Goal: Task Accomplishment & Management: Complete application form

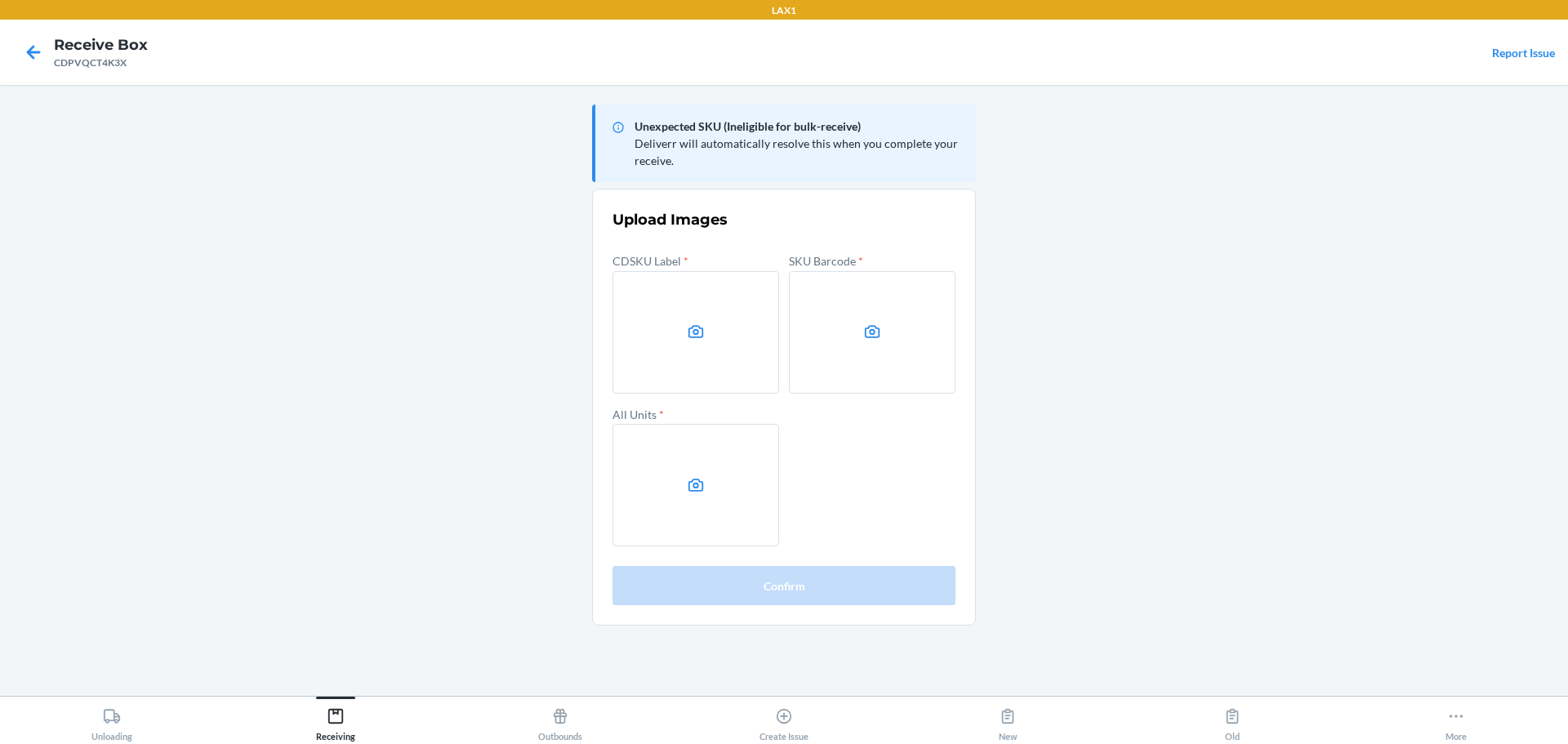
click at [1030, 370] on main "Unexpected SKU (Ineligible for bulk-receive) Deliverr will automatically resolv…" at bounding box center [784, 390] width 1568 height 611
drag, startPoint x: 1218, startPoint y: 366, endPoint x: 1197, endPoint y: 319, distance: 51.5
click at [1217, 360] on main "Unexpected SKU (Ineligible for bulk-receive) Deliverr will automatically resolv…" at bounding box center [784, 390] width 1568 height 611
click at [649, 374] on label at bounding box center [696, 332] width 167 height 123
click at [0, 0] on input "file" at bounding box center [0, 0] width 0 height 0
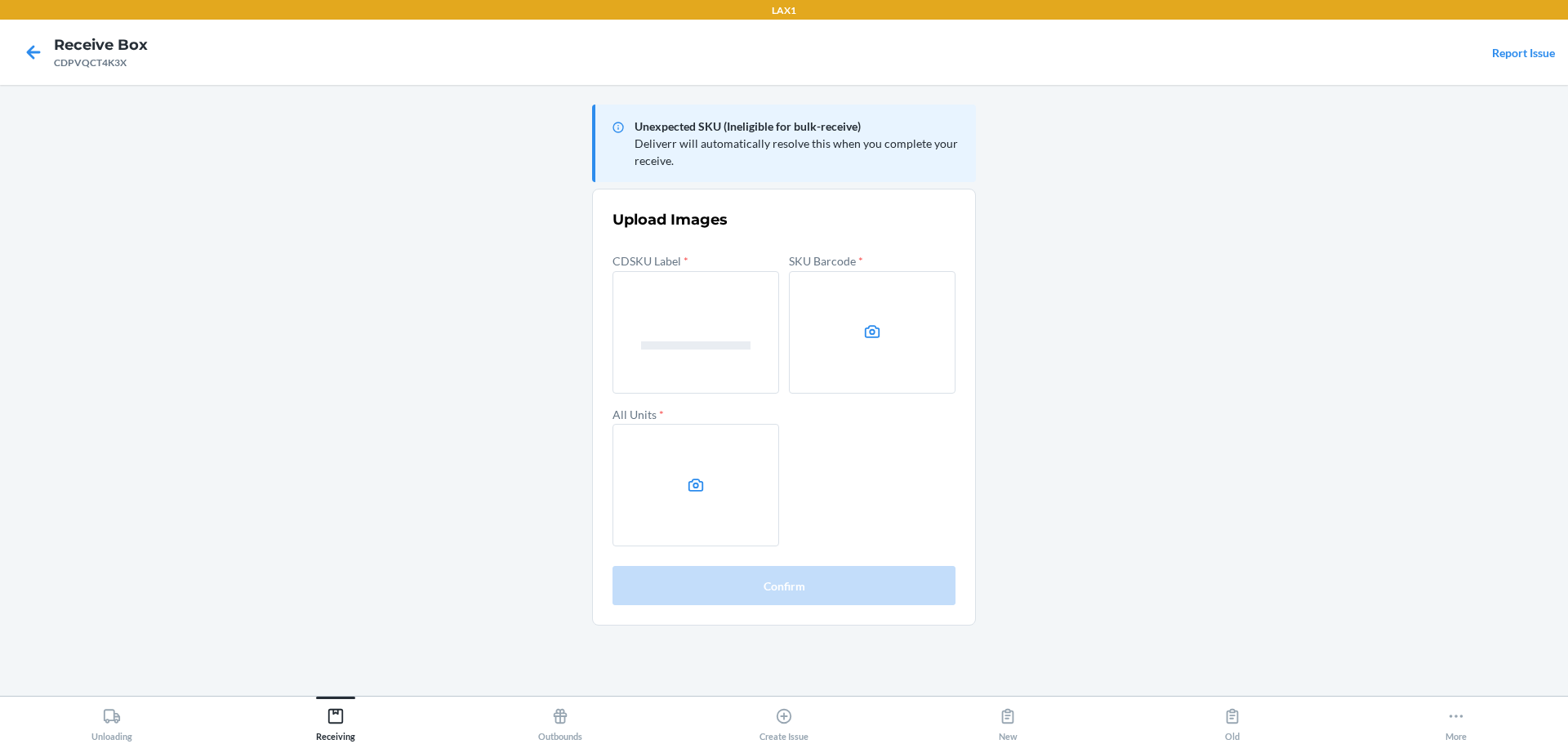
click at [864, 338] on icon at bounding box center [873, 332] width 19 height 19
click at [0, 0] on input "file" at bounding box center [0, 0] width 0 height 0
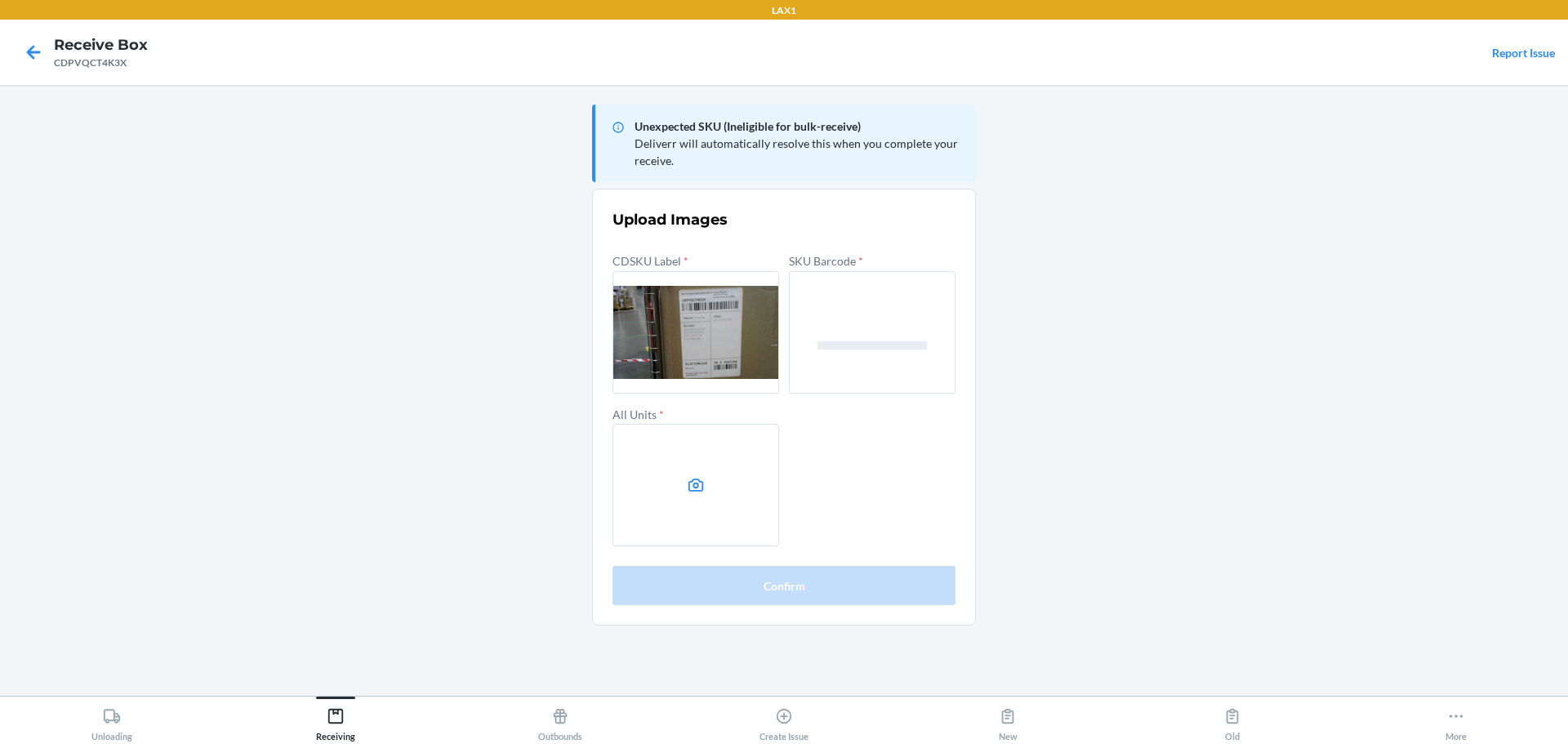
click at [664, 454] on label at bounding box center [696, 485] width 167 height 123
click at [0, 0] on input "file" at bounding box center [0, 0] width 0 height 0
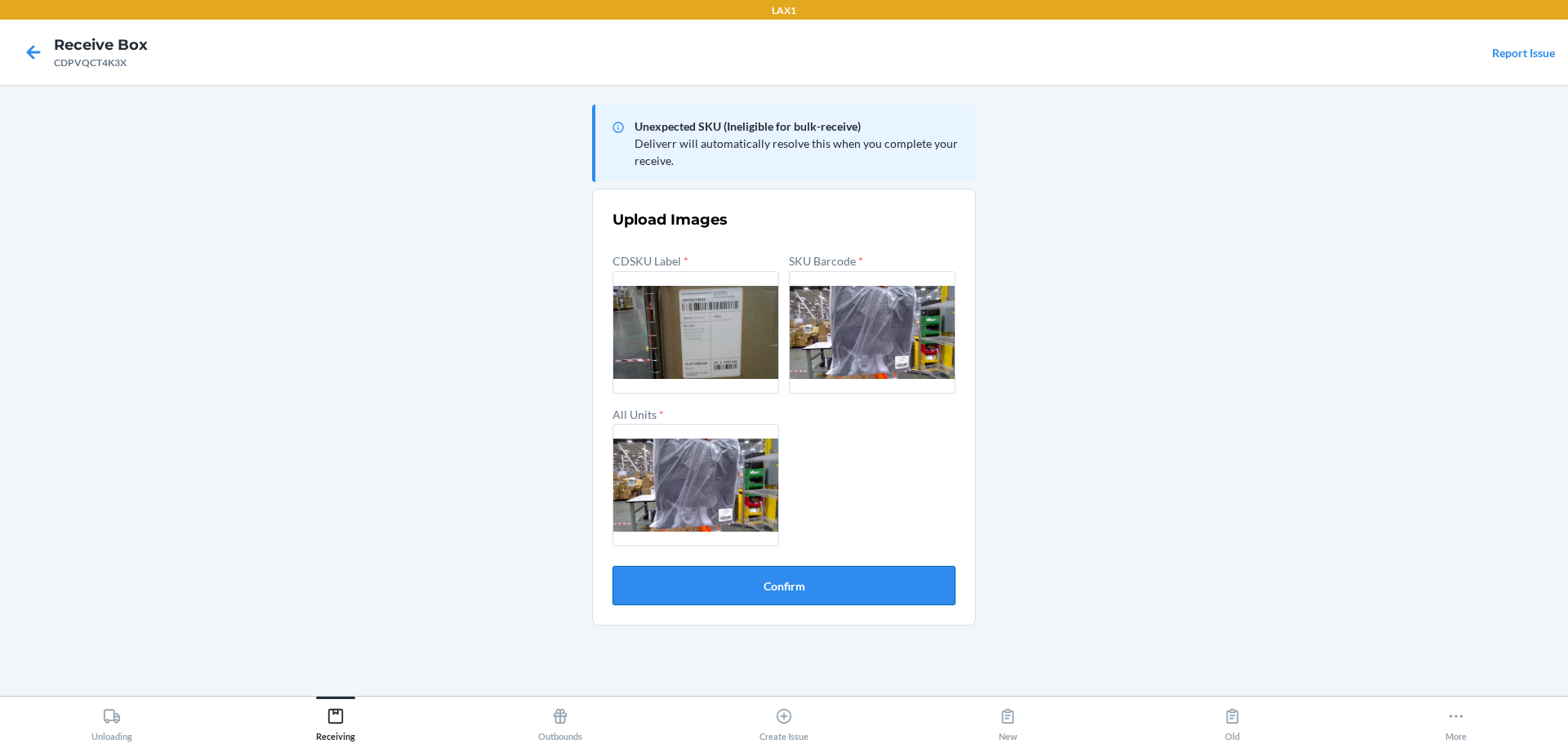
click at [791, 591] on button "Confirm" at bounding box center [784, 586] width 343 height 39
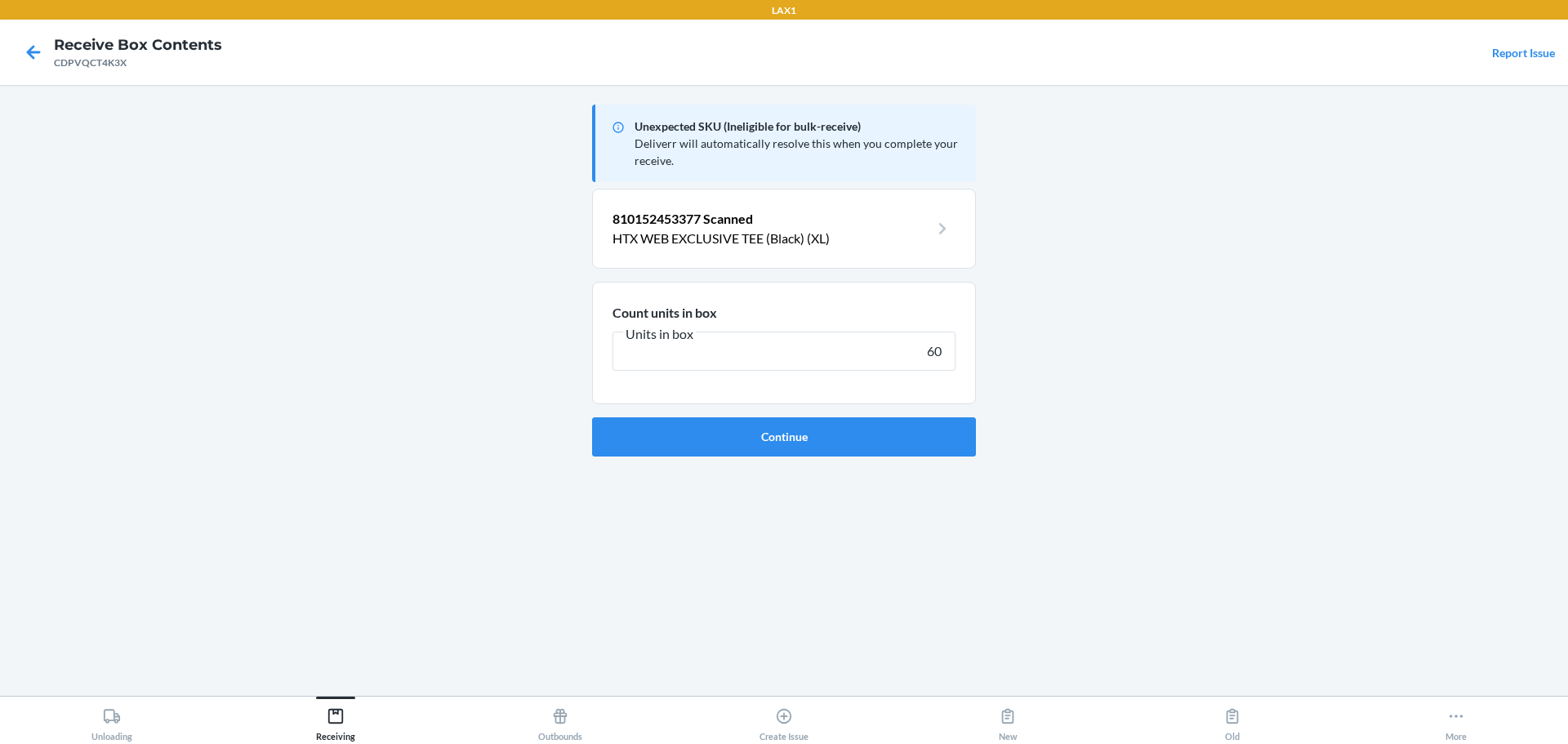
type input "60"
click at [592, 417] on button "Continue" at bounding box center [784, 437] width 384 height 39
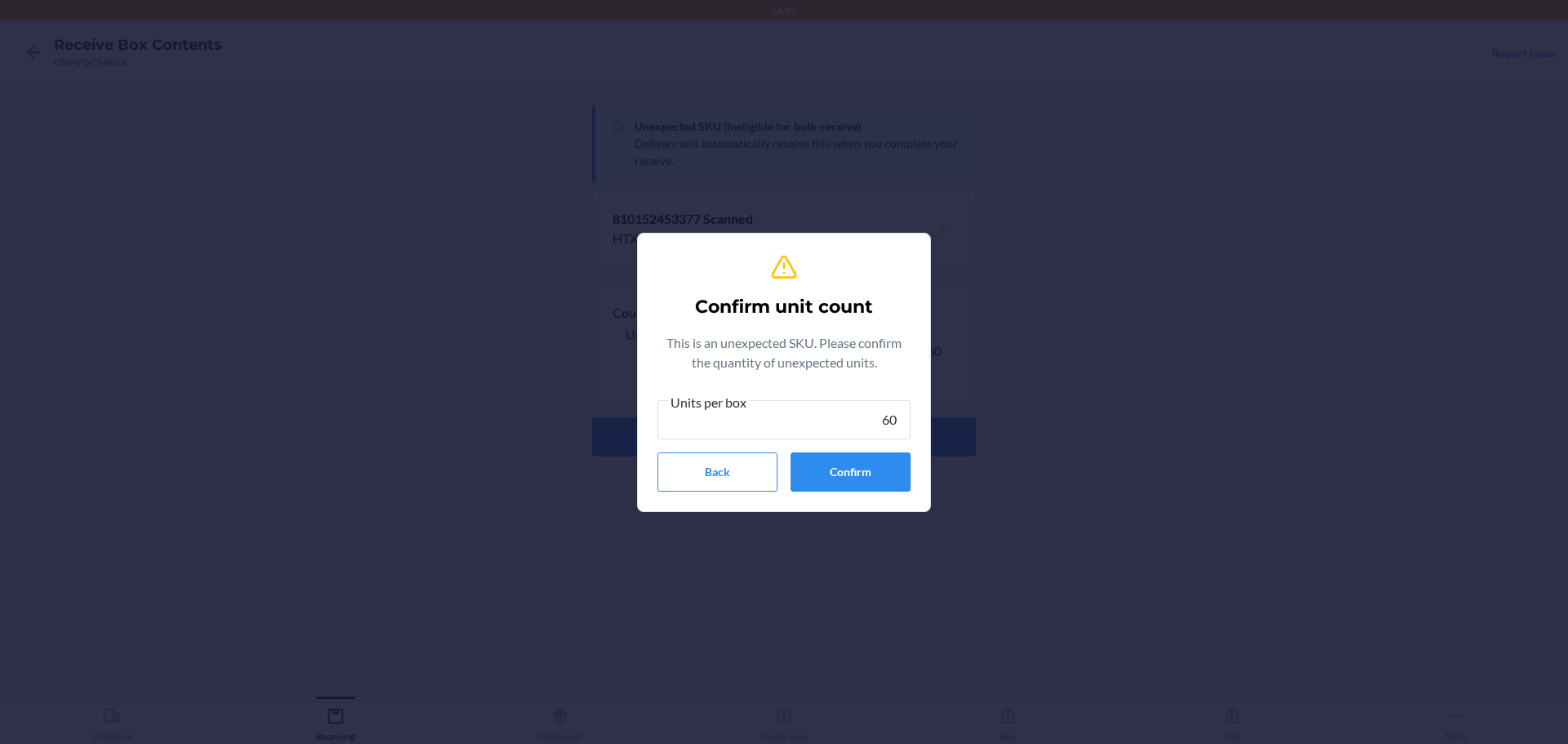
type input "60"
click at [881, 503] on section "Confirm unit count This is an unexpected SKU. Please confirm the quantity of un…" at bounding box center [784, 372] width 294 height 279
click at [881, 488] on button "Confirm" at bounding box center [850, 473] width 120 height 39
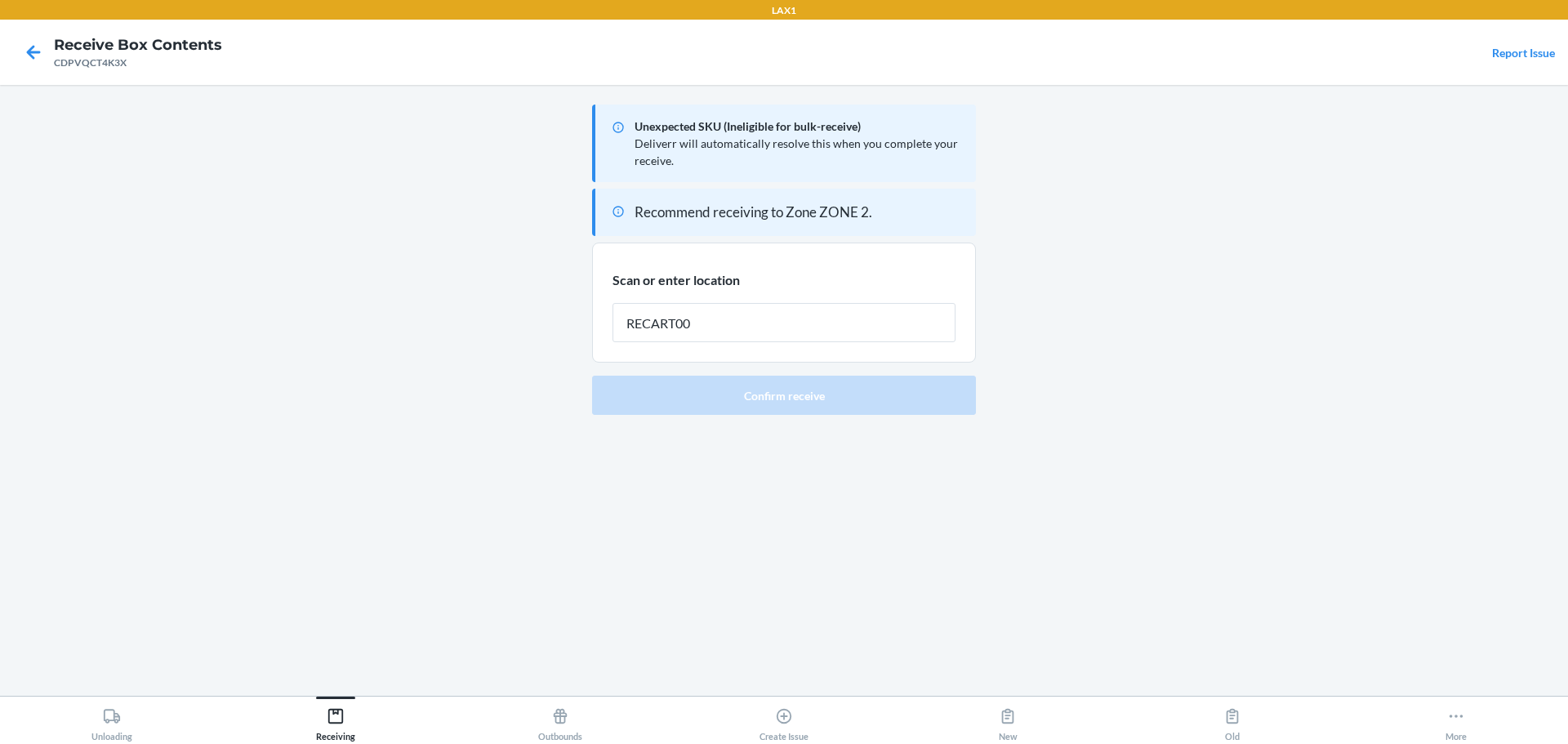
type input "RECART002"
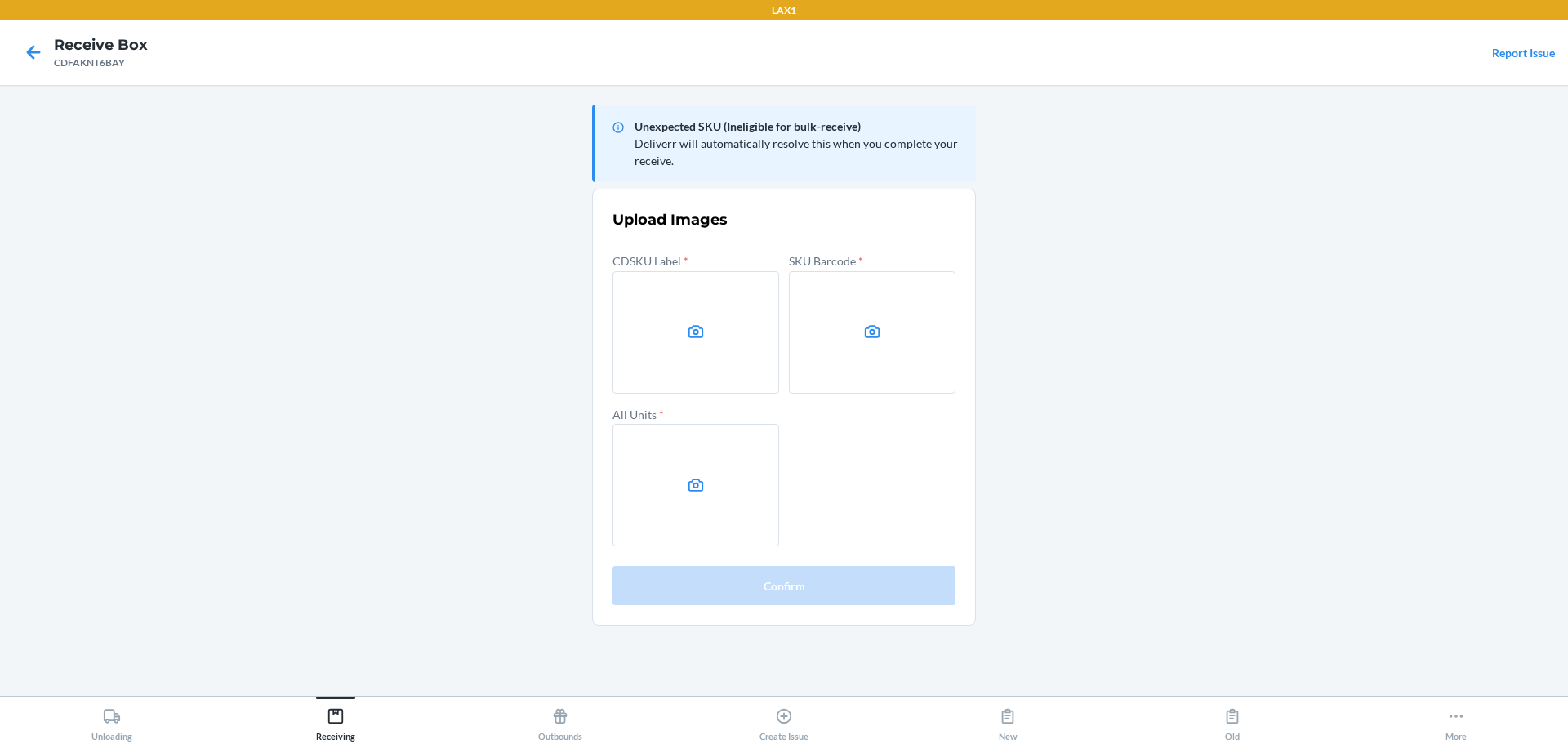
click at [1143, 361] on main "Unexpected SKU (Ineligible for bulk-receive) Deliverr will automatically resolv…" at bounding box center [784, 390] width 1568 height 611
click at [671, 341] on label at bounding box center [696, 332] width 167 height 123
click at [0, 0] on input "file" at bounding box center [0, 0] width 0 height 0
click at [851, 321] on label at bounding box center [872, 332] width 167 height 123
click at [0, 0] on input "file" at bounding box center [0, 0] width 0 height 0
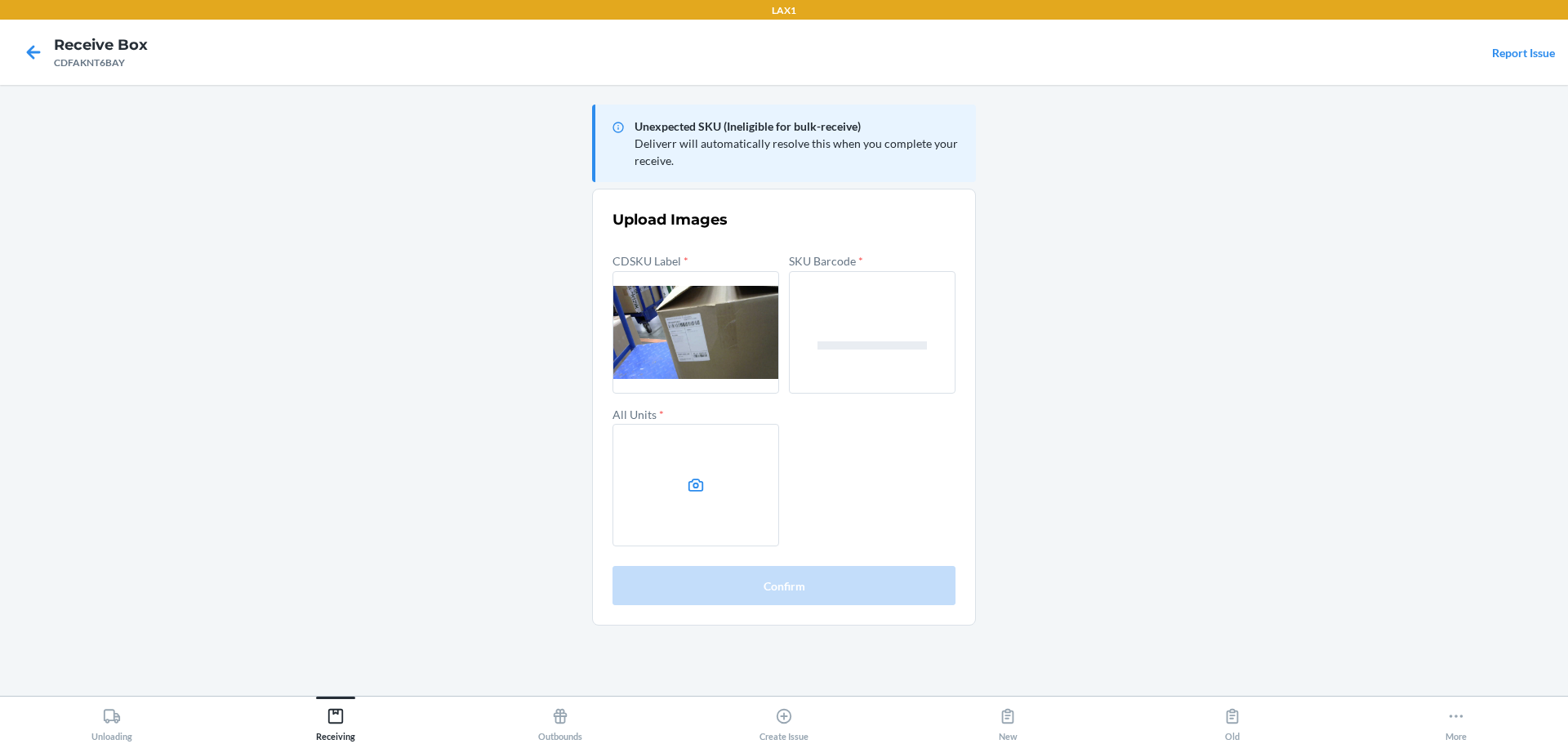
click at [722, 486] on label at bounding box center [696, 485] width 167 height 123
click at [0, 0] on input "file" at bounding box center [0, 0] width 0 height 0
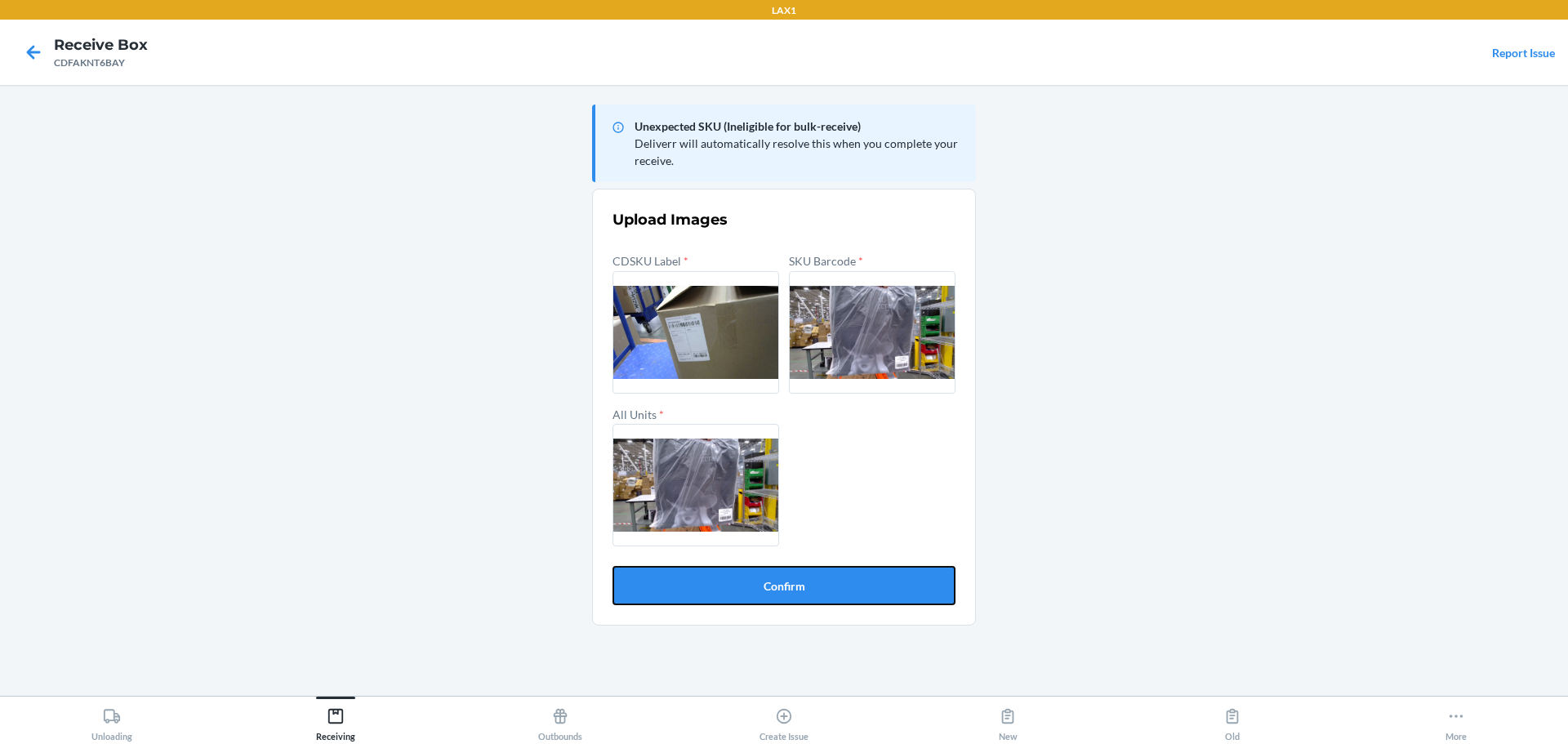
drag, startPoint x: 802, startPoint y: 590, endPoint x: 791, endPoint y: 581, distance: 14.2
click at [803, 589] on button "Confirm" at bounding box center [784, 586] width 343 height 39
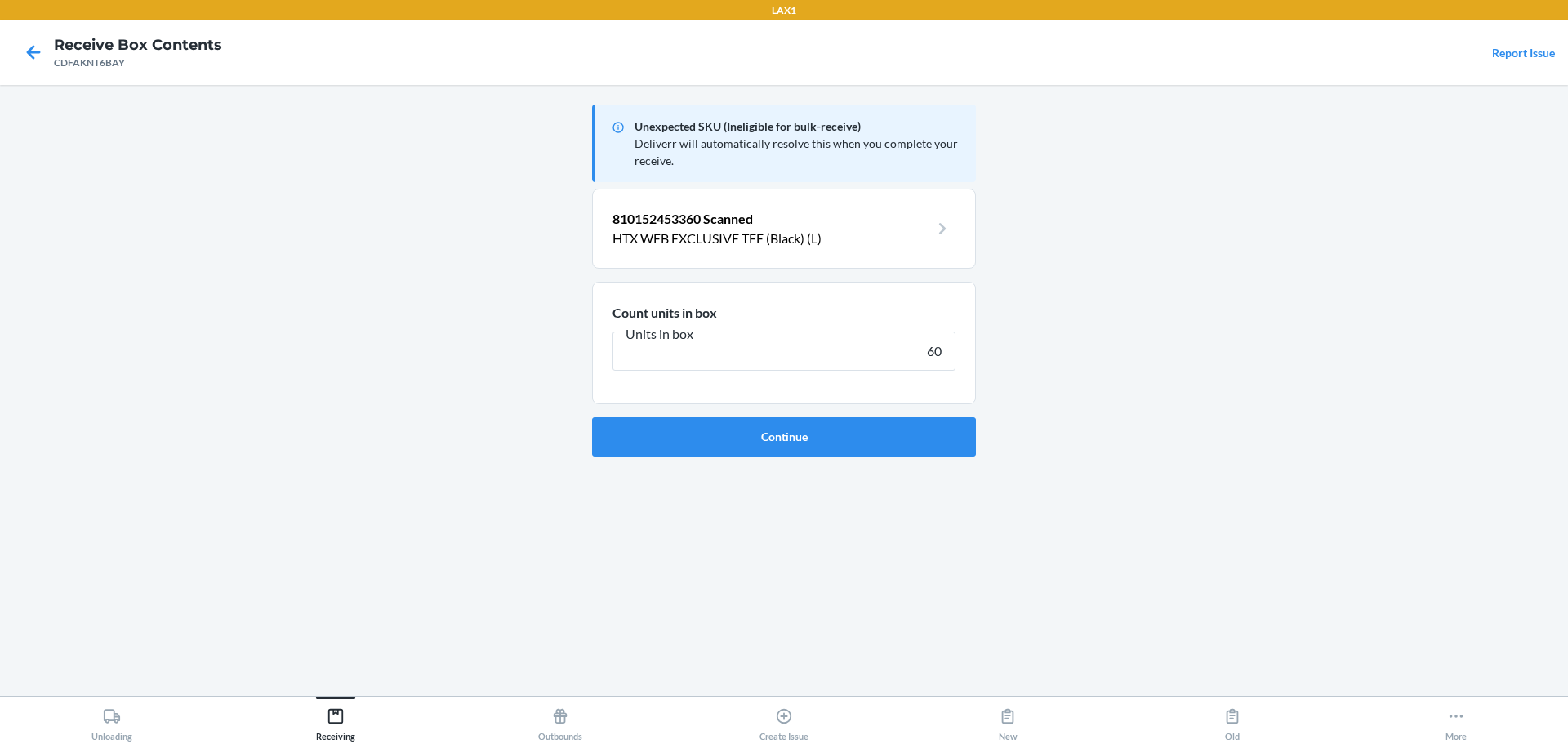
type input "60"
click at [592, 417] on button "Continue" at bounding box center [784, 437] width 384 height 39
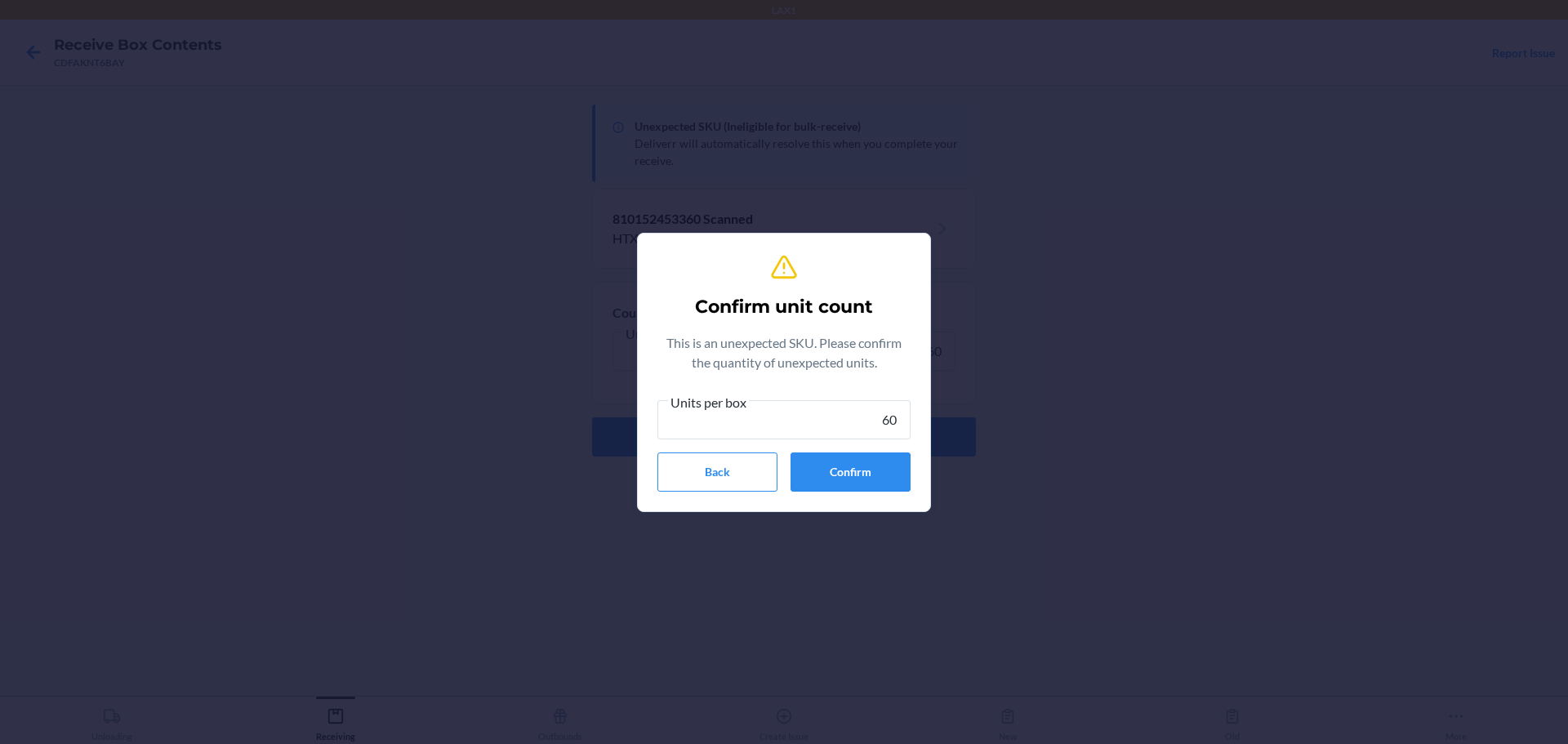
type input "60"
click at [812, 459] on button "Confirm" at bounding box center [850, 473] width 120 height 39
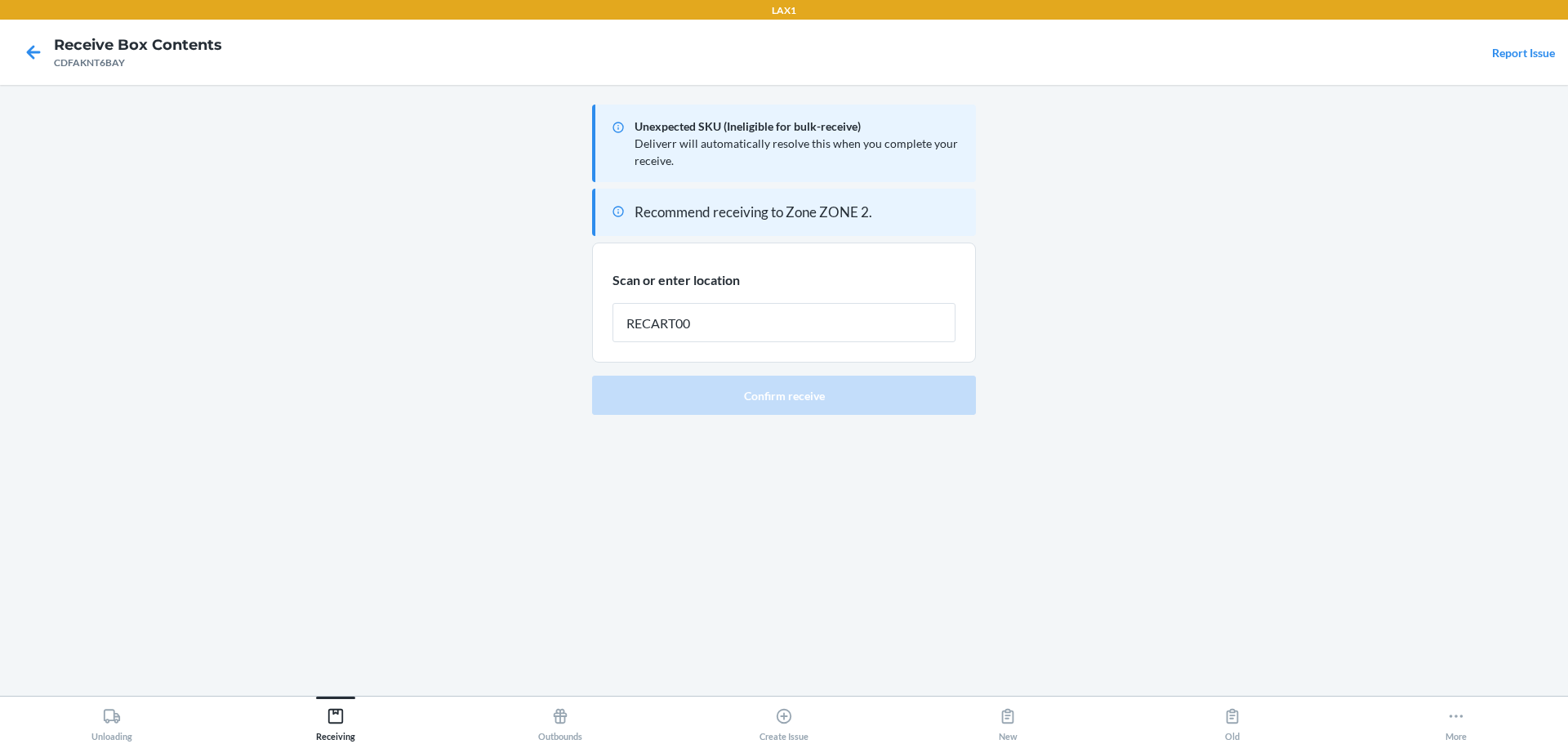
type input "RECART002"
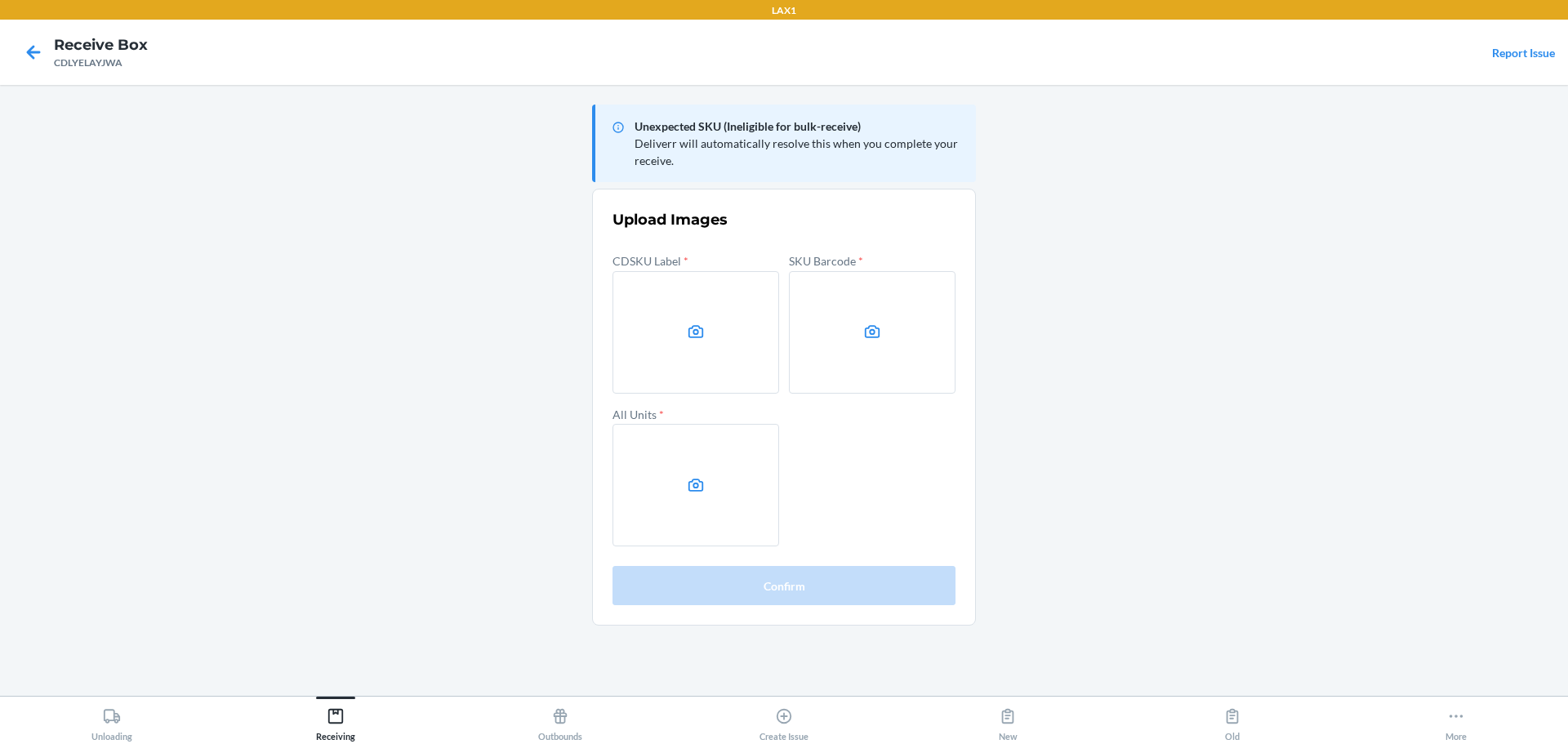
drag, startPoint x: 1252, startPoint y: 225, endPoint x: 752, endPoint y: 220, distance: 500.0
click at [1247, 222] on main "Unexpected SKU (Ineligible for bulk-receive) Deliverr will automatically resolv…" at bounding box center [784, 390] width 1568 height 611
click at [724, 348] on label at bounding box center [696, 332] width 167 height 123
click at [0, 0] on input "file" at bounding box center [0, 0] width 0 height 0
click at [831, 347] on label at bounding box center [872, 332] width 167 height 123
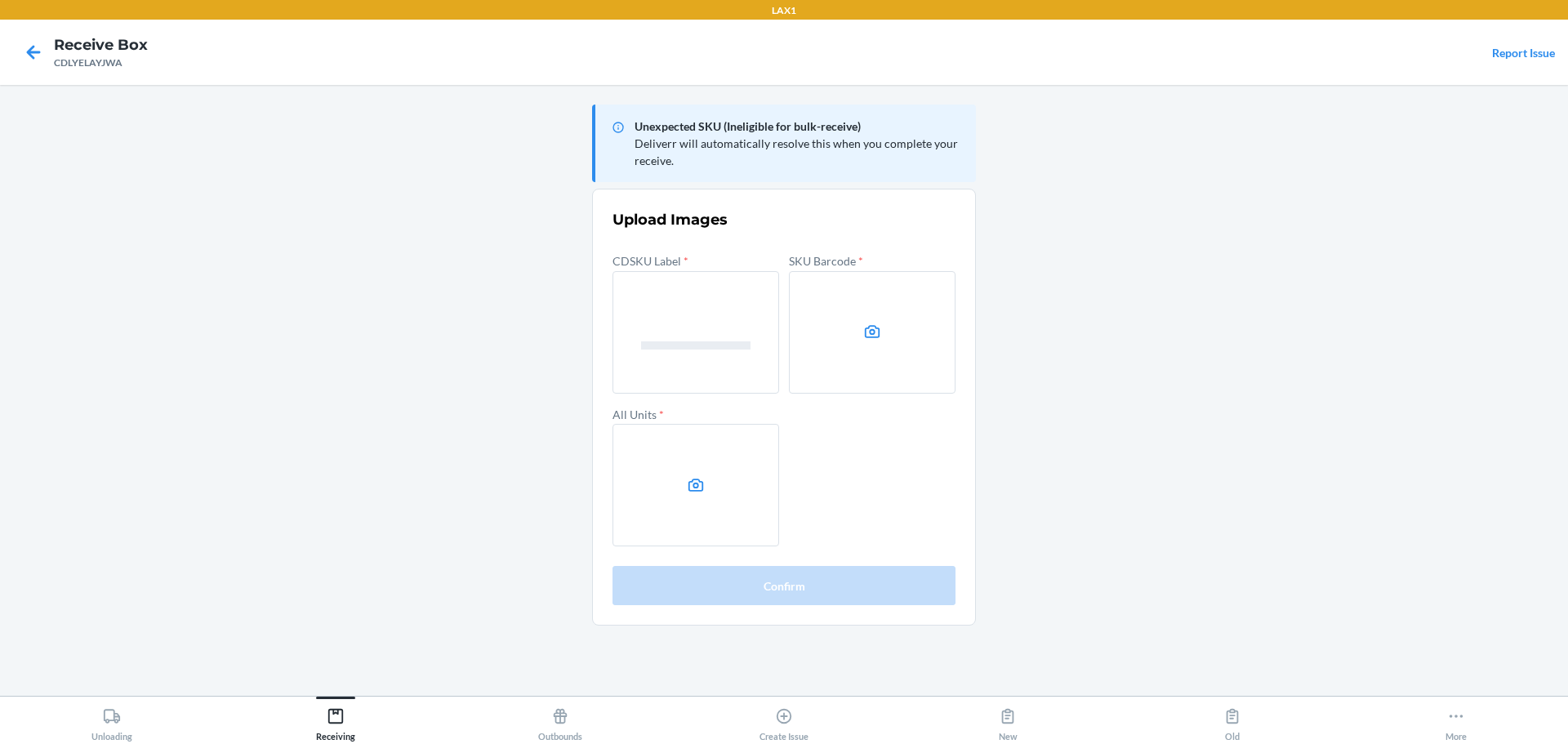
click at [0, 0] on input "file" at bounding box center [0, 0] width 0 height 0
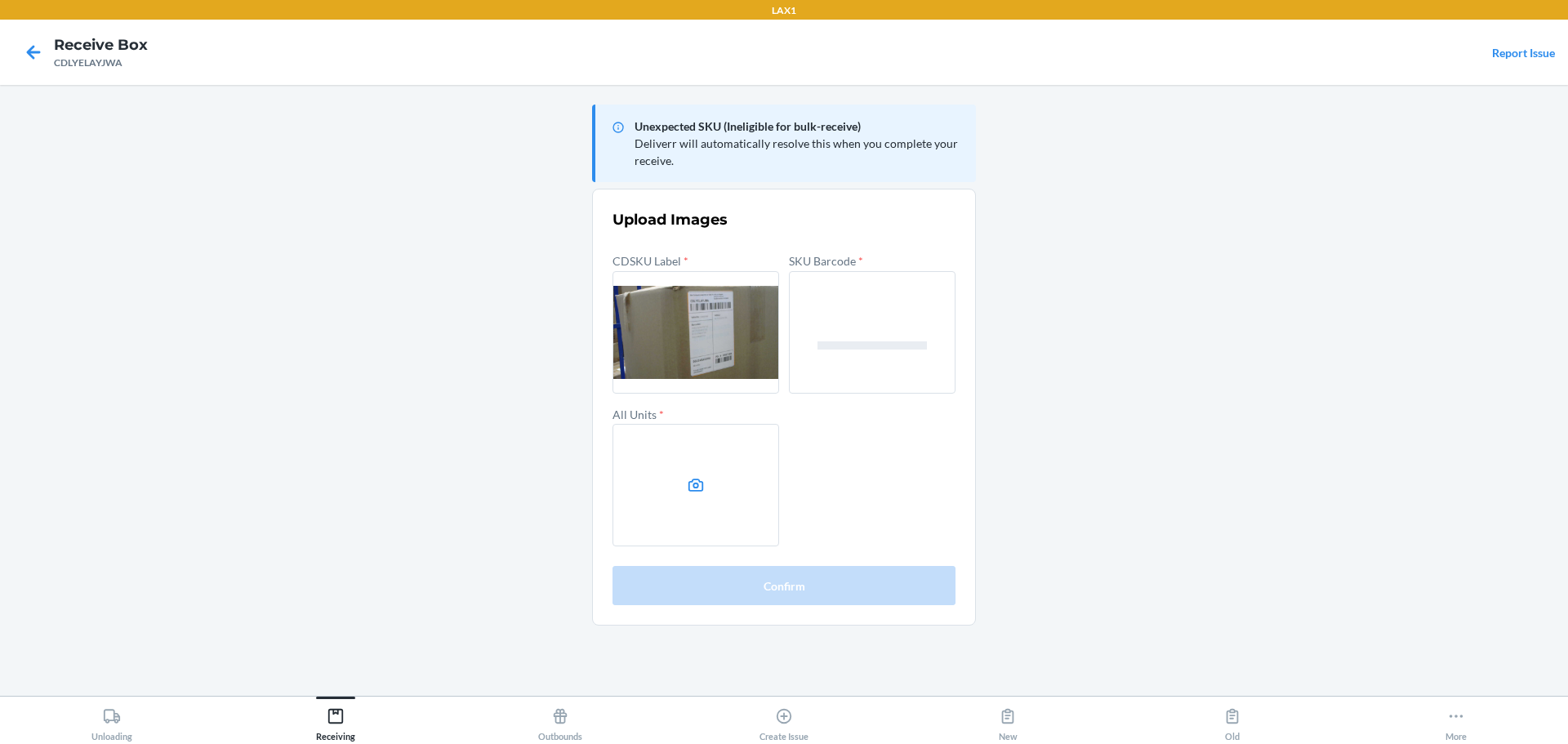
click at [703, 502] on label at bounding box center [696, 485] width 167 height 123
click at [0, 0] on input "file" at bounding box center [0, 0] width 0 height 0
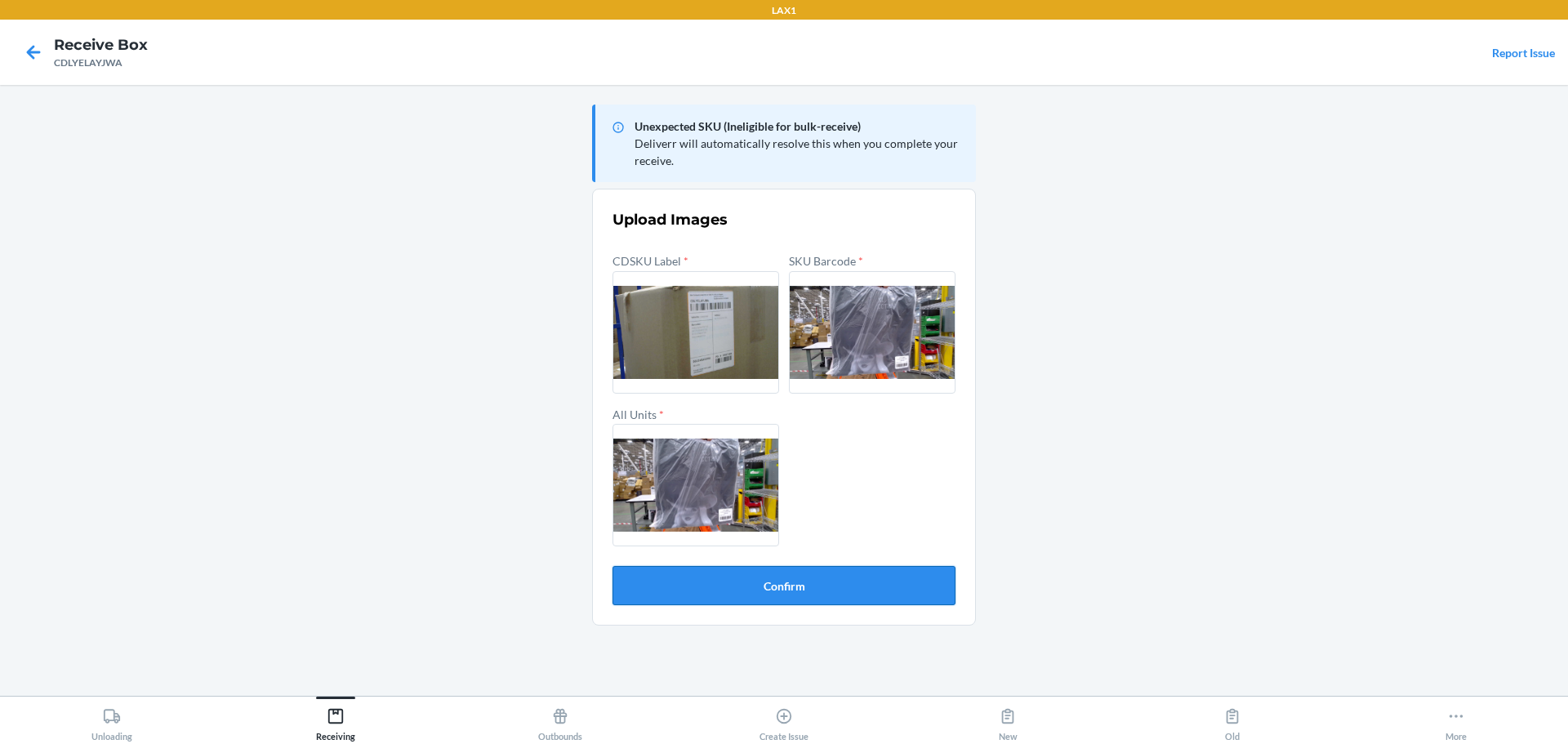
click at [834, 589] on button "Confirm" at bounding box center [784, 586] width 343 height 39
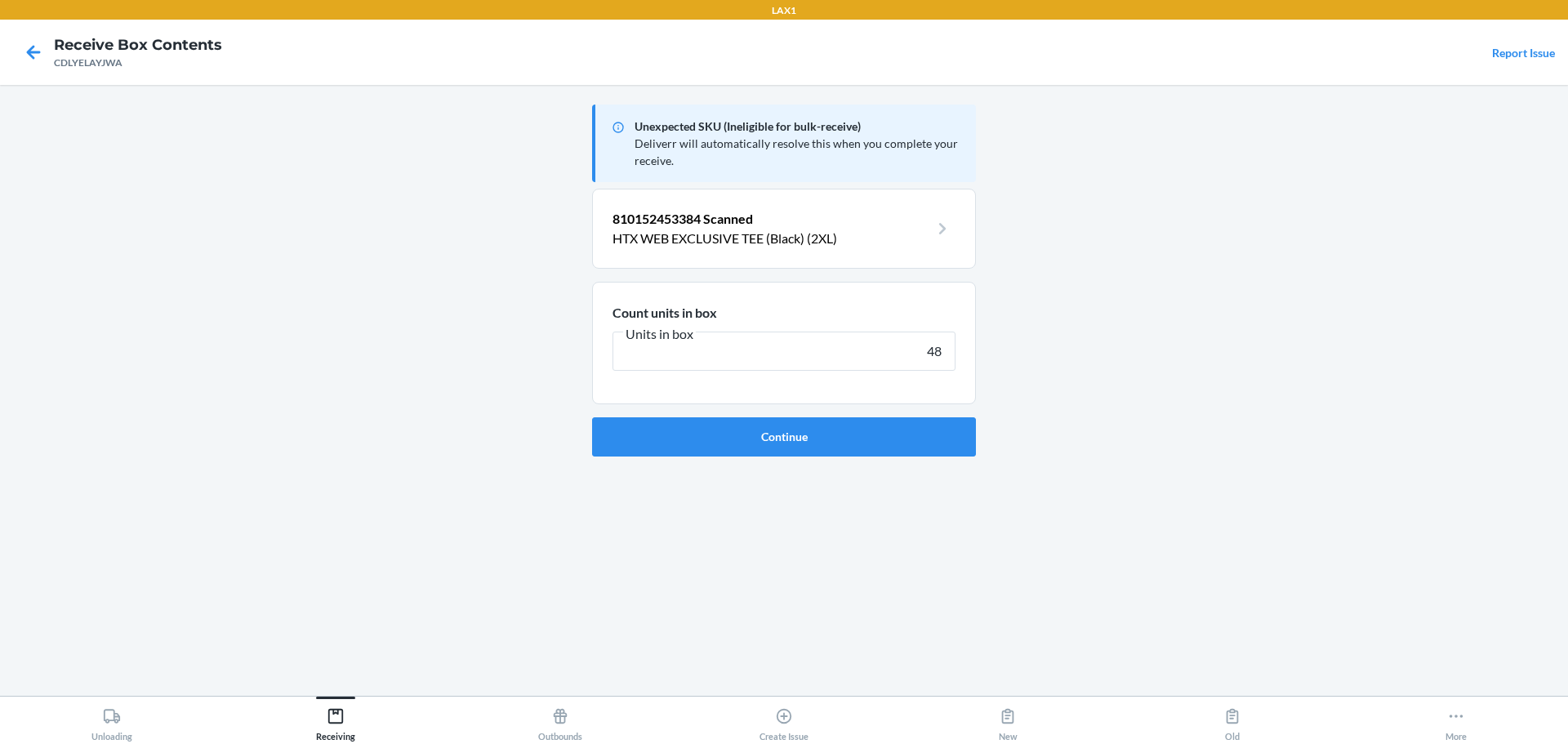
type input "48"
click at [592, 417] on button "Continue" at bounding box center [784, 437] width 384 height 39
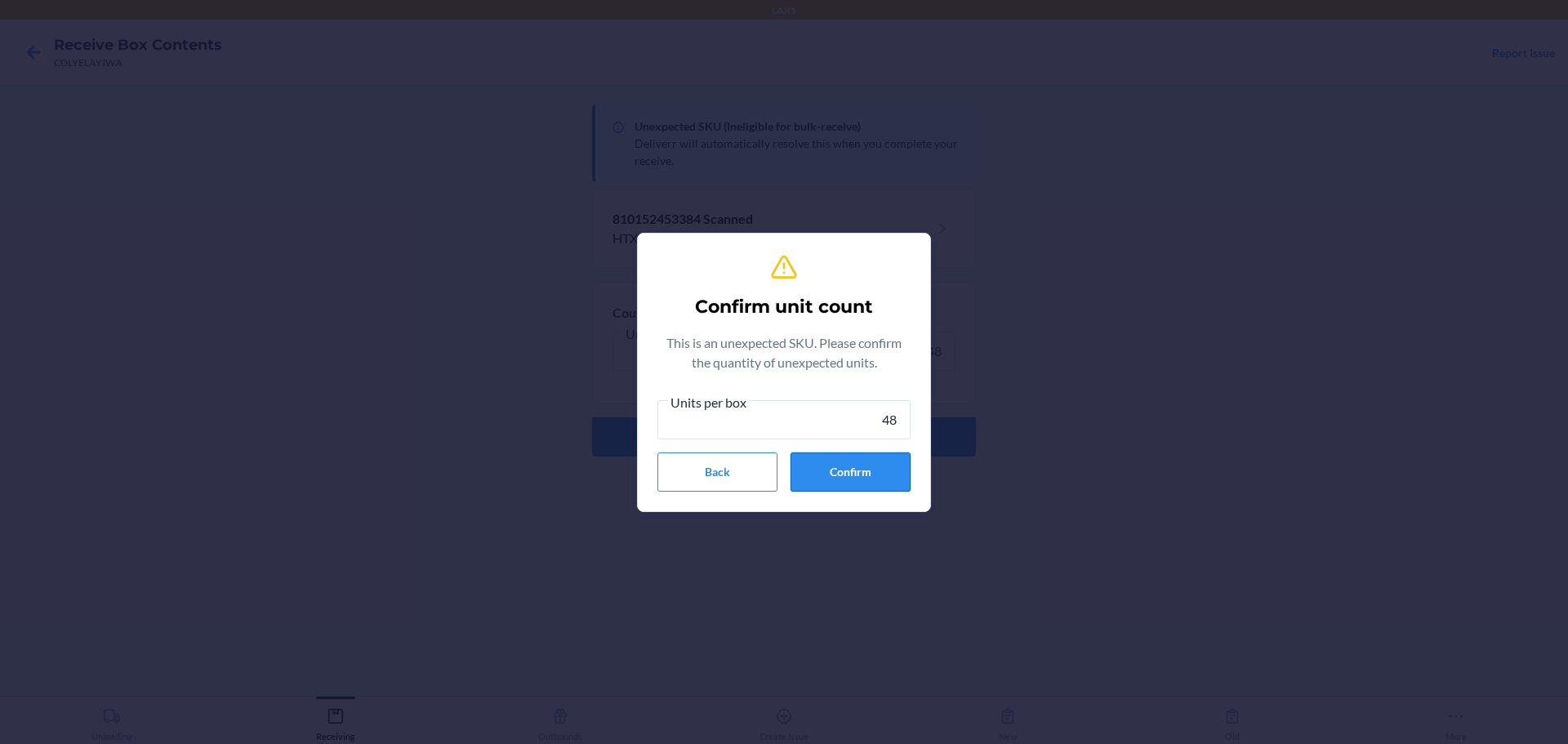
type input "48"
click at [835, 468] on button "Confirm" at bounding box center [850, 473] width 120 height 39
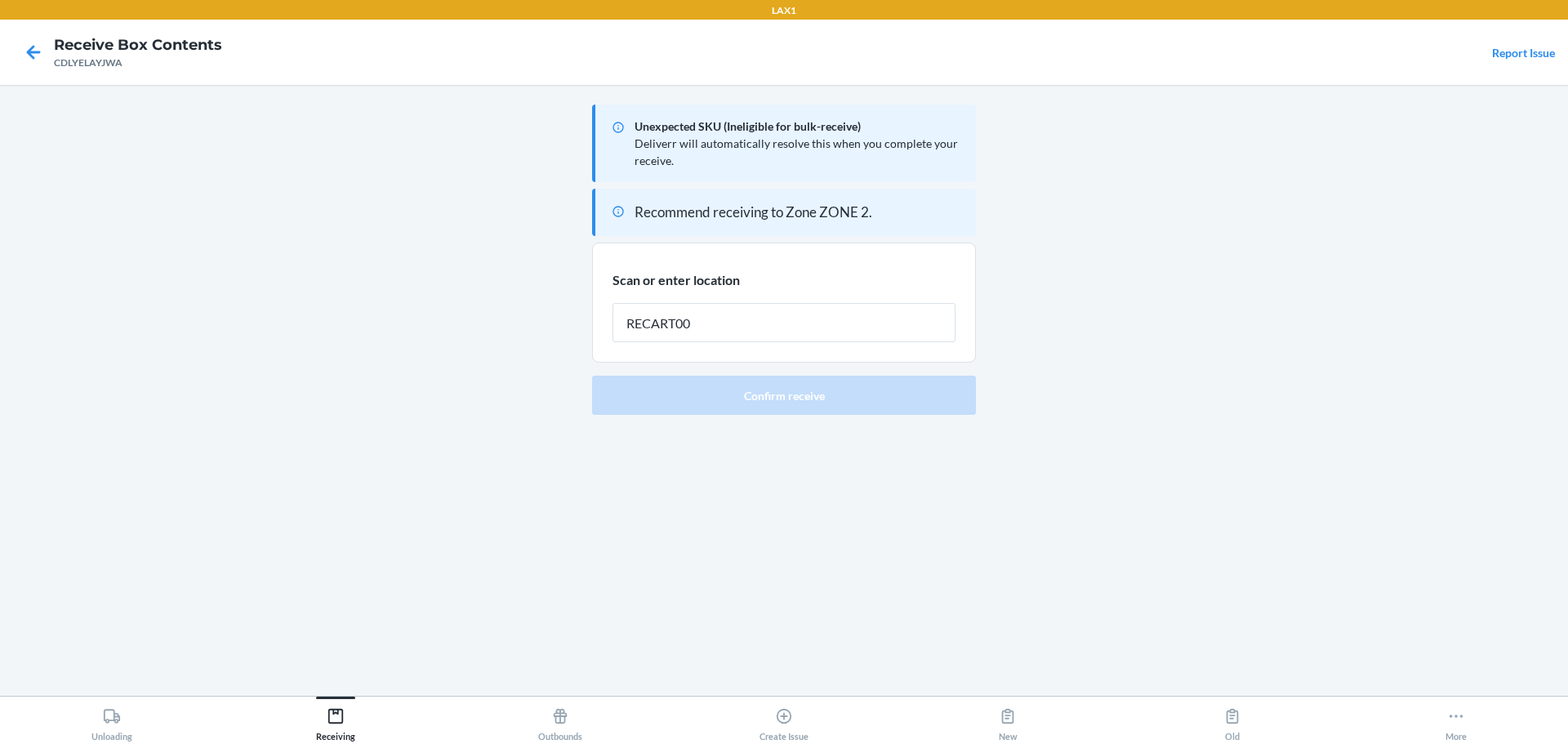
type input "RECART002"
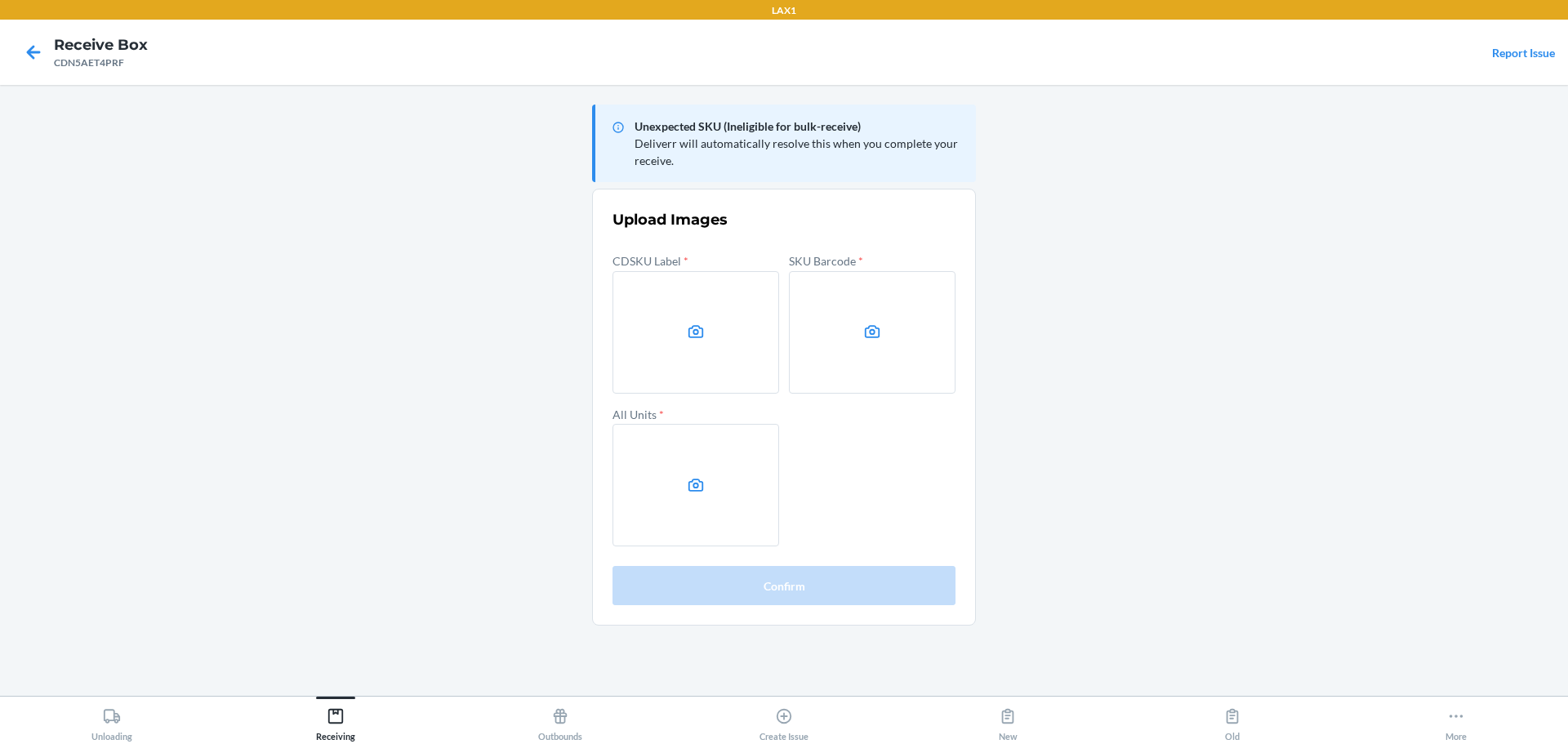
click at [1403, 643] on main "Unexpected SKU (Ineligible for bulk-receive) Deliverr will automatically resolv…" at bounding box center [784, 390] width 1568 height 611
click at [698, 315] on label at bounding box center [696, 332] width 167 height 123
click at [0, 0] on input "file" at bounding box center [0, 0] width 0 height 0
click at [839, 333] on label at bounding box center [872, 332] width 167 height 123
click at [0, 0] on input "file" at bounding box center [0, 0] width 0 height 0
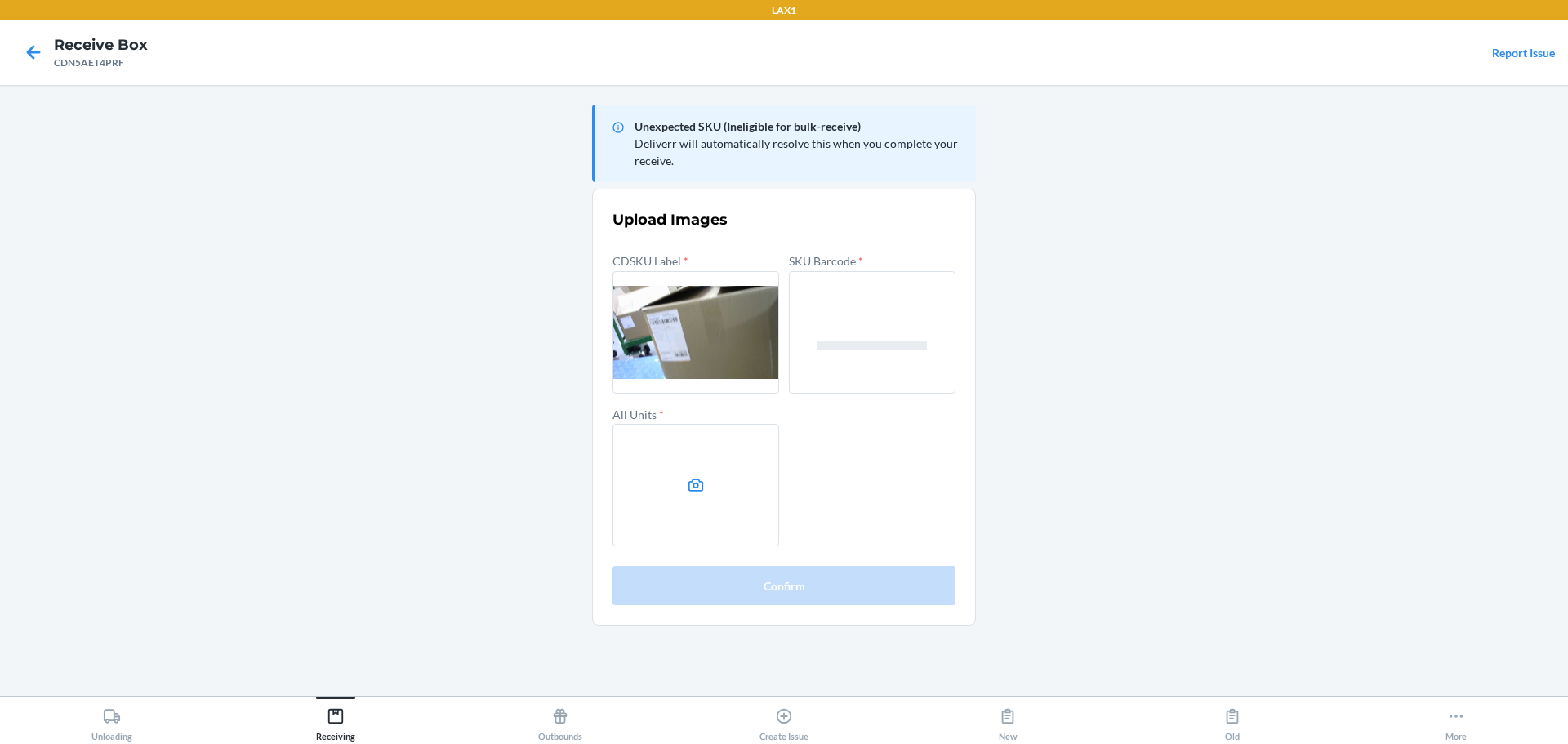
click at [706, 477] on label at bounding box center [696, 485] width 167 height 123
click at [0, 0] on input "file" at bounding box center [0, 0] width 0 height 0
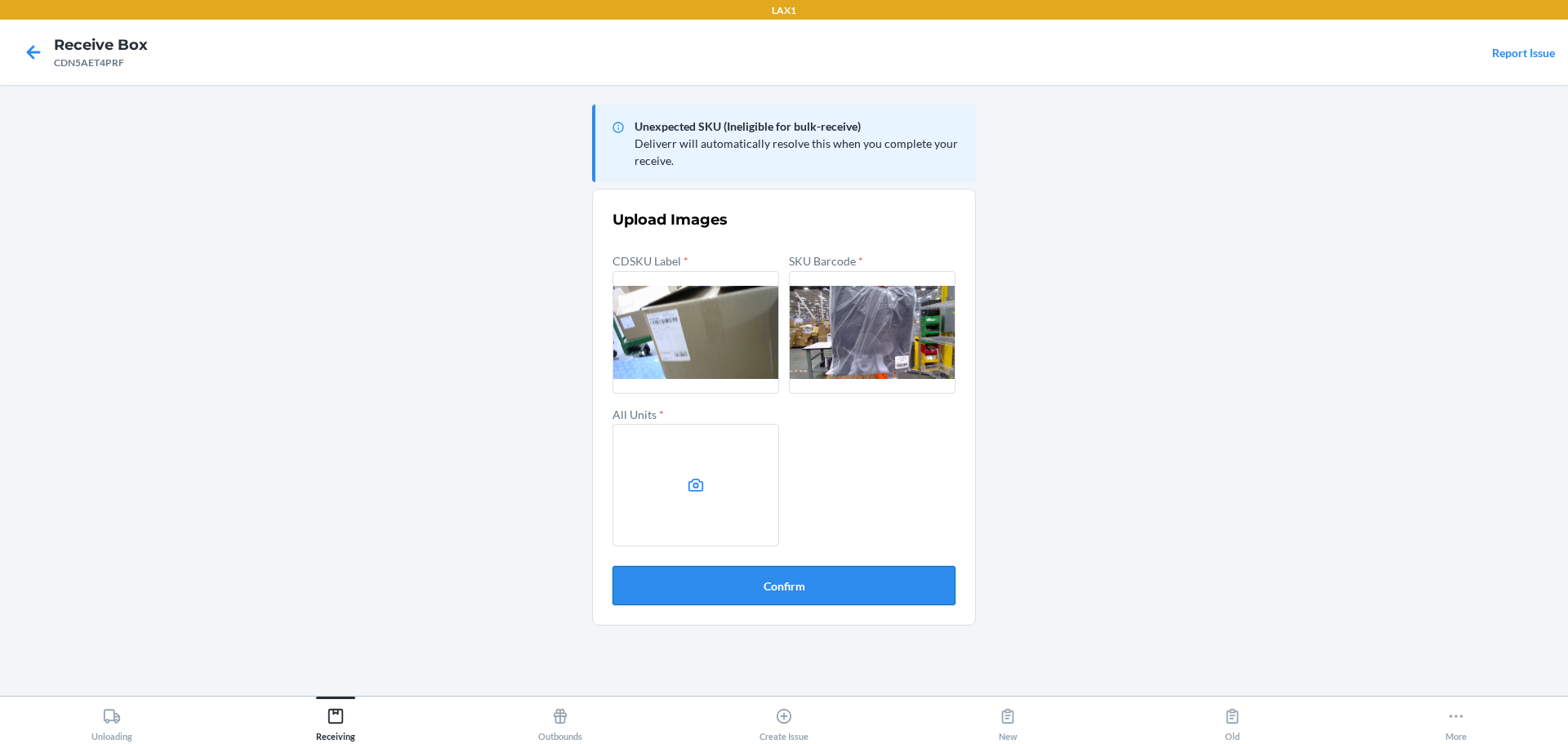
click at [828, 587] on button "Confirm" at bounding box center [784, 586] width 343 height 39
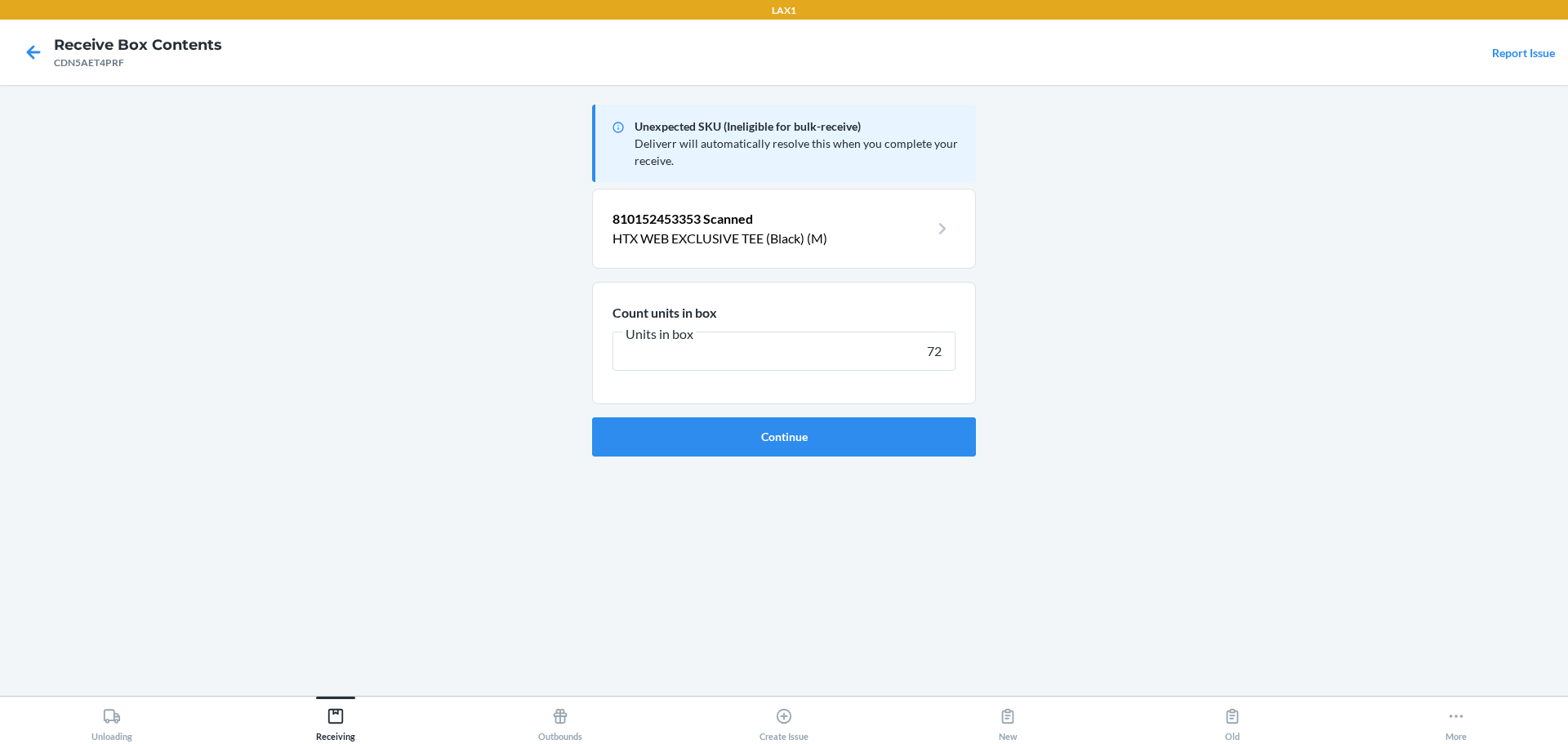
type input "72"
click at [592, 417] on button "Continue" at bounding box center [784, 437] width 384 height 39
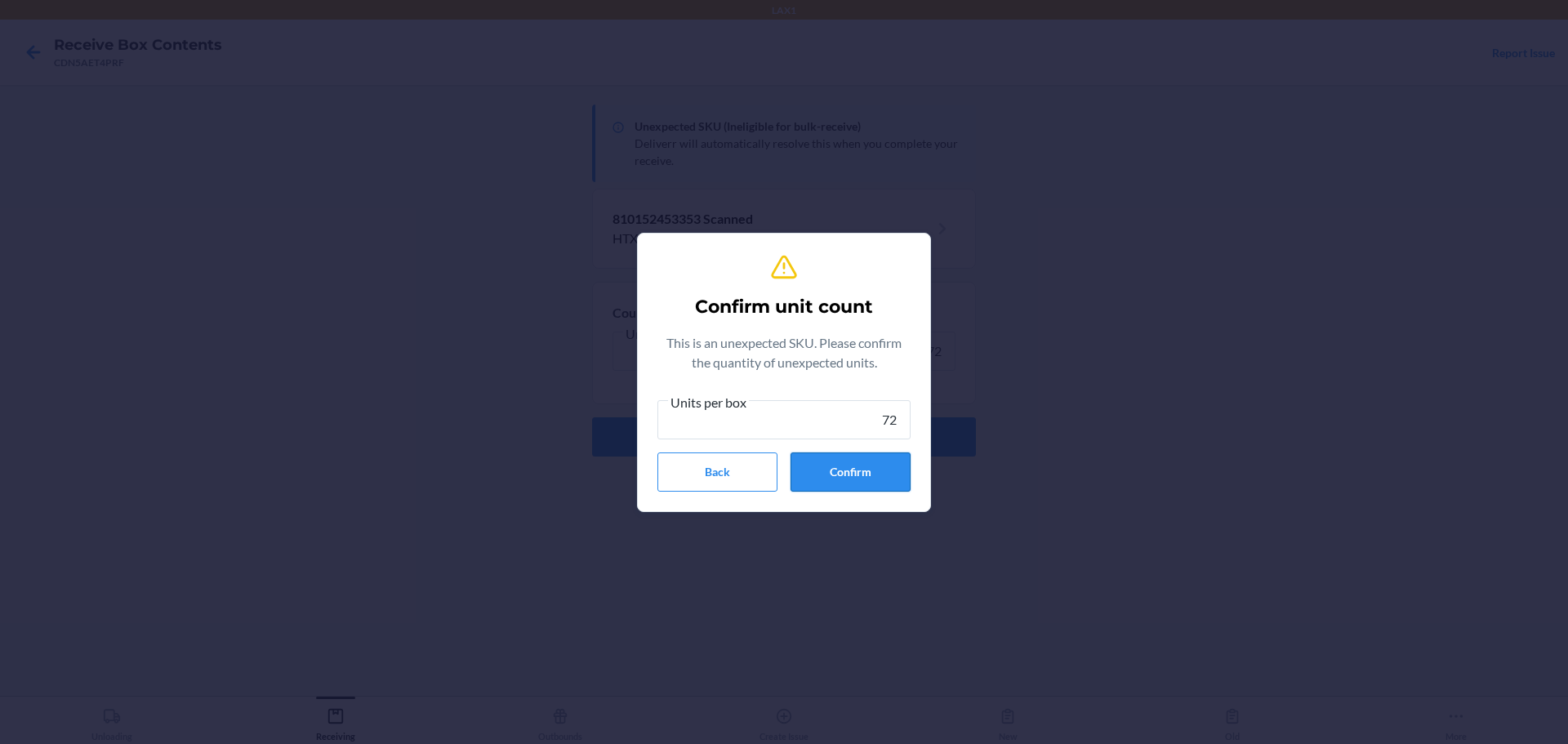
type input "72"
click at [879, 468] on button "Confirm" at bounding box center [850, 473] width 120 height 39
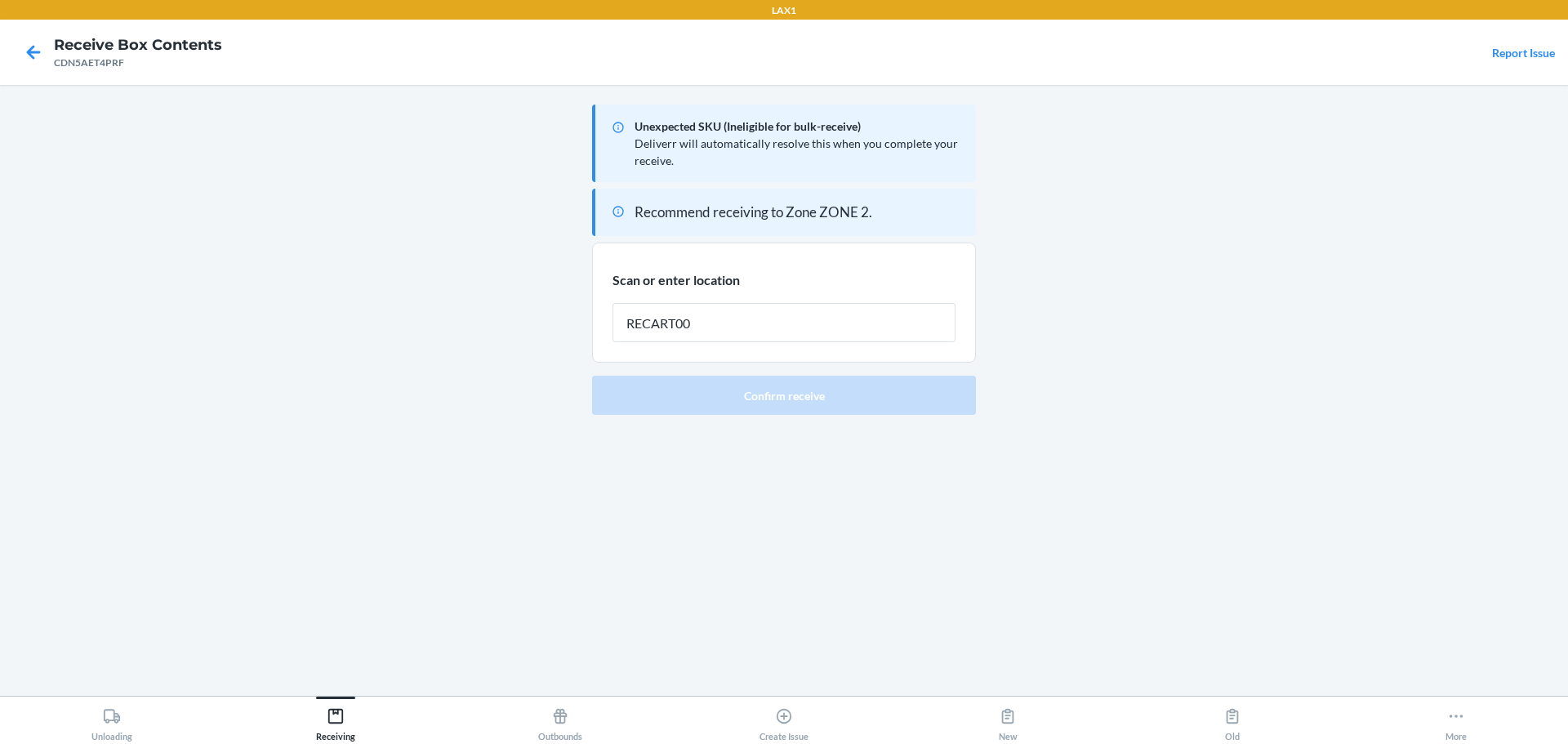
type input "RECART002"
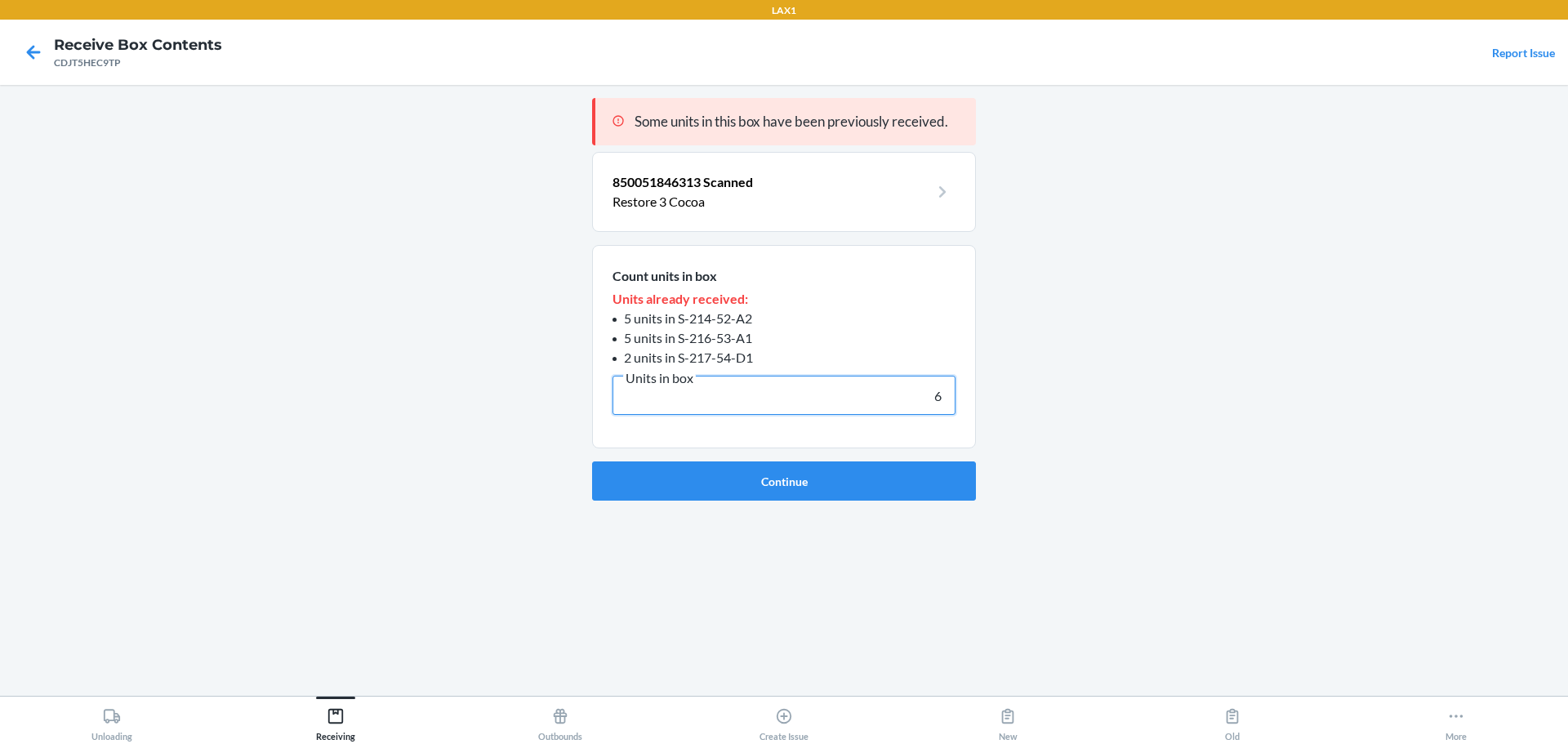
type input "6"
click at [592, 461] on button "Continue" at bounding box center [784, 481] width 384 height 39
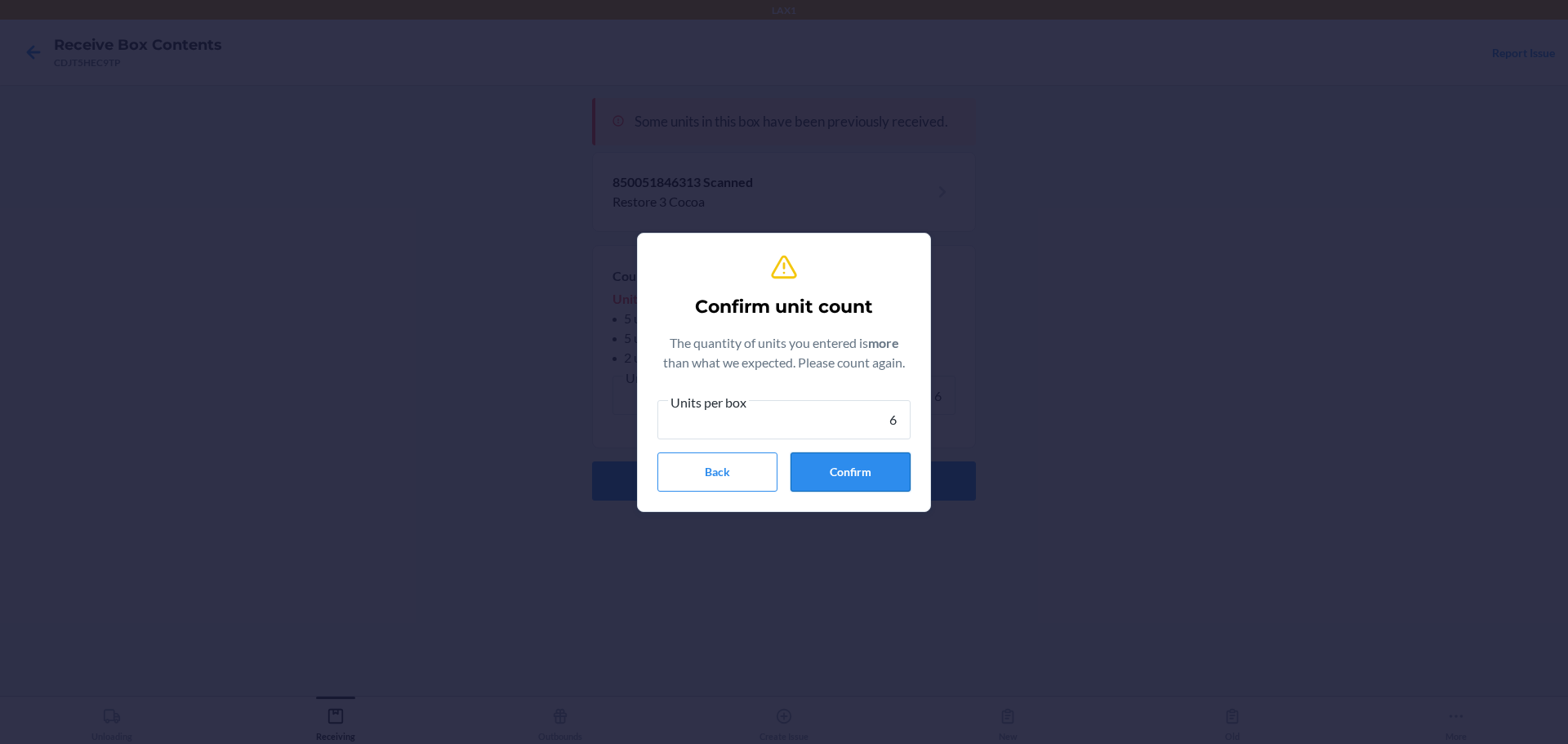
type input "6"
click at [848, 473] on button "Confirm" at bounding box center [850, 473] width 120 height 39
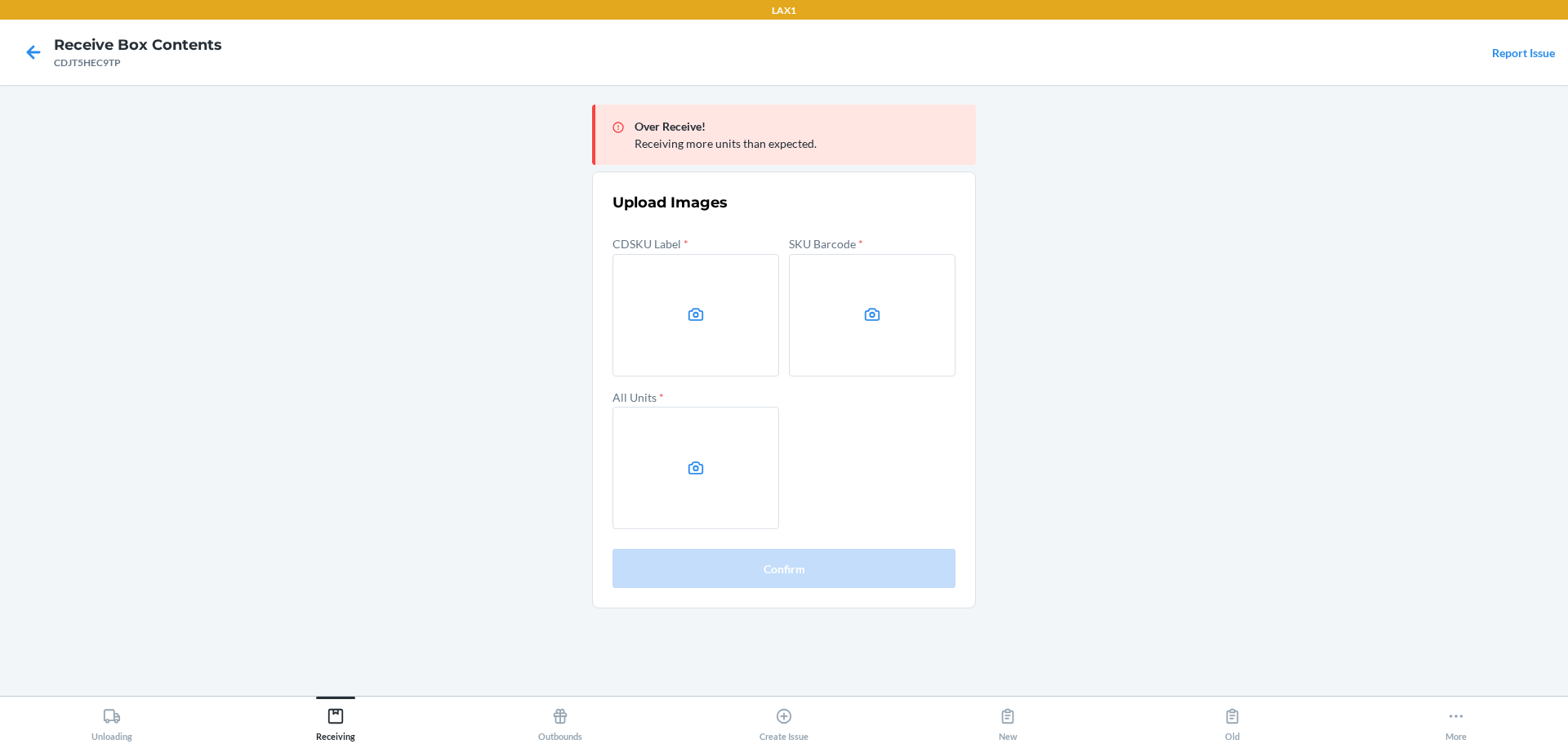
click at [653, 337] on label at bounding box center [696, 314] width 167 height 123
click at [0, 0] on input "file" at bounding box center [0, 0] width 0 height 0
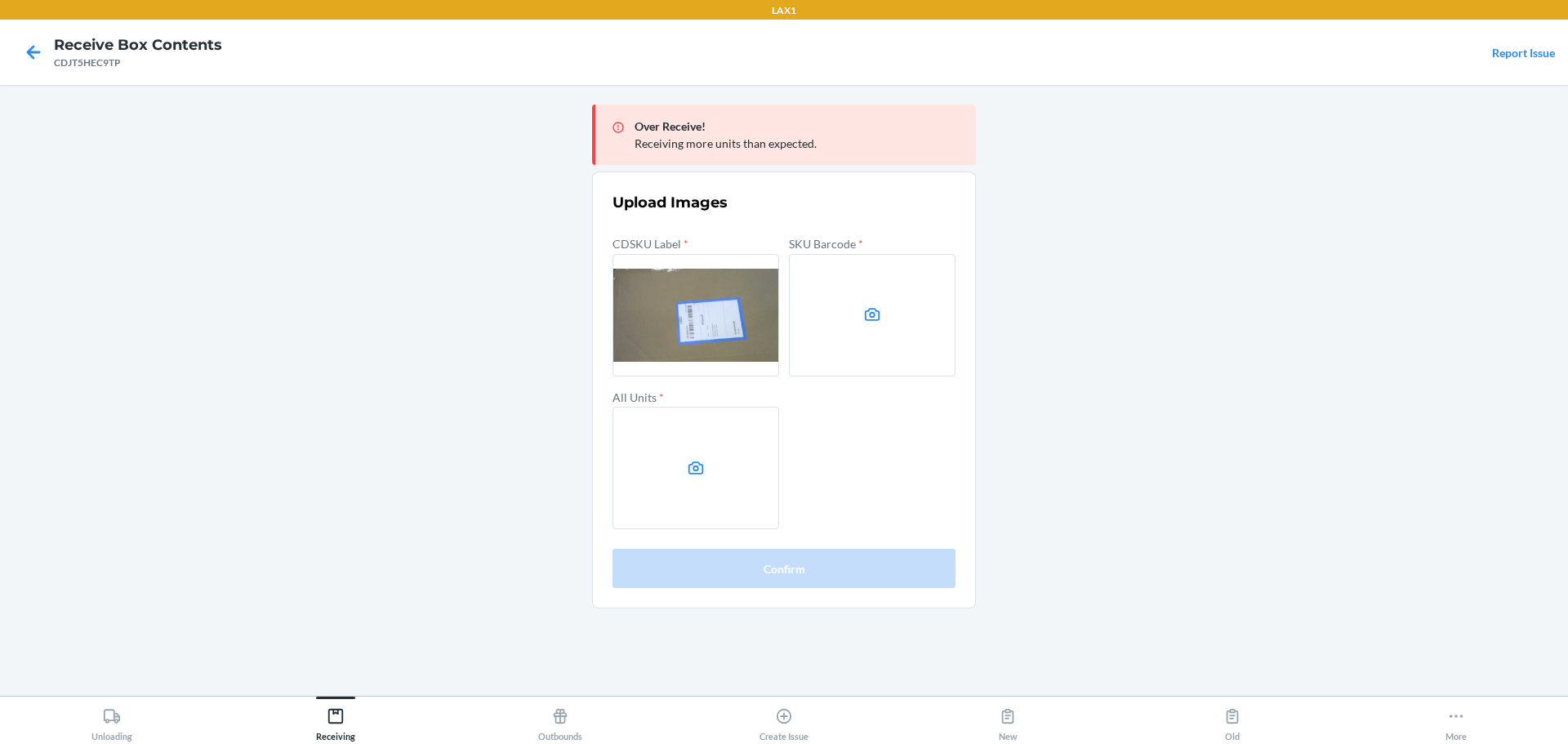
click at [877, 296] on label at bounding box center [872, 314] width 167 height 123
click at [0, 0] on input "file" at bounding box center [0, 0] width 0 height 0
click at [729, 472] on label at bounding box center [696, 468] width 167 height 123
click at [0, 0] on input "file" at bounding box center [0, 0] width 0 height 0
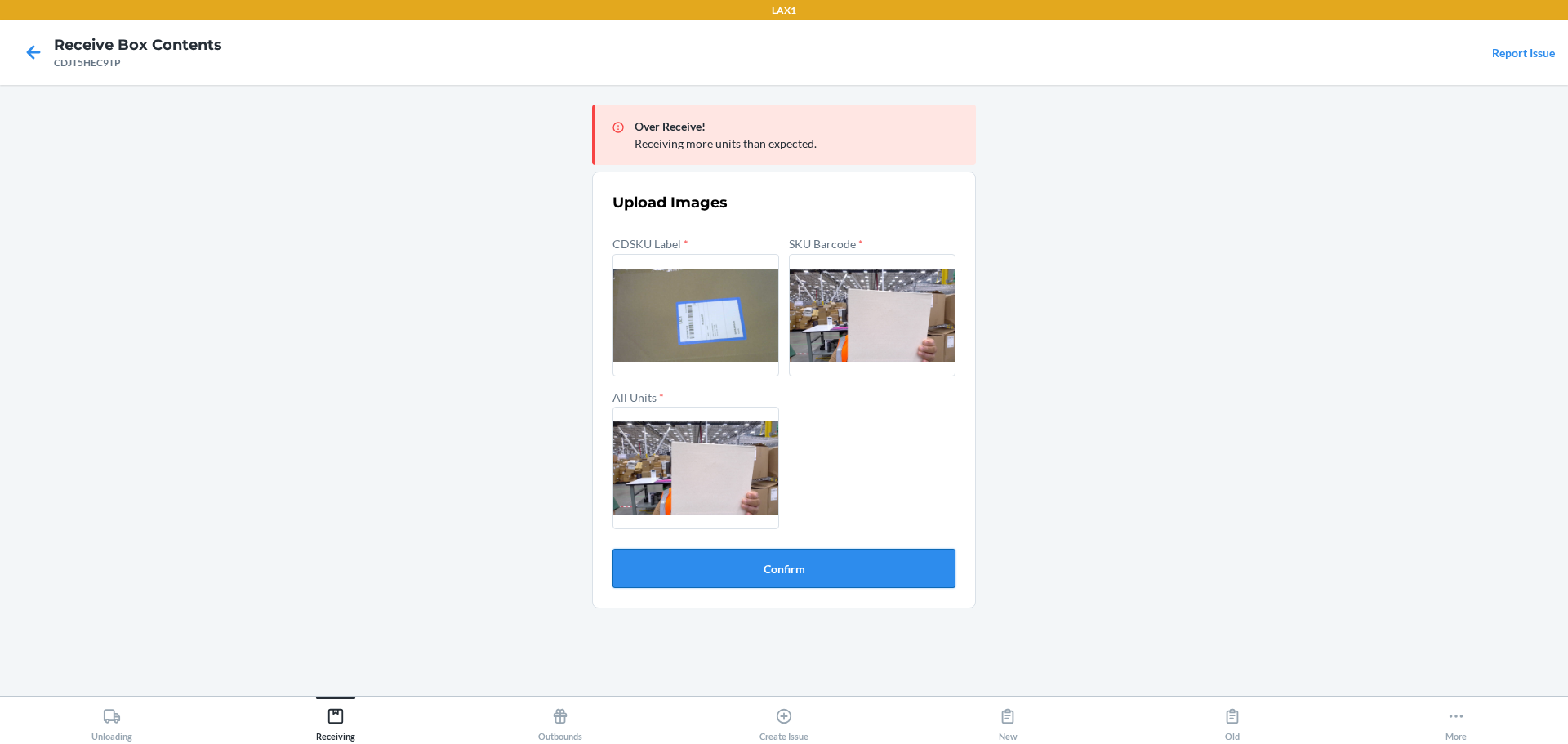
click at [825, 565] on button "Confirm" at bounding box center [784, 569] width 343 height 39
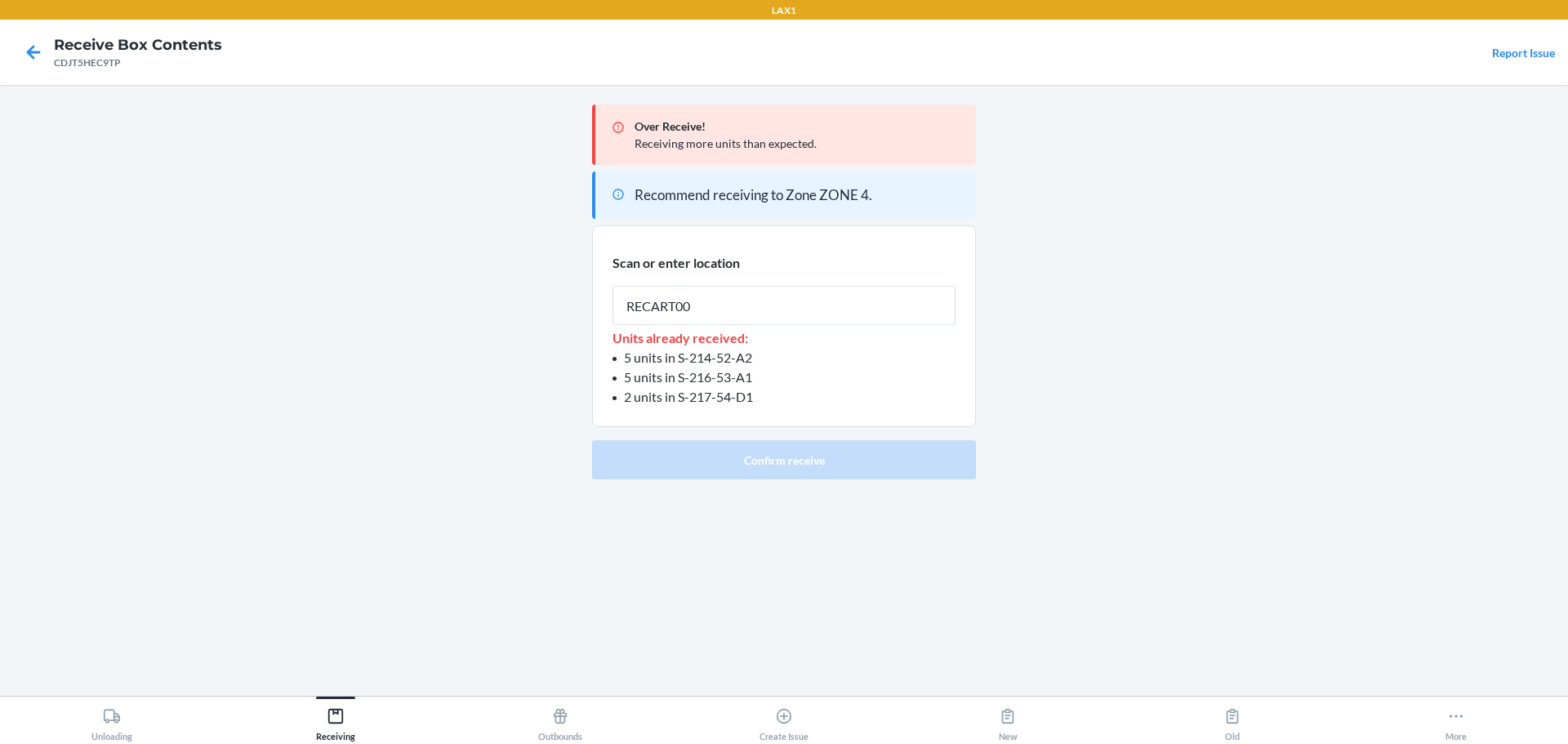
type input "RECART002"
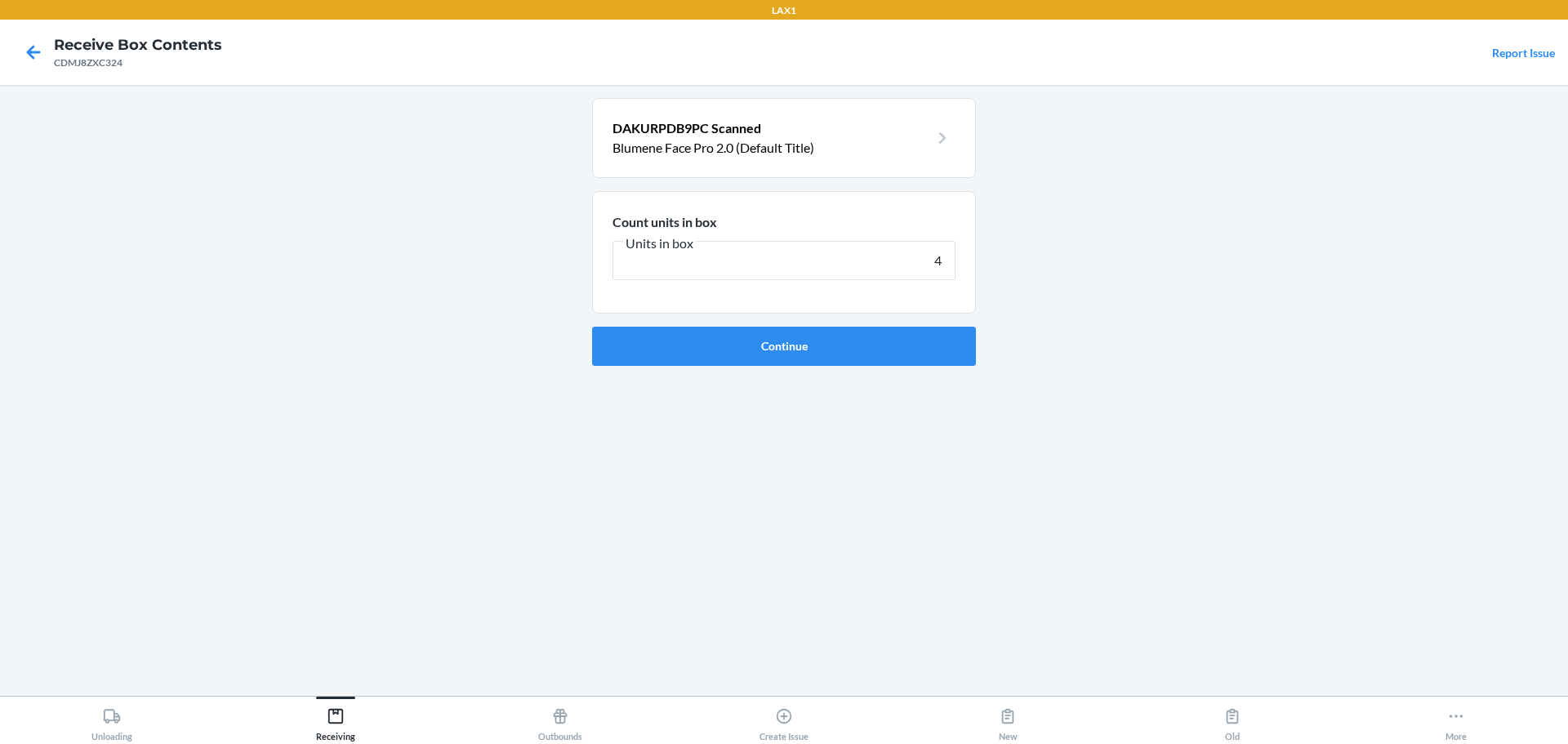
type input "40"
click button "Continue" at bounding box center [784, 346] width 384 height 39
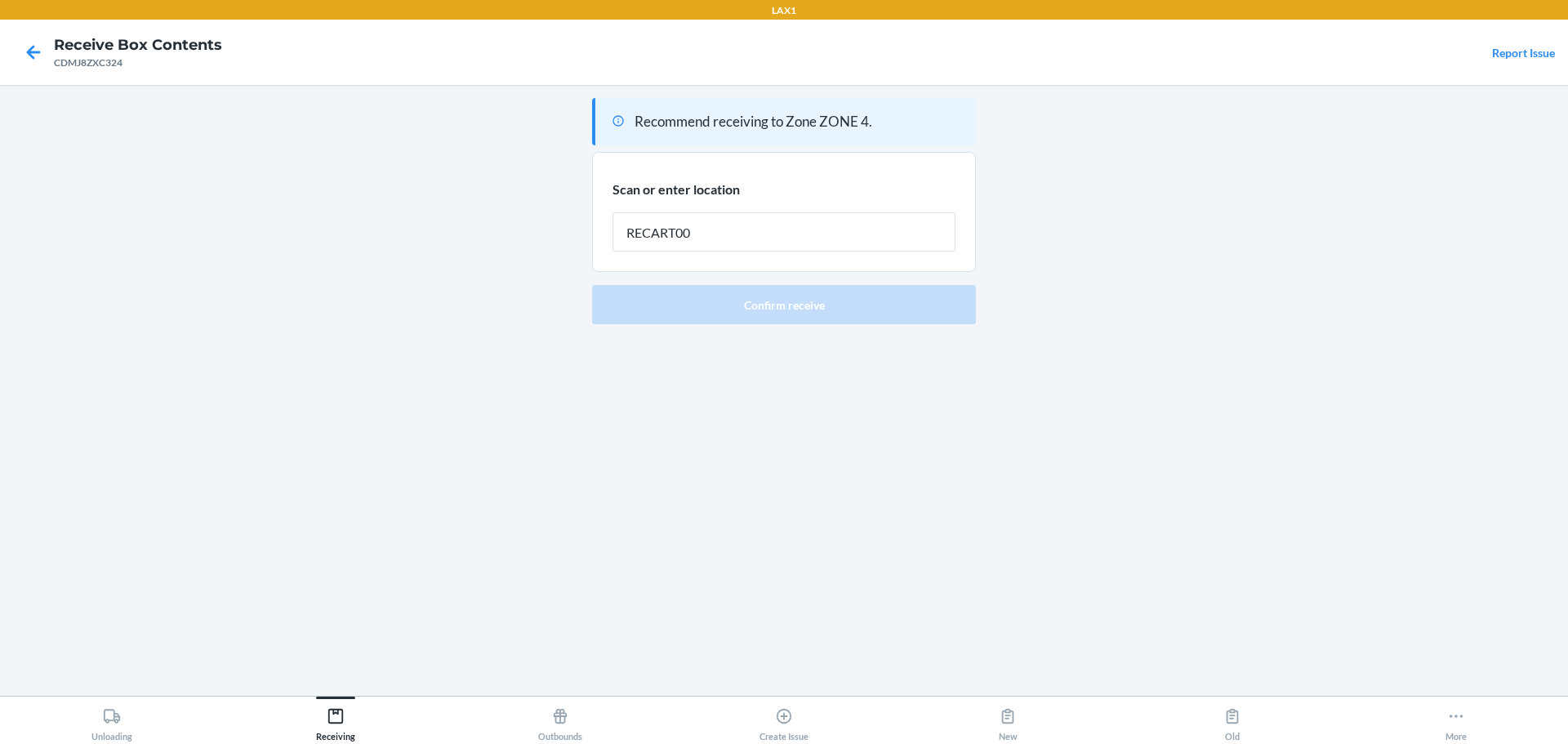
type input "RECART002"
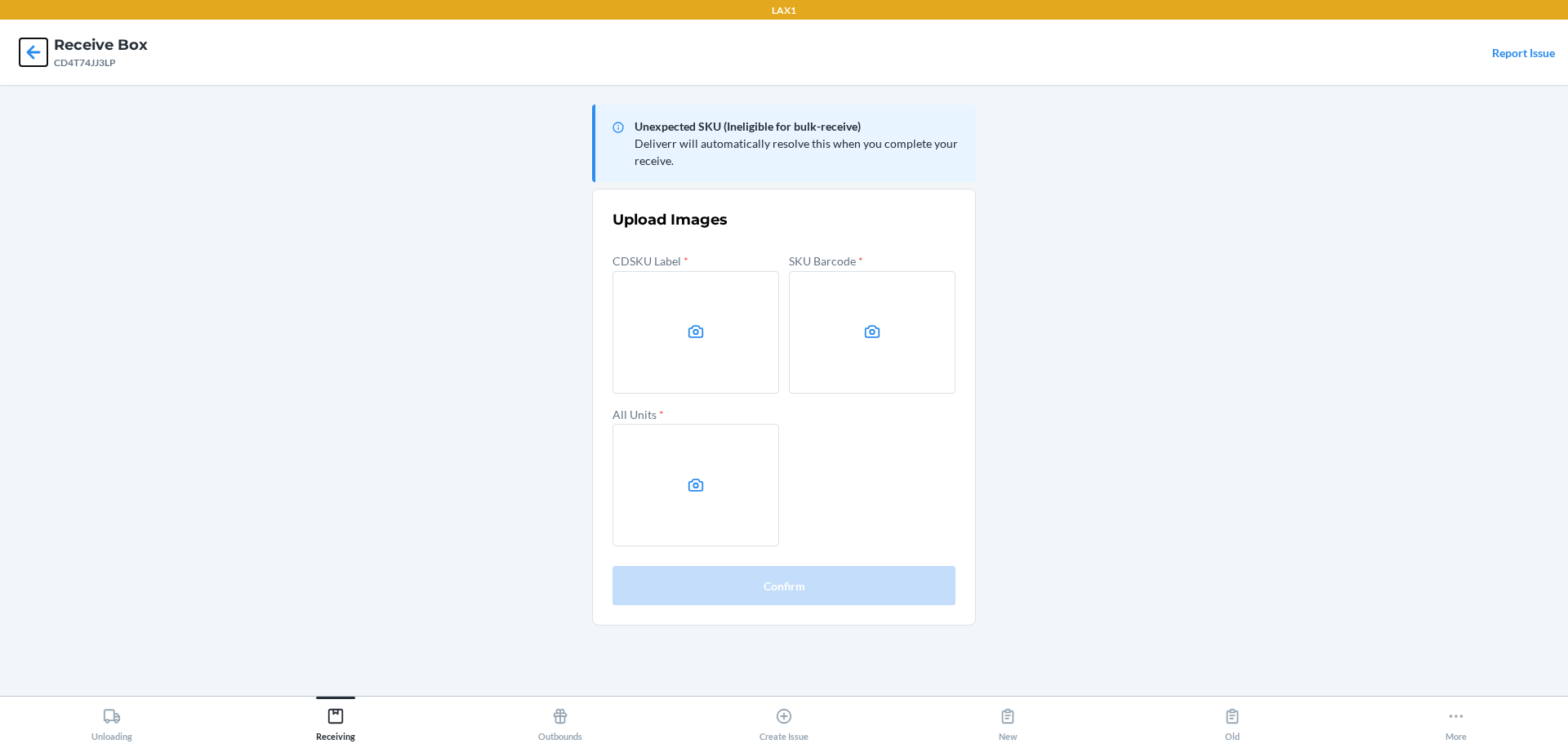
click at [39, 56] on icon at bounding box center [34, 52] width 28 height 28
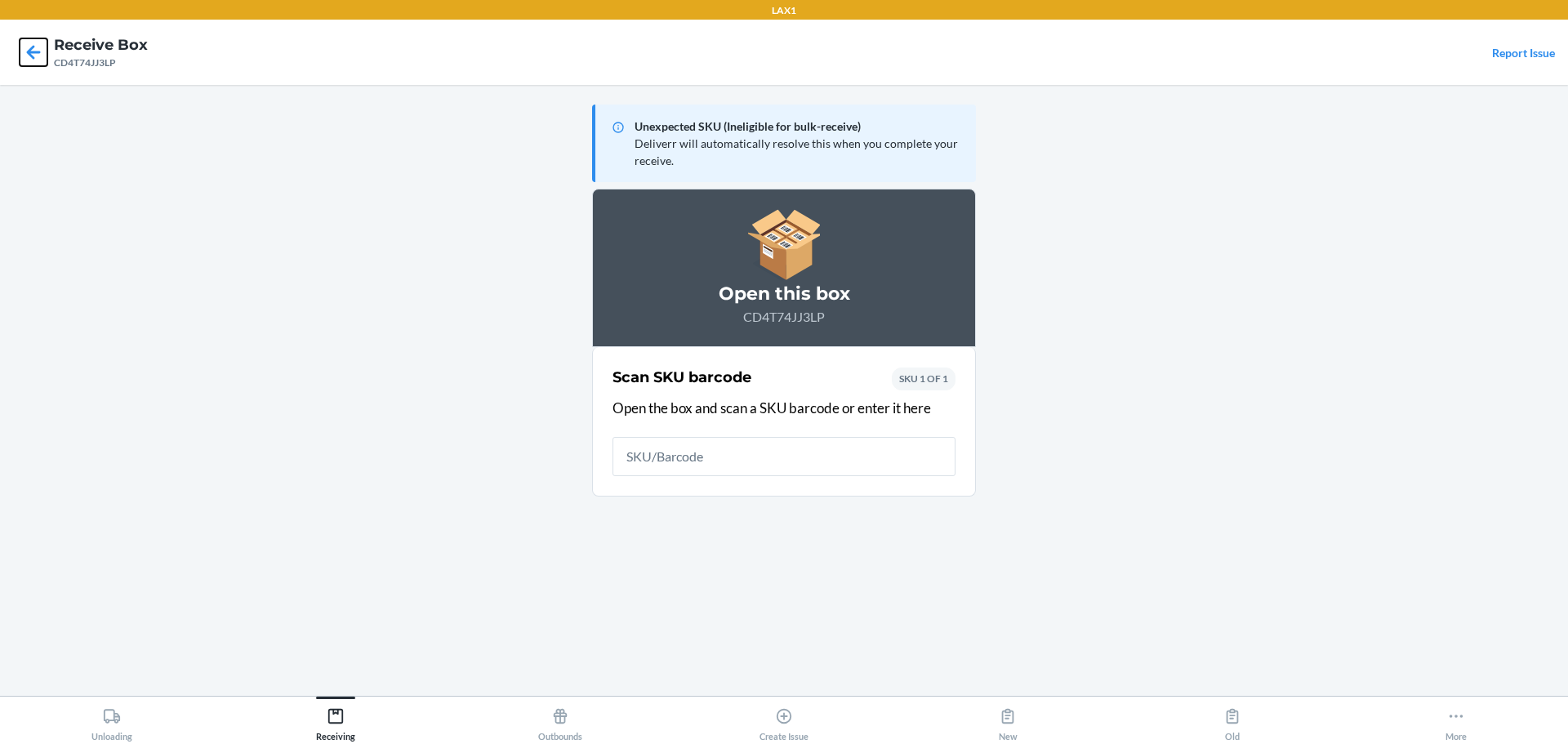
click at [41, 55] on icon at bounding box center [34, 52] width 28 height 28
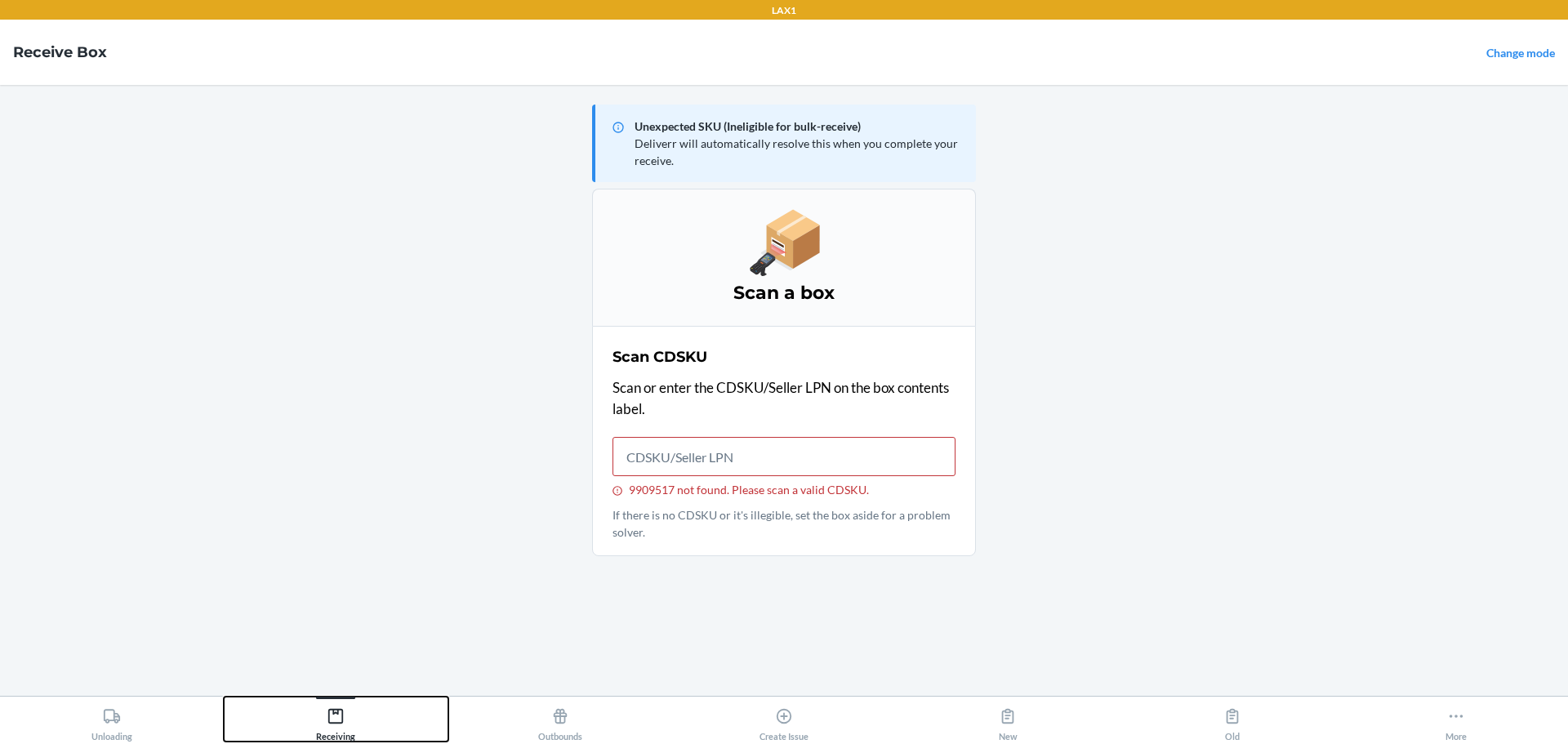
drag, startPoint x: 341, startPoint y: 722, endPoint x: 346, endPoint y: 713, distance: 10.3
click at [342, 720] on icon at bounding box center [336, 717] width 15 height 15
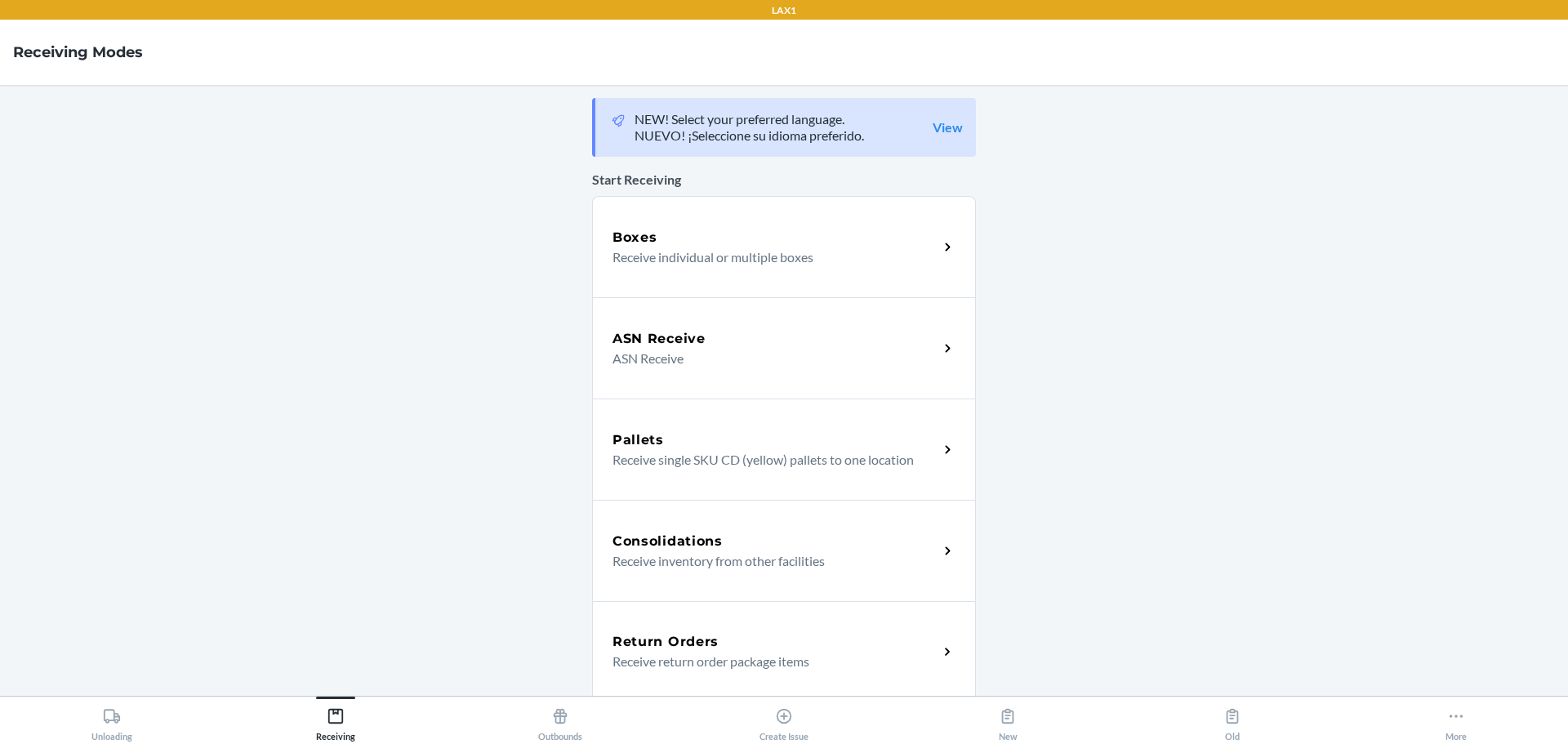
click at [622, 339] on h5 "ASN Receive" at bounding box center [659, 339] width 93 height 20
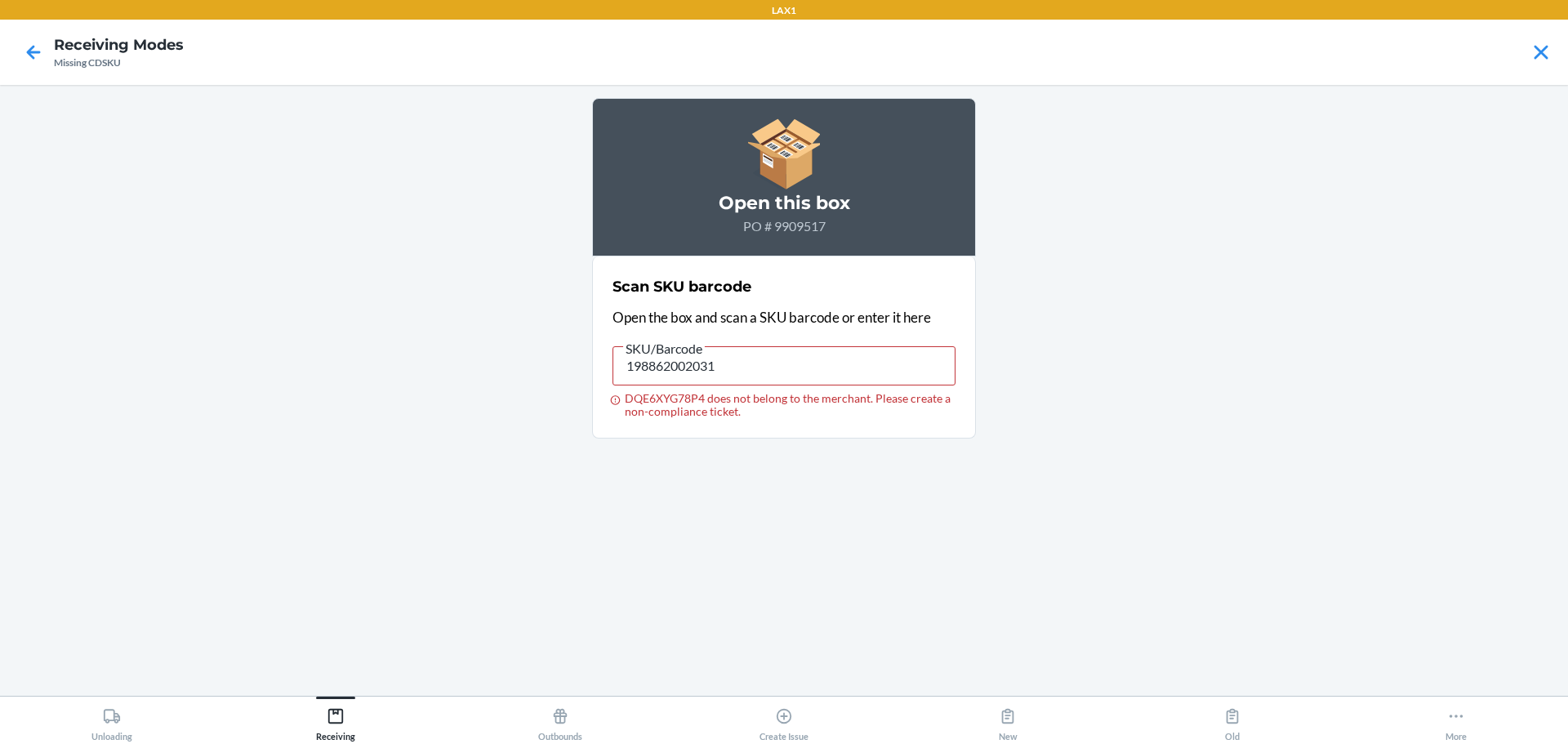
click at [20, 51] on div at bounding box center [34, 52] width 41 height 41
click at [26, 51] on icon at bounding box center [34, 52] width 28 height 28
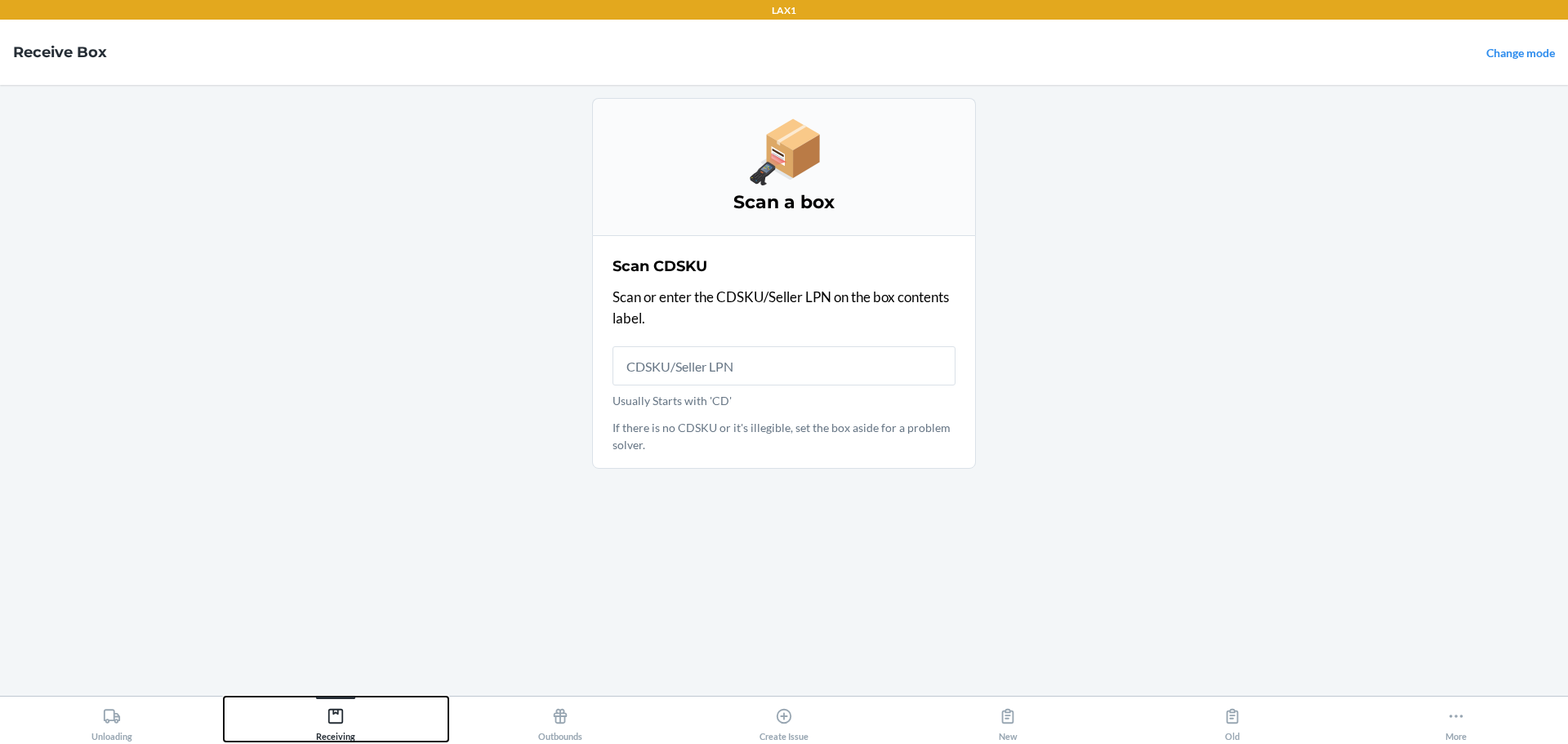
click at [382, 703] on button "Receiving" at bounding box center [335, 719] width 224 height 45
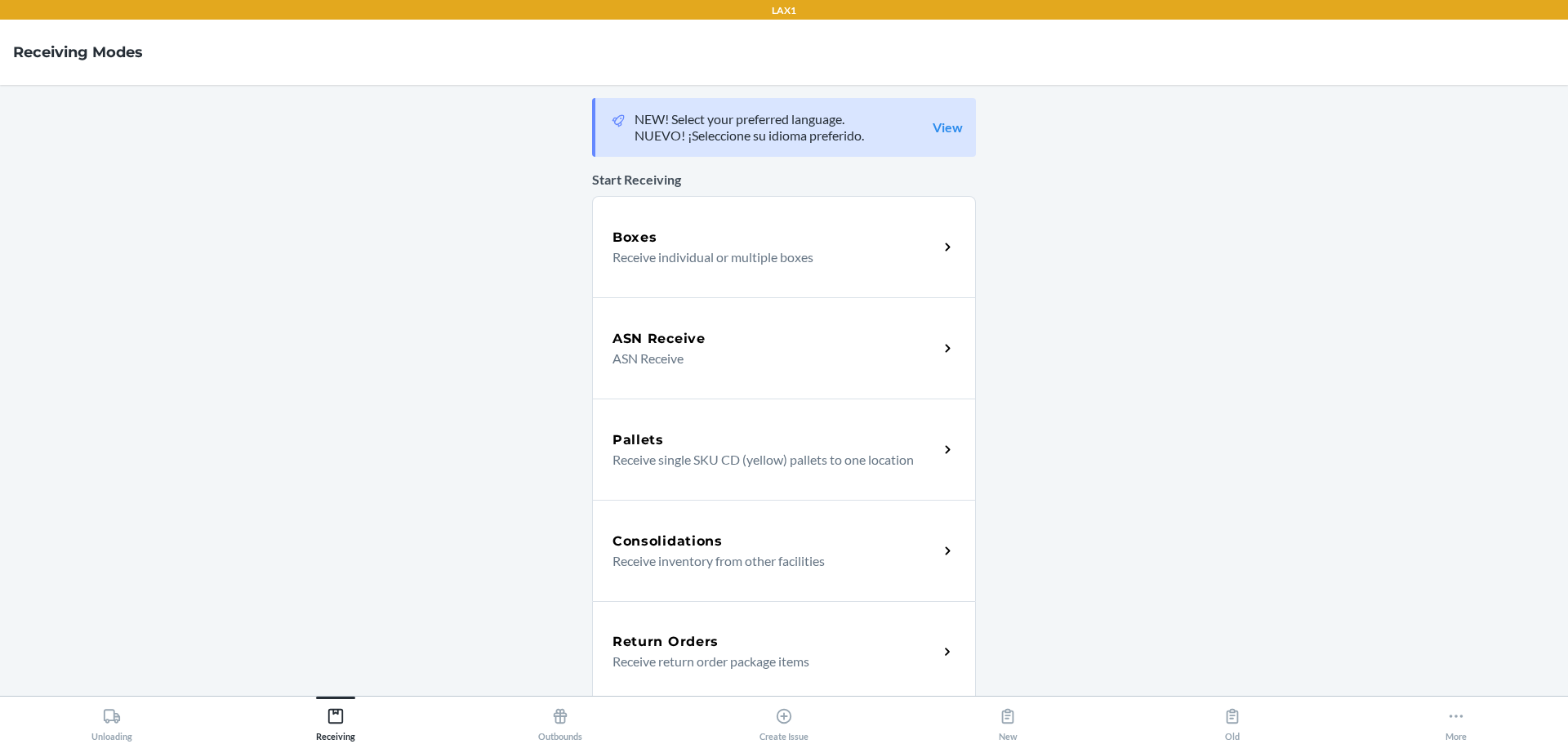
click at [742, 345] on div "ASN Receive" at bounding box center [776, 339] width 326 height 20
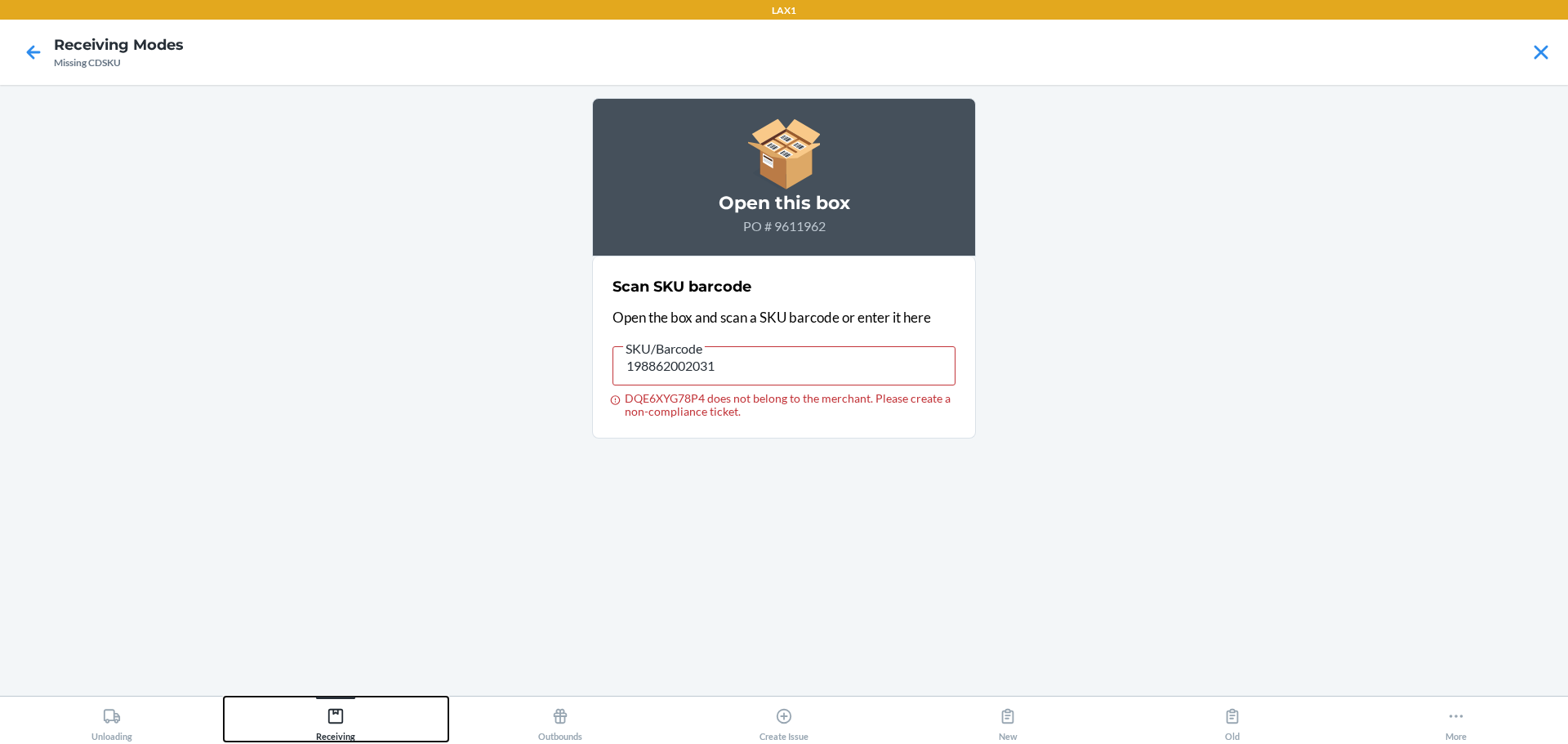
click at [375, 736] on button "Receiving" at bounding box center [335, 719] width 224 height 45
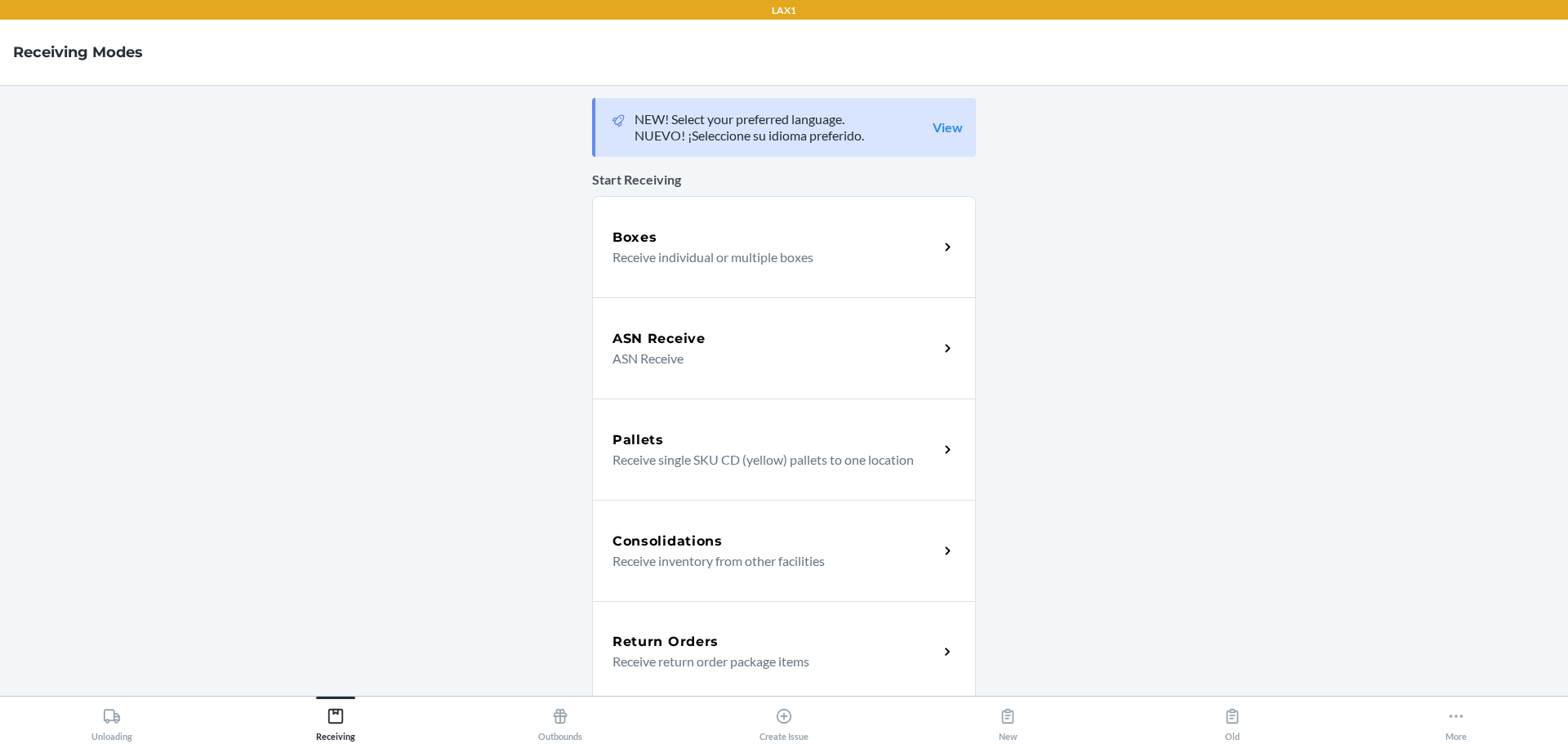
click at [690, 297] on div "Boxes Receive individual or multiple boxes" at bounding box center [784, 246] width 384 height 101
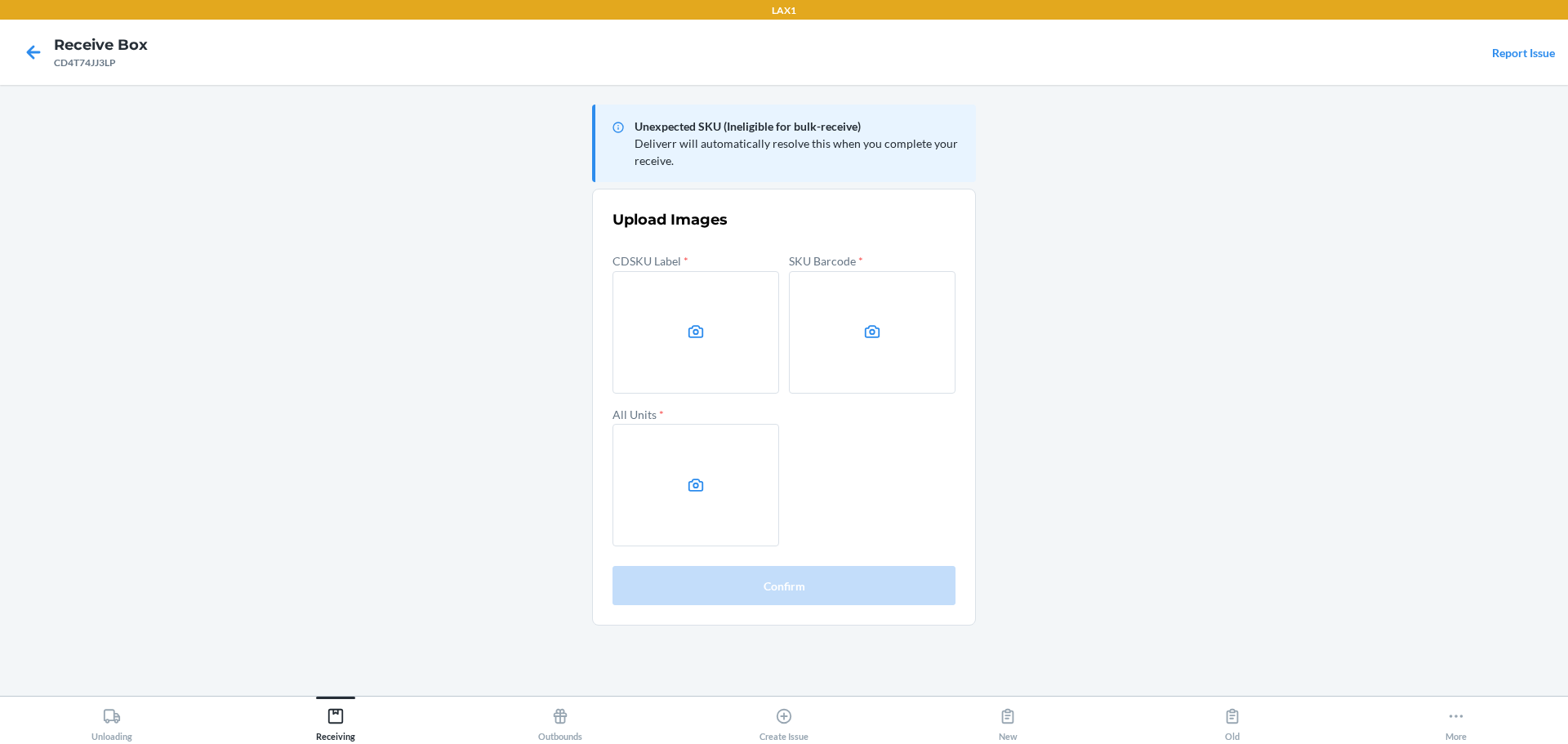
click at [740, 351] on label at bounding box center [696, 332] width 167 height 123
click at [0, 0] on input "file" at bounding box center [0, 0] width 0 height 0
click at [1299, 363] on main "Unexpected SKU (Ineligible for bulk-receive) Deliverr will automatically resolv…" at bounding box center [784, 390] width 1568 height 611
click at [735, 343] on label at bounding box center [696, 332] width 167 height 123
click at [0, 0] on input "file" at bounding box center [0, 0] width 0 height 0
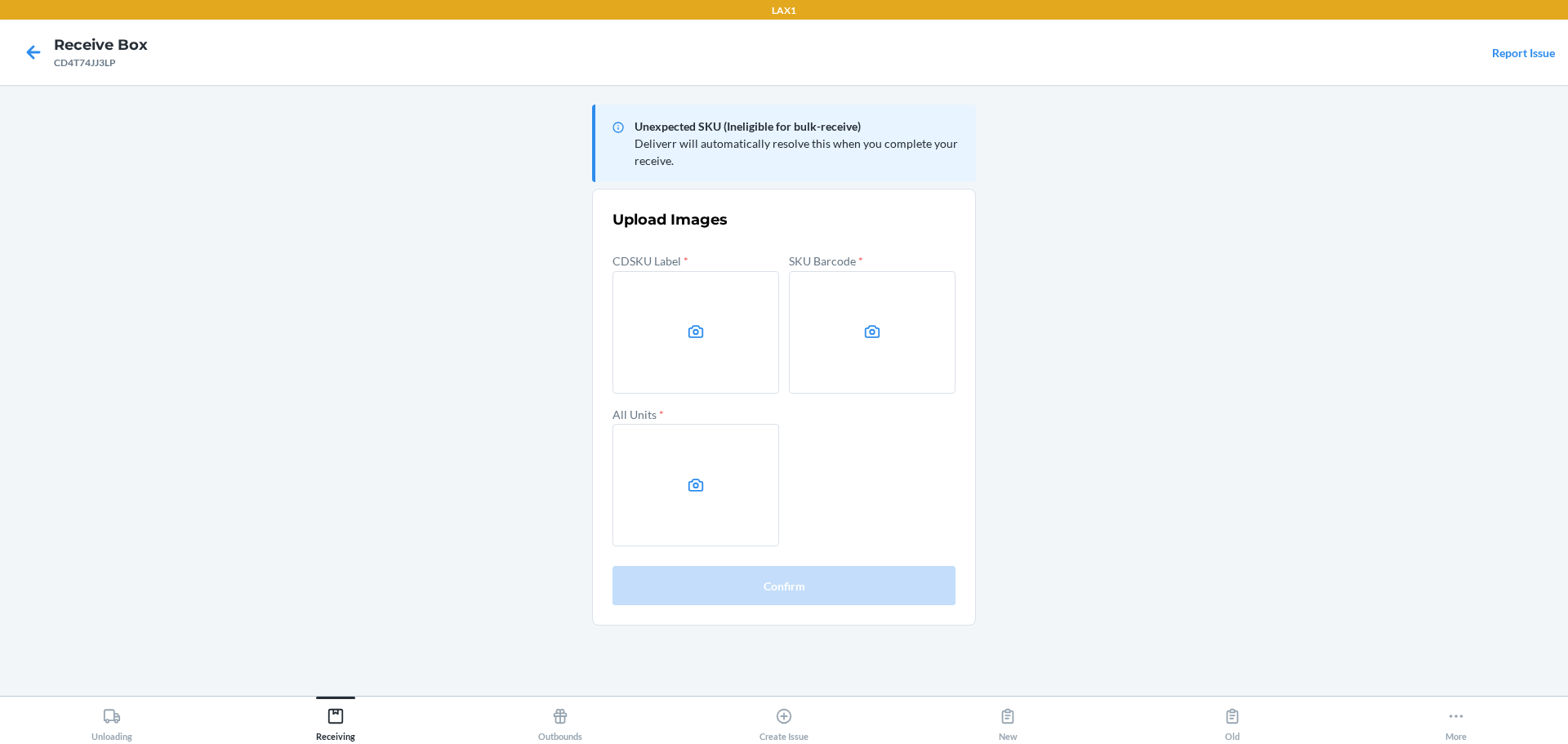
click at [884, 337] on label at bounding box center [872, 332] width 167 height 123
click at [0, 0] on input "file" at bounding box center [0, 0] width 0 height 0
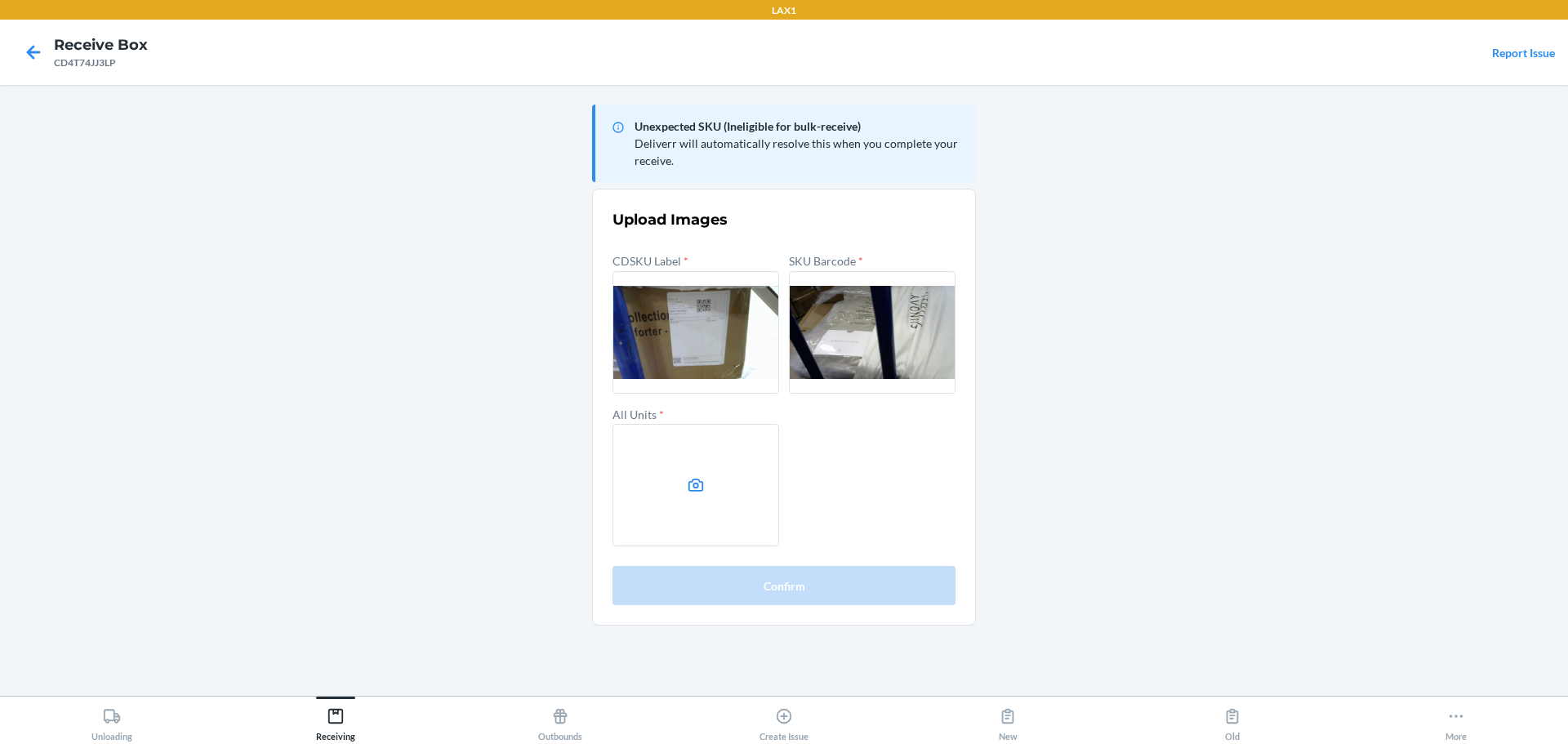
click at [729, 482] on label at bounding box center [696, 485] width 167 height 123
click at [0, 0] on input "file" at bounding box center [0, 0] width 0 height 0
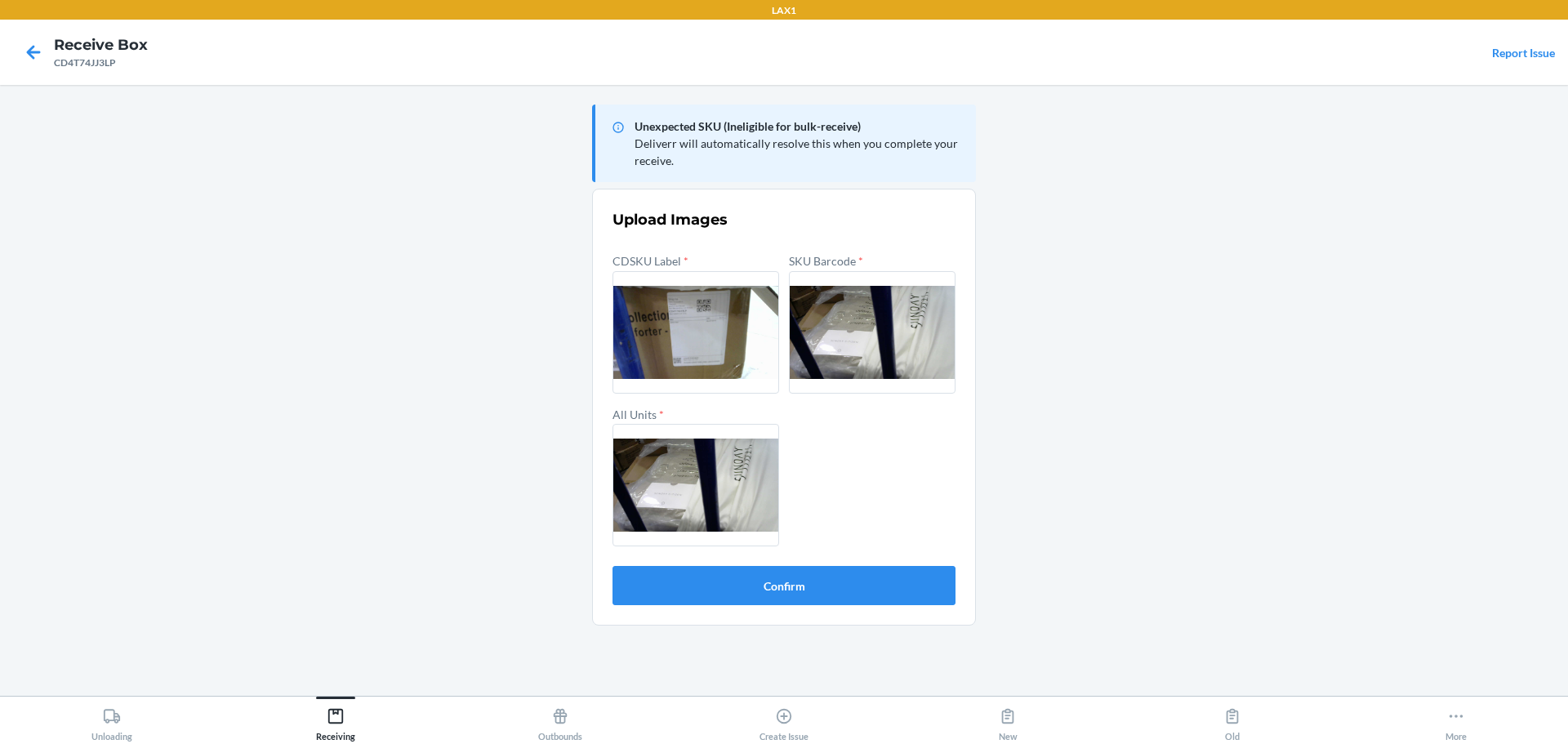
click at [845, 349] on label at bounding box center [872, 332] width 167 height 123
click at [0, 0] on input "file" at bounding box center [0, 0] width 0 height 0
click at [804, 587] on button "Confirm" at bounding box center [784, 586] width 343 height 39
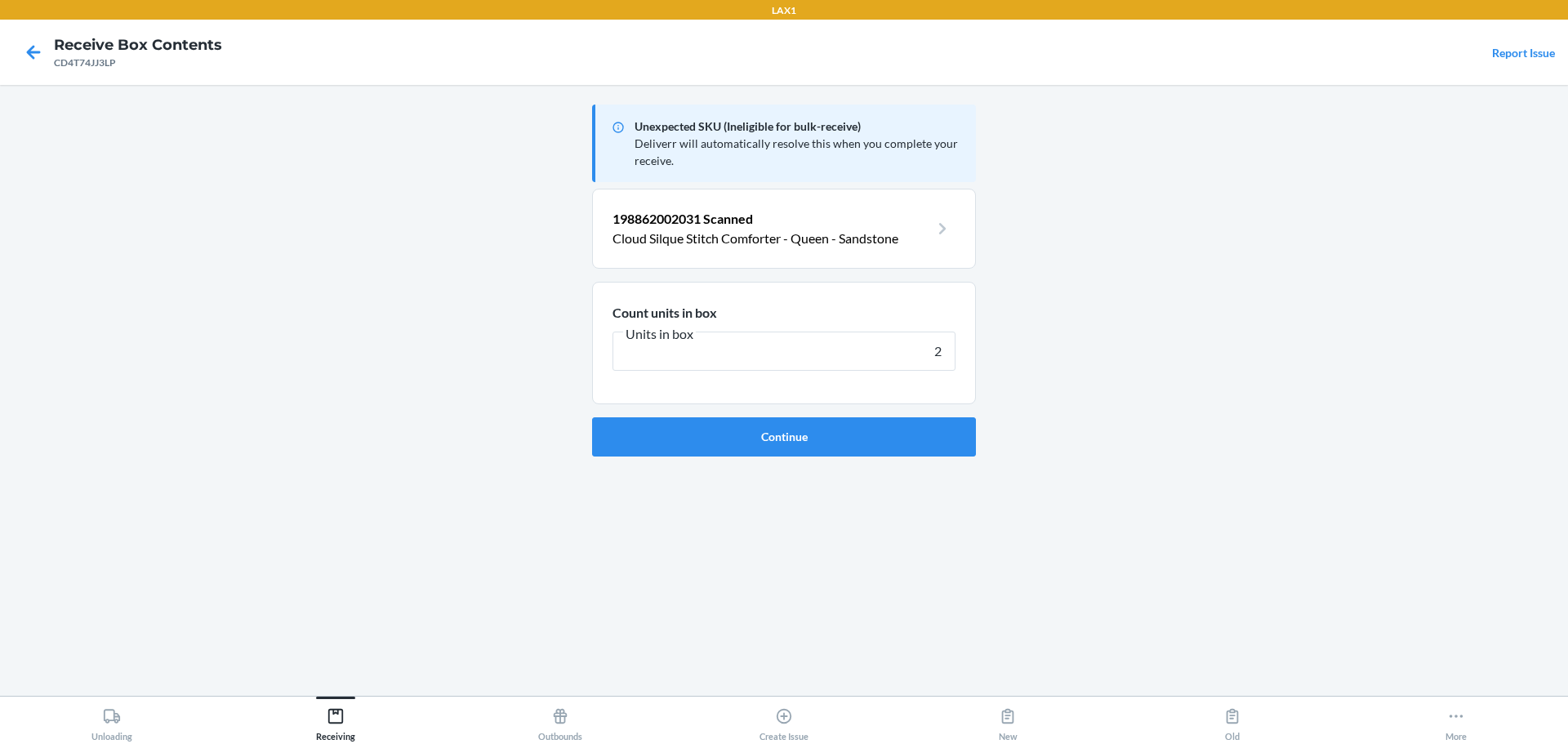
type input "2"
click at [592, 417] on button "Continue" at bounding box center [784, 437] width 384 height 39
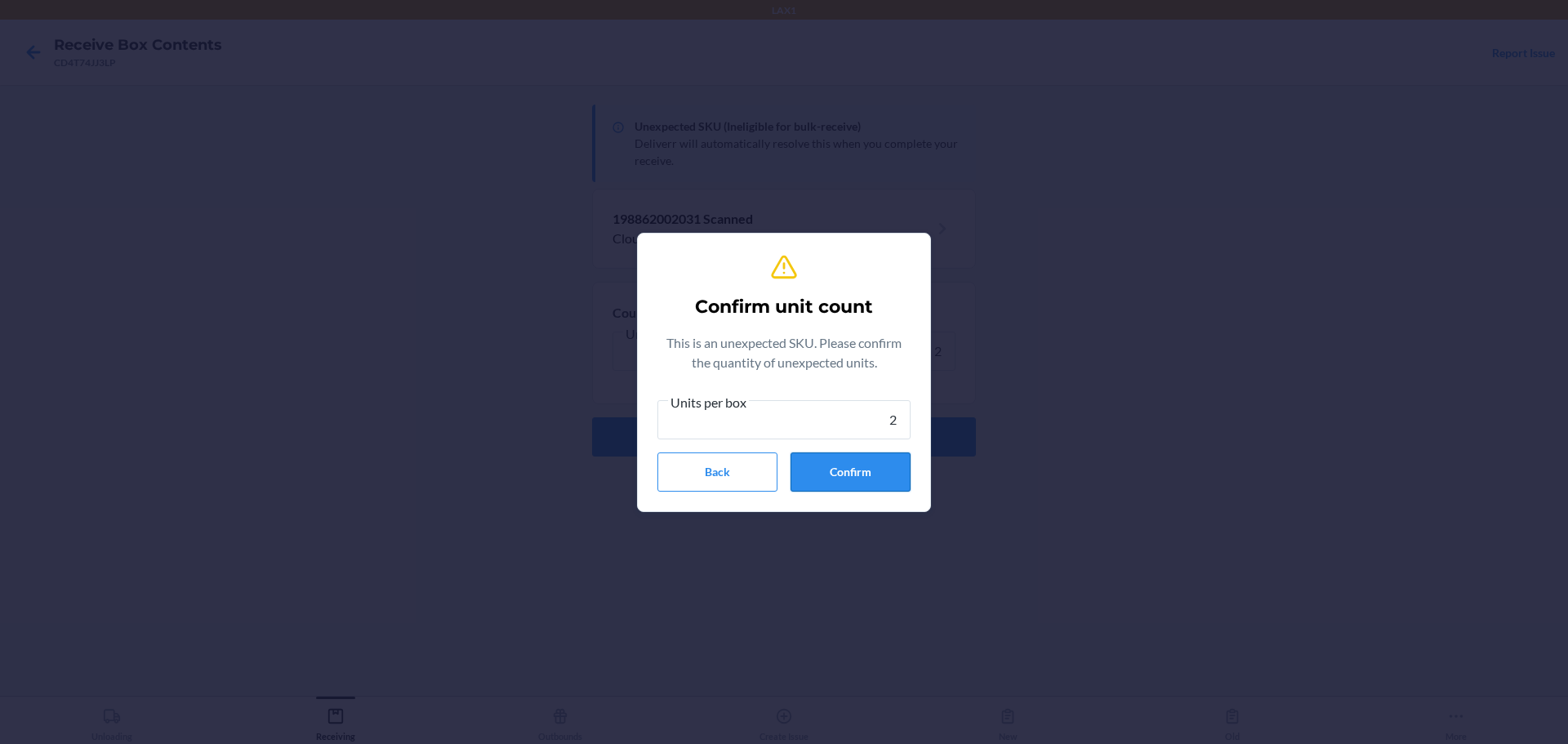
type input "2"
click at [813, 467] on button "Confirm" at bounding box center [850, 473] width 120 height 39
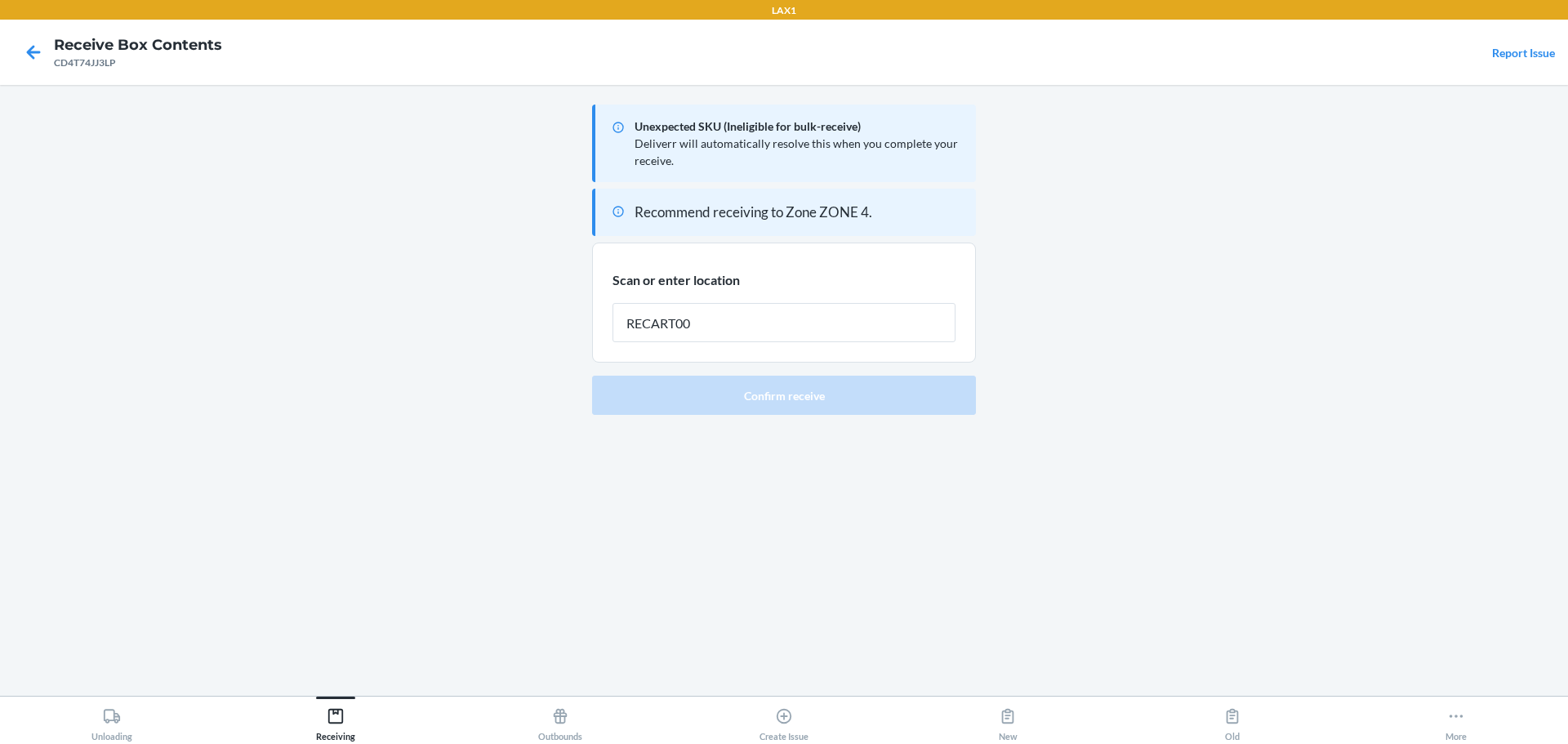
type input "RECART002"
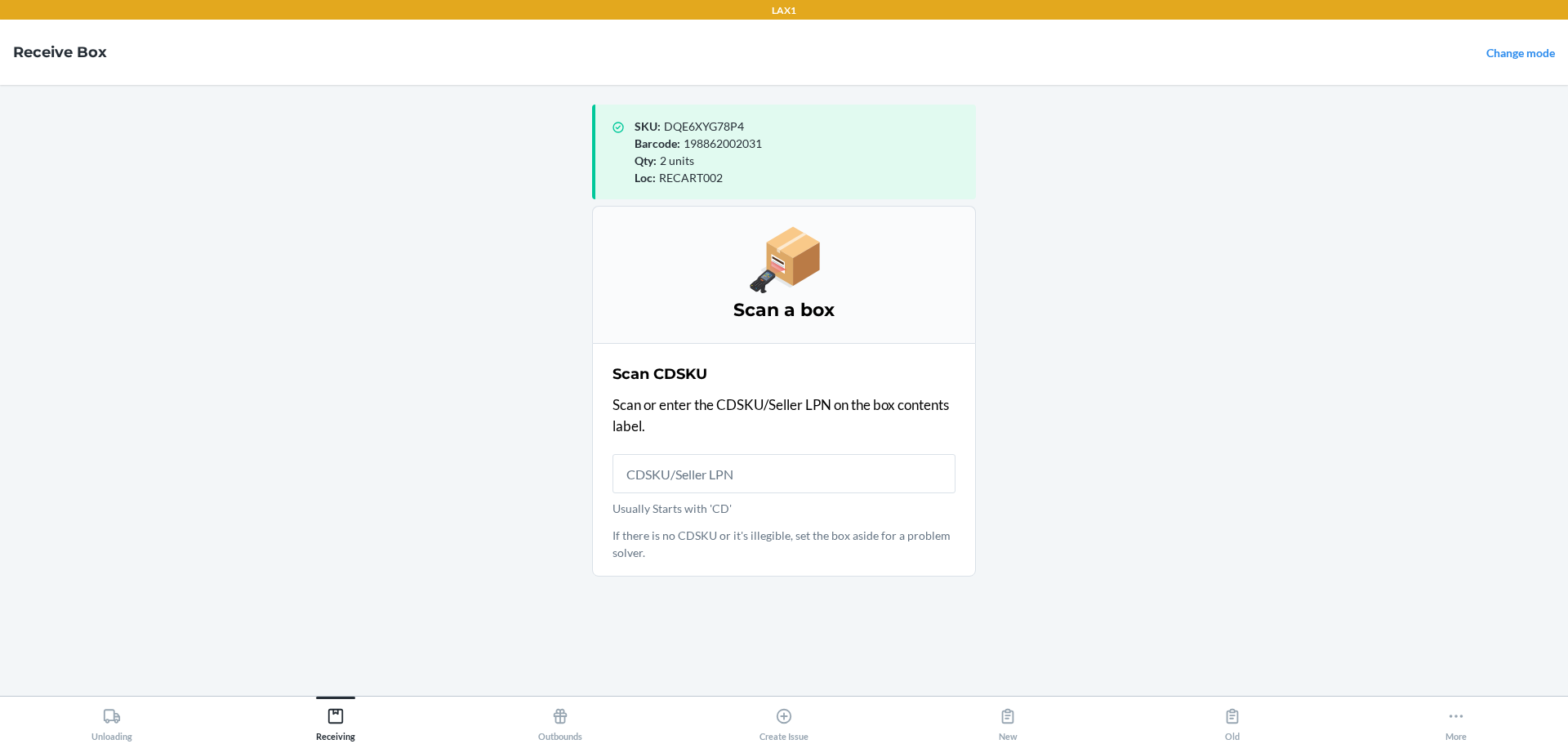
click at [1146, 349] on main "SKU : DQE6XYG78P4 Barcode : 198862002031 Qty : 2 units Loc : RECART002 Scan a b…" at bounding box center [784, 390] width 1568 height 611
click at [651, 483] on input "Usually Starts with 'CD'" at bounding box center [784, 474] width 343 height 39
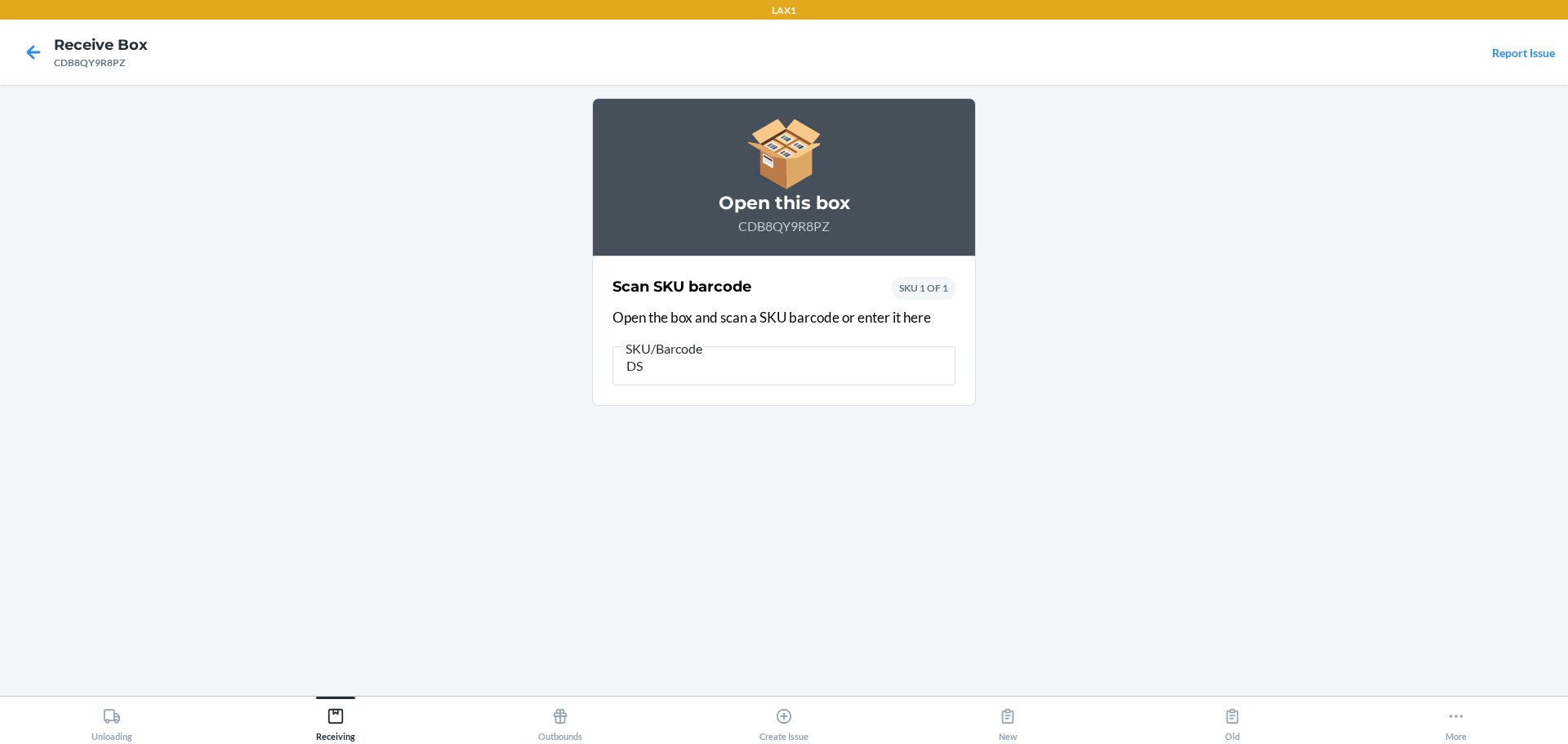
type input "D"
type input "DALCE7UGV7R"
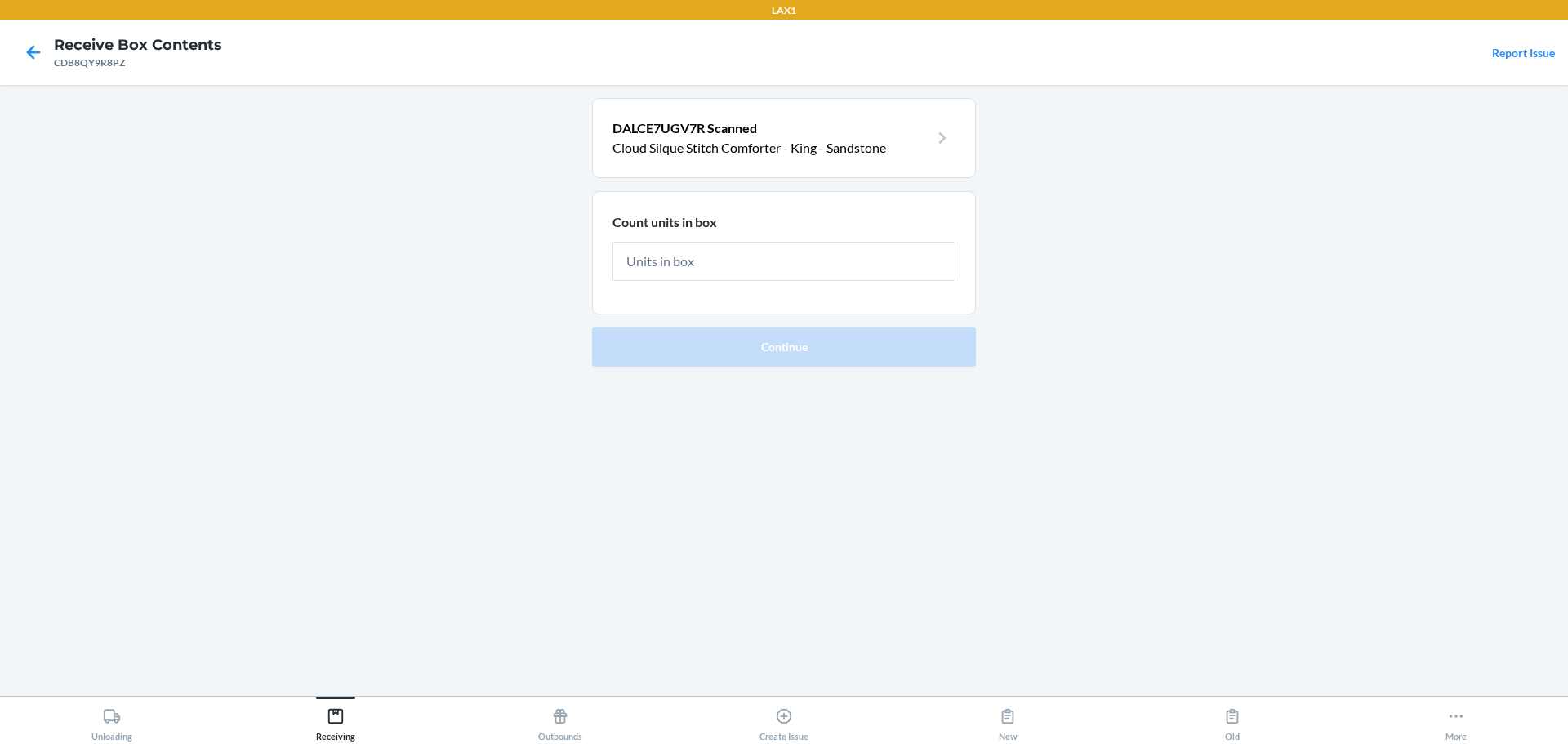
type input "2"
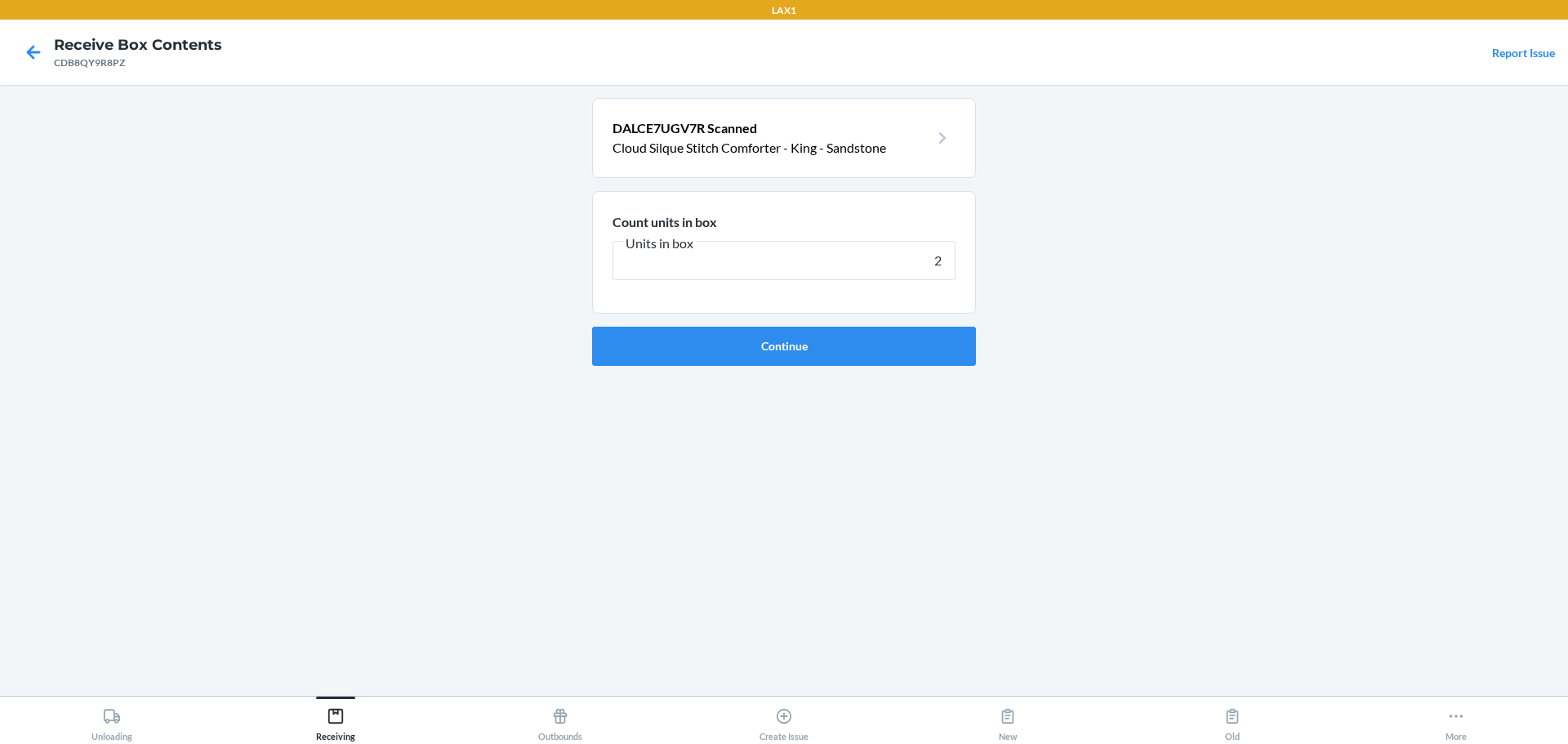
click button "Continue" at bounding box center [784, 346] width 384 height 39
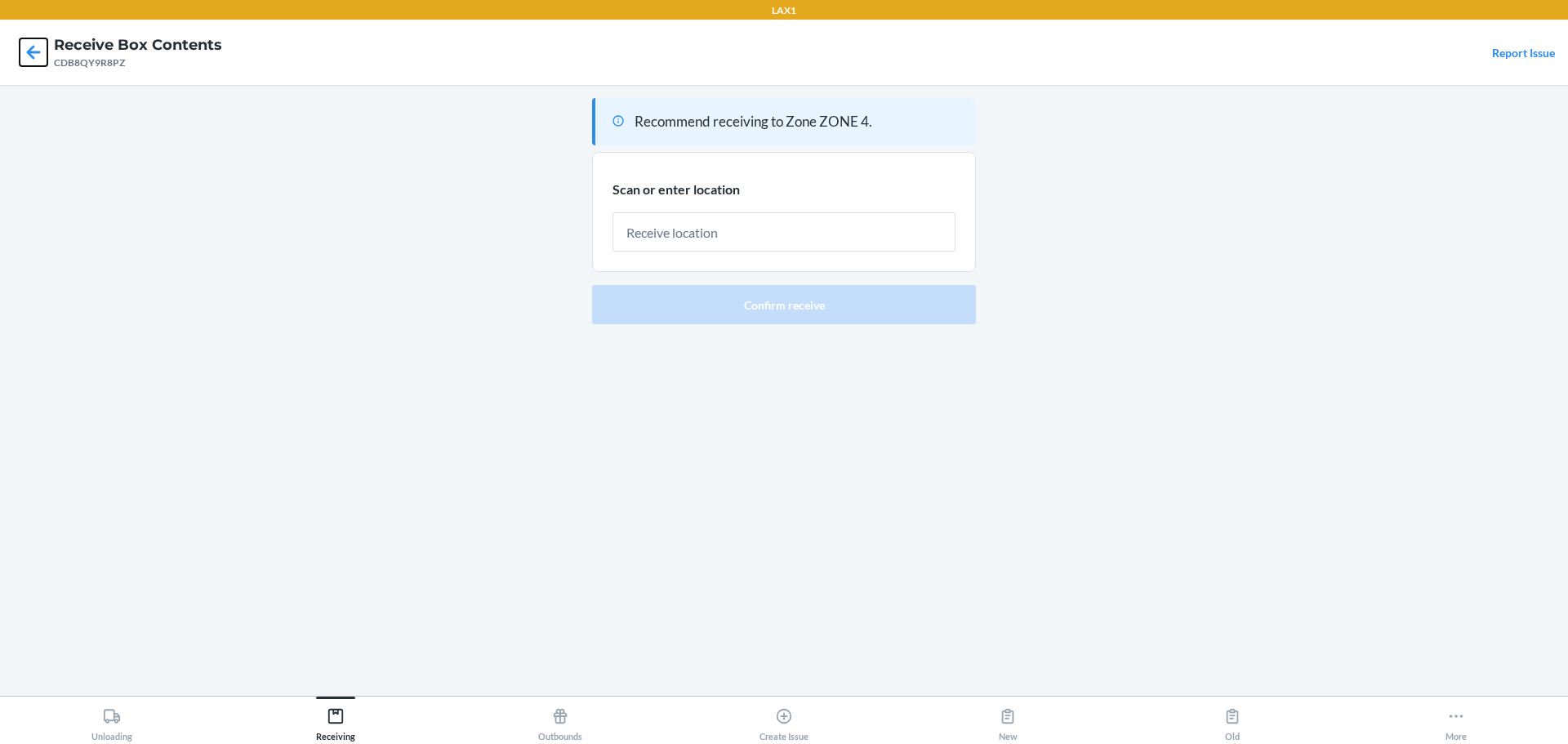
click at [28, 39] on icon at bounding box center [34, 52] width 28 height 28
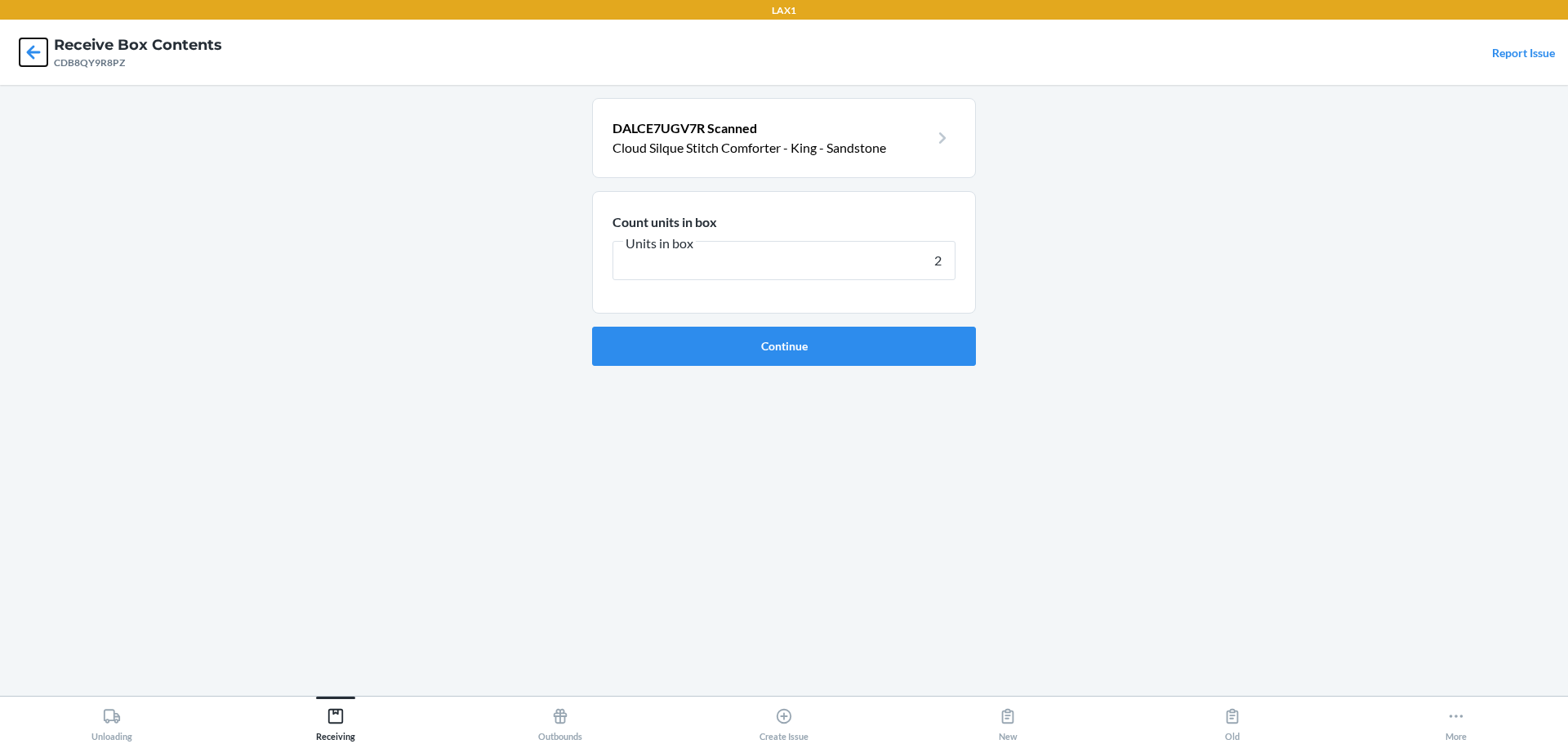
click at [29, 39] on icon at bounding box center [34, 52] width 28 height 28
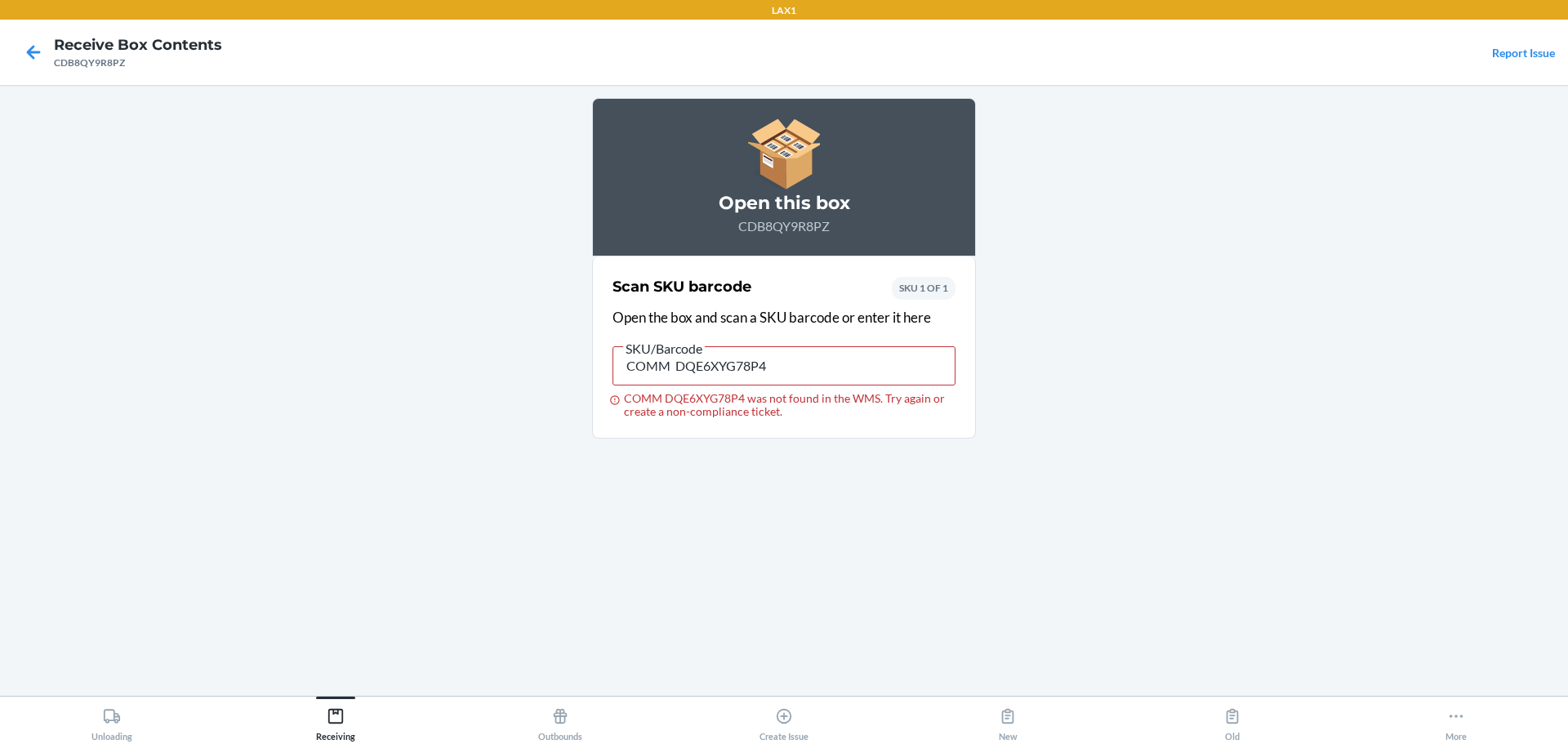
drag, startPoint x: 675, startPoint y: 369, endPoint x: 590, endPoint y: 366, distance: 85.1
click at [590, 366] on main "Open this box CDB8QY9R8PZ Scan SKU barcode Open the box and scan a SKU barcode …" at bounding box center [784, 390] width 1568 height 611
type input "DQE6XYG78P4"
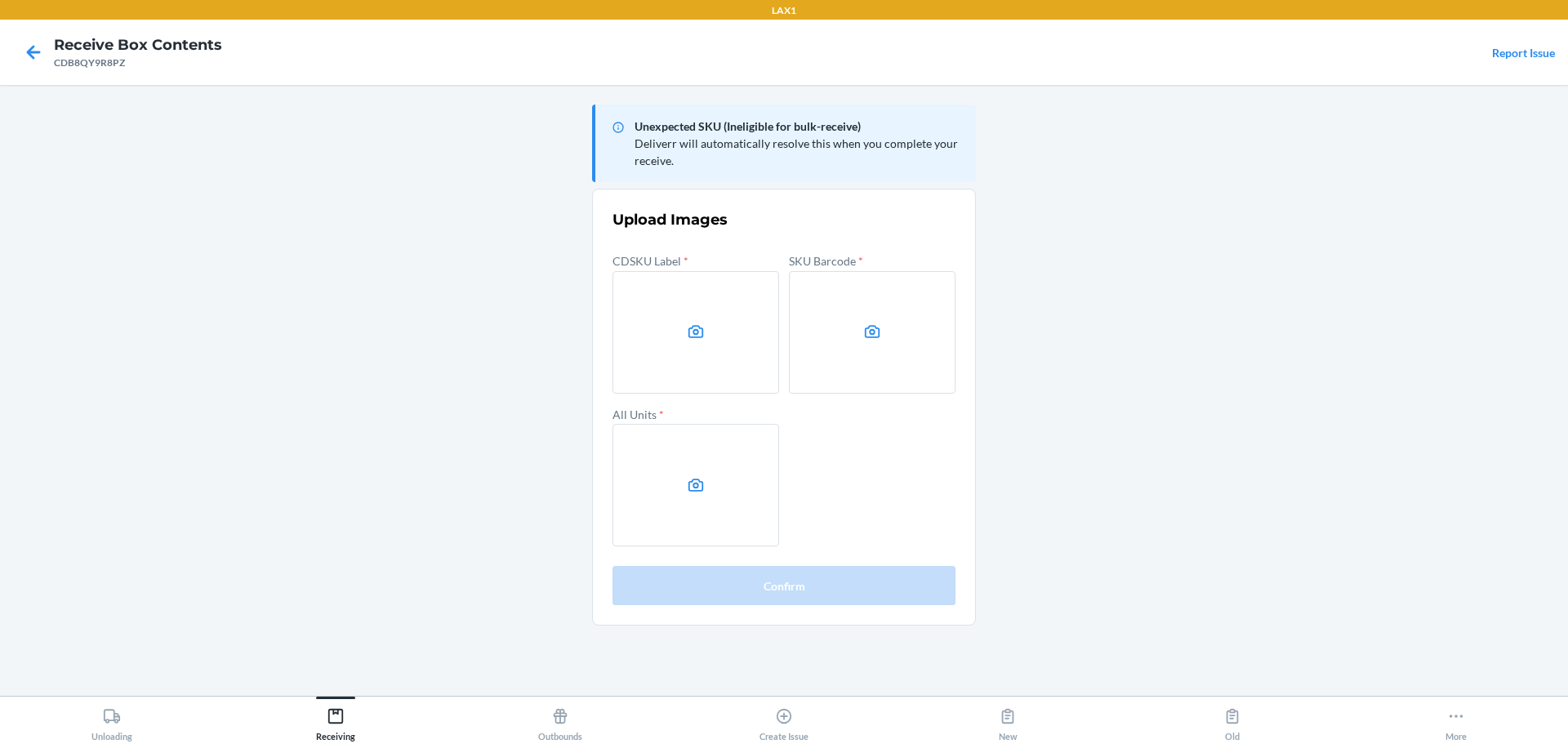
click at [675, 330] on label at bounding box center [696, 332] width 167 height 123
click at [0, 0] on input "file" at bounding box center [0, 0] width 0 height 0
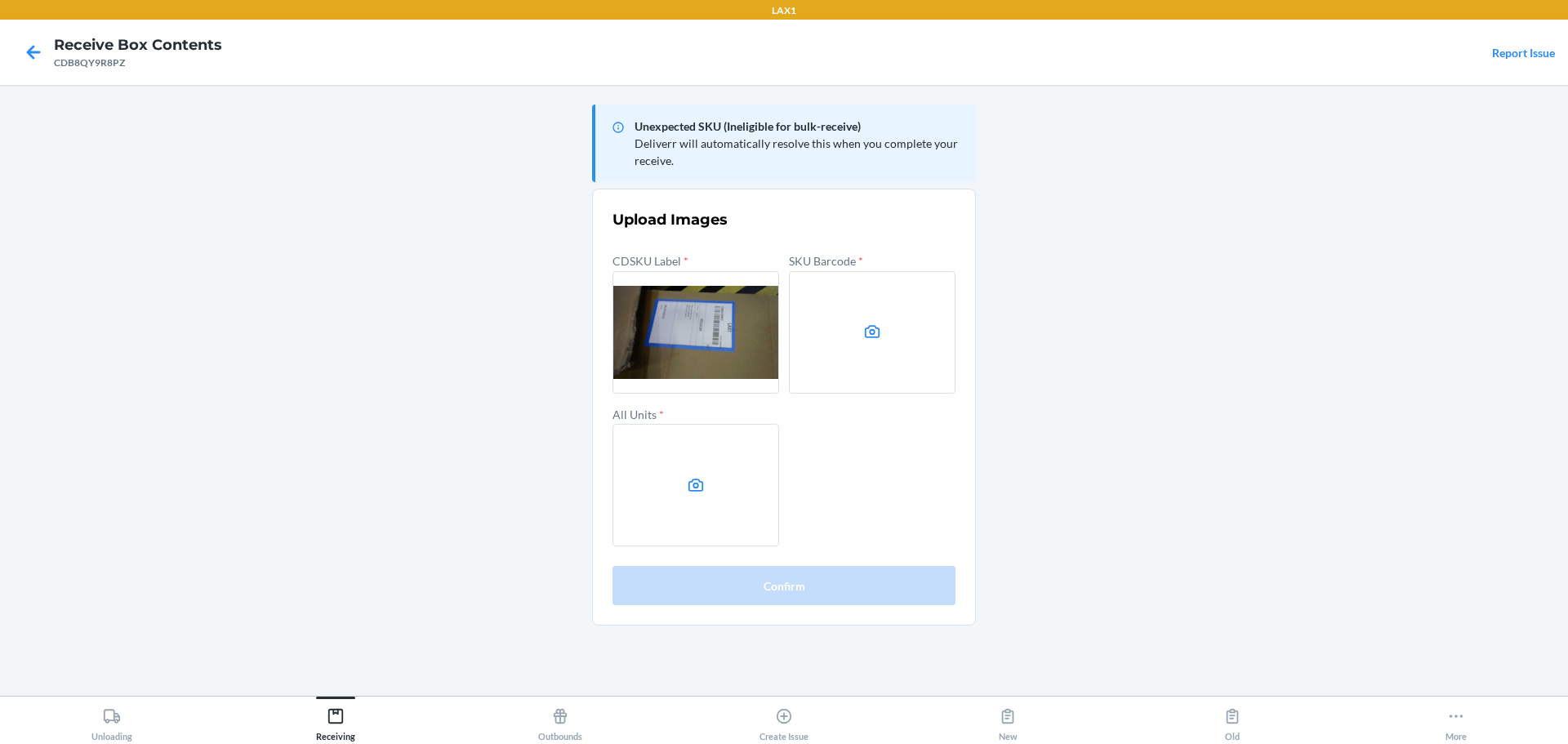
click at [859, 350] on label at bounding box center [872, 332] width 167 height 123
click at [0, 0] on input "file" at bounding box center [0, 0] width 0 height 0
click at [738, 484] on label at bounding box center [696, 485] width 167 height 123
click at [0, 0] on input "file" at bounding box center [0, 0] width 0 height 0
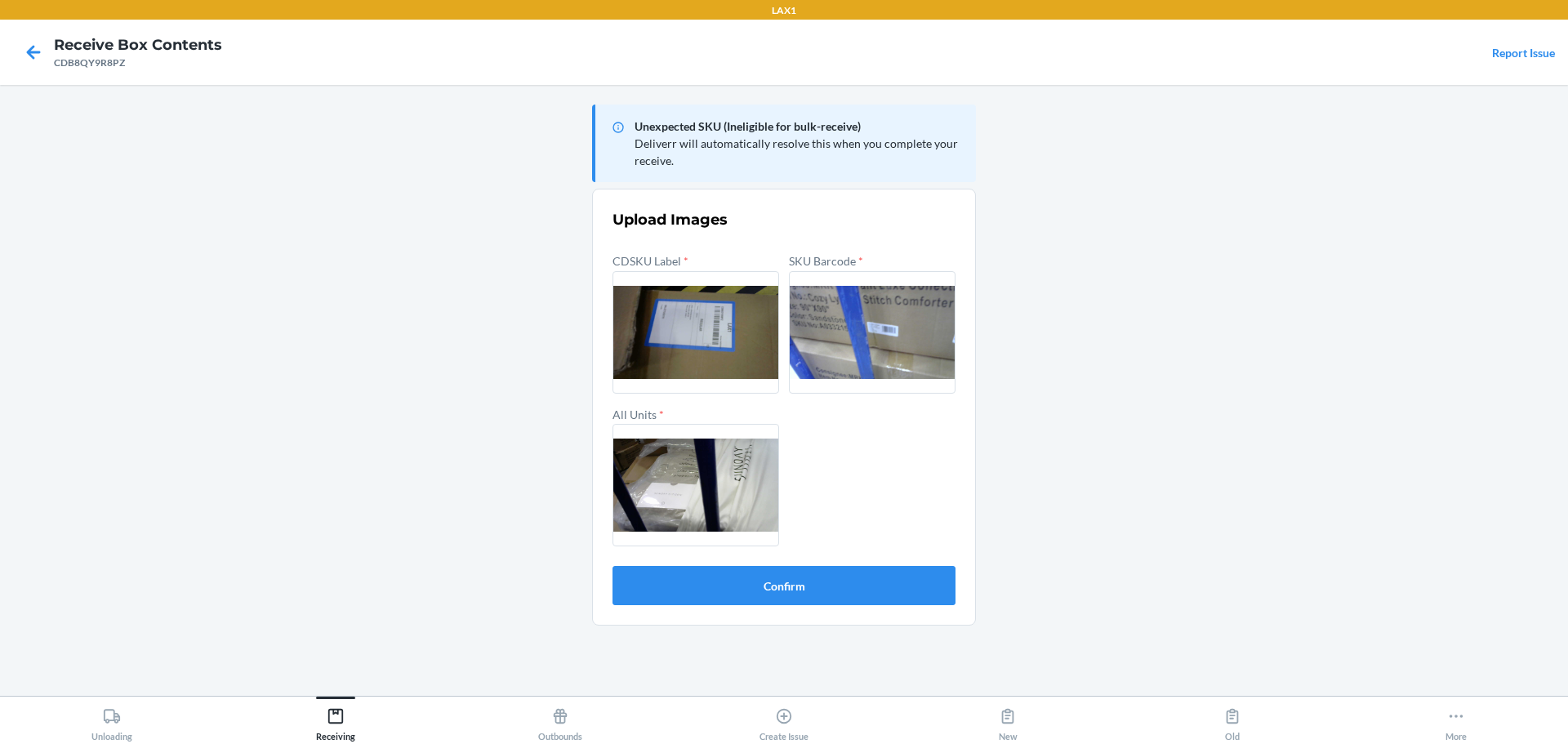
click at [877, 606] on section "Upload Images CDSKU Label * SKU Barcode * All Units * Confirm" at bounding box center [784, 407] width 384 height 437
click at [855, 589] on button "Confirm" at bounding box center [784, 586] width 343 height 39
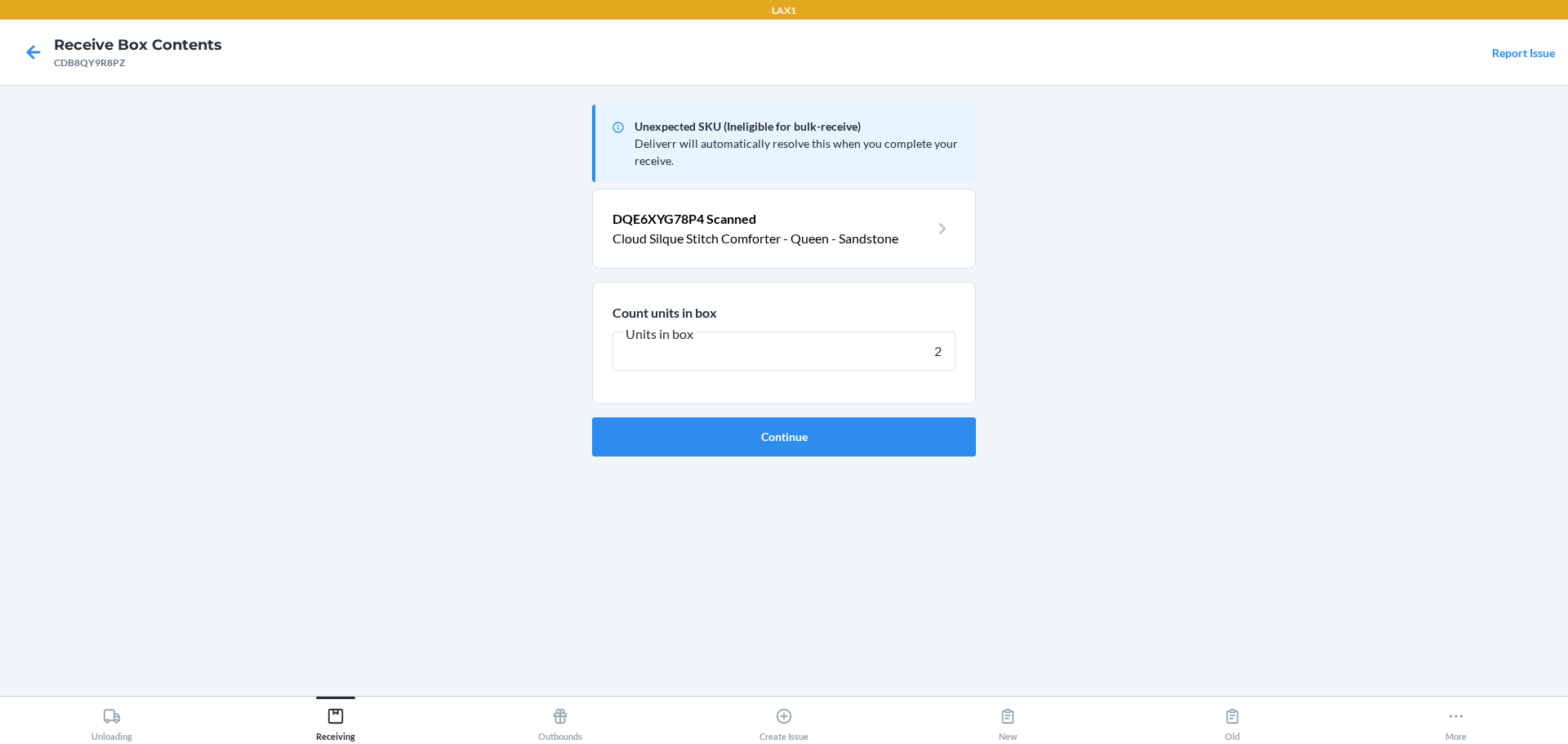
type input "2"
click at [592, 417] on button "Continue" at bounding box center [784, 437] width 384 height 39
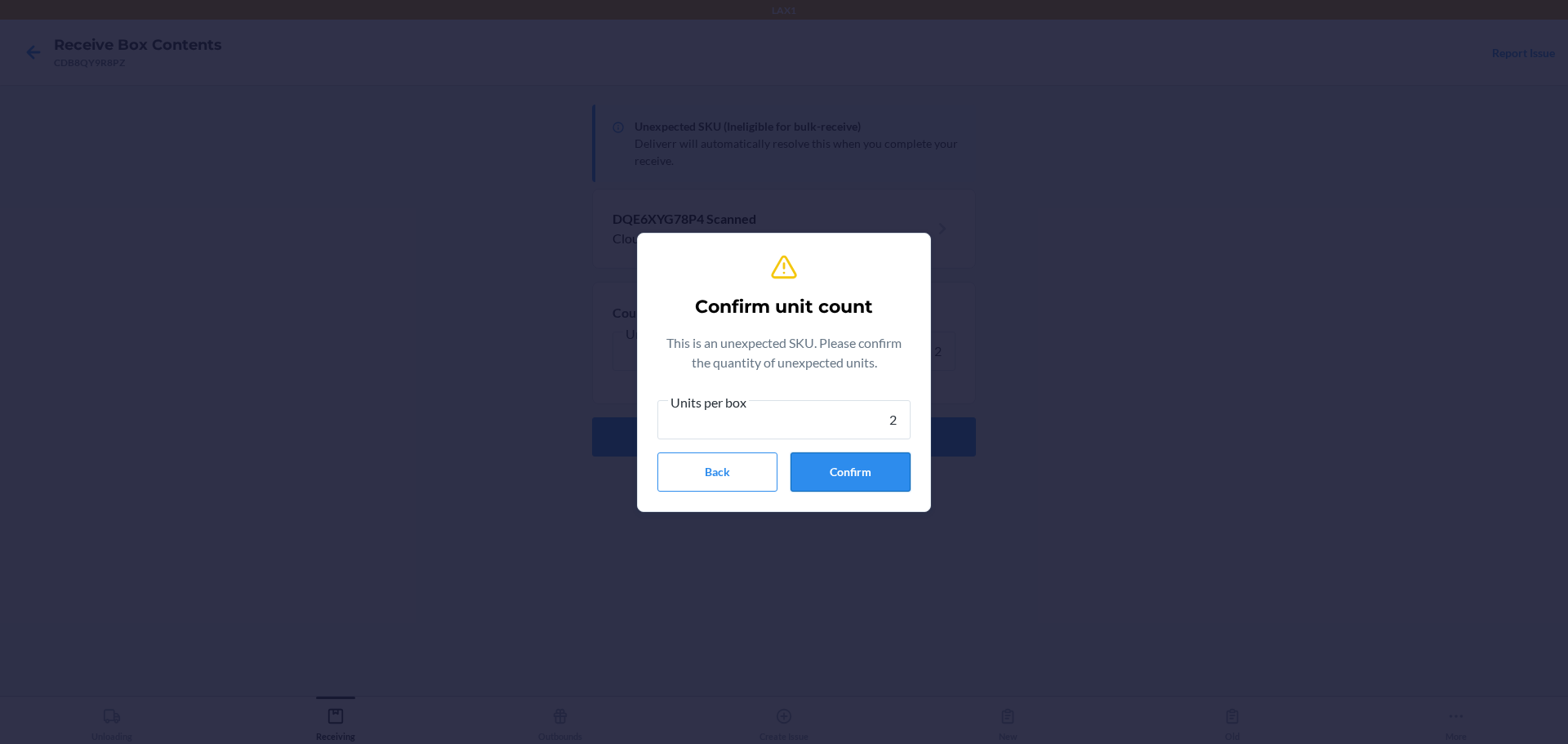
type input "2"
click at [853, 480] on button "Confirm" at bounding box center [850, 473] width 120 height 39
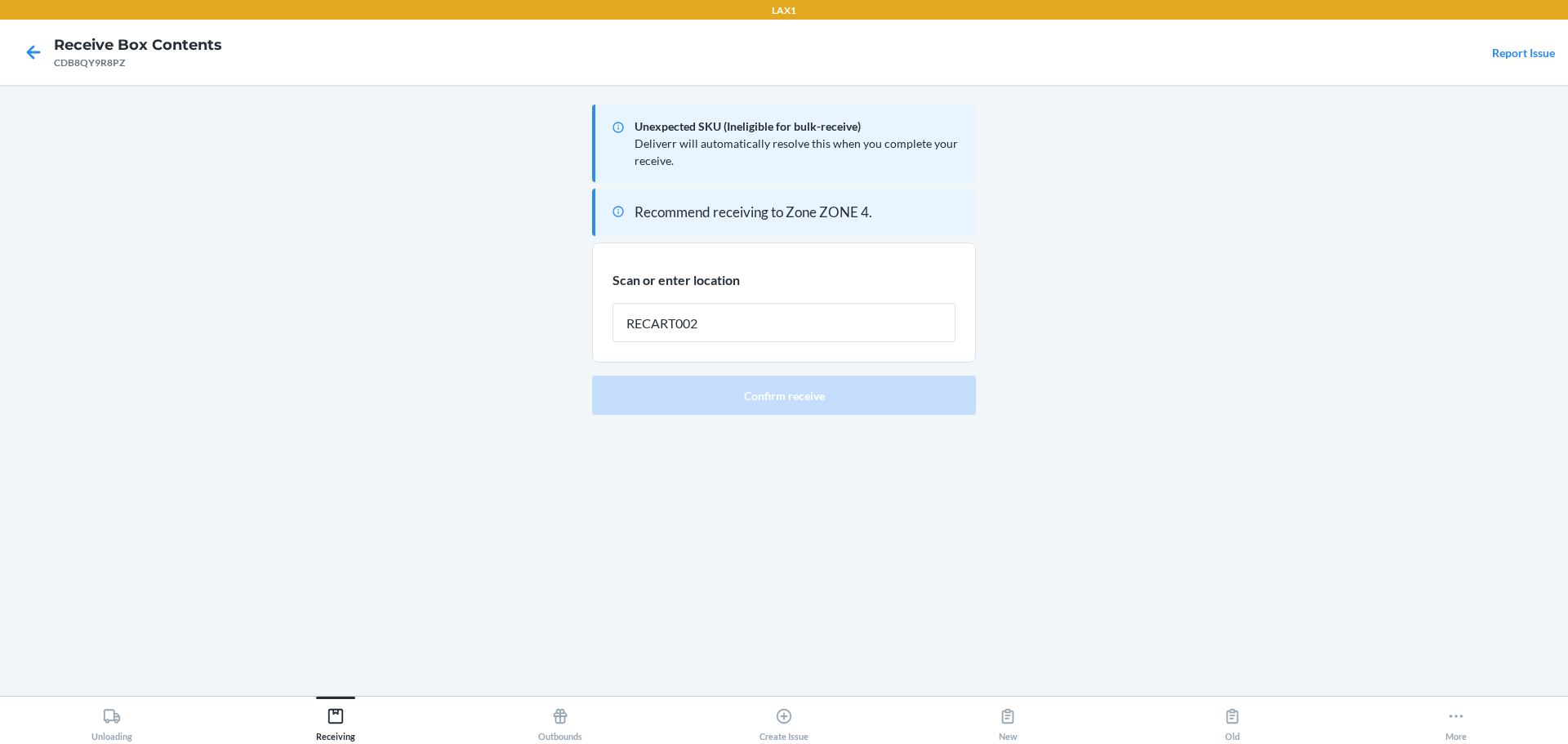
type input "RECART002"
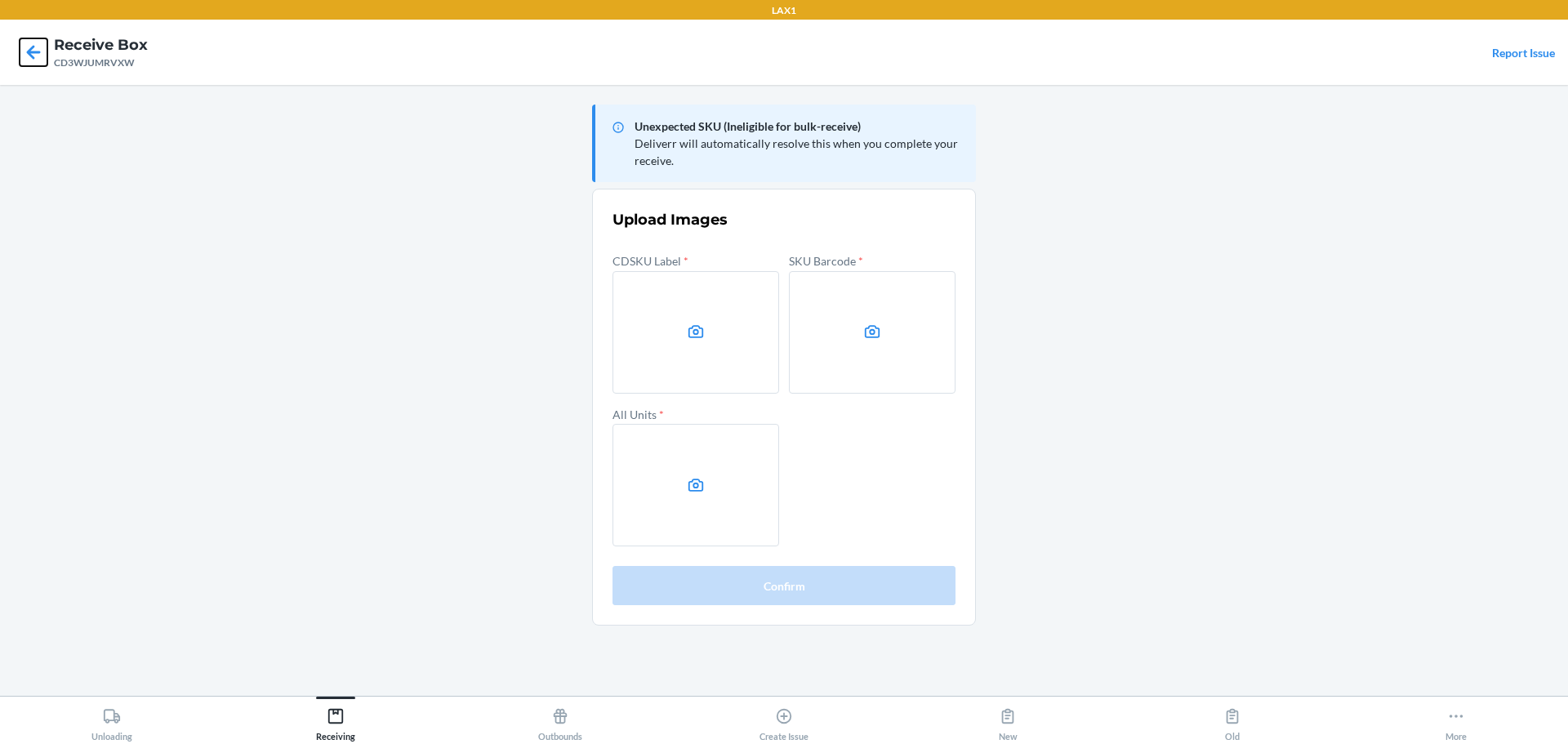
click at [23, 57] on icon at bounding box center [34, 52] width 28 height 28
click at [1332, 440] on main "Unexpected SKU (Ineligible for bulk-receive) Deliverr will automatically resolv…" at bounding box center [784, 390] width 1568 height 611
click at [729, 371] on label at bounding box center [696, 332] width 167 height 123
click at [0, 0] on input "file" at bounding box center [0, 0] width 0 height 0
click at [833, 370] on label at bounding box center [872, 332] width 167 height 123
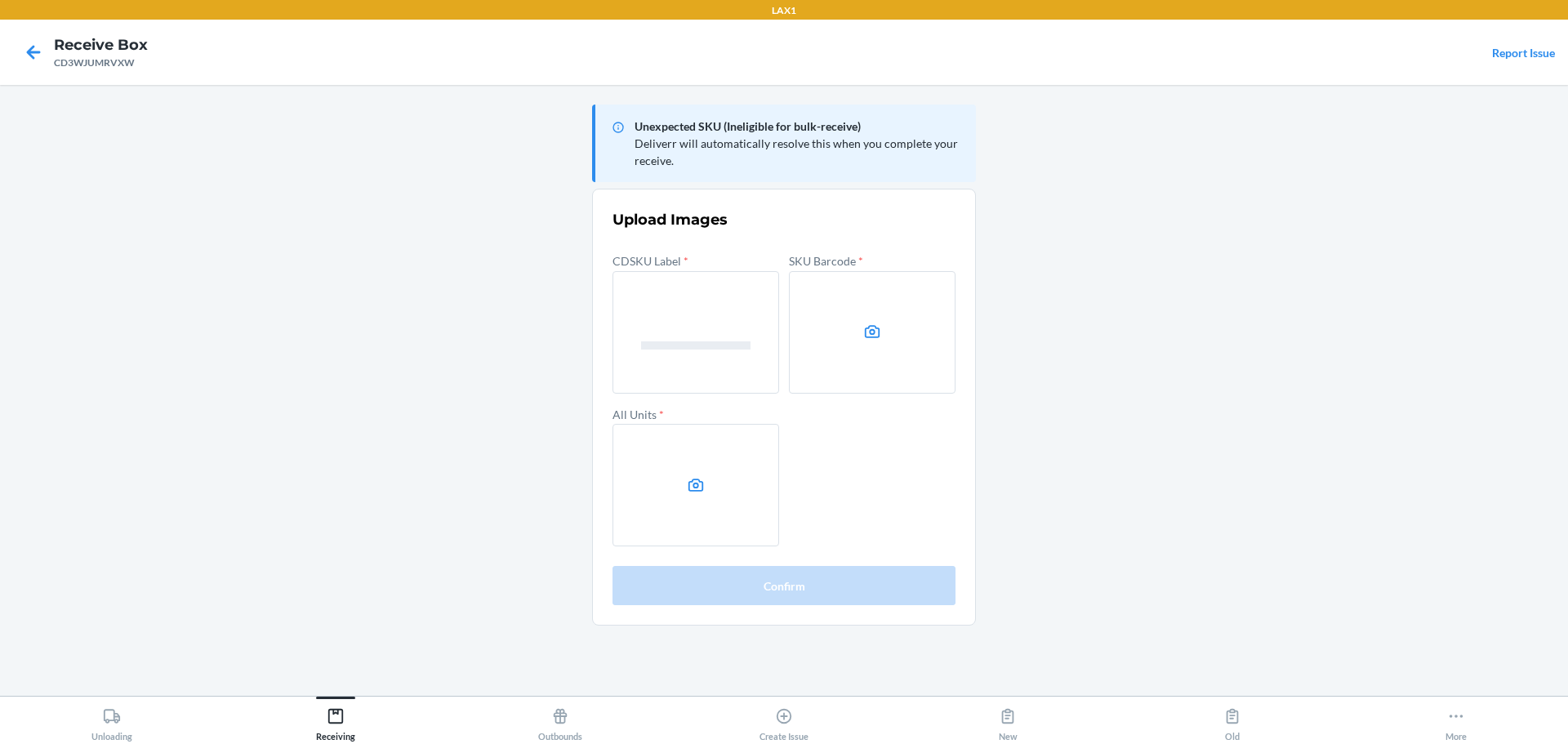
click at [0, 0] on input "file" at bounding box center [0, 0] width 0 height 0
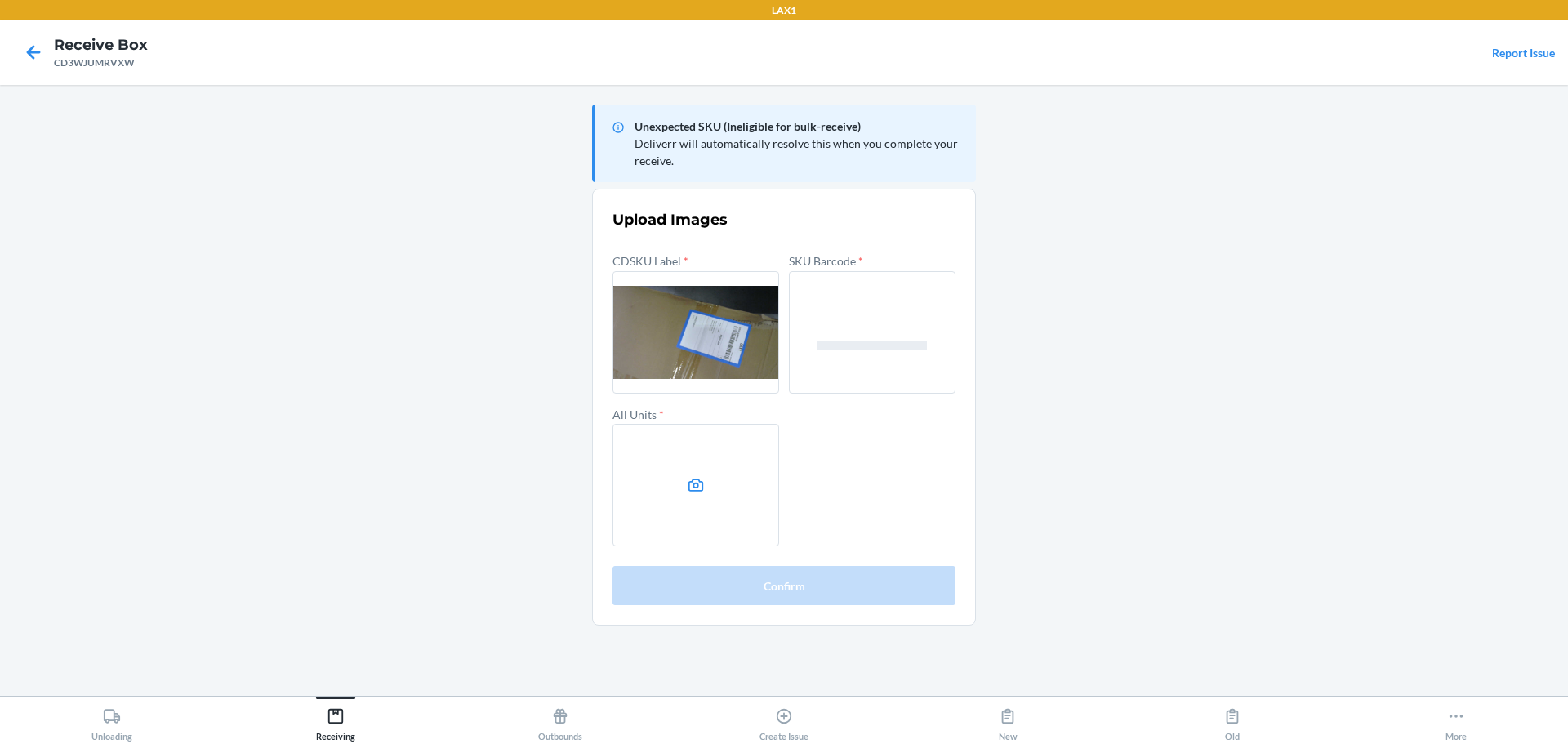
click at [757, 502] on label at bounding box center [696, 485] width 167 height 123
click at [0, 0] on input "file" at bounding box center [0, 0] width 0 height 0
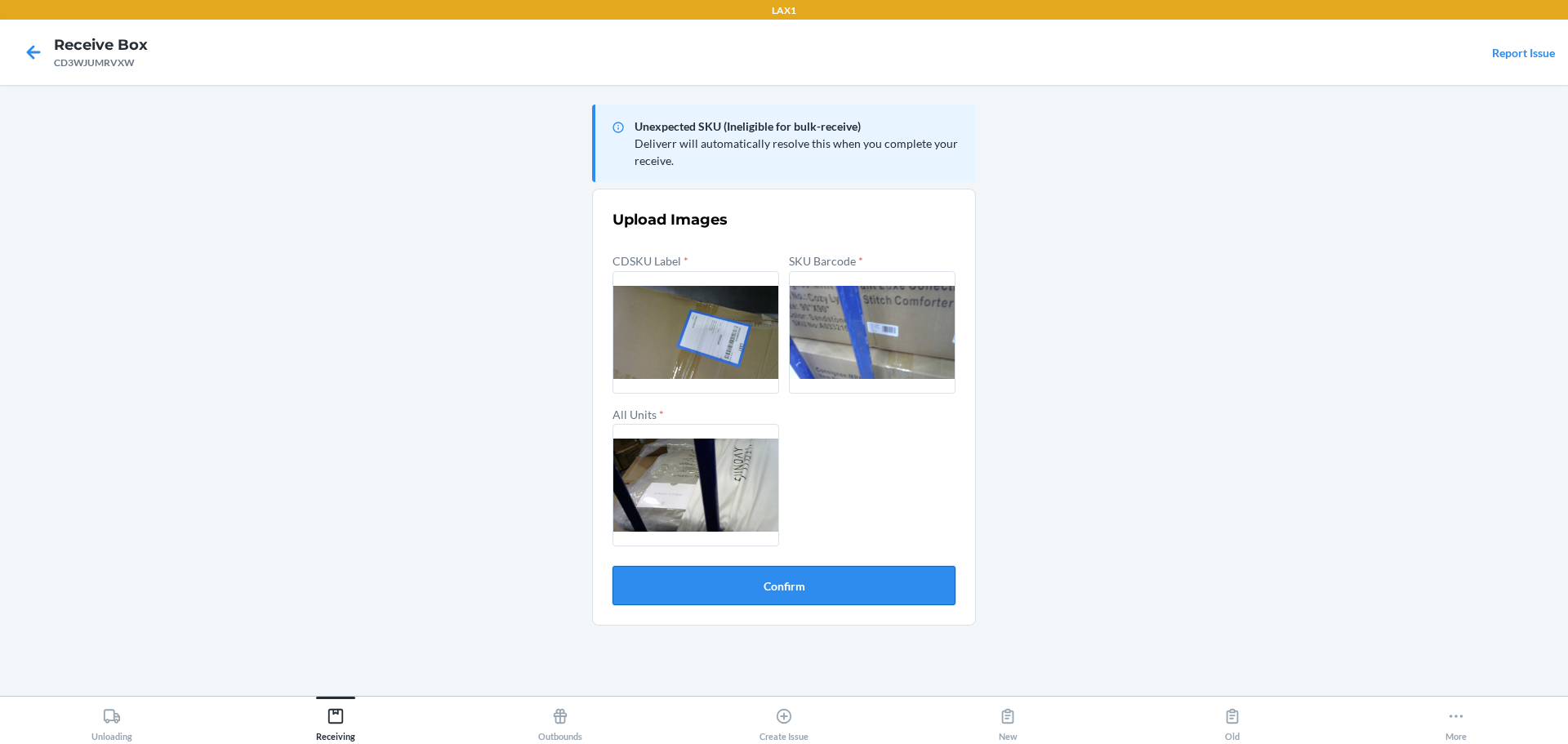
click at [858, 588] on button "Confirm" at bounding box center [784, 586] width 343 height 39
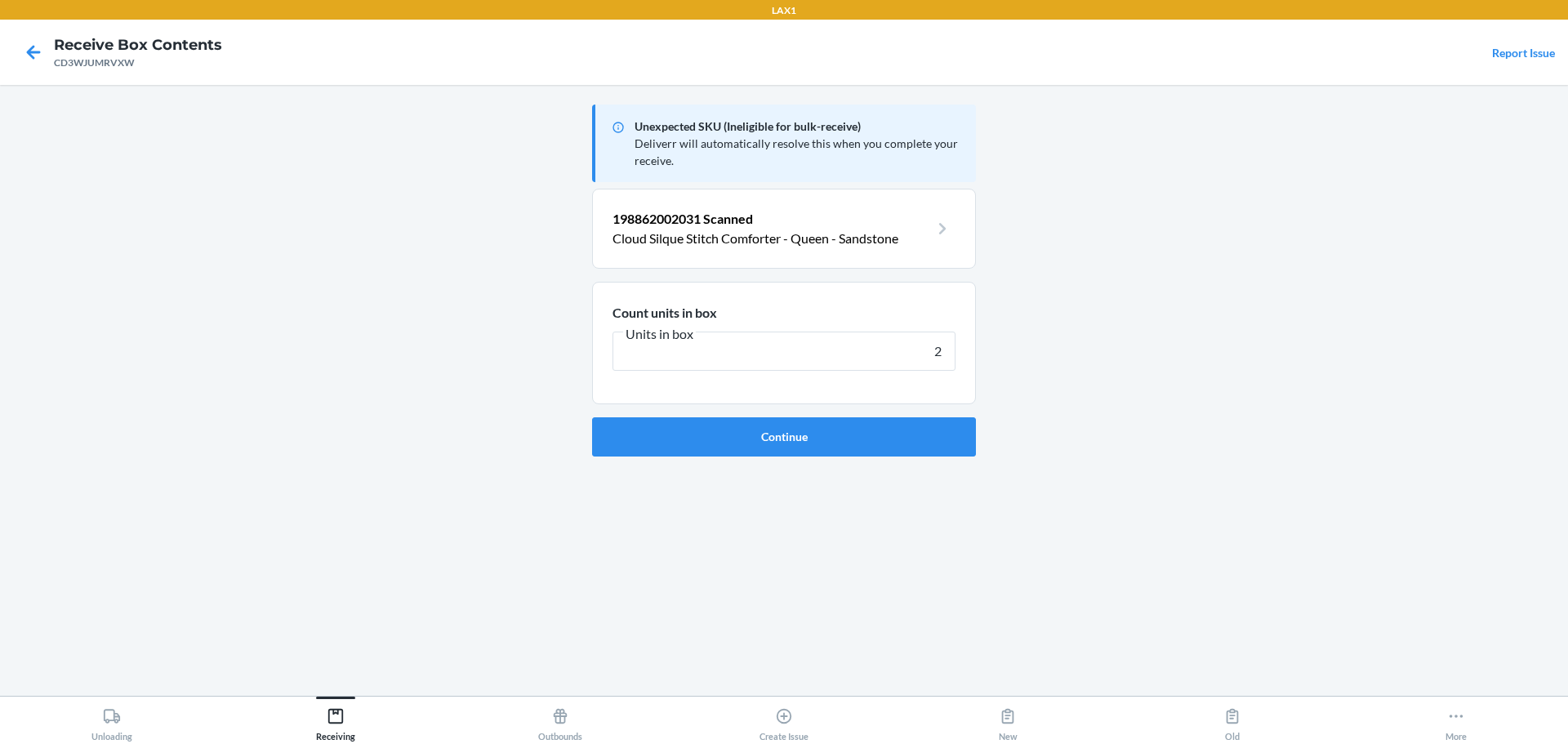
type input "2"
click at [592, 417] on button "Continue" at bounding box center [784, 437] width 384 height 39
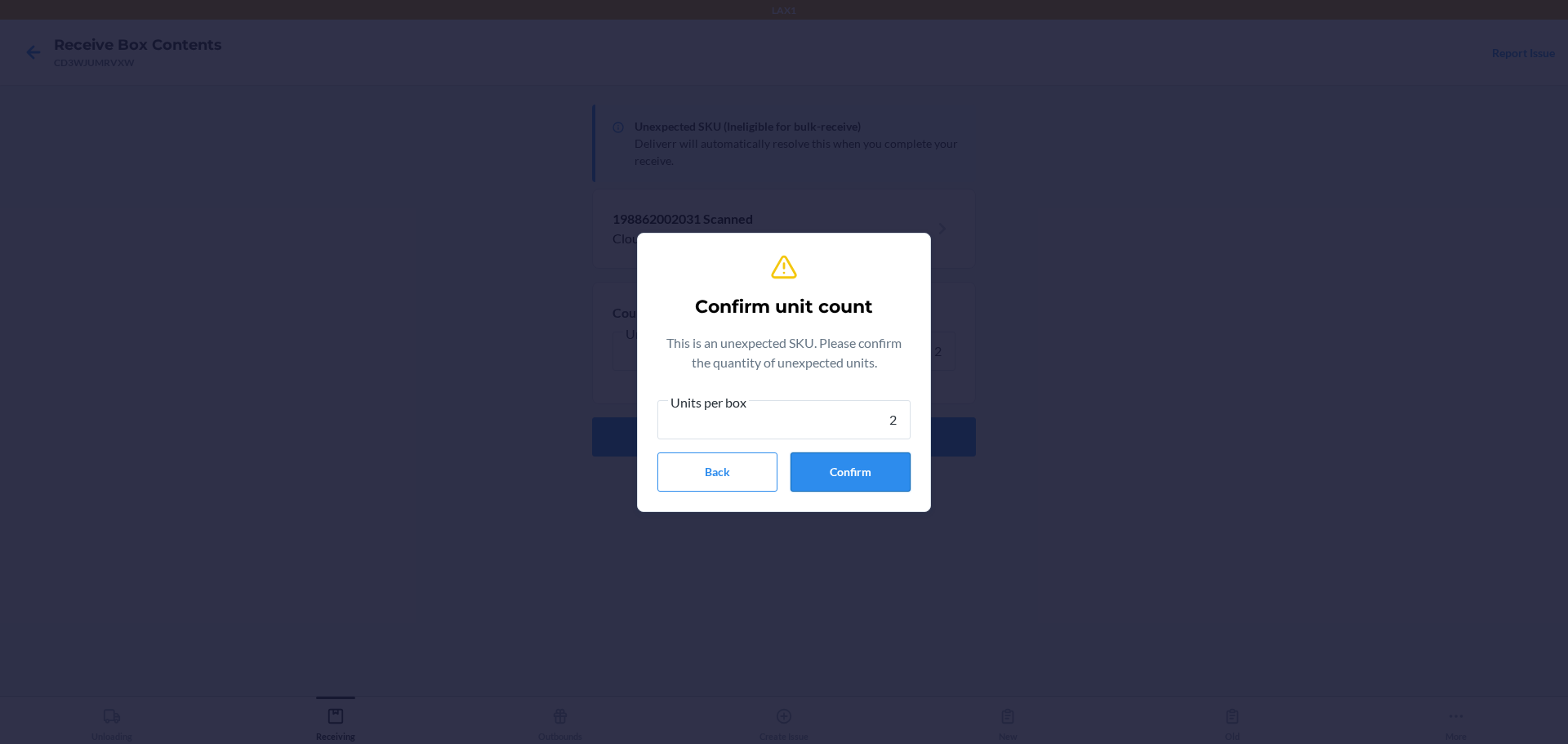
type input "2"
click at [851, 484] on button "Confirm" at bounding box center [850, 473] width 120 height 39
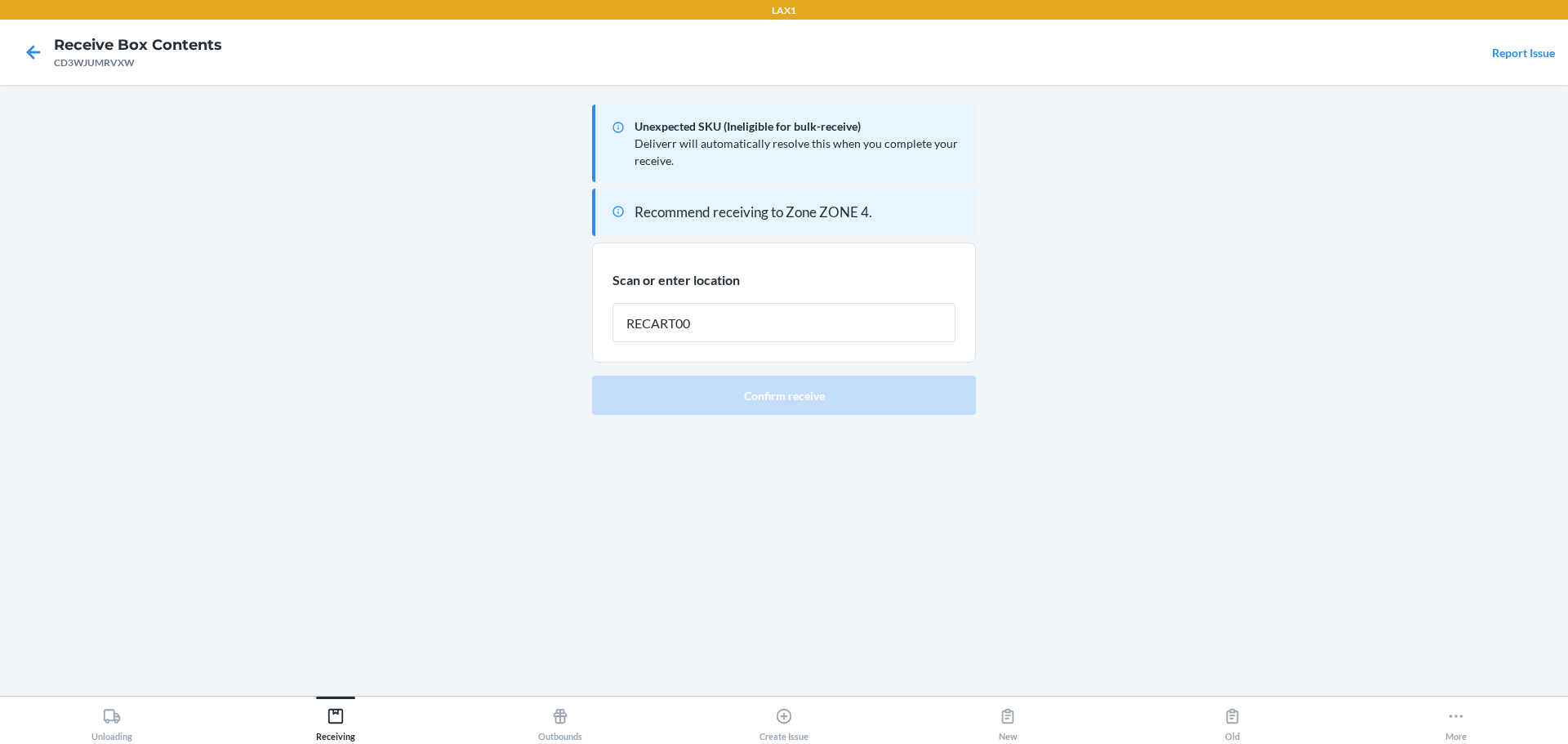
type input "RECART002"
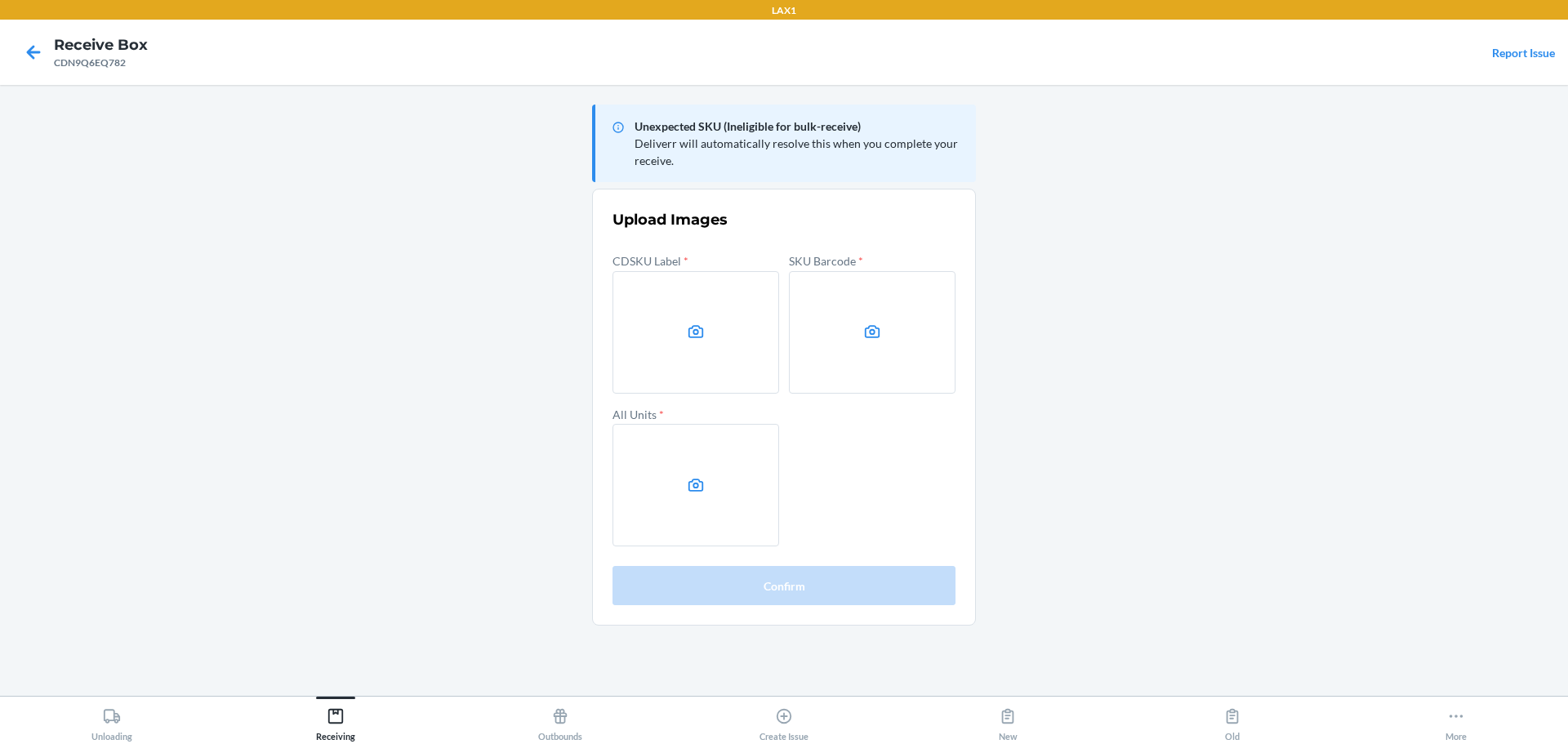
click at [1311, 453] on main "Unexpected SKU (Ineligible for bulk-receive) Deliverr will automatically resolv…" at bounding box center [784, 390] width 1568 height 611
click at [774, 341] on label at bounding box center [696, 332] width 167 height 123
click at [0, 0] on input "file" at bounding box center [0, 0] width 0 height 0
click at [955, 324] on section "Upload Images CDSKU Label * SKU Barcode * All Units * Confirm" at bounding box center [784, 407] width 384 height 437
click at [893, 325] on label at bounding box center [872, 332] width 167 height 123
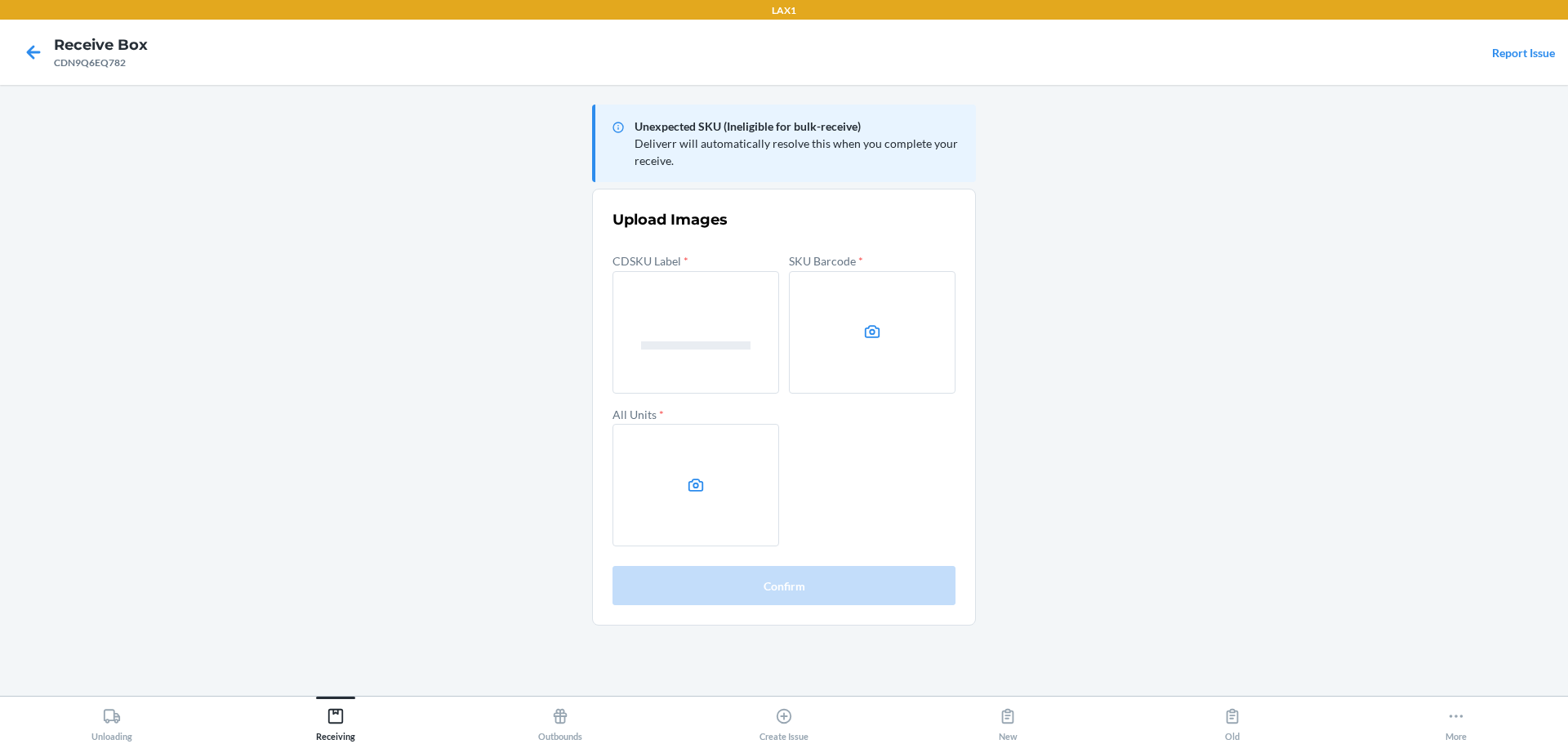
click at [0, 0] on input "file" at bounding box center [0, 0] width 0 height 0
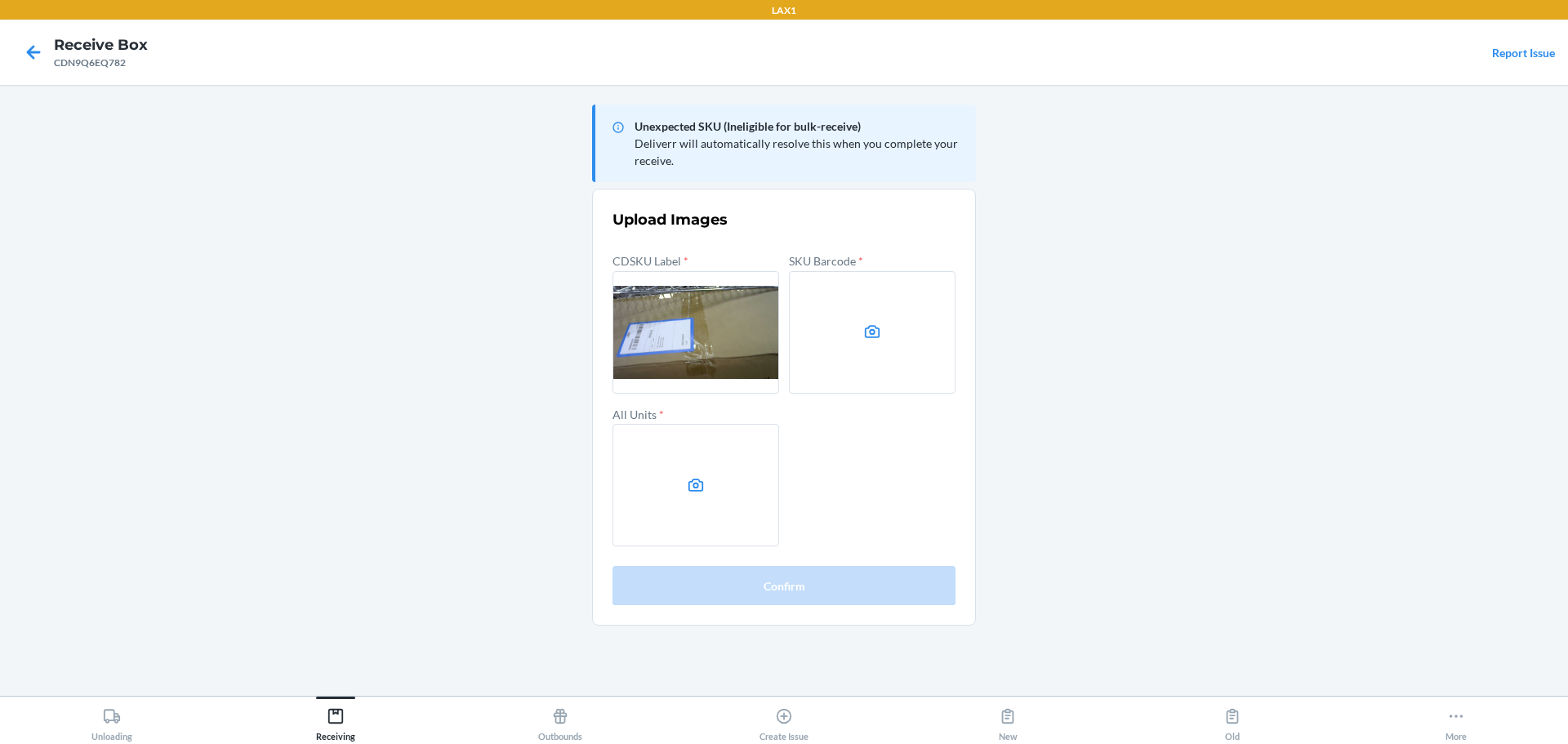
click at [717, 489] on label at bounding box center [696, 485] width 167 height 123
click at [0, 0] on input "file" at bounding box center [0, 0] width 0 height 0
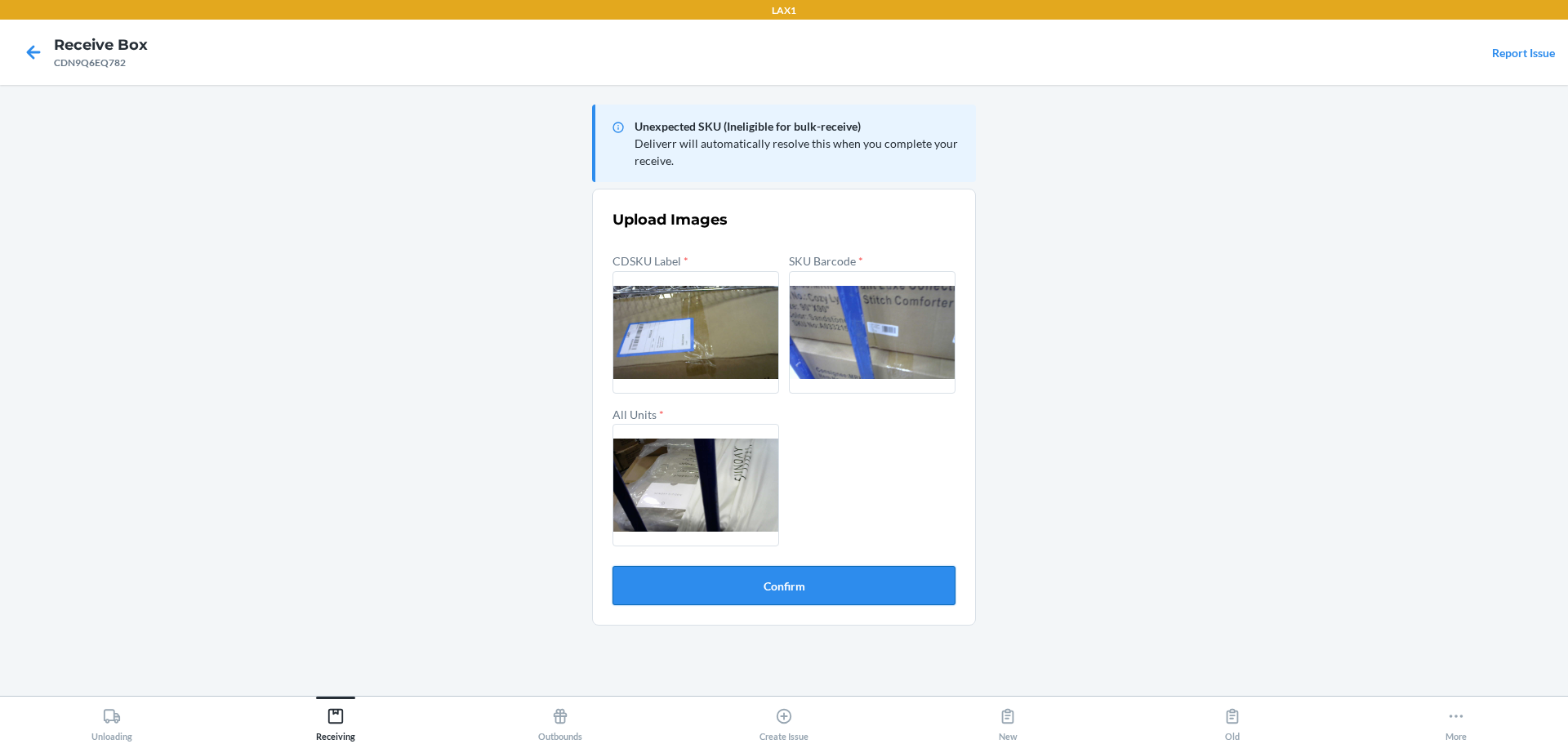
click at [801, 594] on button "Confirm" at bounding box center [784, 586] width 343 height 39
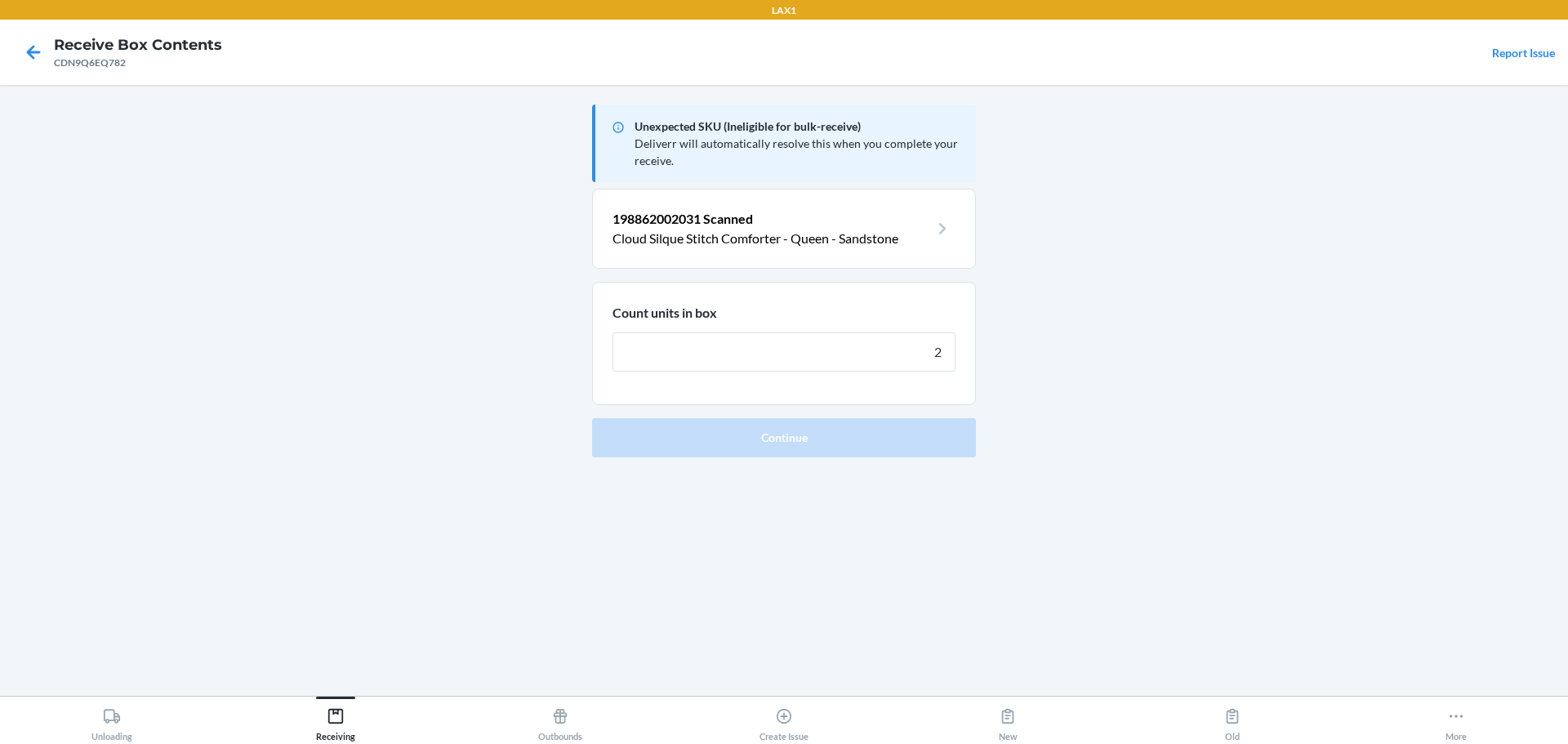
type input "2"
click at [592, 418] on button "Continue" at bounding box center [784, 438] width 384 height 39
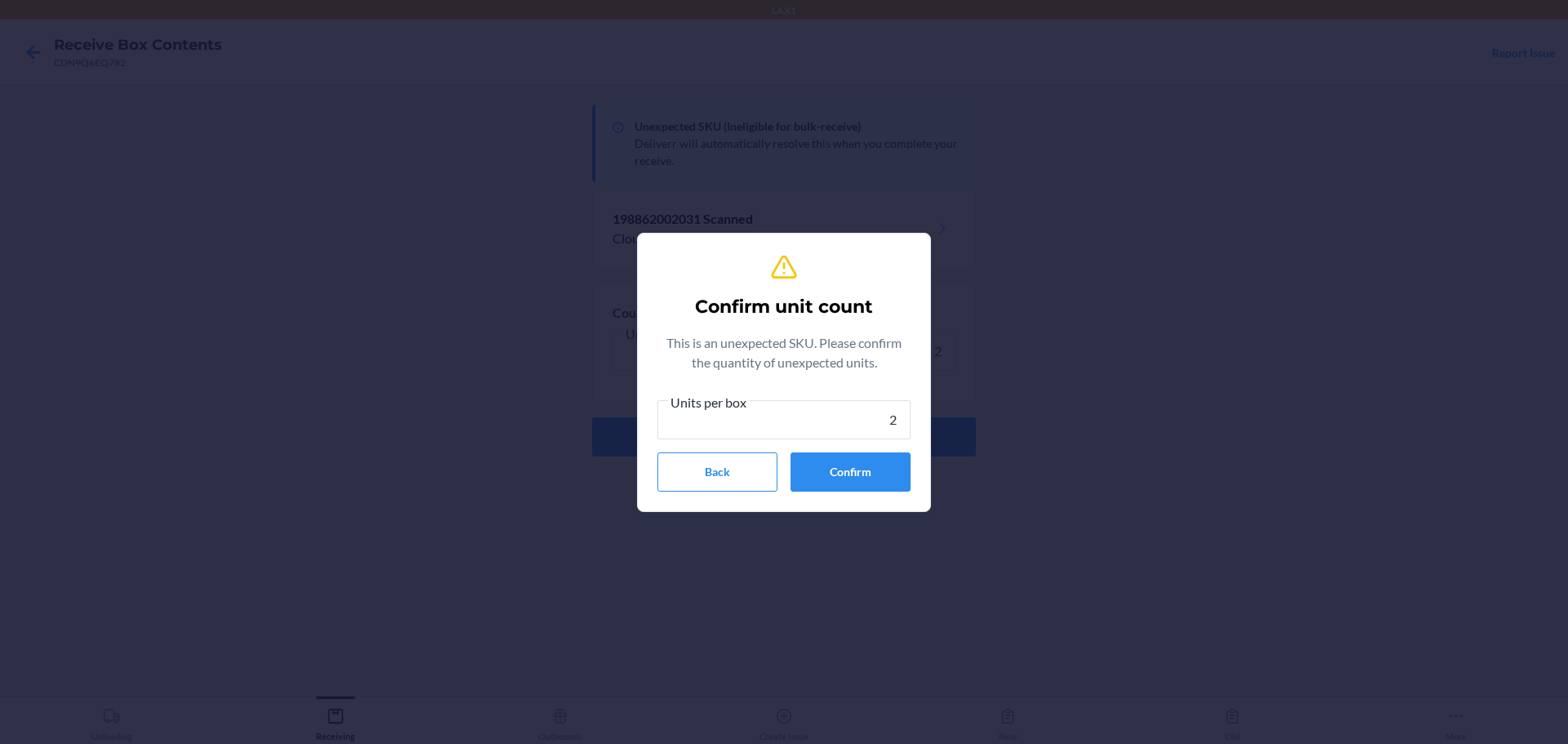
type input "2"
click at [880, 445] on div "Units per box 2 Back Confirm" at bounding box center [784, 442] width 254 height 99
click at [883, 472] on button "Confirm" at bounding box center [850, 473] width 120 height 39
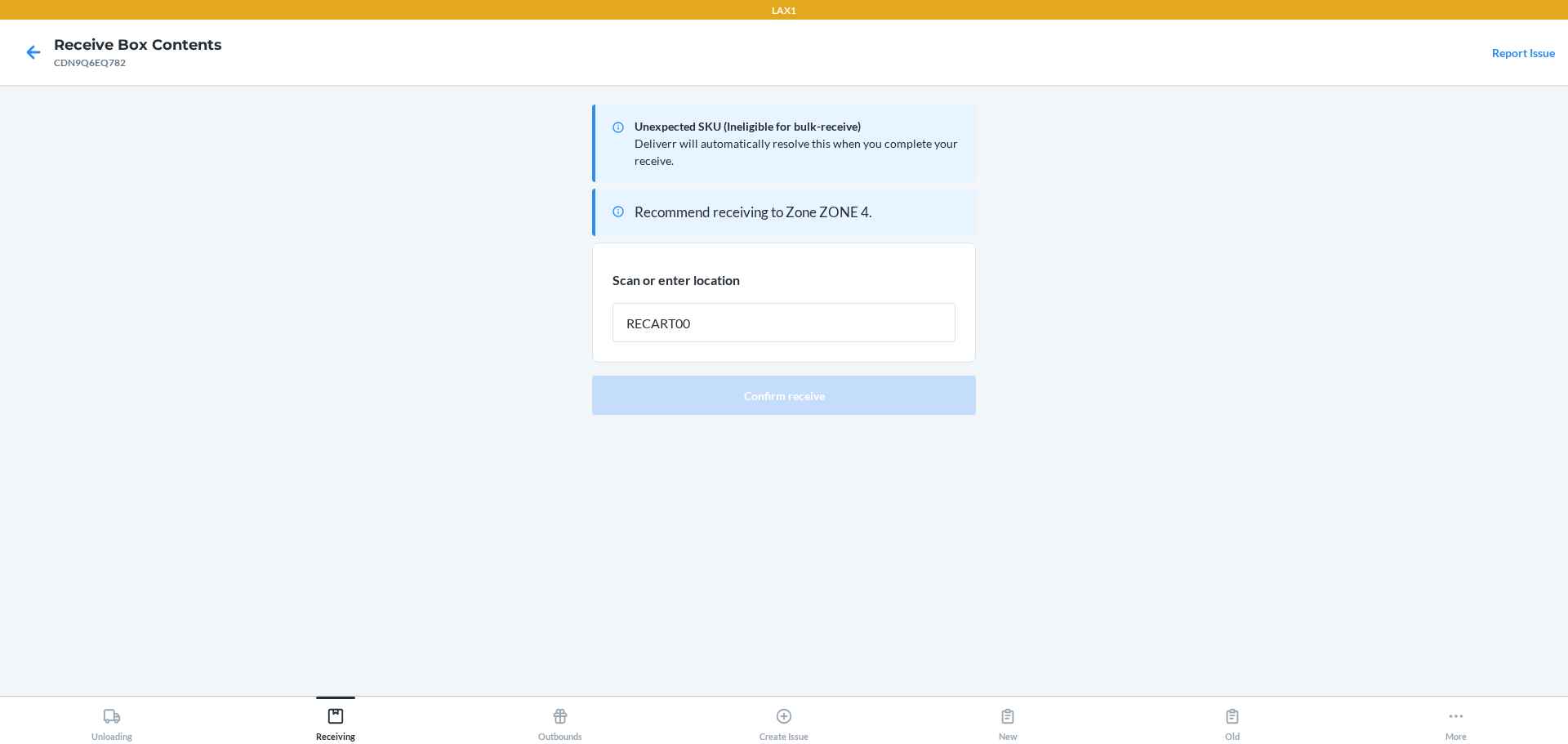
type input "RECART005"
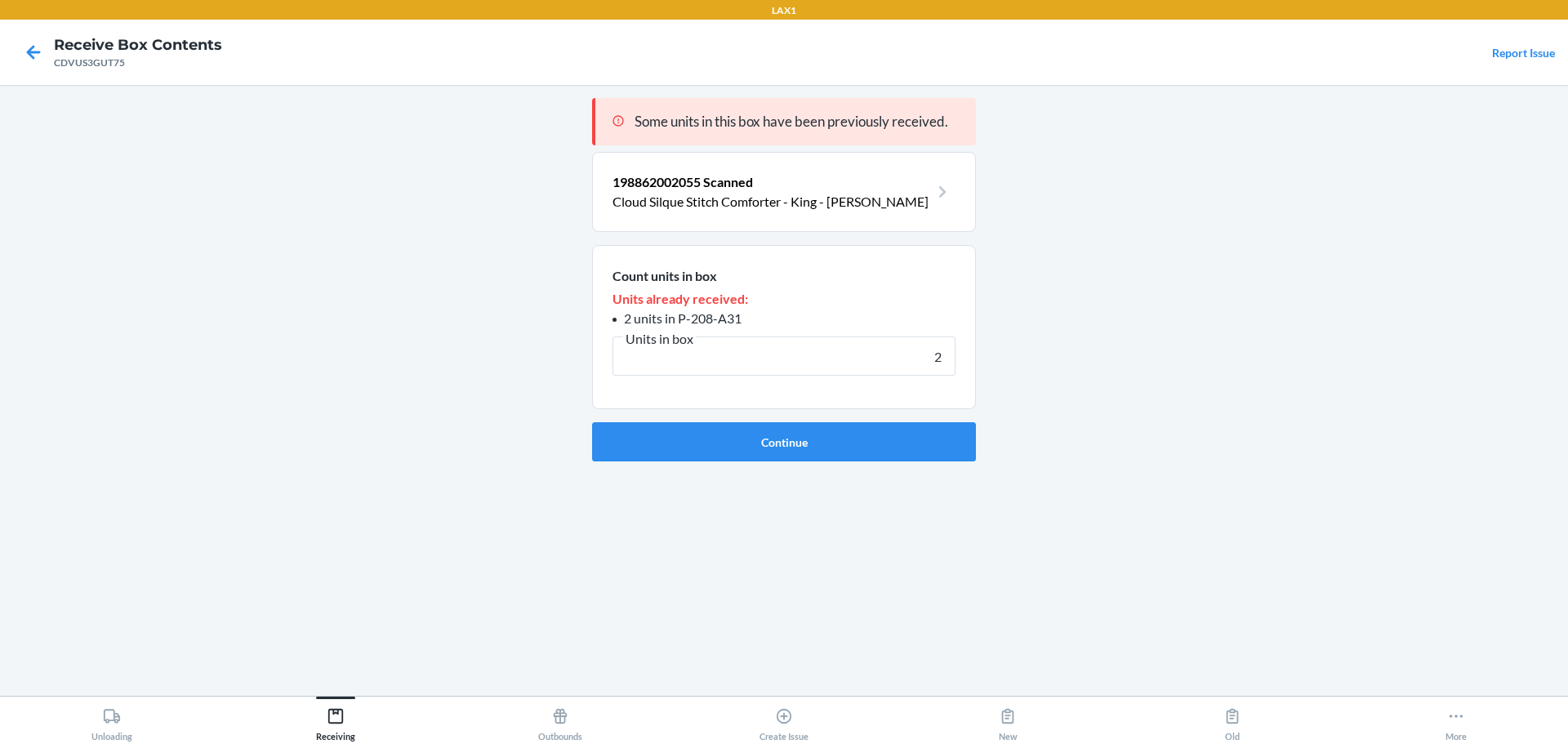
type input "2"
click at [592, 422] on button "Continue" at bounding box center [784, 442] width 384 height 39
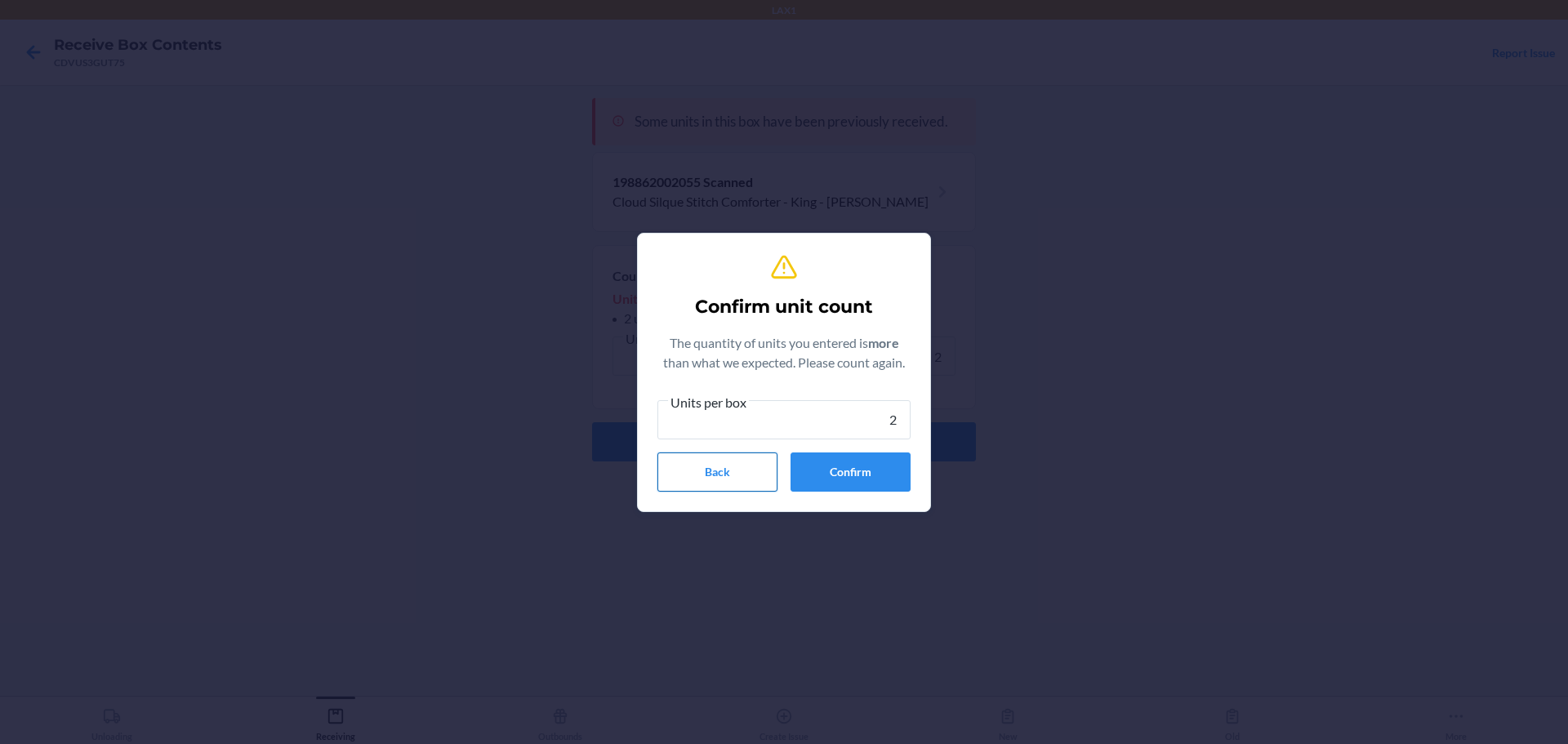
type input "2"
click at [707, 485] on button "Back" at bounding box center [718, 473] width 120 height 39
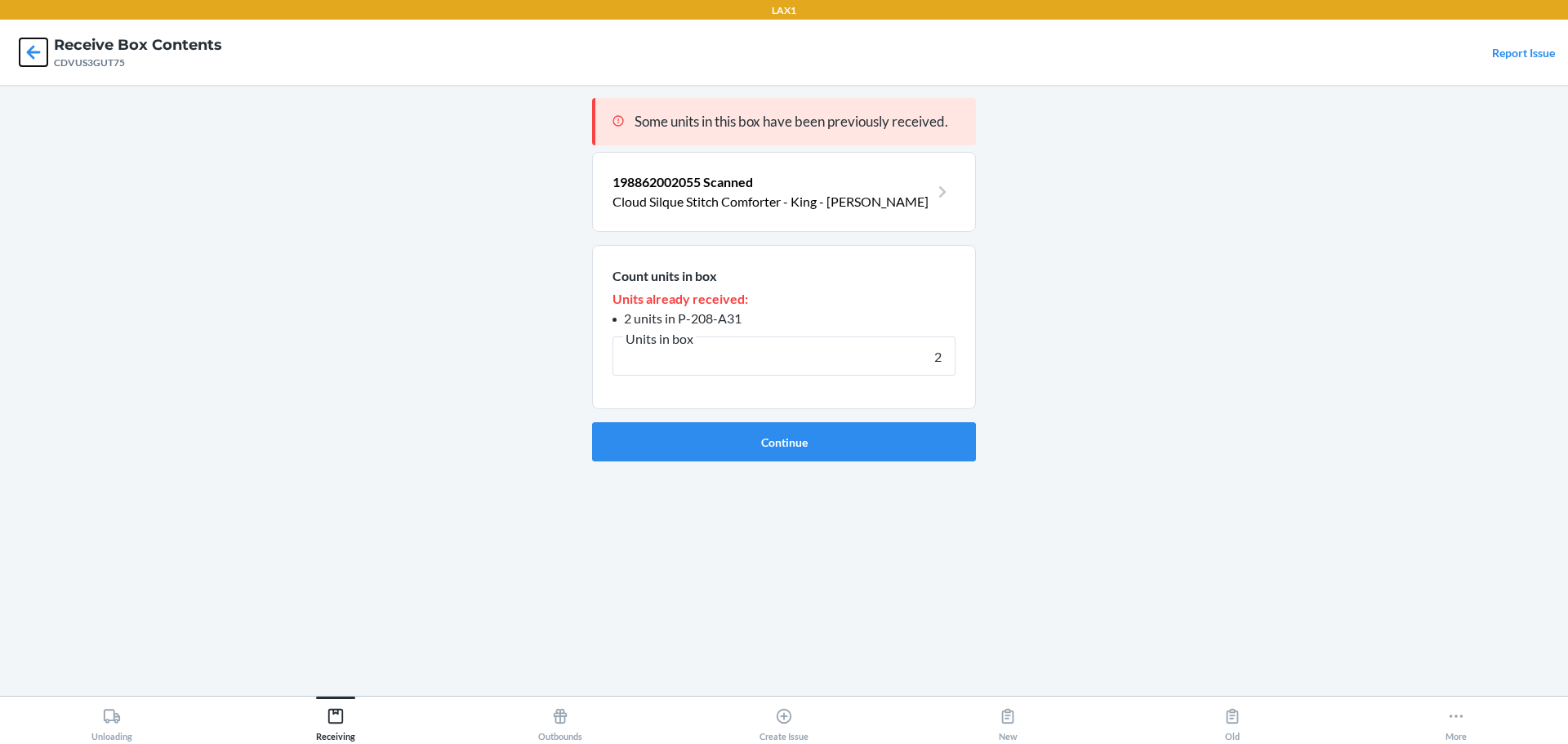
click at [29, 56] on icon at bounding box center [34, 52] width 28 height 28
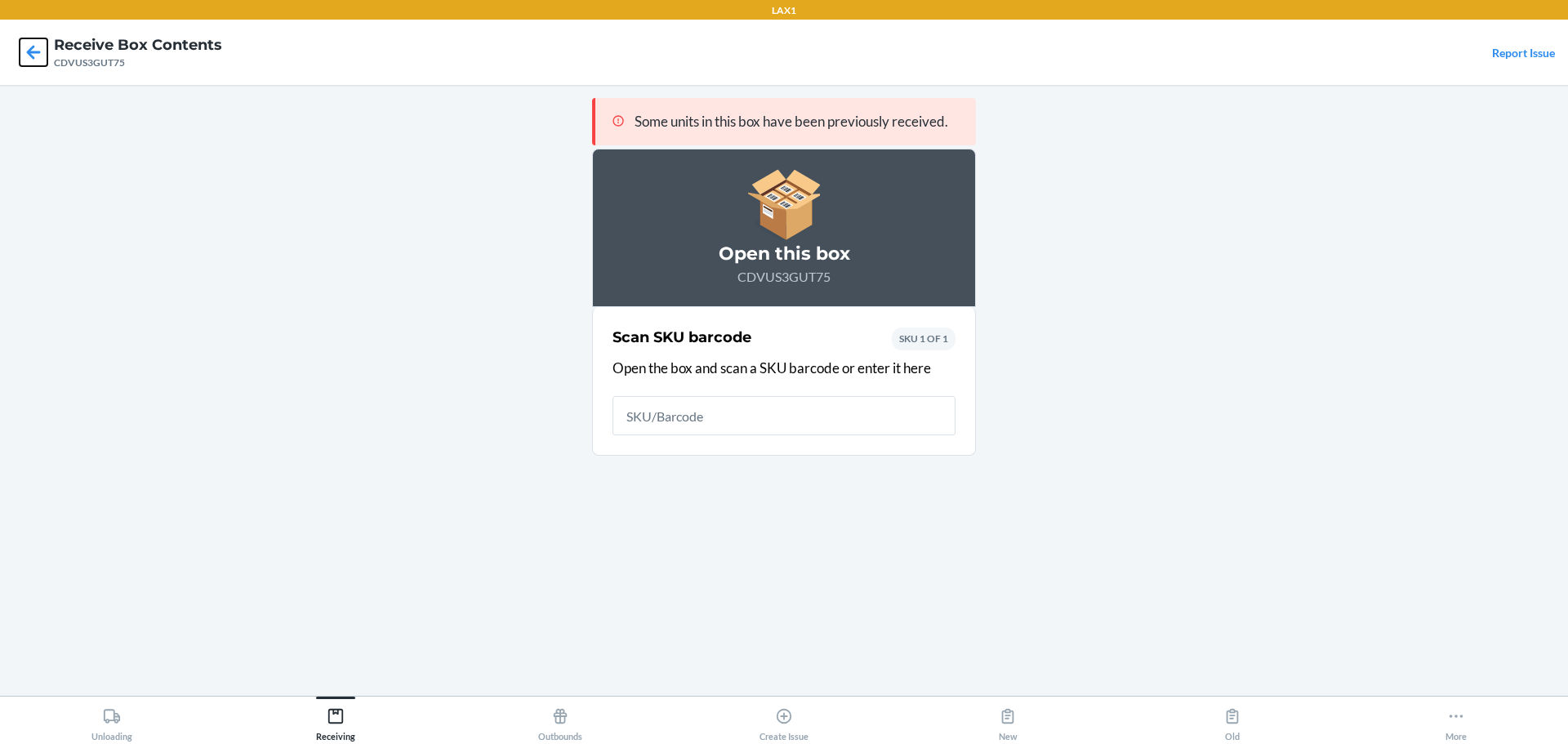
click at [29, 56] on icon at bounding box center [34, 52] width 28 height 28
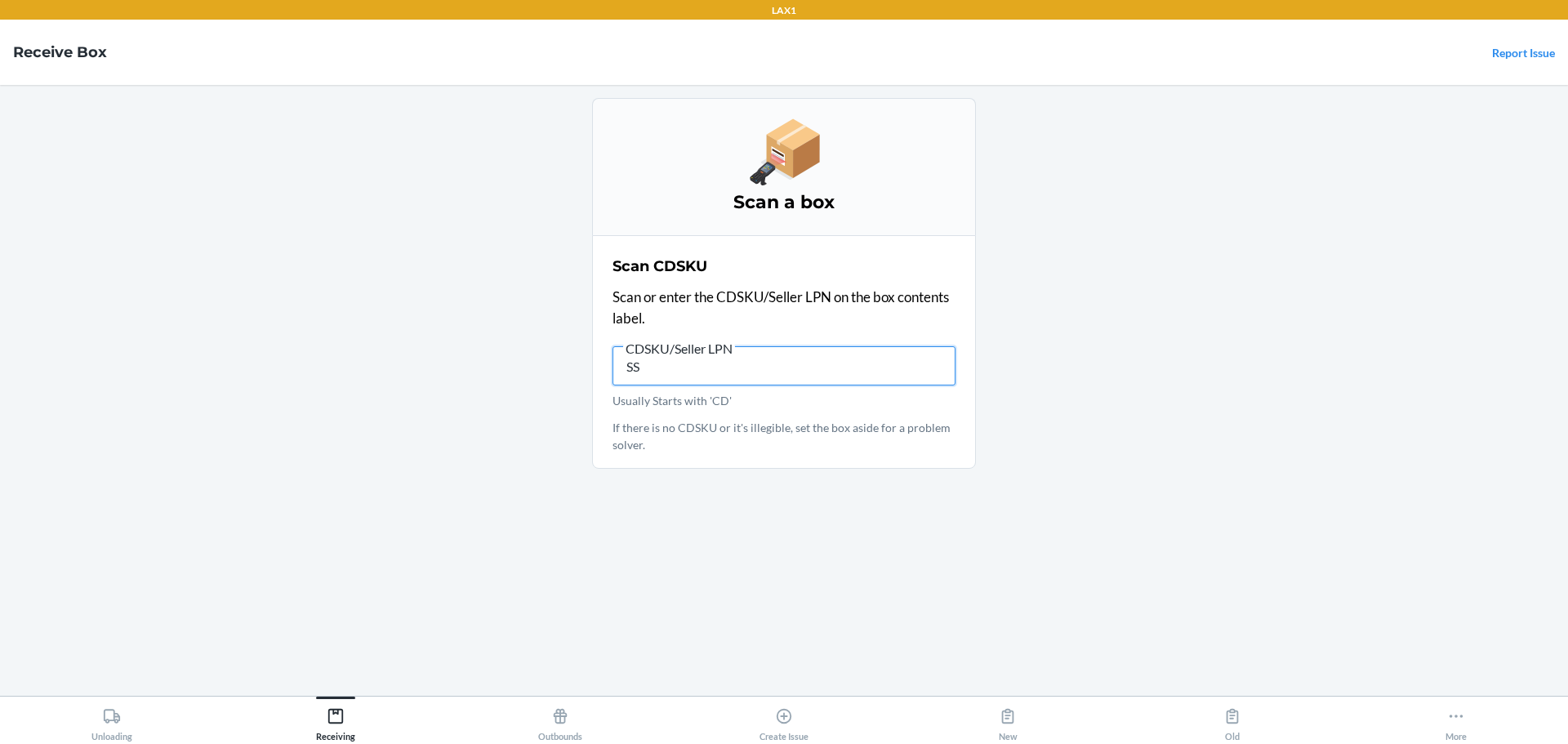
type input "S"
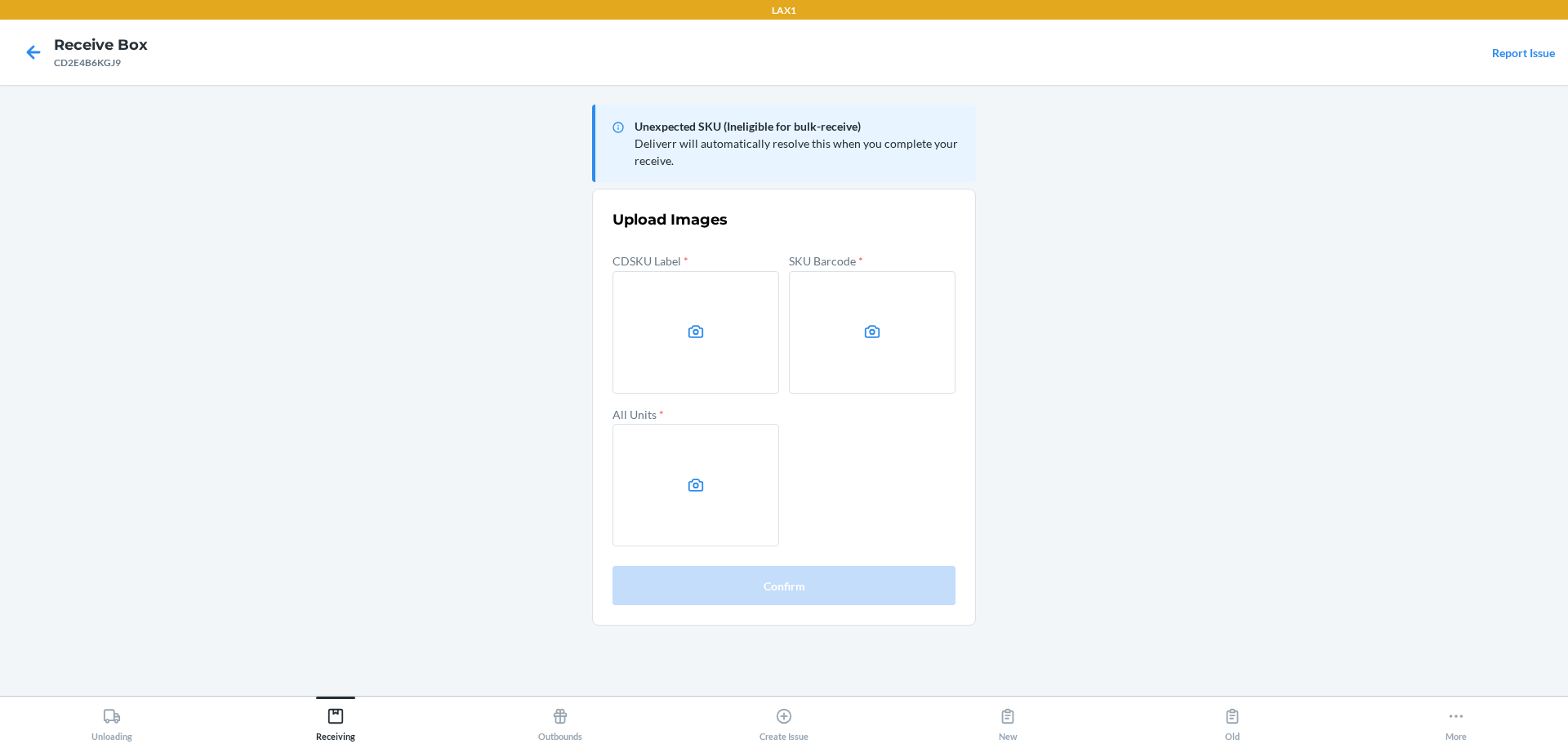
click at [1341, 393] on main "Unexpected SKU (Ineligible for bulk-receive) Deliverr will automatically resolv…" at bounding box center [784, 390] width 1568 height 611
click at [703, 337] on icon at bounding box center [696, 332] width 19 height 19
click at [0, 0] on input "file" at bounding box center [0, 0] width 0 height 0
click at [819, 334] on label at bounding box center [872, 332] width 167 height 123
click at [0, 0] on input "file" at bounding box center [0, 0] width 0 height 0
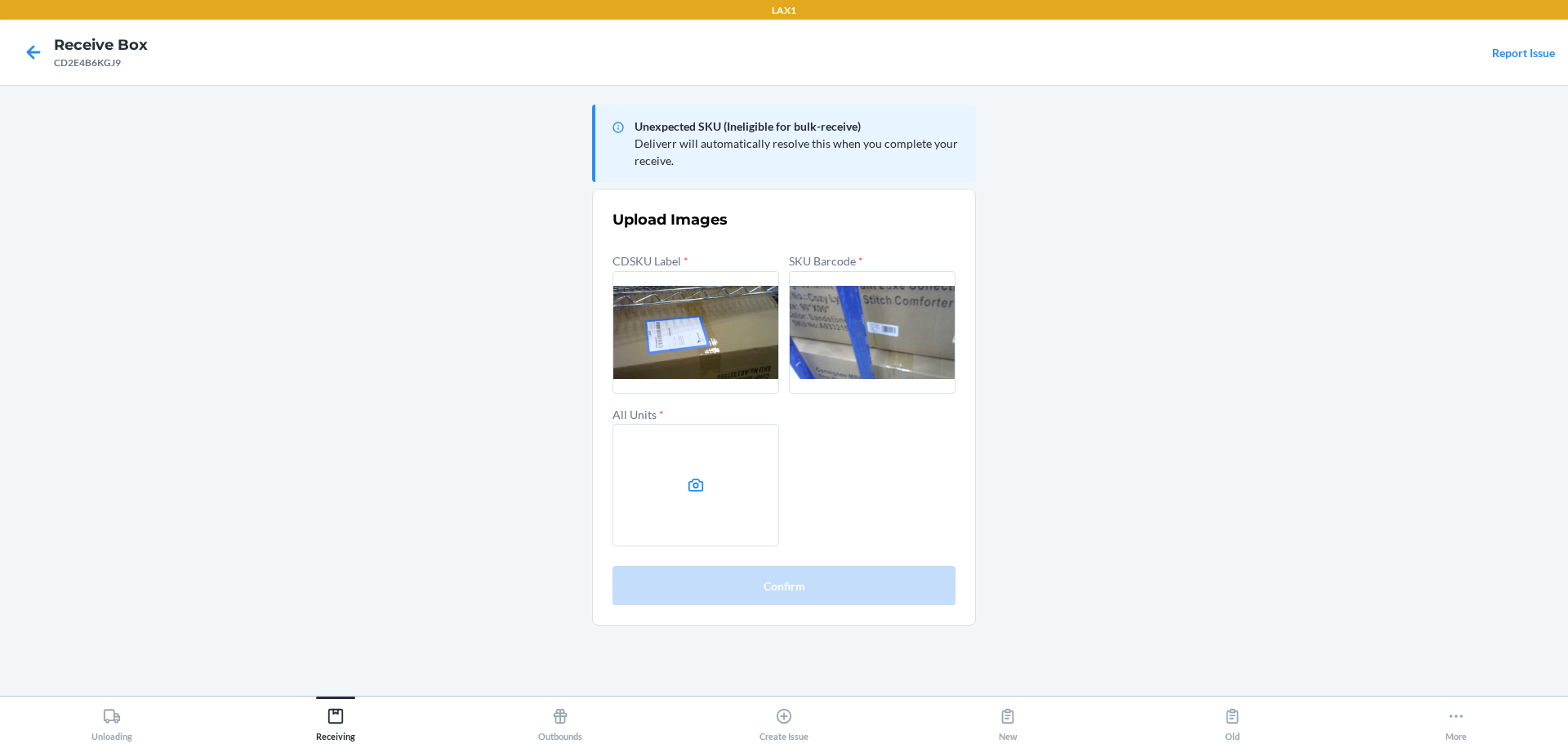
click at [703, 484] on icon at bounding box center [696, 485] width 16 height 13
click at [0, 0] on input "file" at bounding box center [0, 0] width 0 height 0
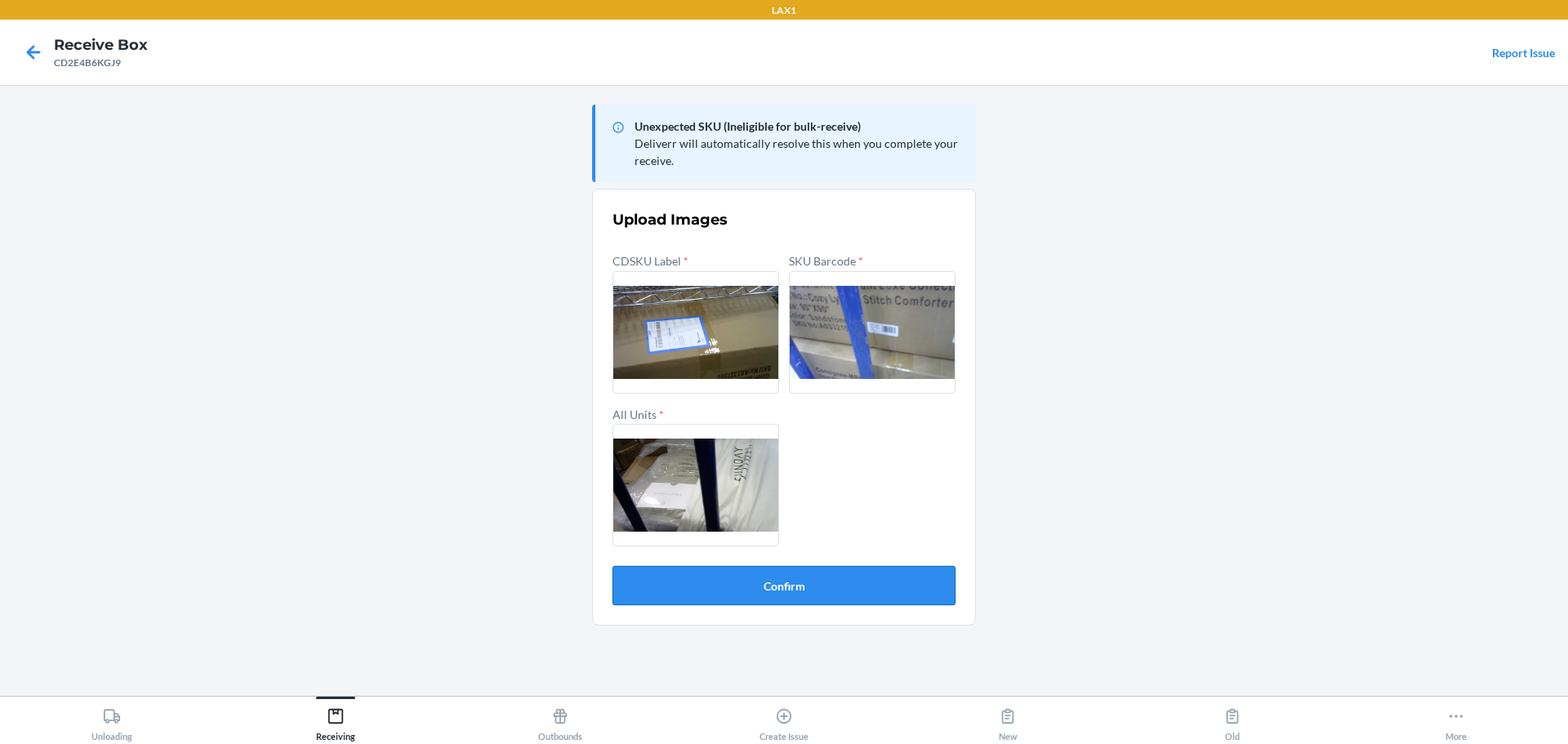
click at [878, 588] on button "Confirm" at bounding box center [784, 586] width 343 height 39
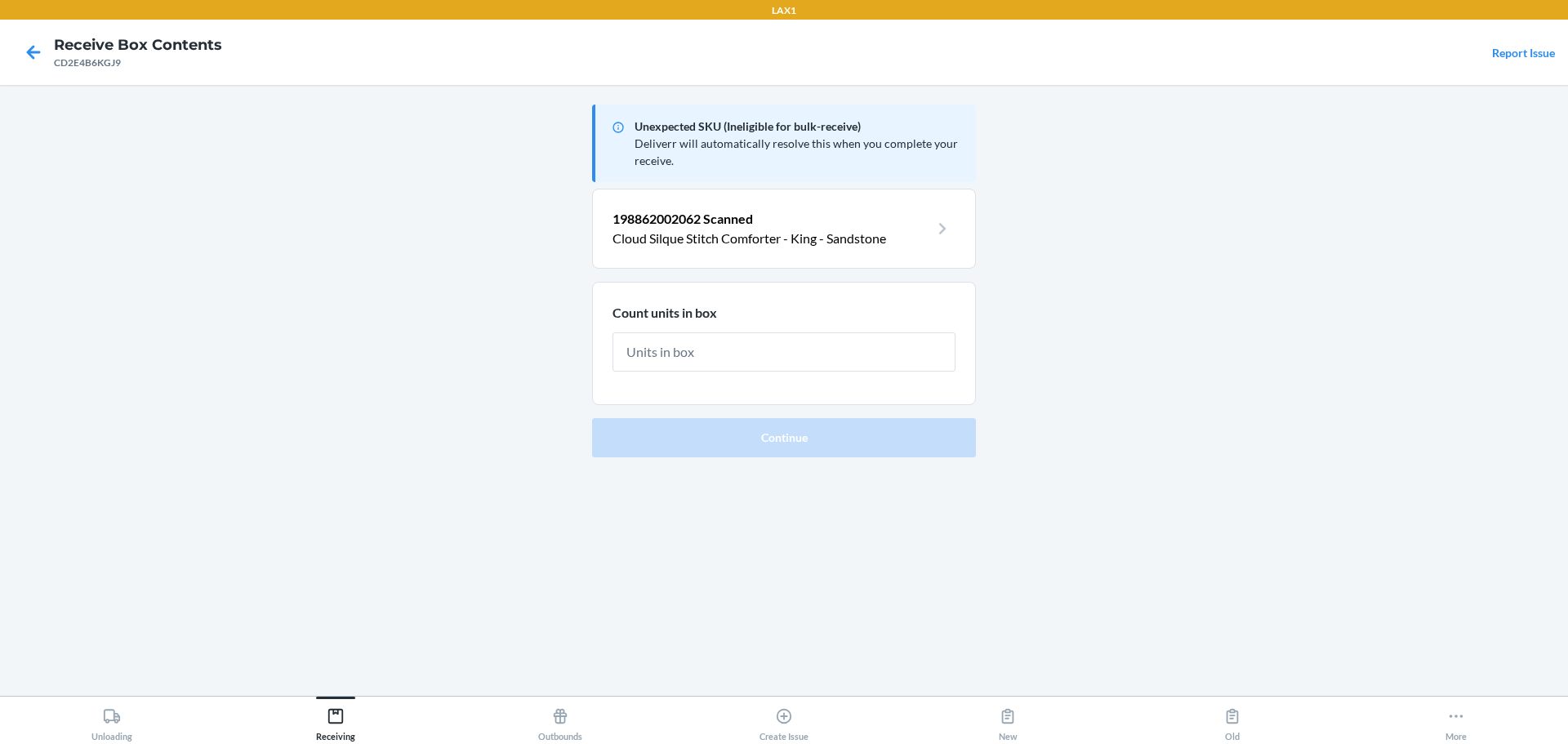
type input "1"
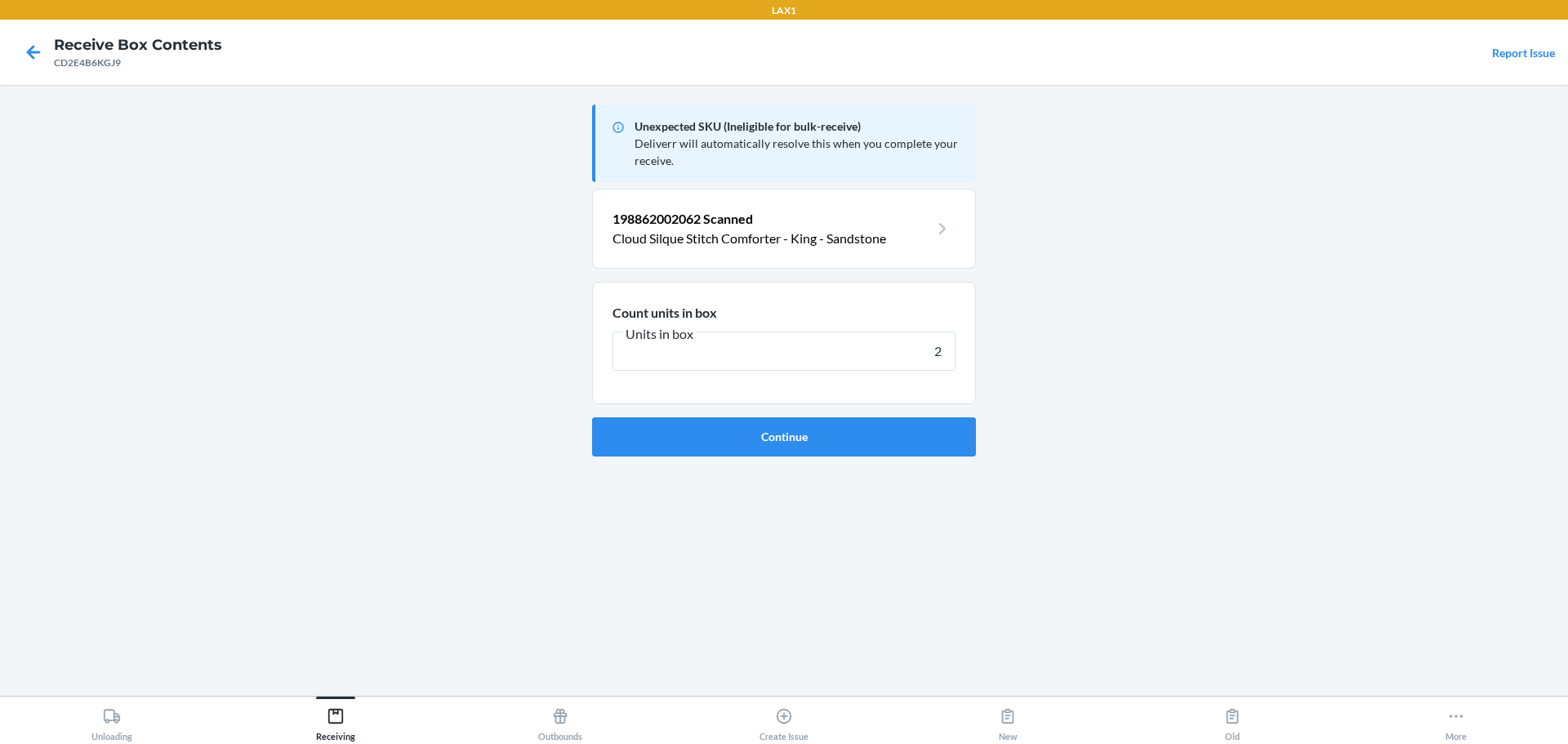
type input "2"
click at [592, 417] on button "Continue" at bounding box center [784, 437] width 384 height 39
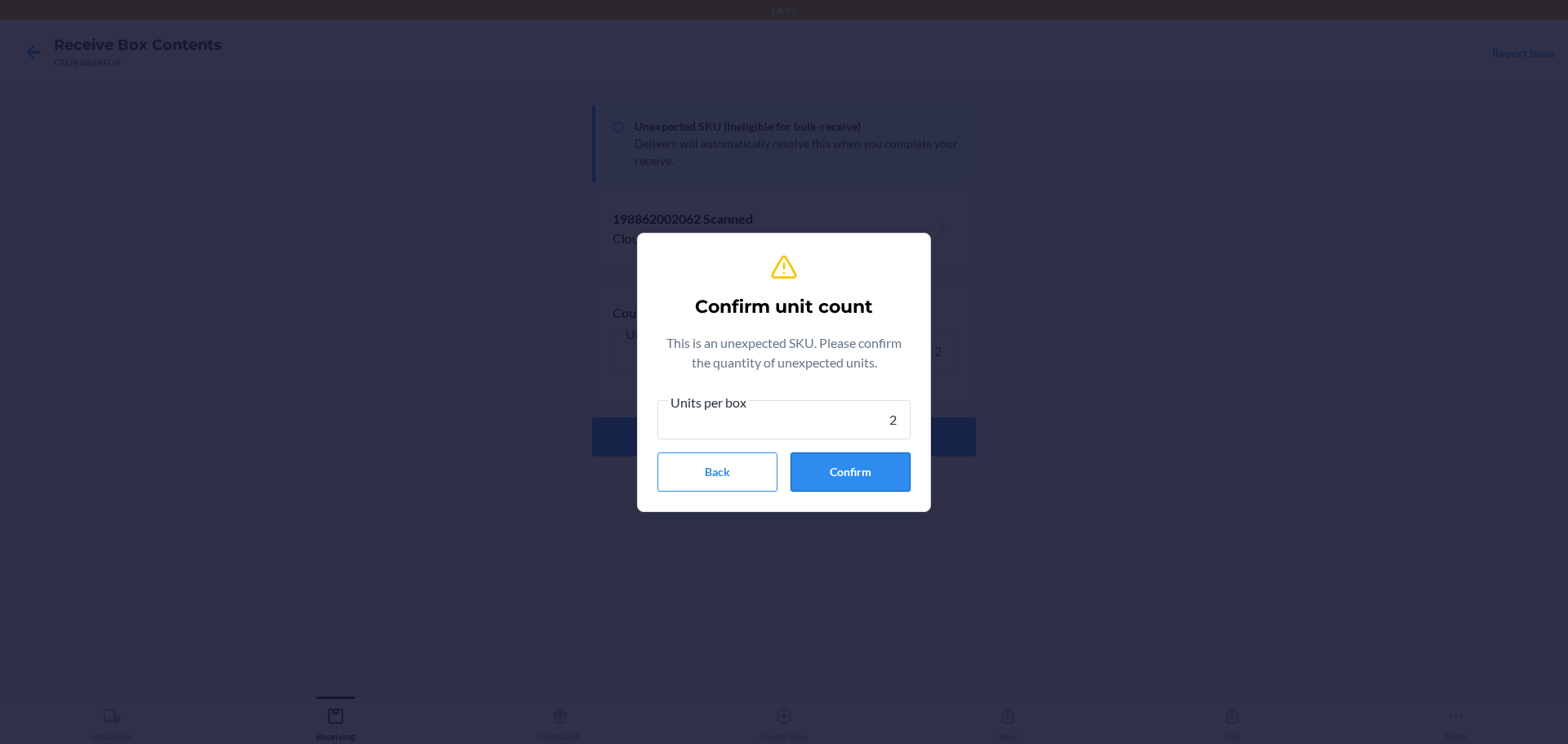
type input "2"
click at [871, 470] on button "Confirm" at bounding box center [850, 473] width 120 height 39
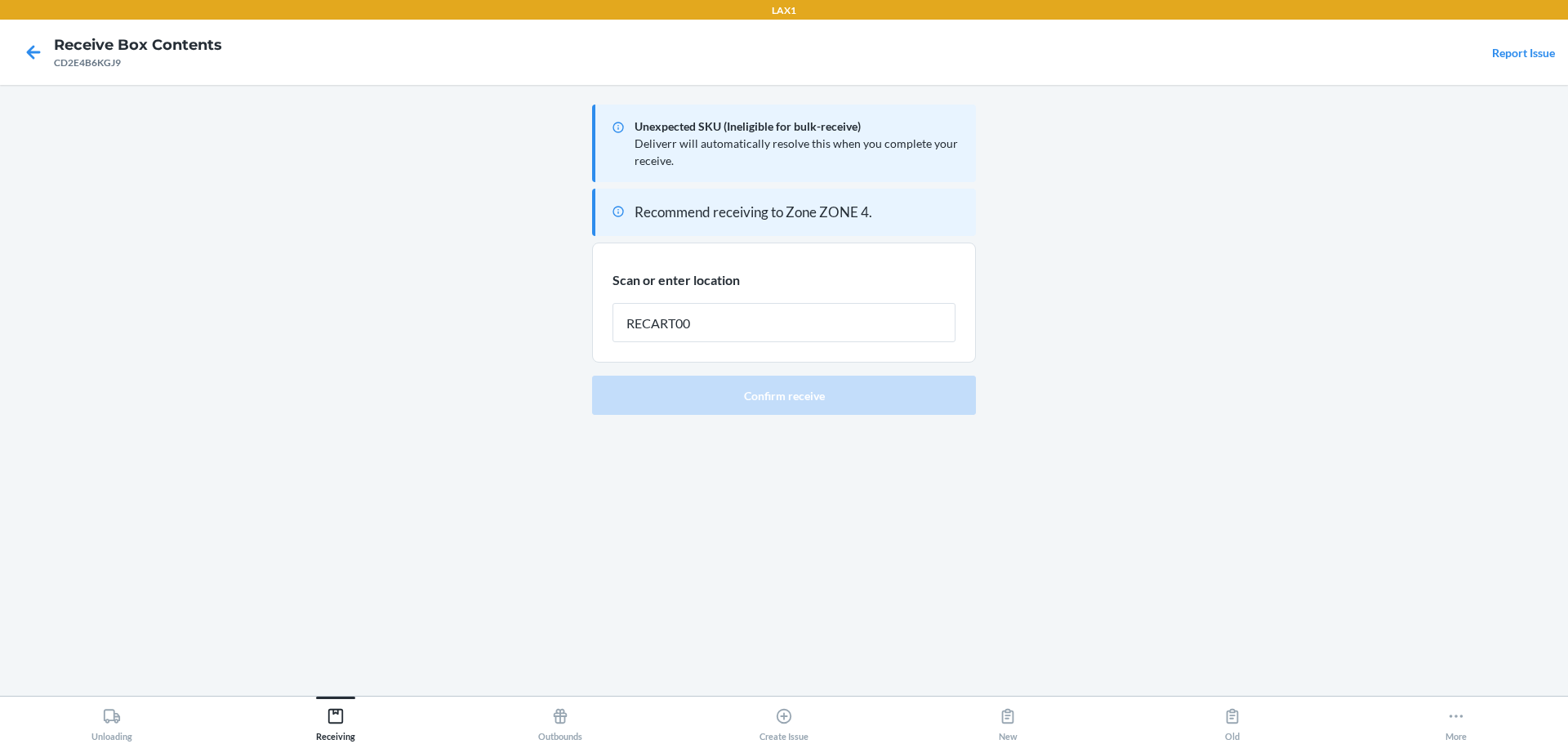
type input "RECART005"
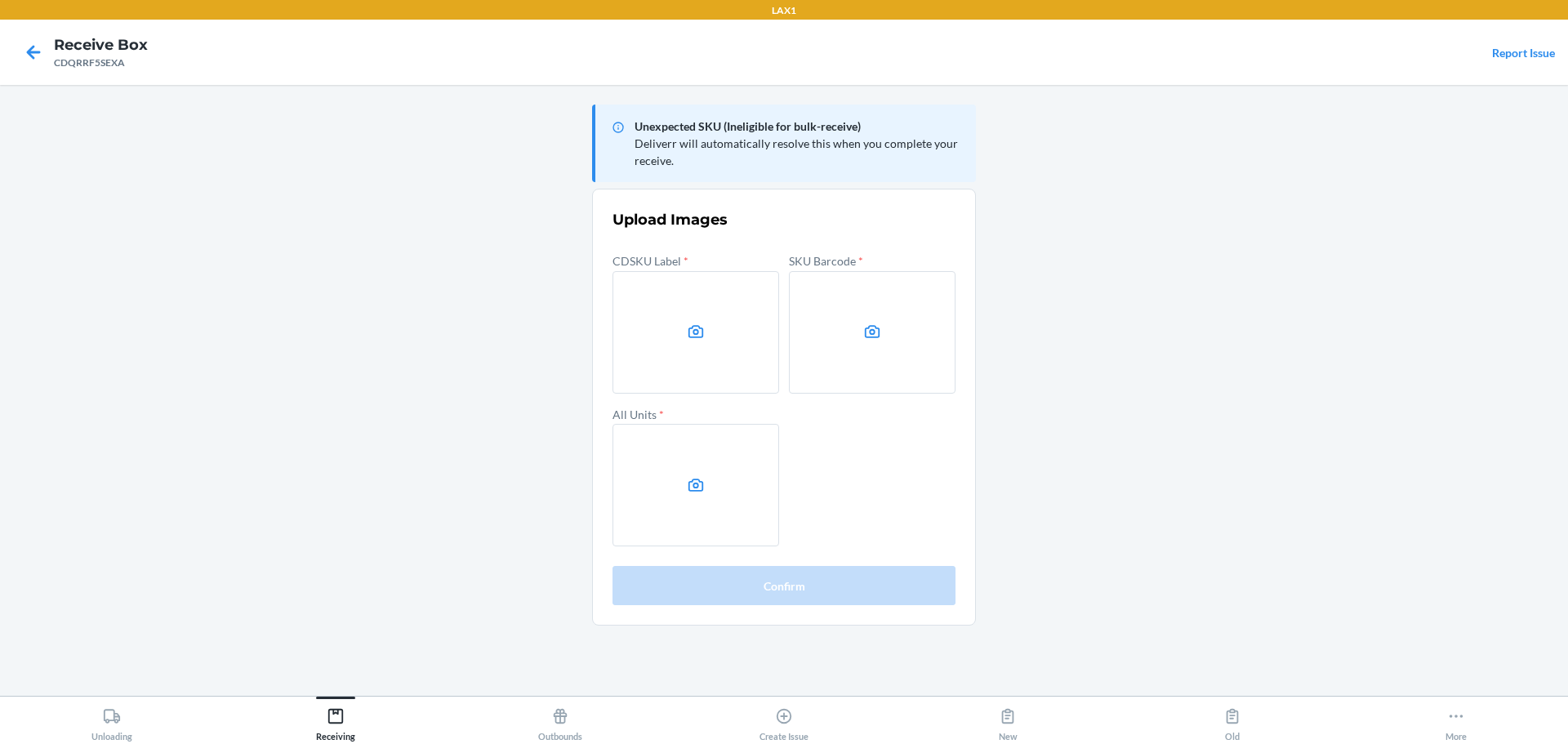
click at [1192, 327] on main "Unexpected SKU (Ineligible for bulk-receive) Deliverr will automatically resolv…" at bounding box center [784, 390] width 1568 height 611
click at [657, 323] on label at bounding box center [696, 332] width 167 height 123
click at [0, 0] on input "file" at bounding box center [0, 0] width 0 height 0
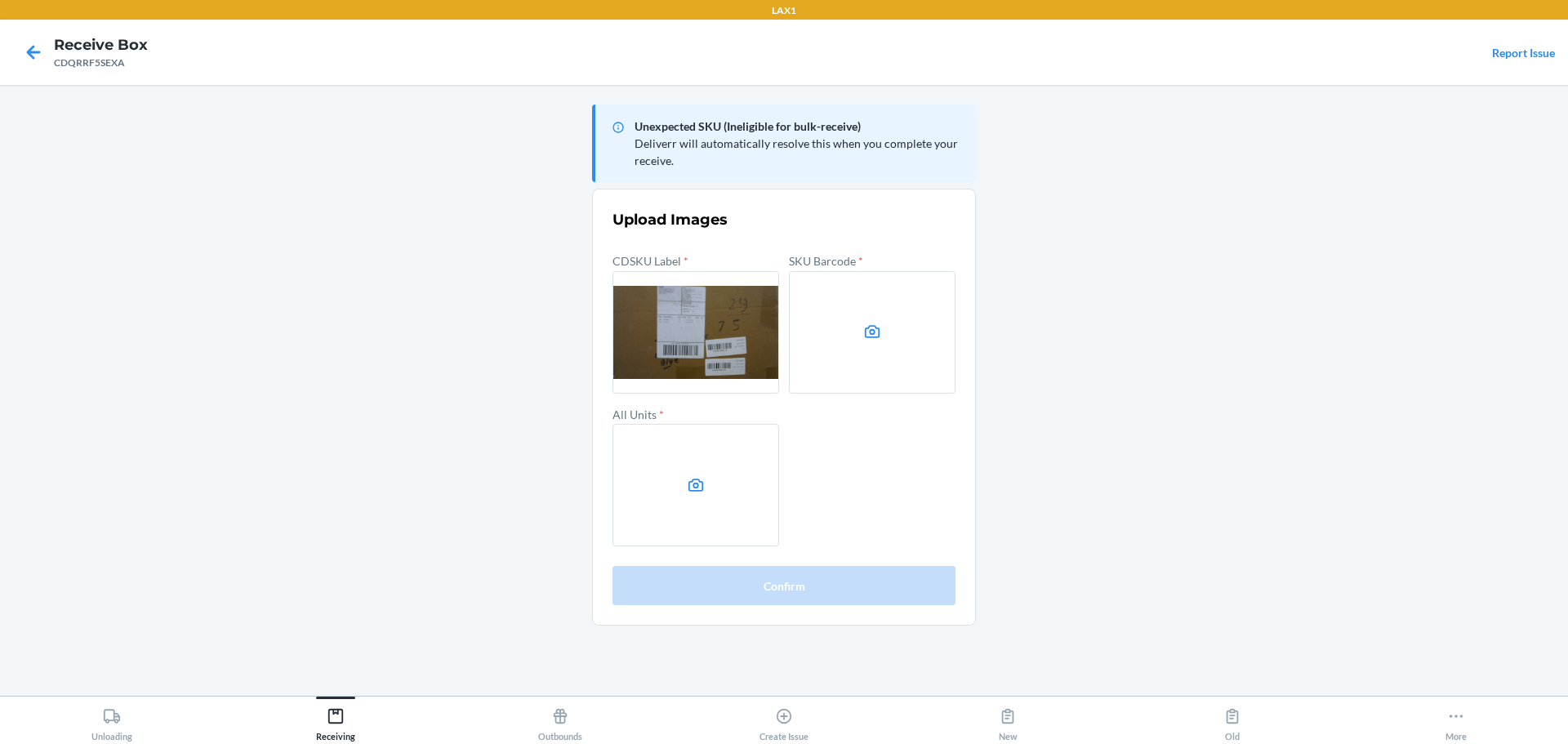
click at [675, 350] on label at bounding box center [696, 332] width 167 height 123
click at [0, 0] on input "file" at bounding box center [0, 0] width 0 height 0
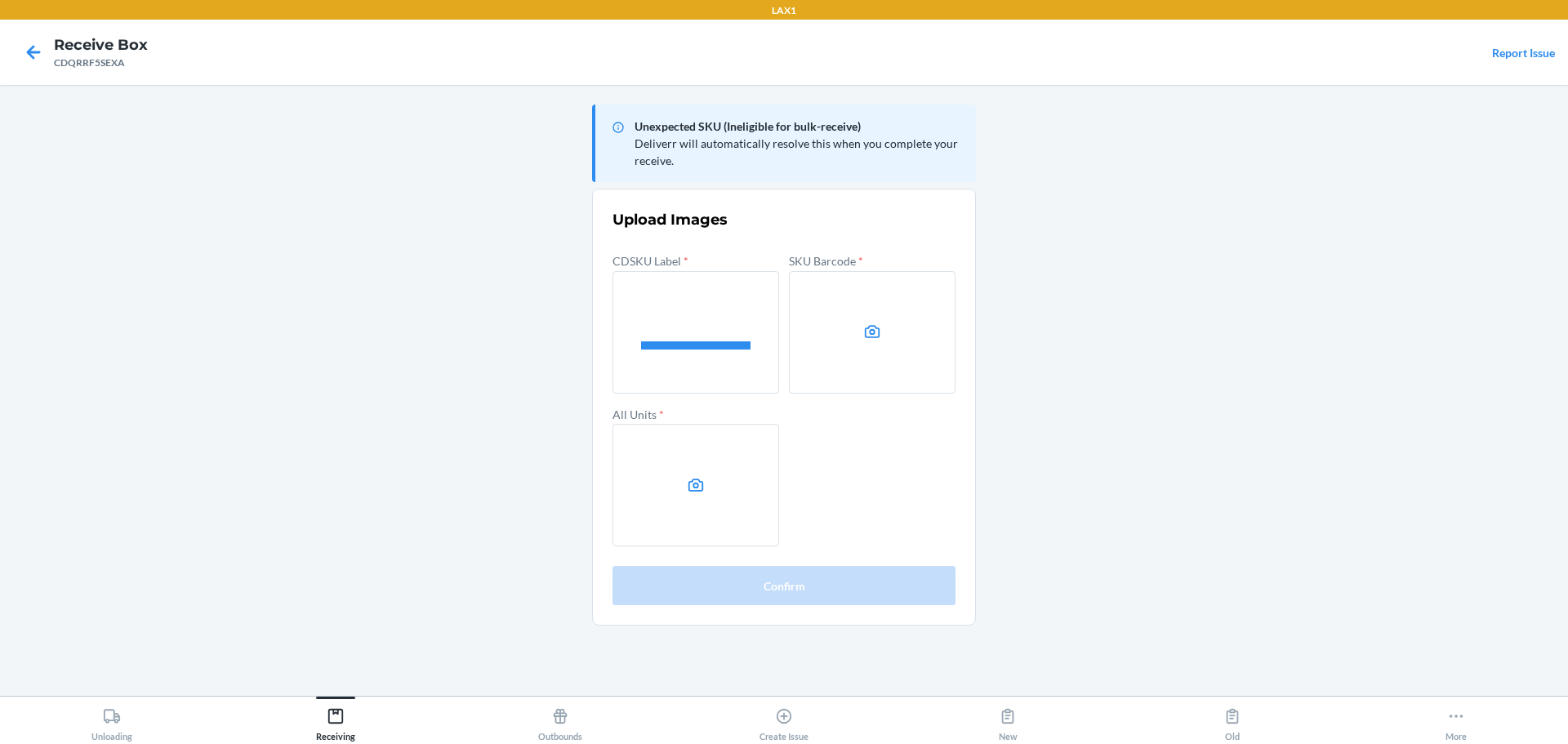
click at [906, 333] on label at bounding box center [872, 332] width 167 height 123
click at [0, 0] on input "file" at bounding box center [0, 0] width 0 height 0
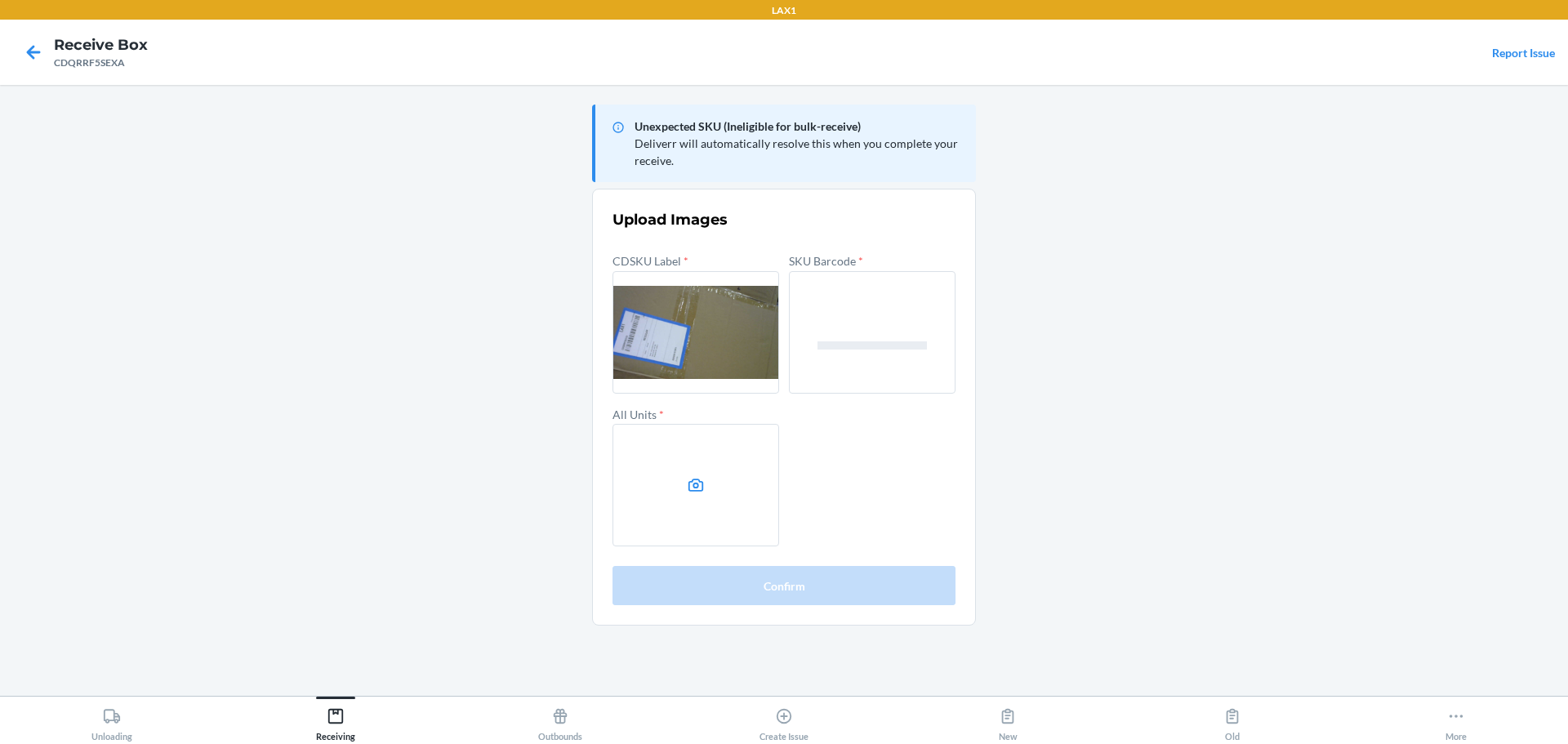
click at [759, 489] on label at bounding box center [696, 485] width 167 height 123
click at [0, 0] on input "file" at bounding box center [0, 0] width 0 height 0
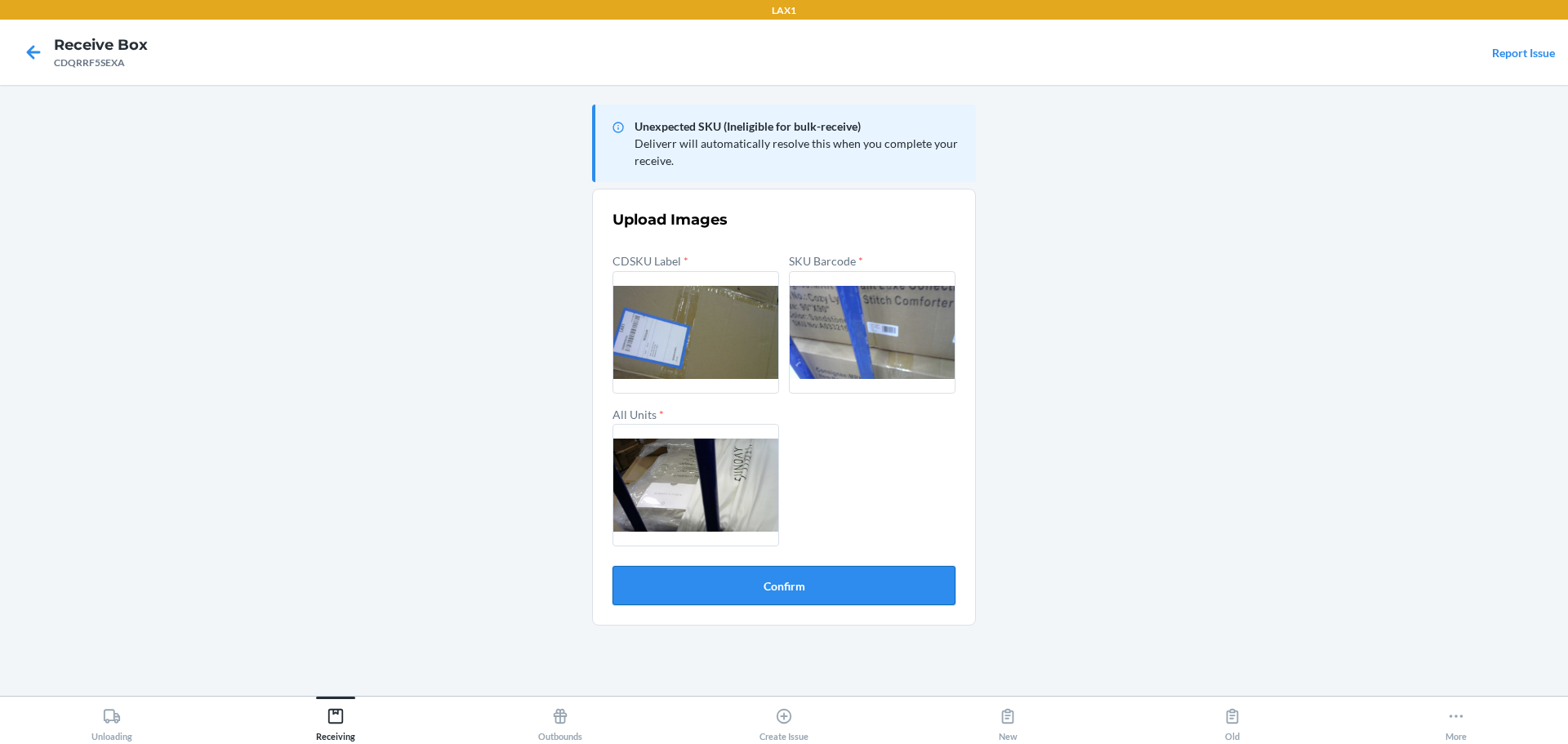
click at [868, 592] on button "Confirm" at bounding box center [784, 586] width 343 height 39
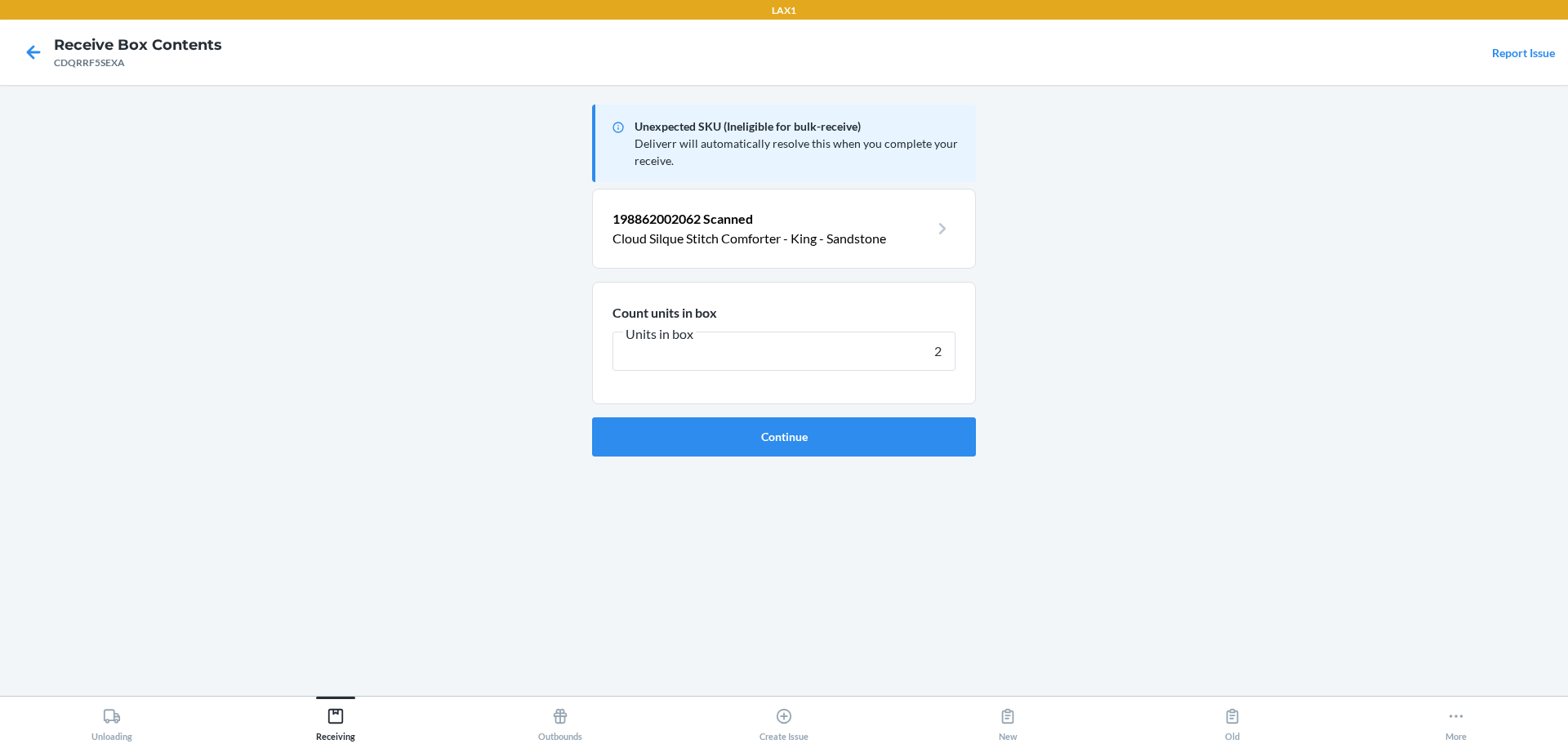
type input "2"
click at [592, 417] on button "Continue" at bounding box center [784, 437] width 384 height 39
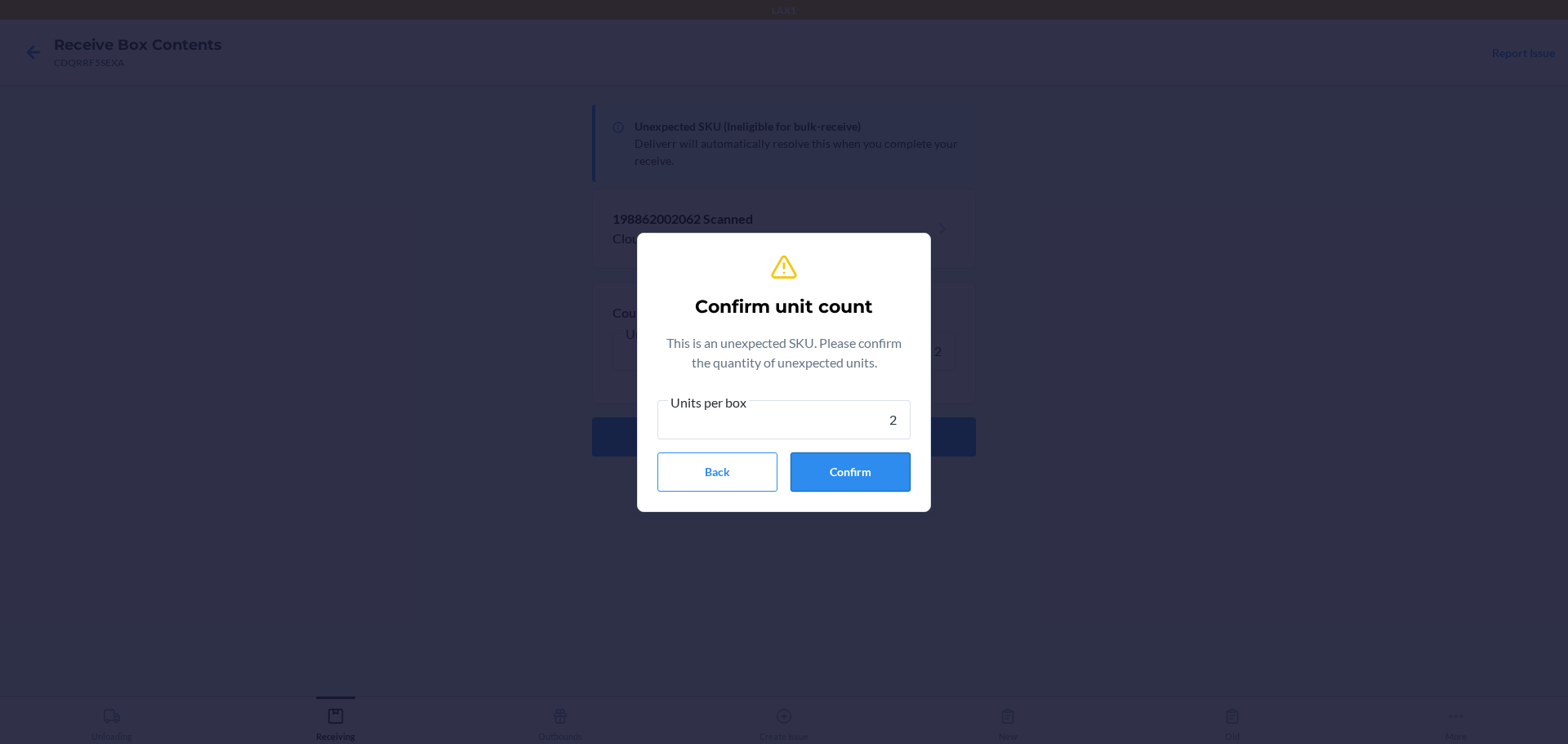
type input "2"
click at [861, 490] on button "Confirm" at bounding box center [850, 473] width 120 height 39
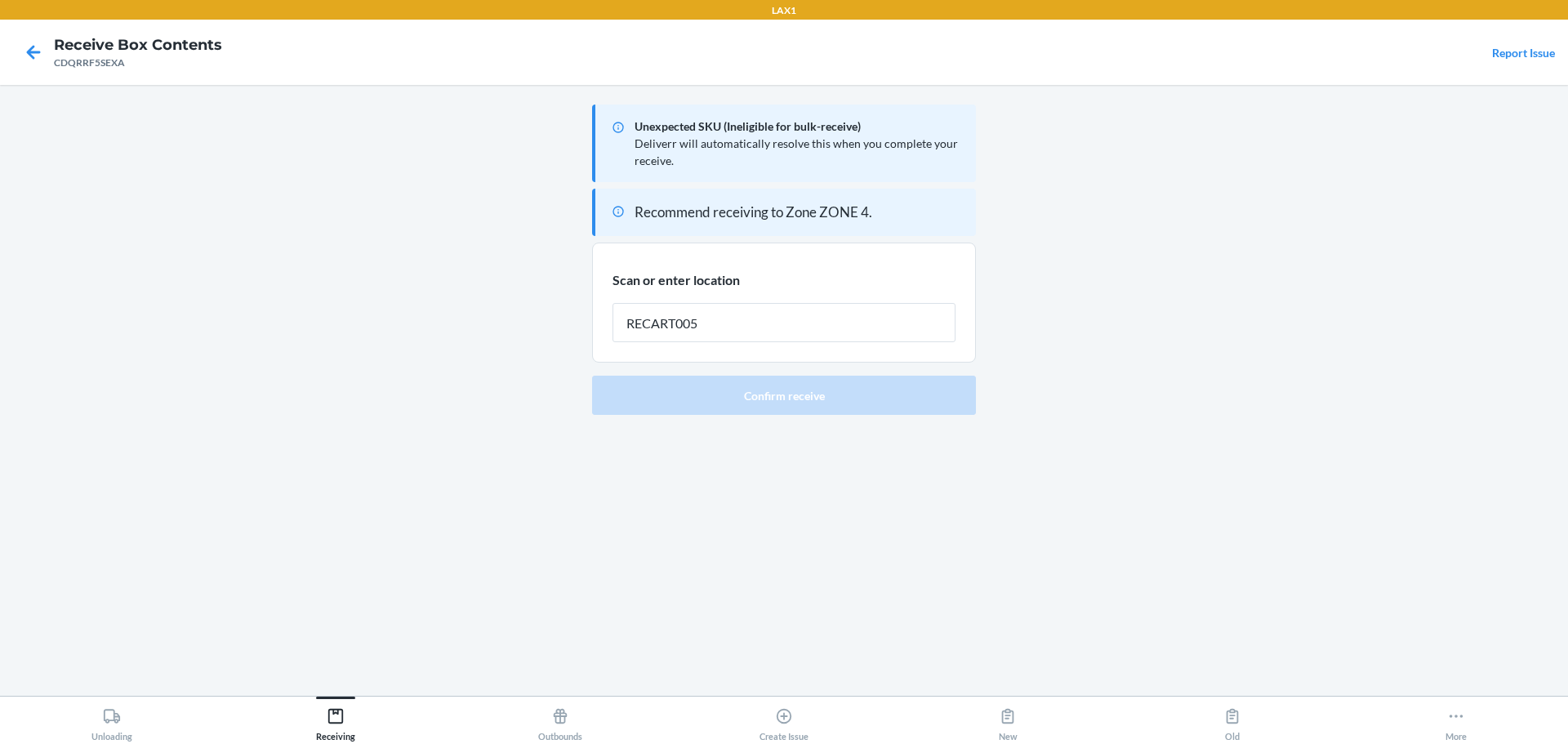
type input "RECART005"
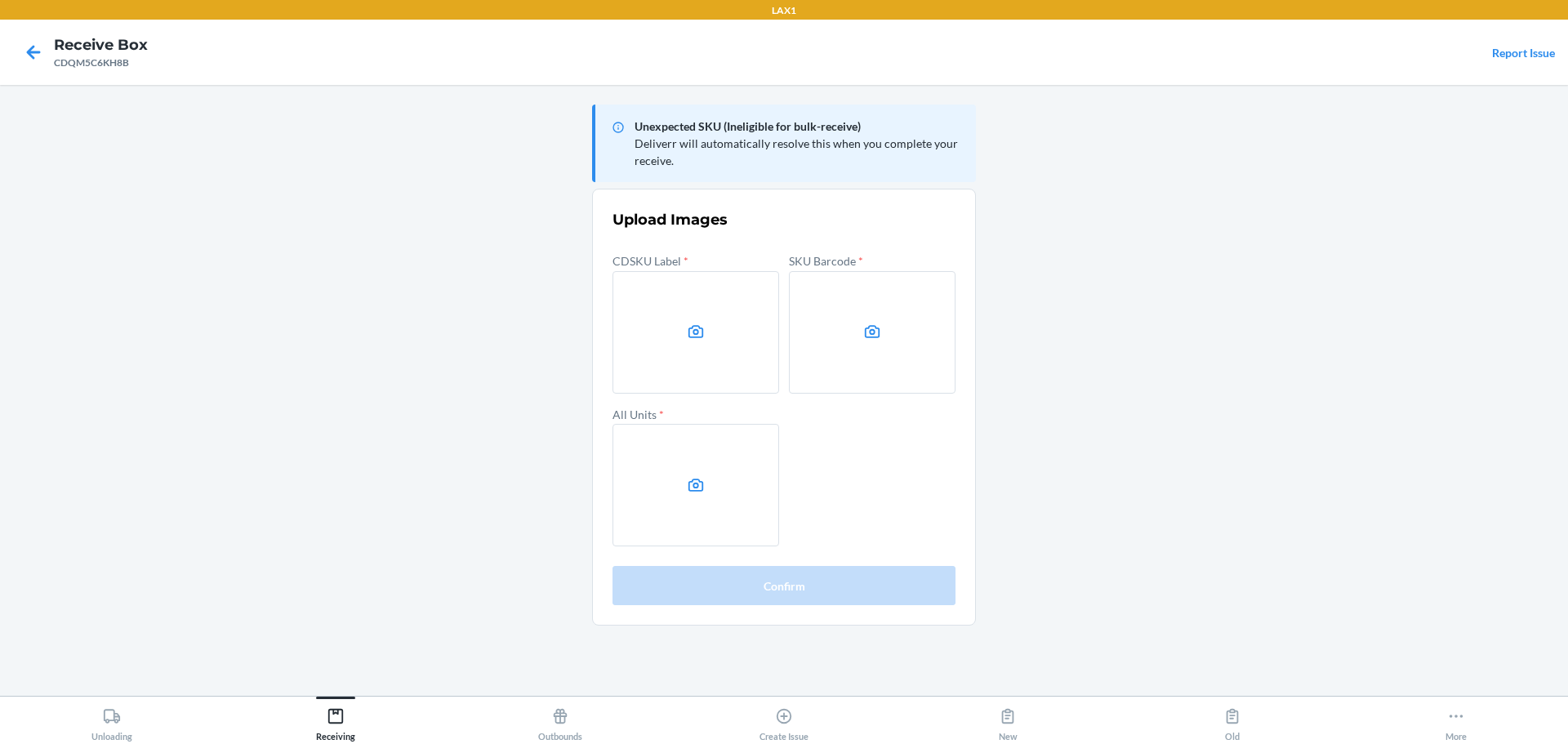
drag, startPoint x: 1336, startPoint y: 313, endPoint x: 1314, endPoint y: 292, distance: 30.4
click at [1336, 310] on main "Unexpected SKU (Ineligible for bulk-receive) Deliverr will automatically resolv…" at bounding box center [784, 390] width 1568 height 611
click at [695, 335] on icon at bounding box center [696, 331] width 16 height 13
click at [0, 0] on input "file" at bounding box center [0, 0] width 0 height 0
click at [909, 367] on label at bounding box center [872, 332] width 167 height 123
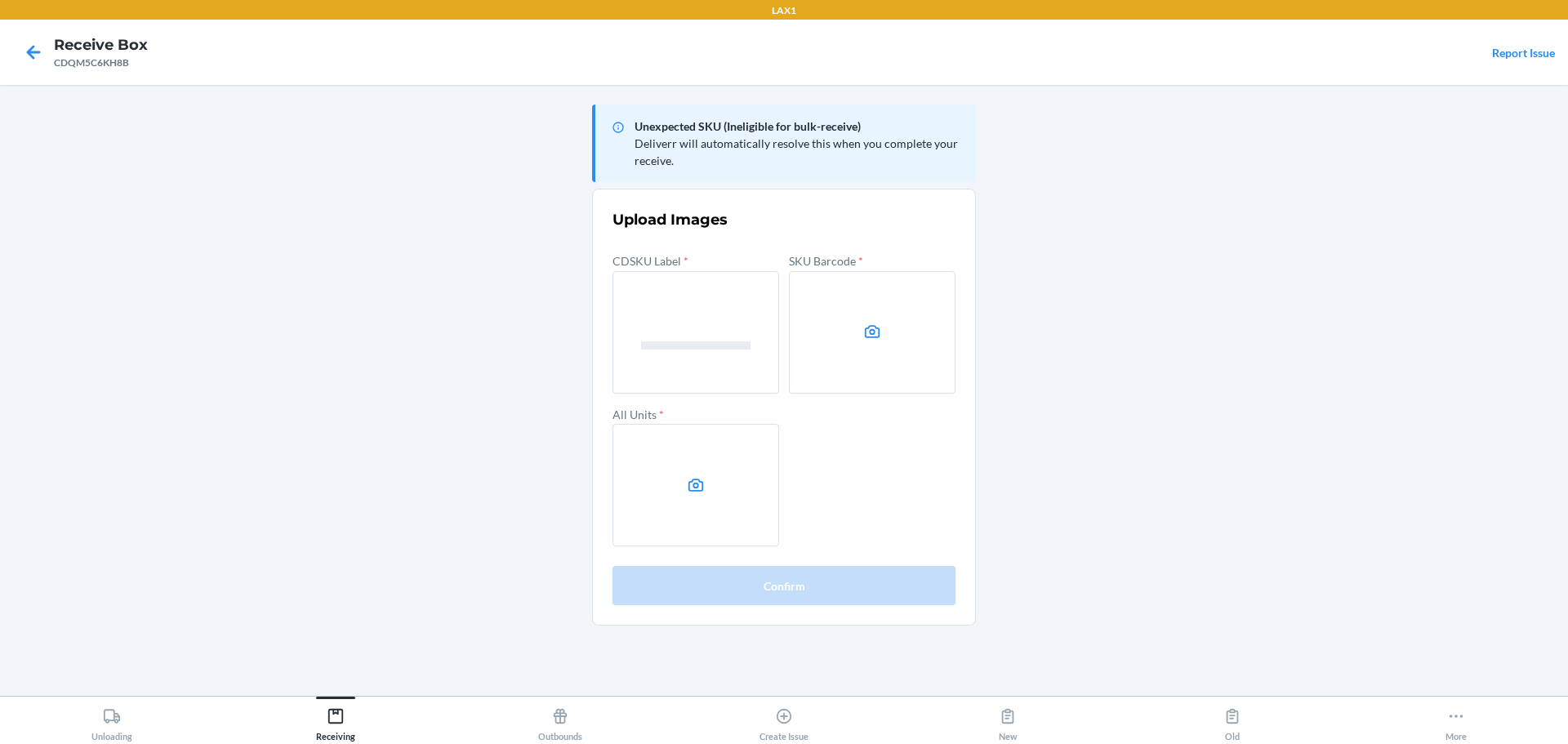
click at [0, 0] on input "file" at bounding box center [0, 0] width 0 height 0
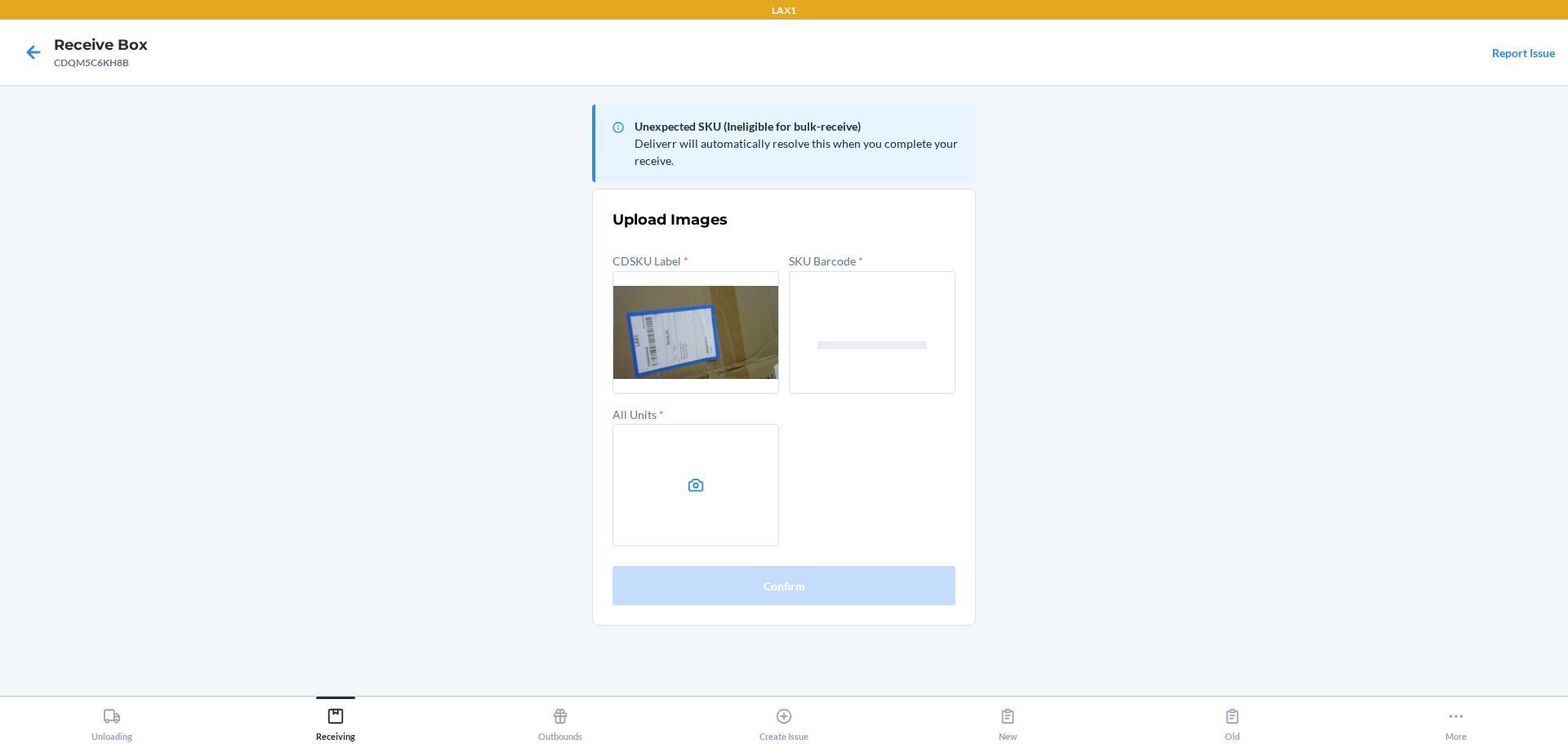
click at [677, 452] on label at bounding box center [696, 485] width 167 height 123
click at [0, 0] on input "file" at bounding box center [0, 0] width 0 height 0
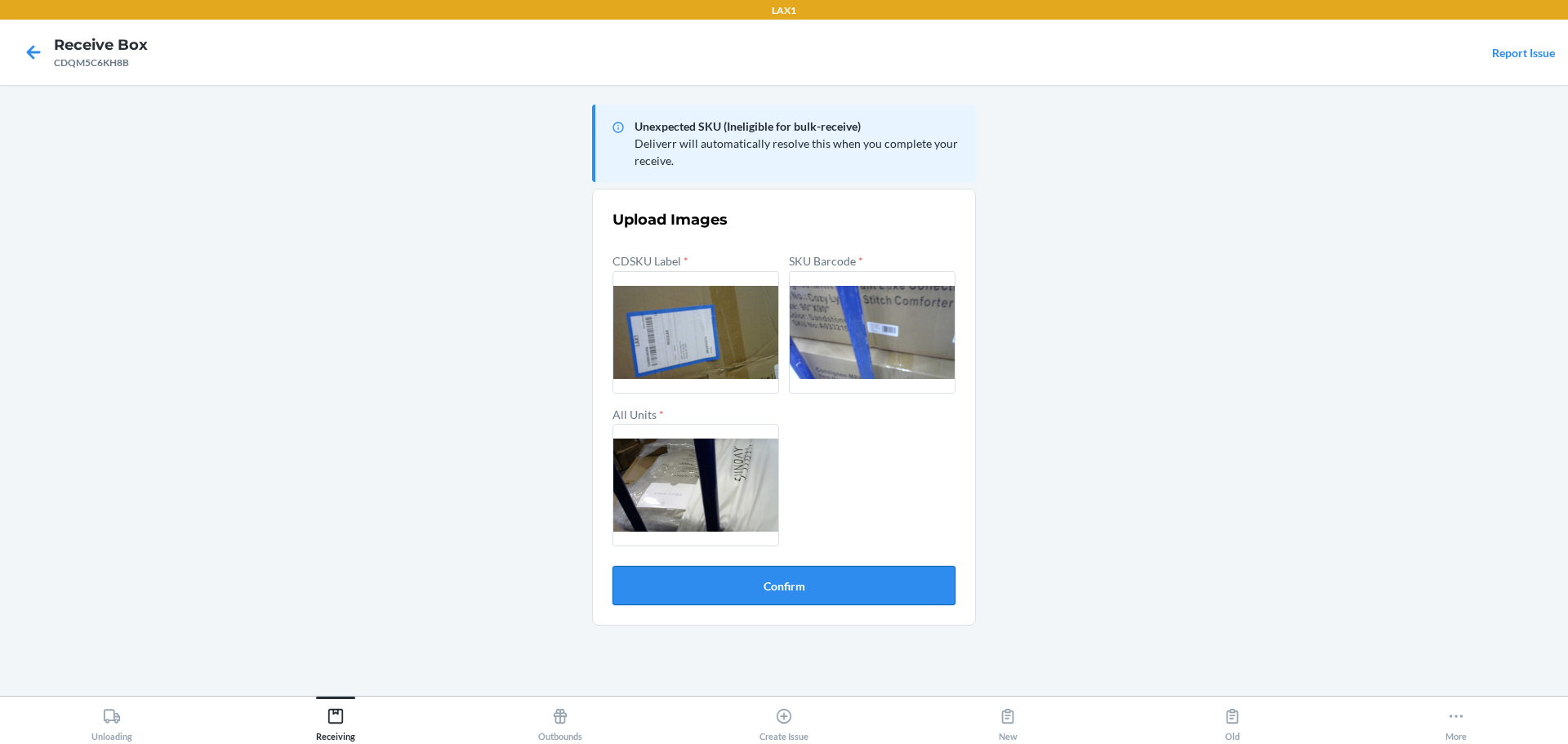
click at [825, 582] on button "Confirm" at bounding box center [784, 586] width 343 height 39
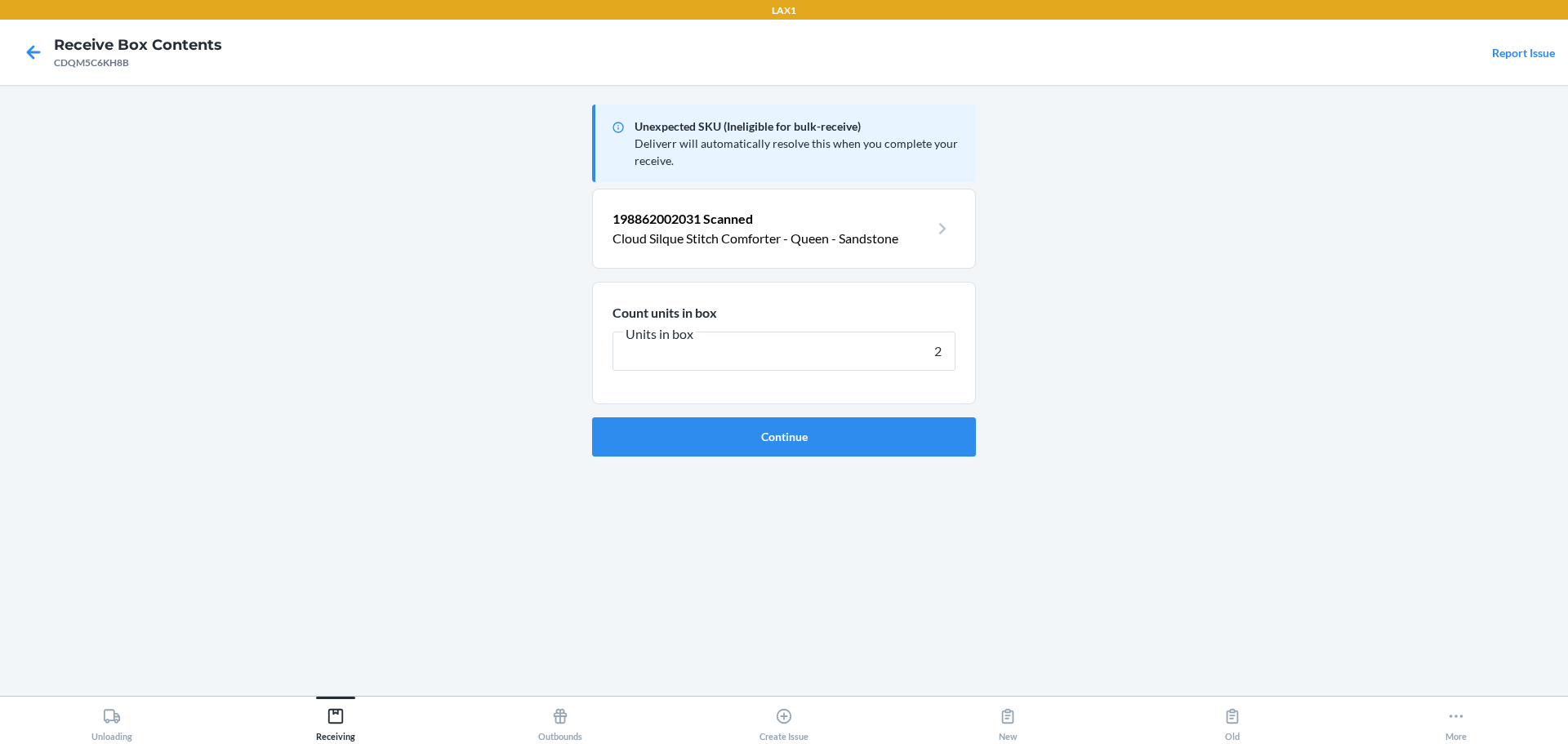
type input "2"
click at [592, 417] on button "Continue" at bounding box center [784, 437] width 384 height 39
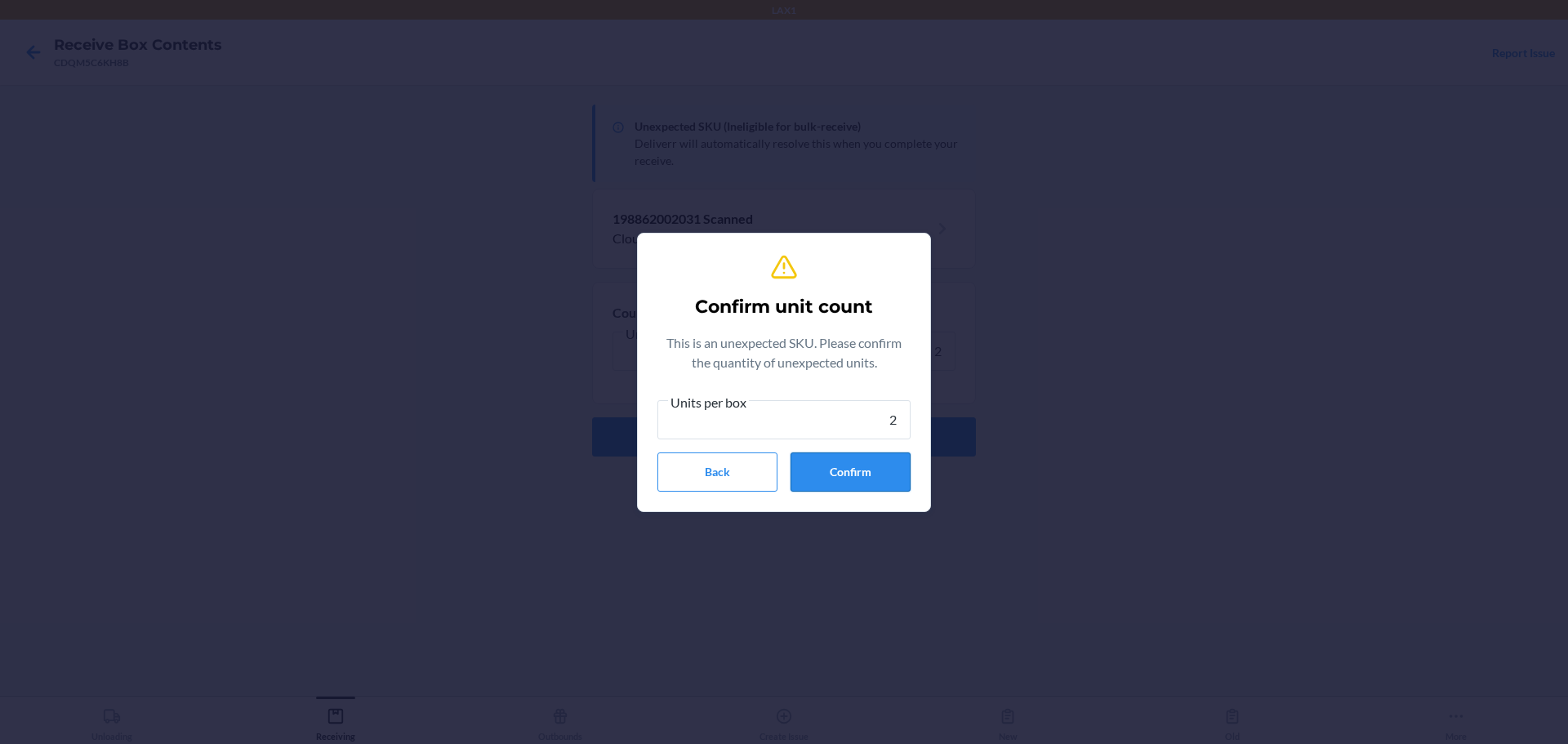
type input "2"
click at [851, 475] on button "Confirm" at bounding box center [850, 473] width 120 height 39
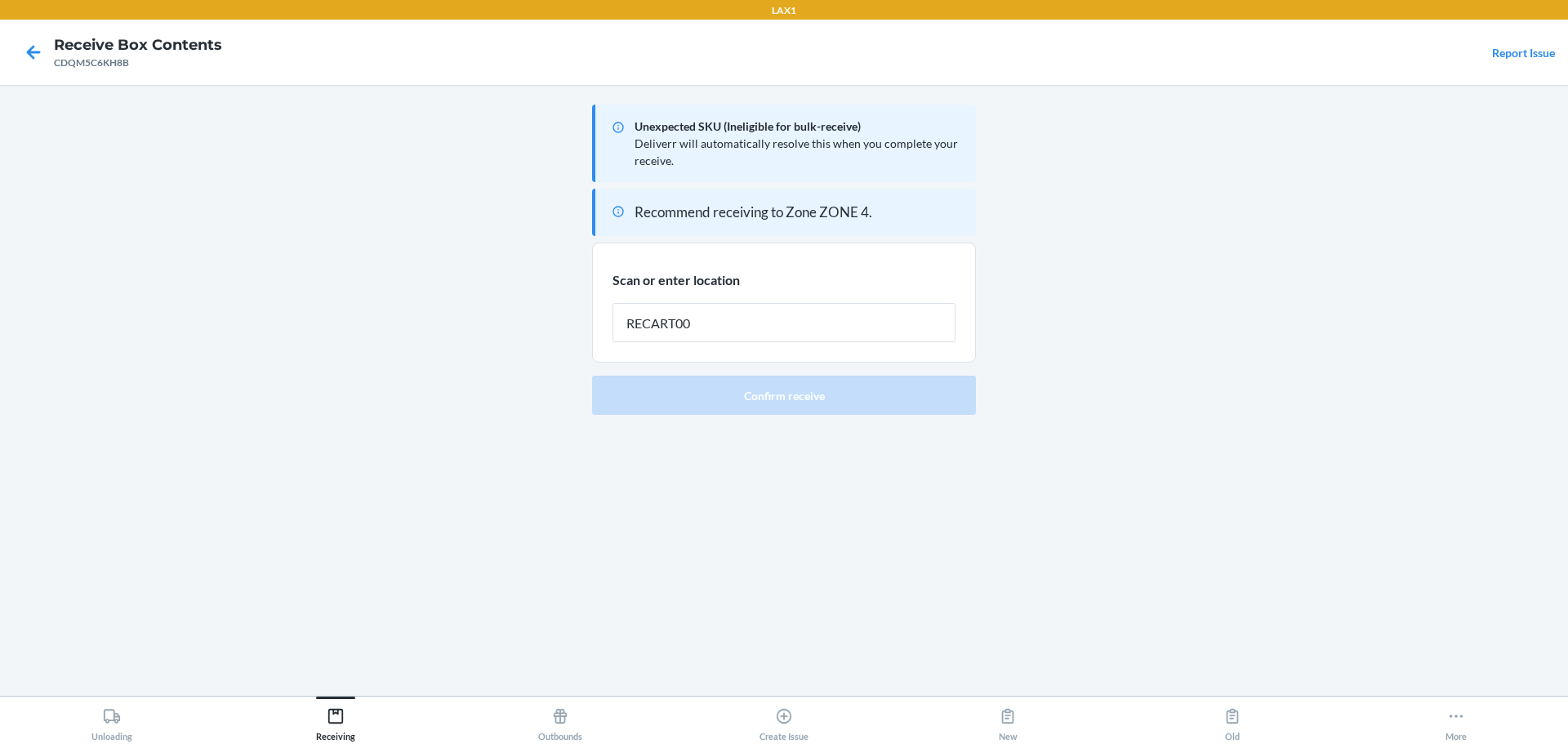
type input "RECART005"
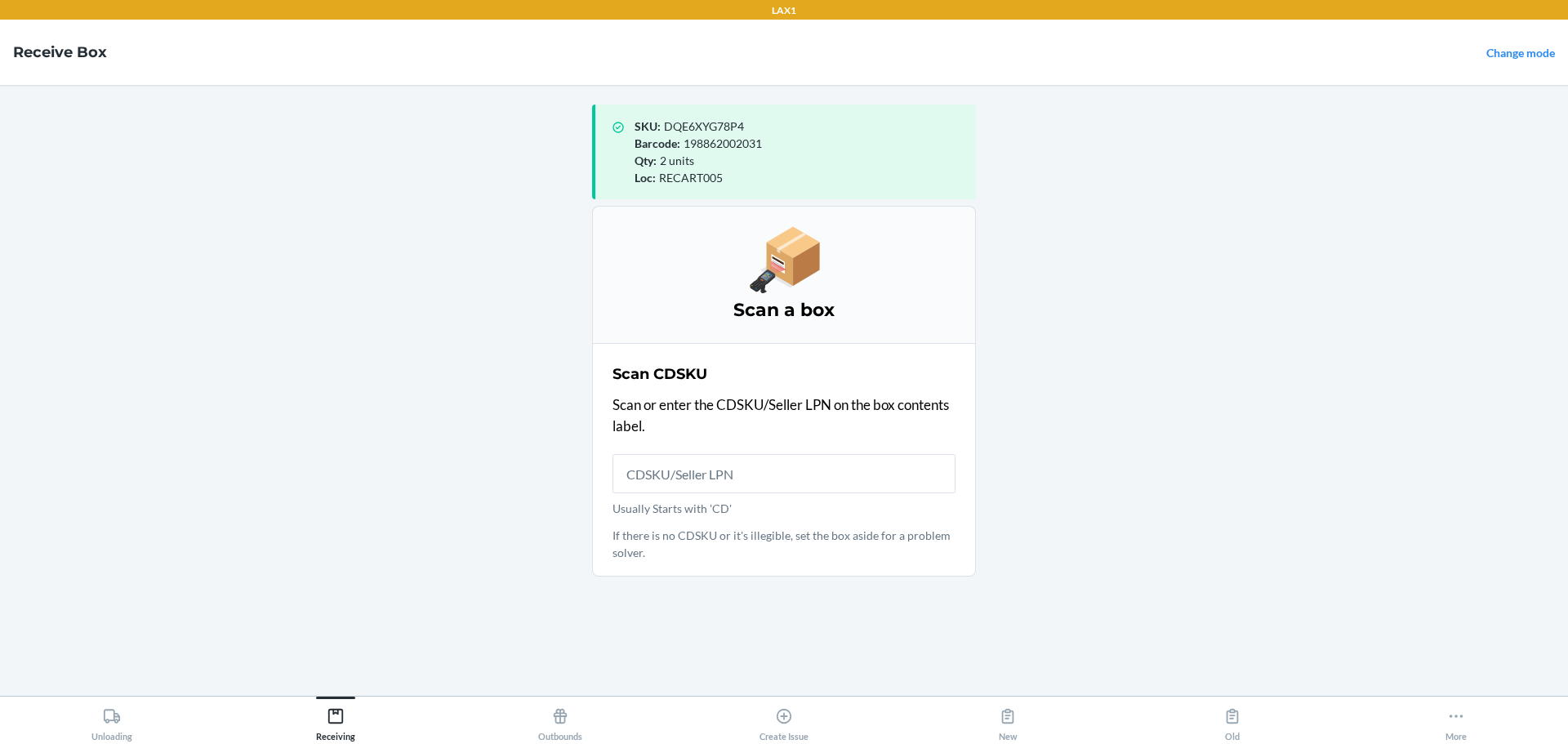
click at [1242, 416] on main "SKU : DQE6XYG78P4 Barcode : 198862002031 Qty : 2 units Loc : RECART005 Scan a b…" at bounding box center [784, 390] width 1568 height 611
click at [815, 487] on input "Usually Starts with 'CD'" at bounding box center [784, 474] width 343 height 39
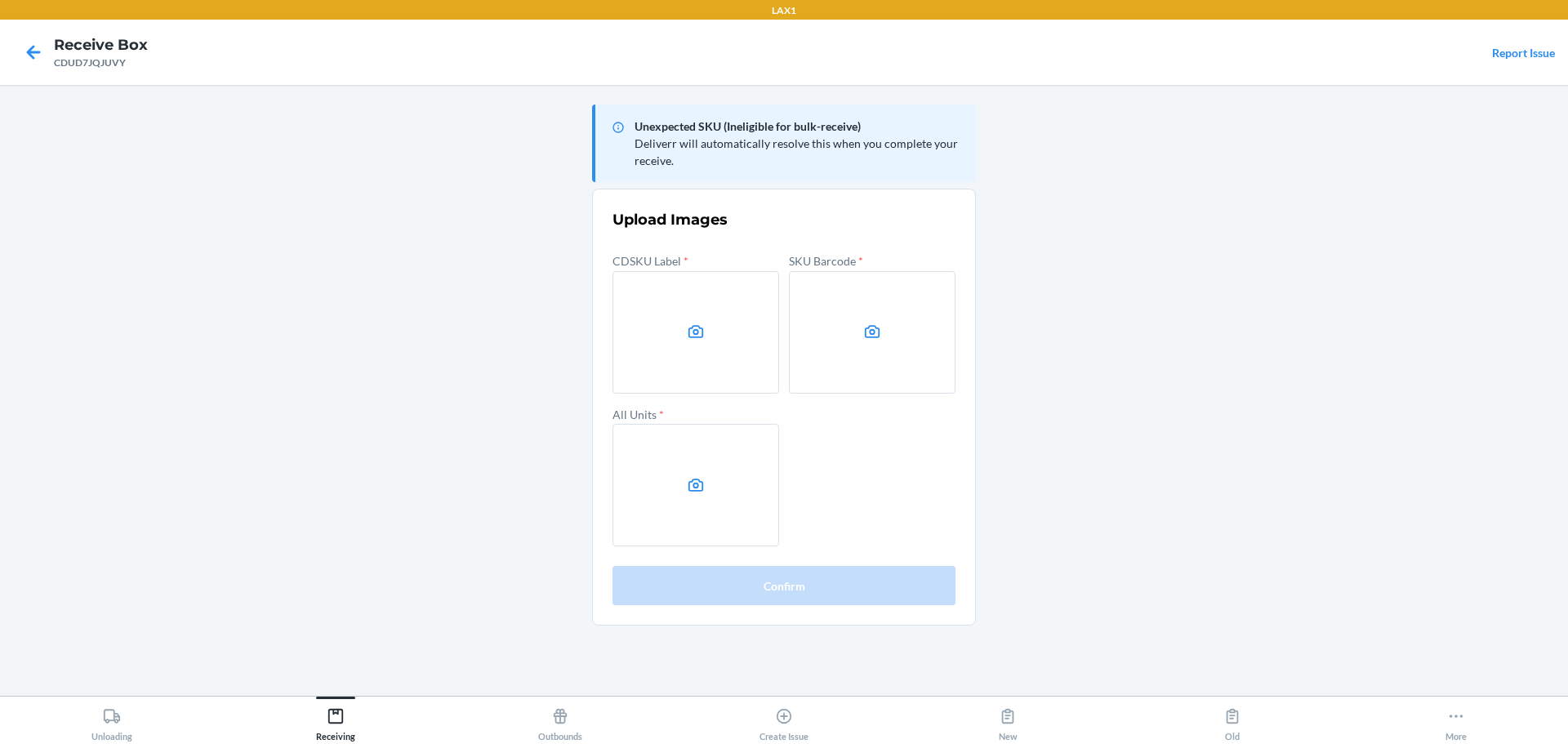
click at [691, 337] on icon at bounding box center [696, 332] width 19 height 19
click at [0, 0] on input "file" at bounding box center [0, 0] width 0 height 0
click at [850, 352] on label at bounding box center [872, 332] width 167 height 123
click at [0, 0] on input "file" at bounding box center [0, 0] width 0 height 0
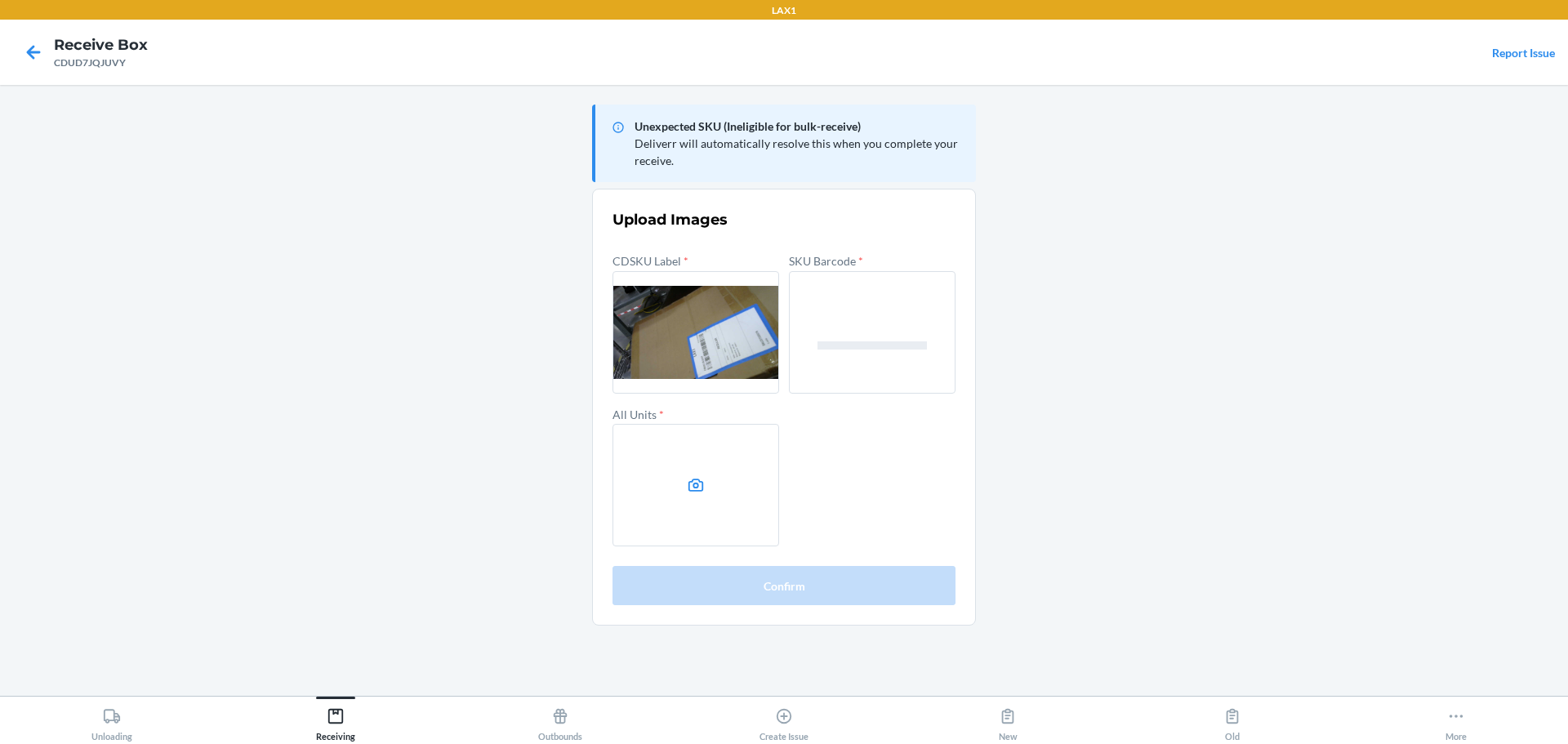
click at [687, 489] on icon at bounding box center [696, 486] width 19 height 19
click at [0, 0] on input "file" at bounding box center [0, 0] width 0 height 0
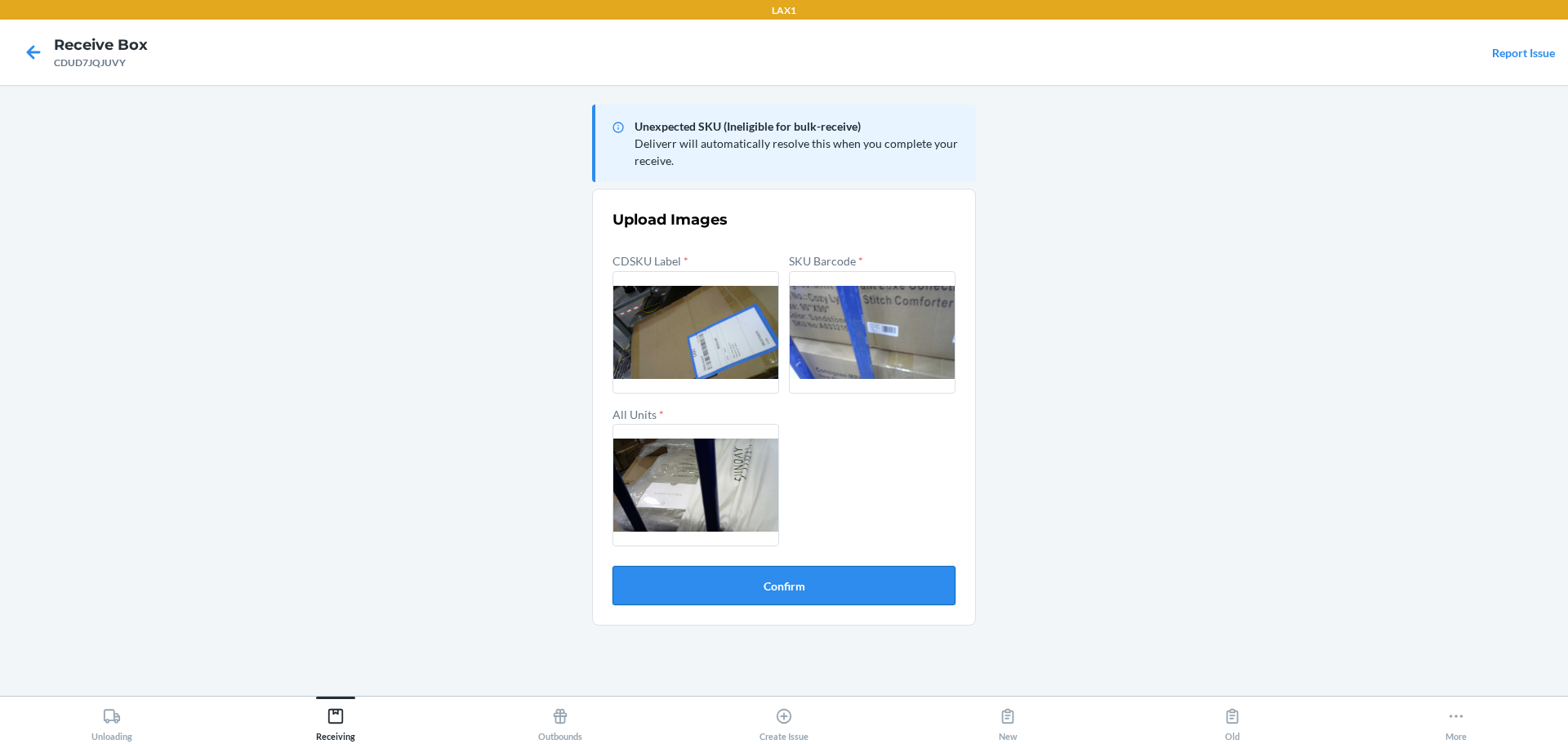
click at [865, 601] on button "Confirm" at bounding box center [784, 586] width 343 height 39
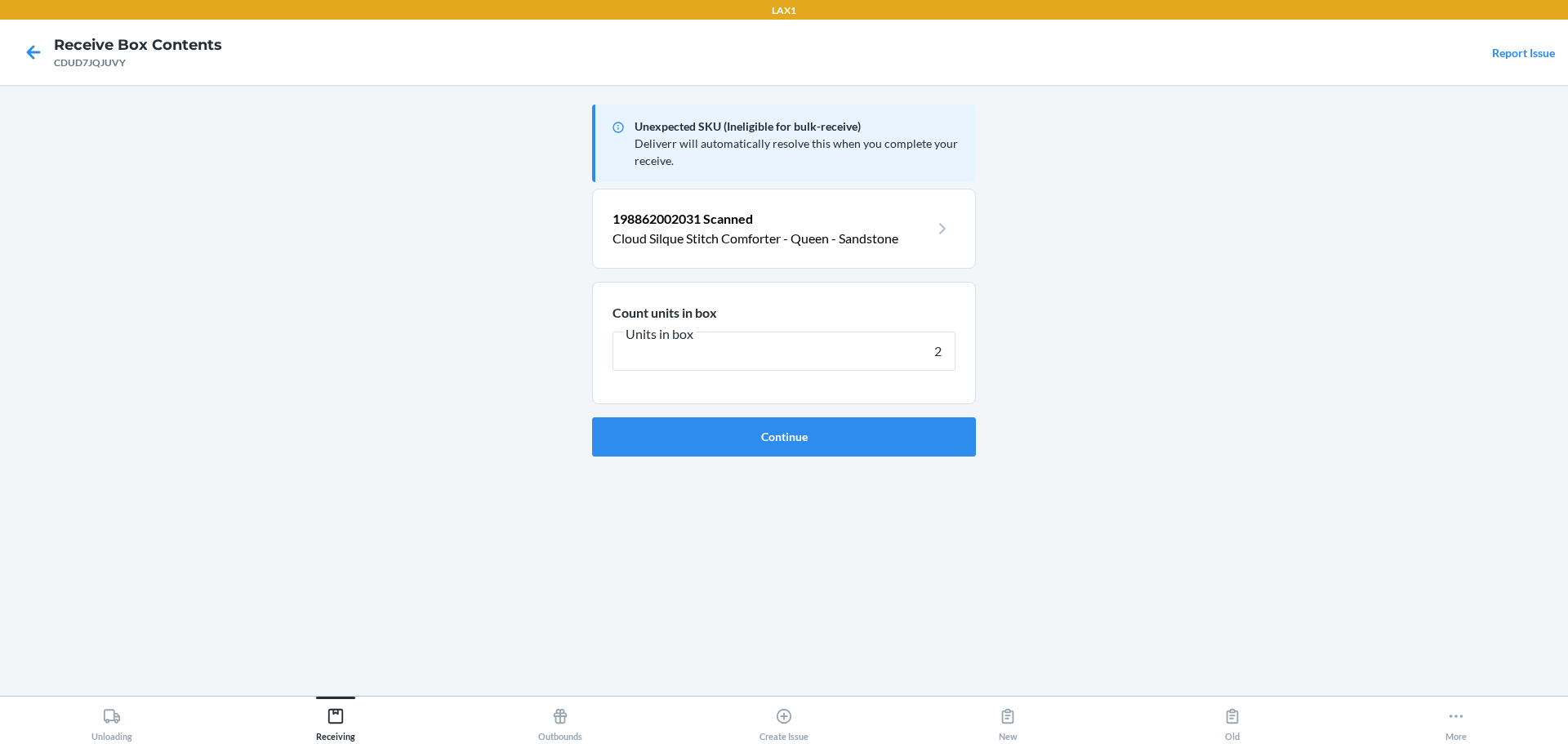
type input "2"
click at [592, 417] on button "Continue" at bounding box center [784, 437] width 384 height 39
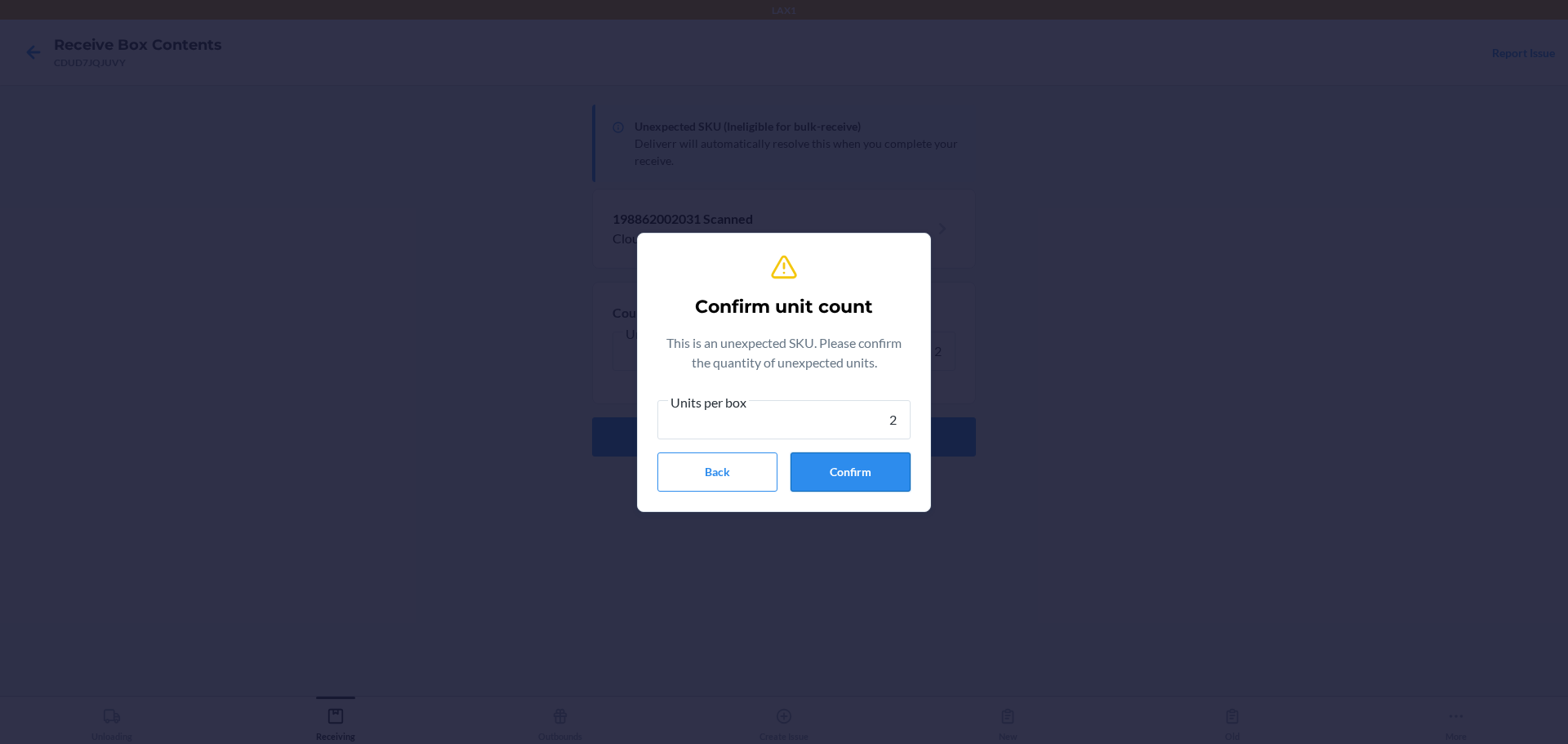
type input "2"
click at [864, 456] on button "Confirm" at bounding box center [850, 473] width 120 height 39
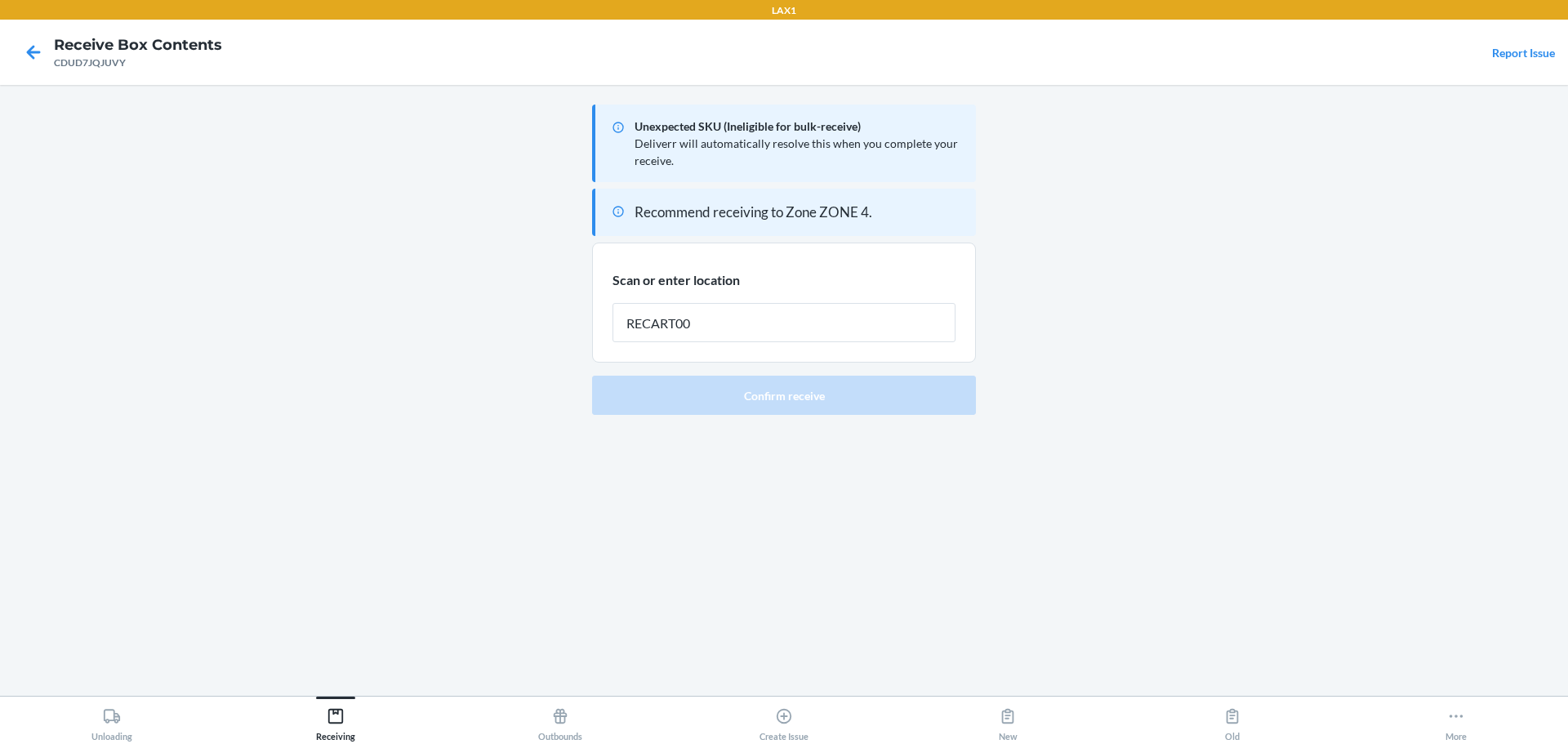
type input "RECART005"
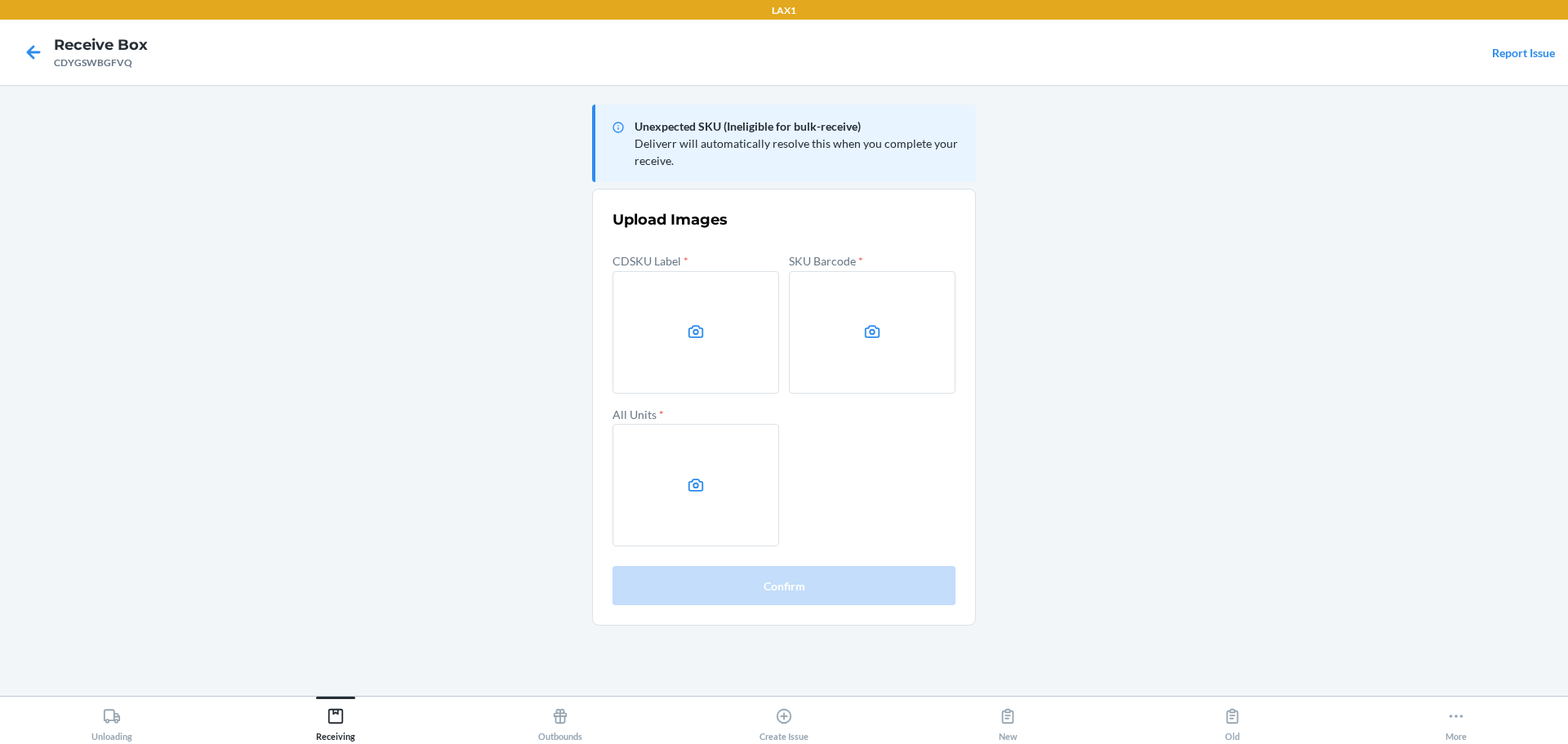
drag, startPoint x: 1183, startPoint y: 415, endPoint x: 1140, endPoint y: 388, distance: 50.8
click at [1183, 412] on main "Unexpected SKU (Ineligible for bulk-receive) Deliverr will automatically resolv…" at bounding box center [784, 390] width 1568 height 611
click at [539, 303] on main "Unexpected SKU (Ineligible for bulk-receive) Deliverr will automatically resolv…" at bounding box center [784, 390] width 1568 height 611
click at [674, 350] on label at bounding box center [696, 332] width 167 height 123
click at [0, 0] on input "file" at bounding box center [0, 0] width 0 height 0
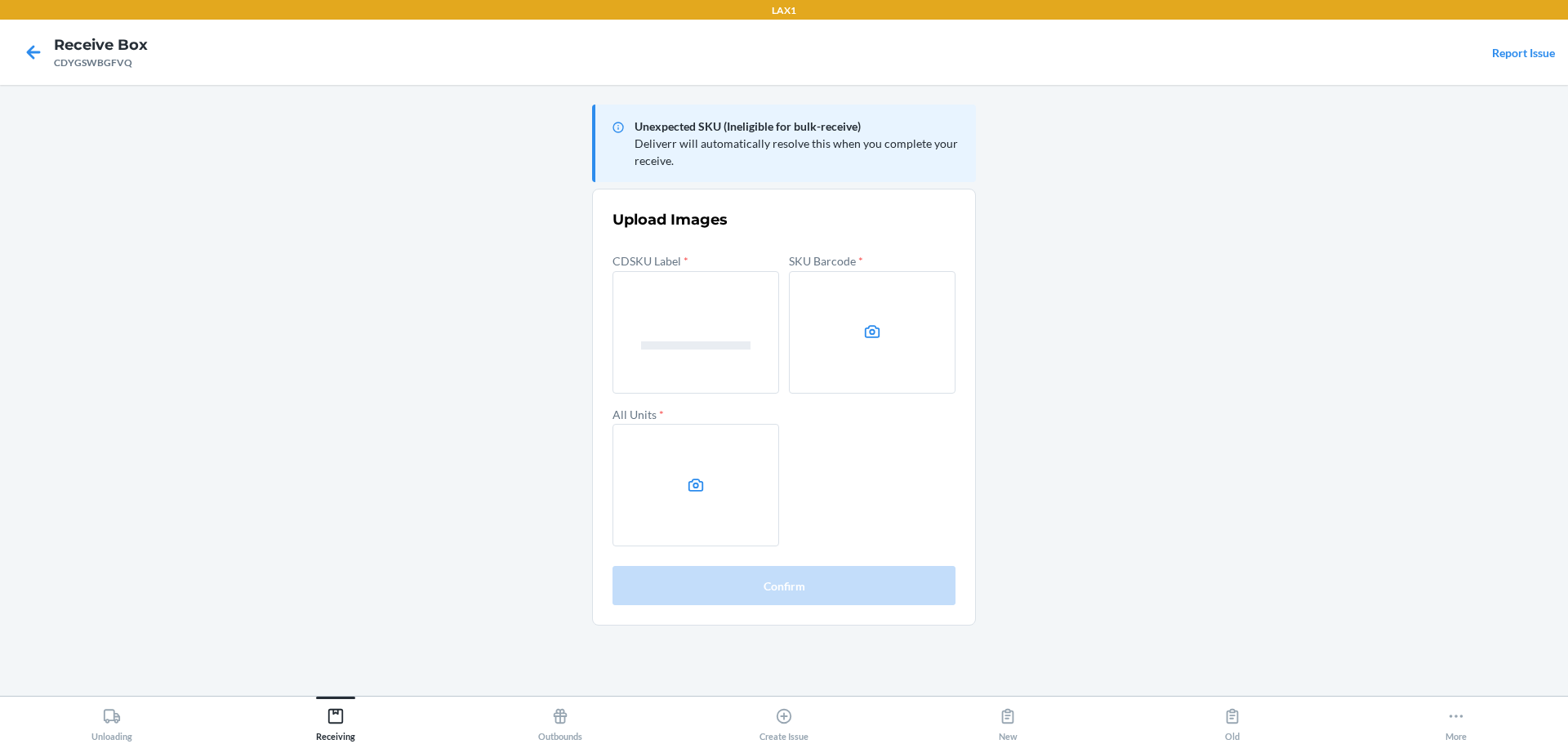
click at [902, 378] on label at bounding box center [872, 332] width 167 height 123
click at [0, 0] on input "file" at bounding box center [0, 0] width 0 height 0
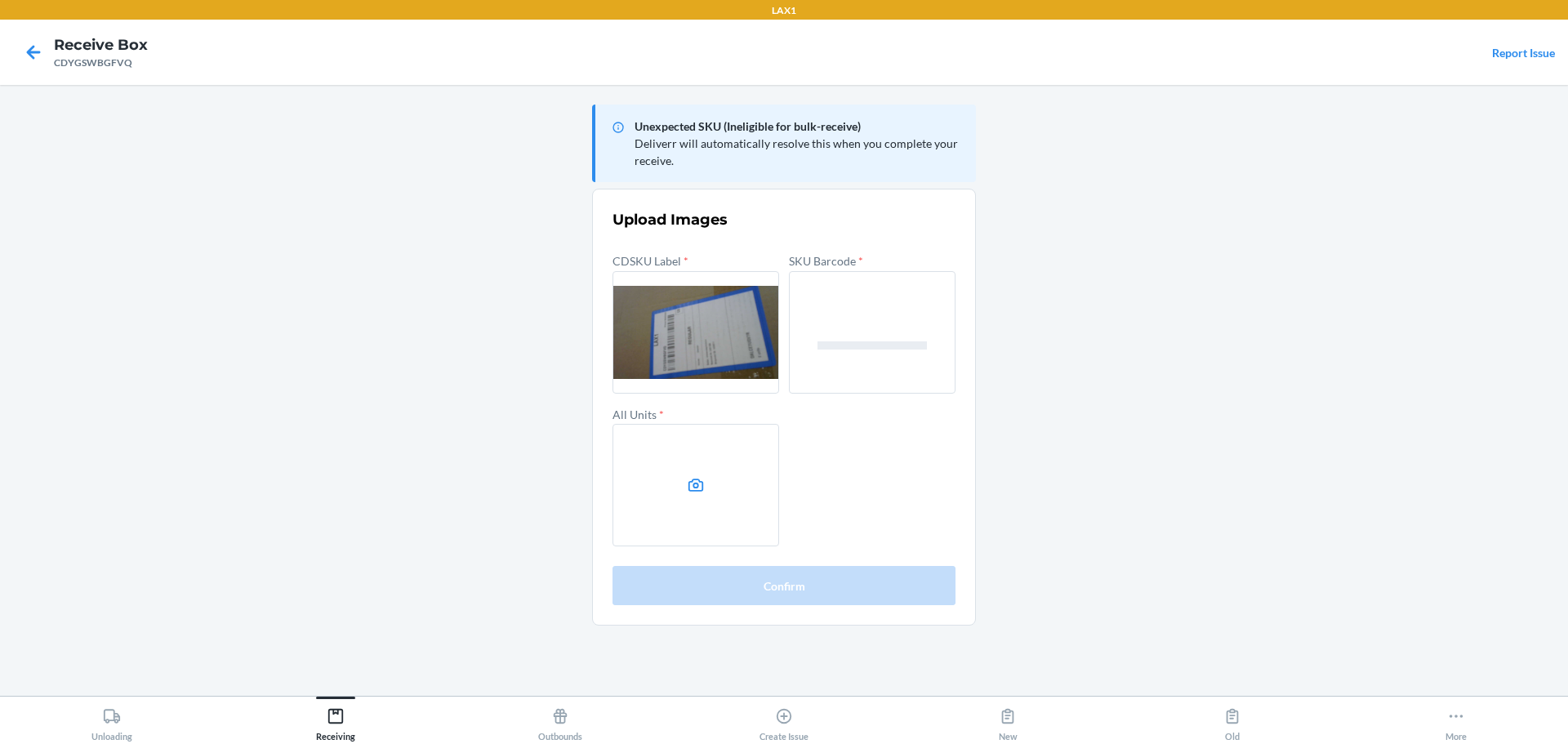
click at [677, 479] on label at bounding box center [696, 485] width 167 height 123
click at [0, 0] on input "file" at bounding box center [0, 0] width 0 height 0
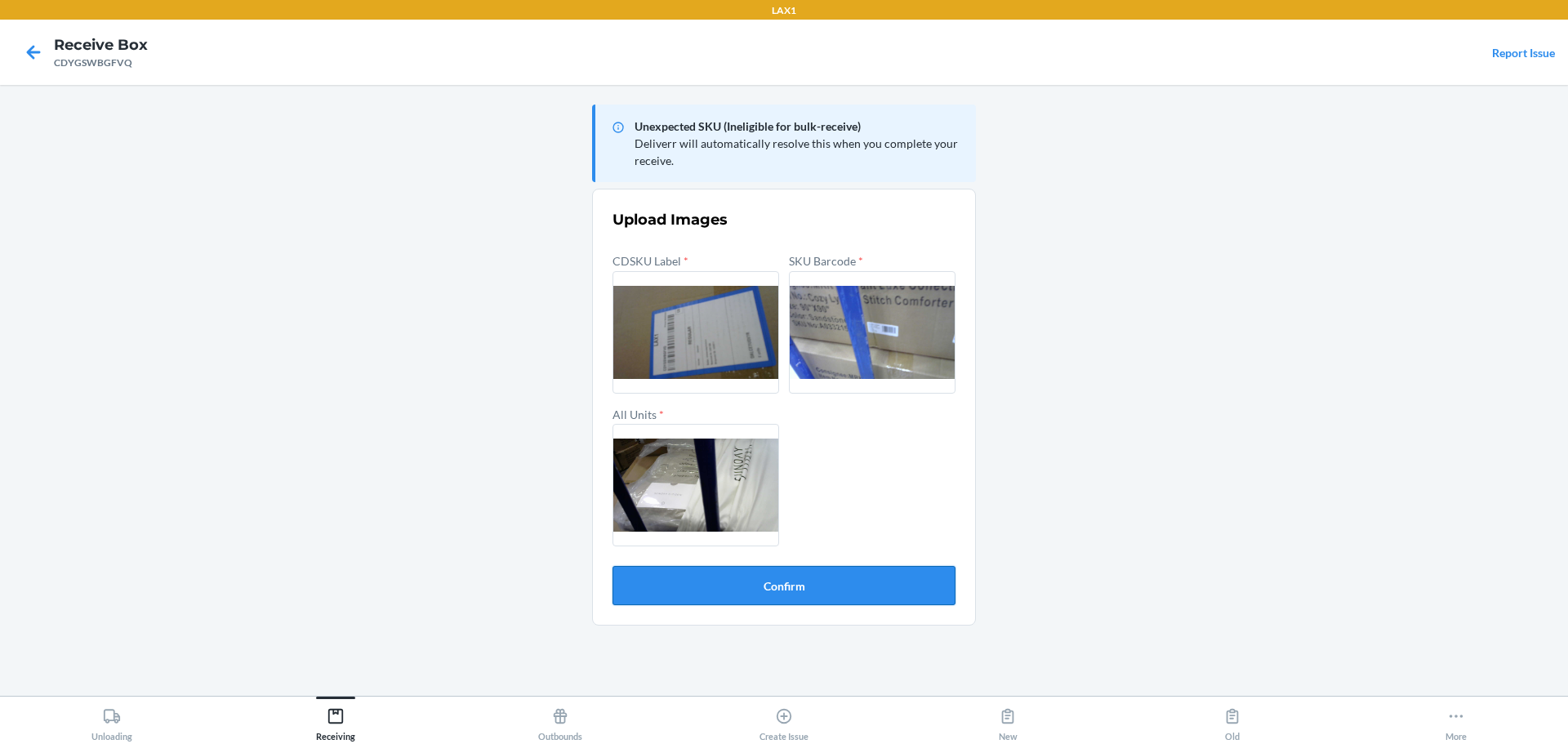
click at [835, 592] on button "Confirm" at bounding box center [784, 586] width 343 height 39
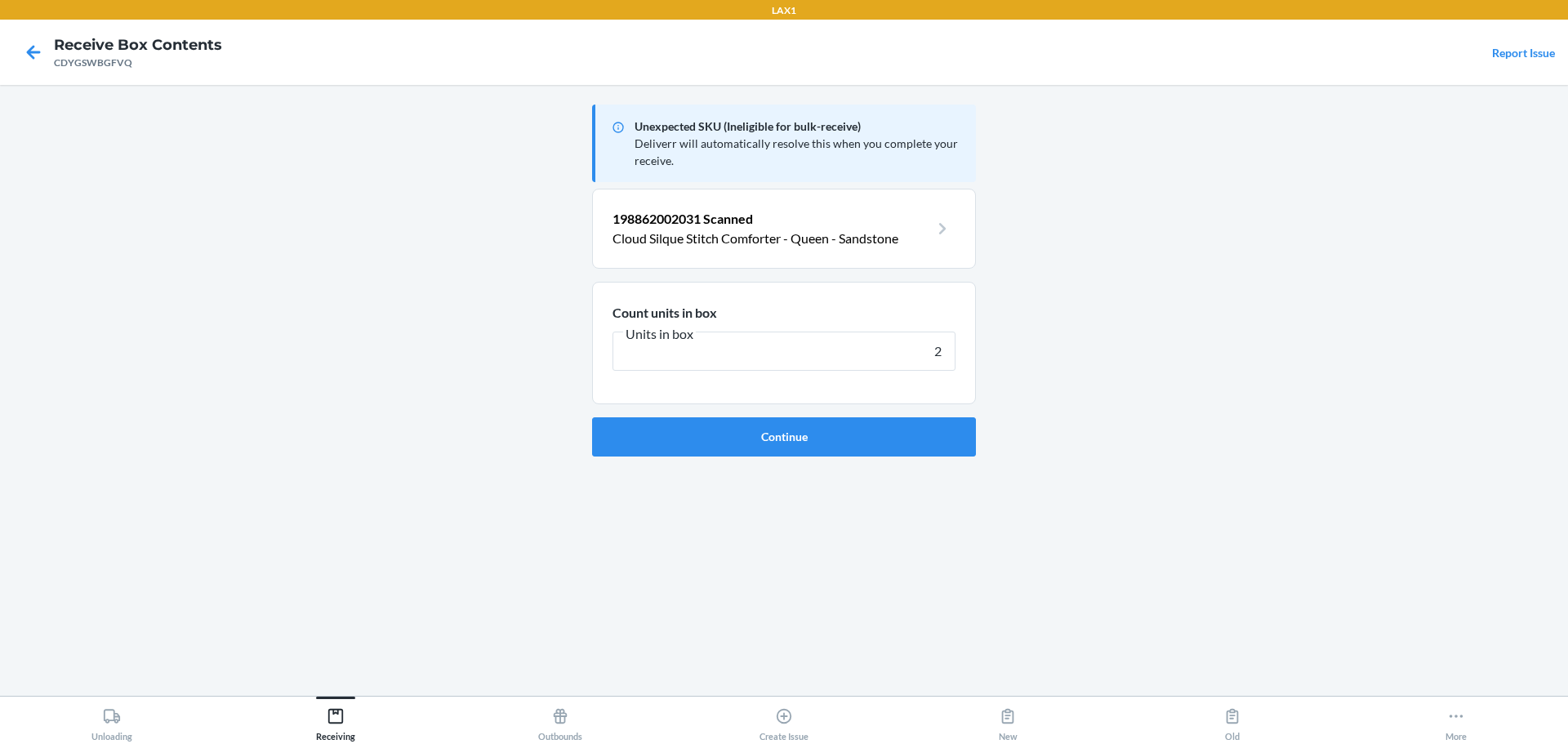
type input "2"
click at [592, 417] on button "Continue" at bounding box center [784, 437] width 384 height 39
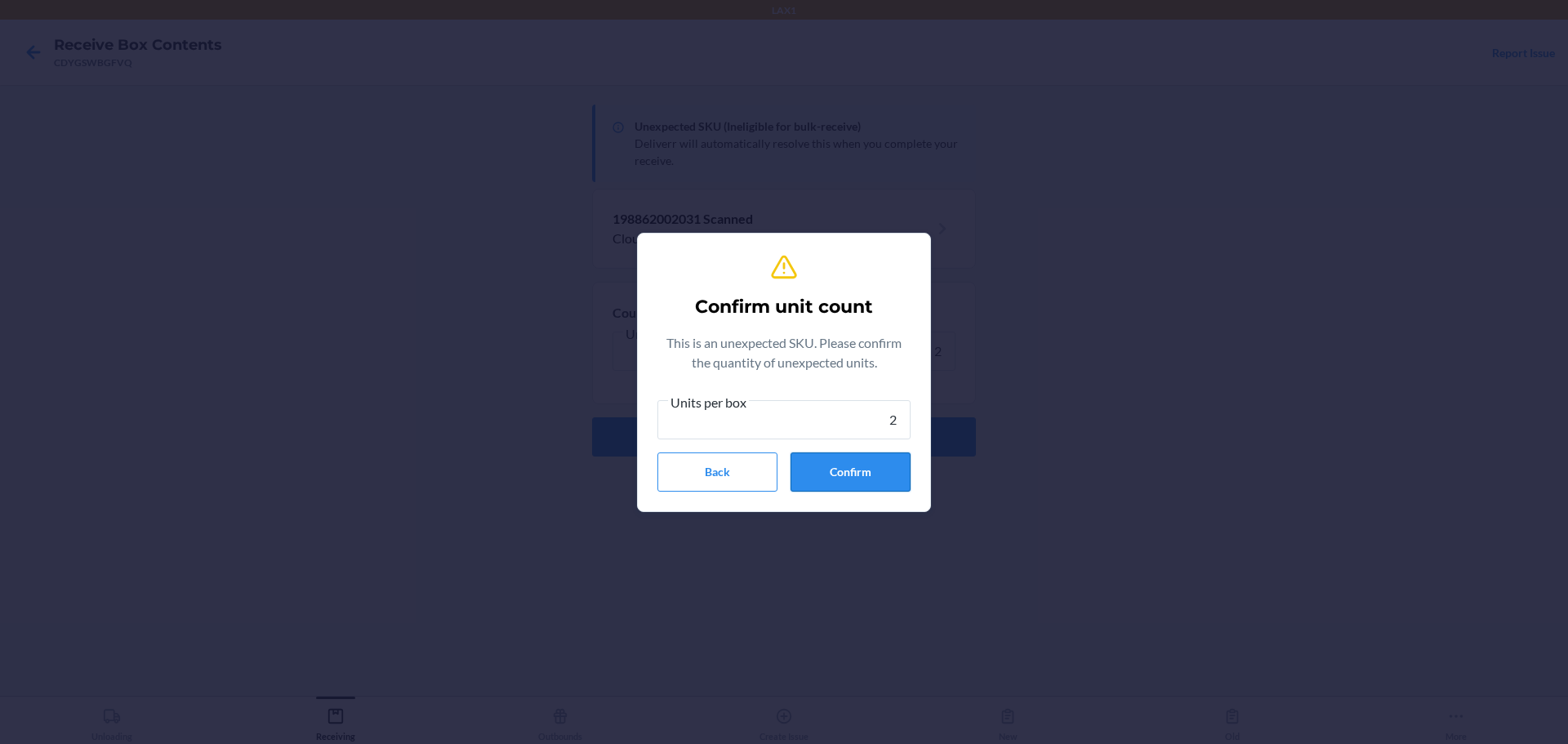
type input "2"
click at [889, 478] on button "Confirm" at bounding box center [850, 473] width 120 height 39
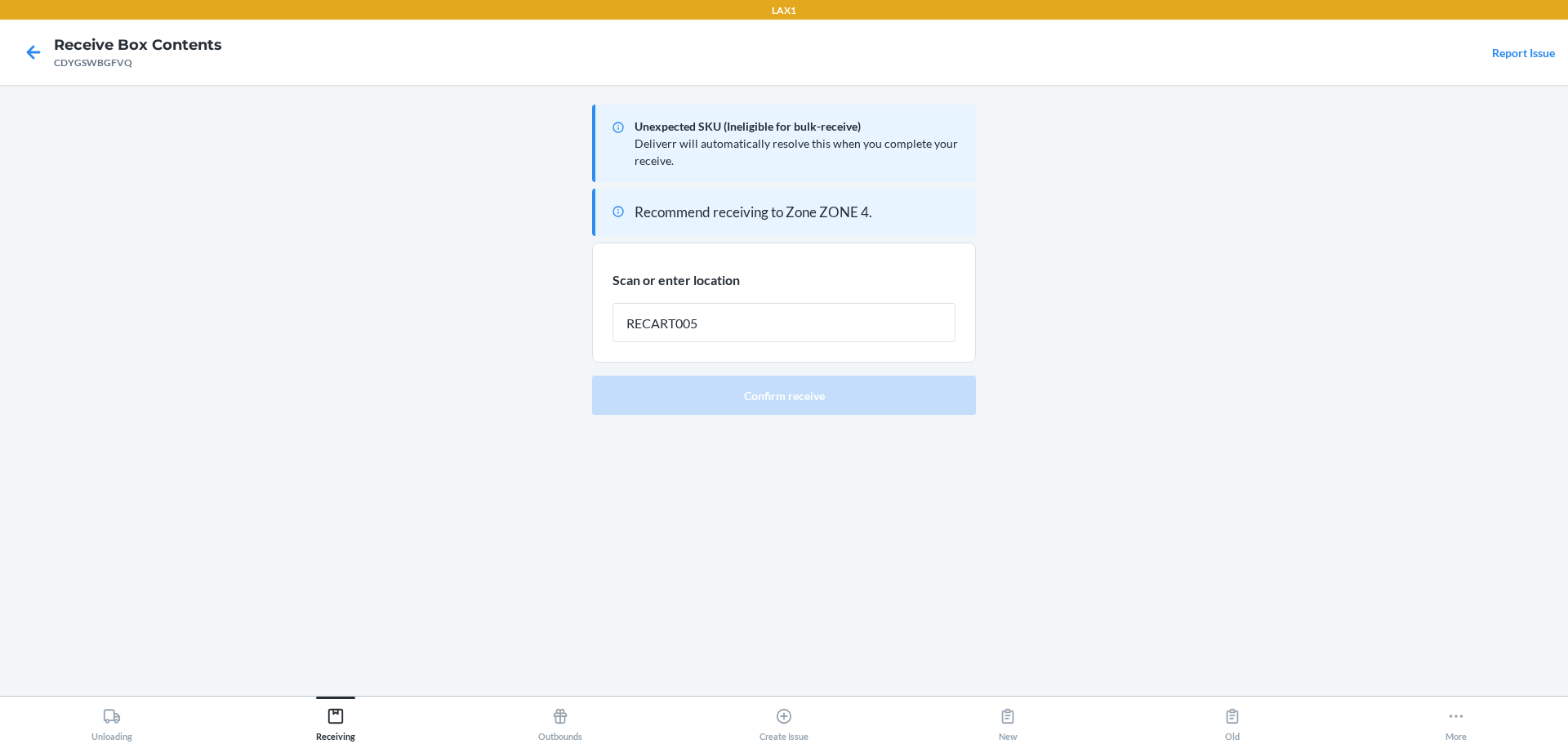
type input "RECART005"
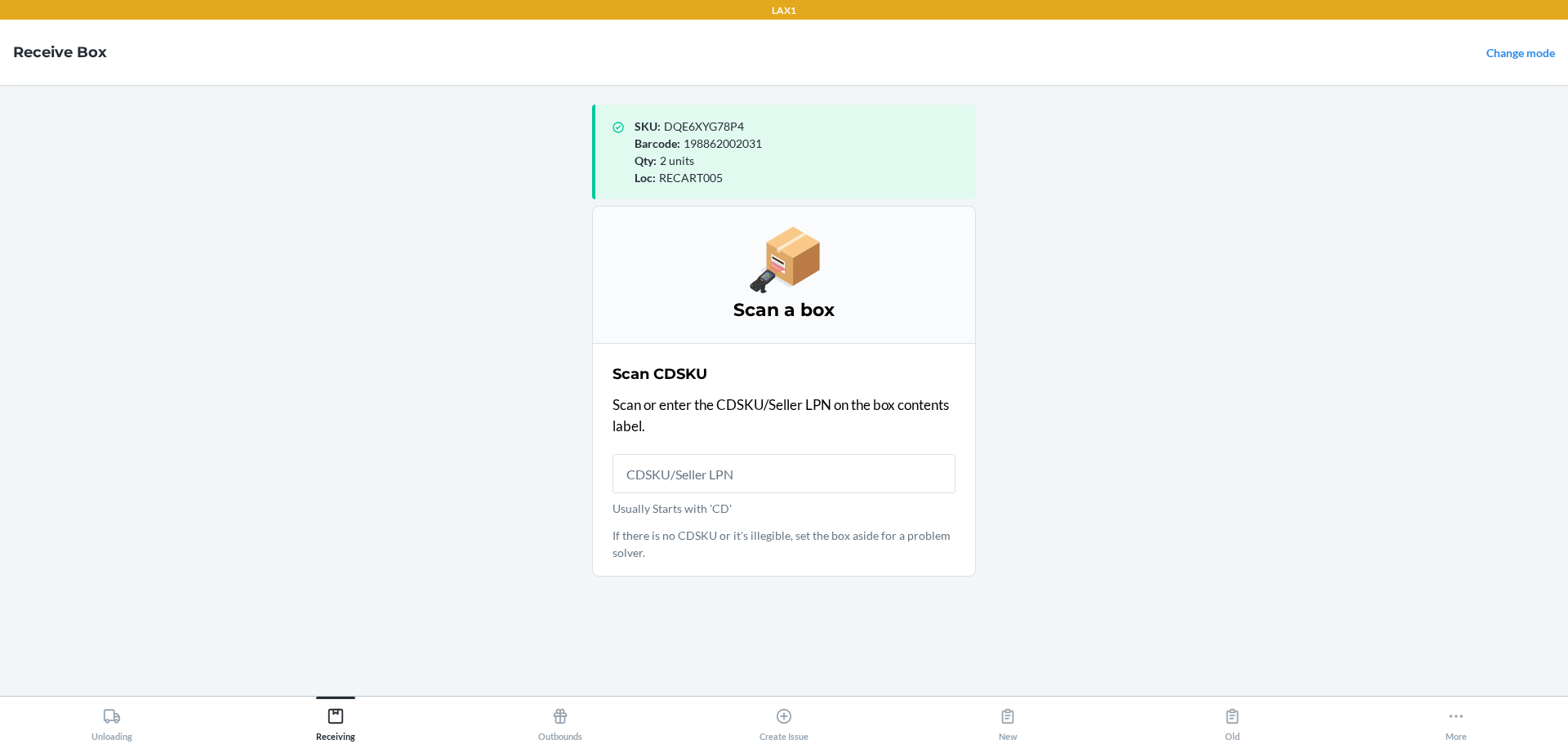
drag, startPoint x: 1324, startPoint y: 328, endPoint x: 1288, endPoint y: 320, distance: 36.9
click at [1324, 328] on main "SKU : DQE6XYG78P4 Barcode : 198862002031 Qty : 2 units Loc : RECART005 Scan a b…" at bounding box center [784, 390] width 1568 height 611
click at [658, 474] on input "Usually Starts with 'CD'" at bounding box center [784, 474] width 343 height 39
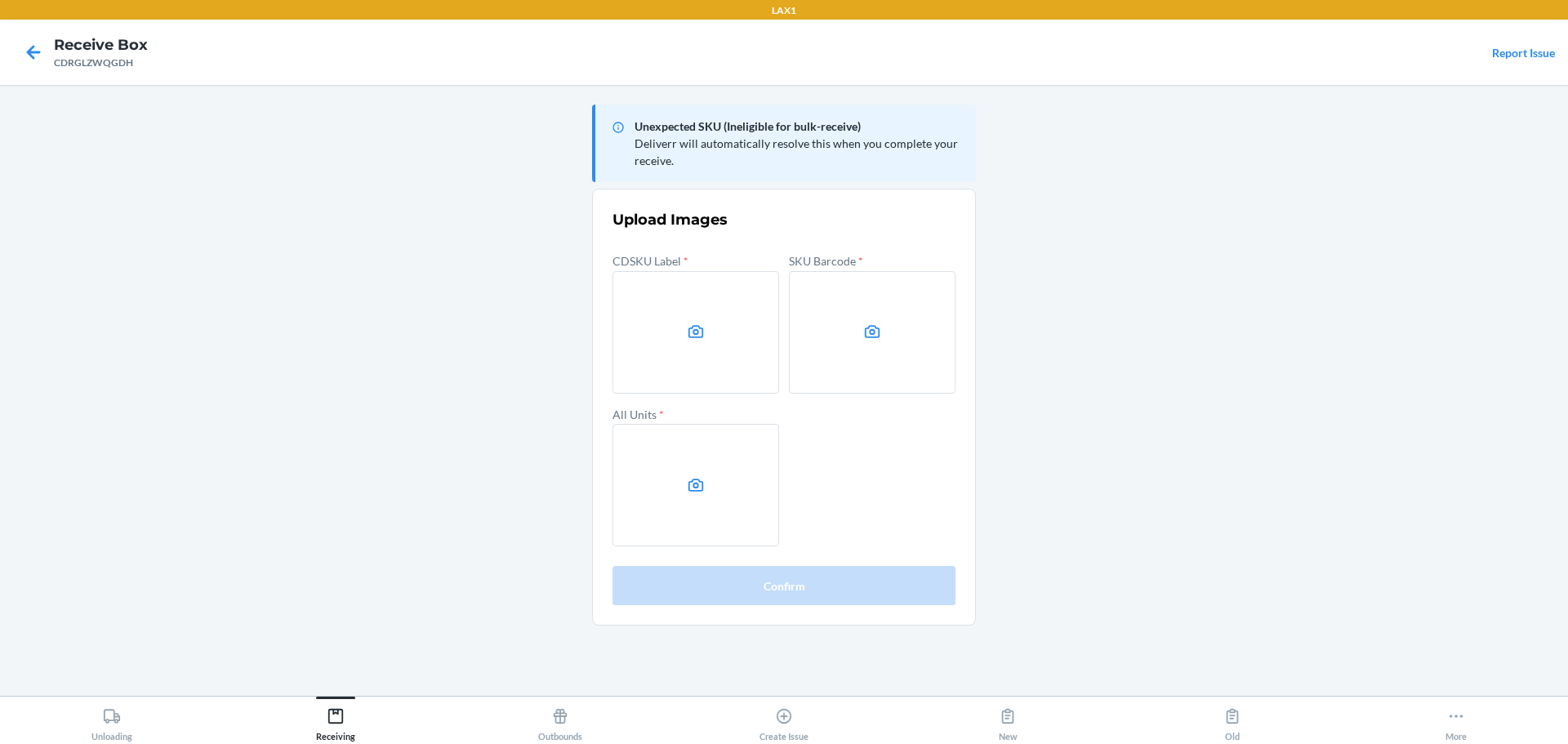
click at [866, 363] on label at bounding box center [872, 332] width 167 height 123
click at [0, 0] on input "file" at bounding box center [0, 0] width 0 height 0
click at [722, 465] on label at bounding box center [696, 485] width 167 height 123
click at [0, 0] on input "file" at bounding box center [0, 0] width 0 height 0
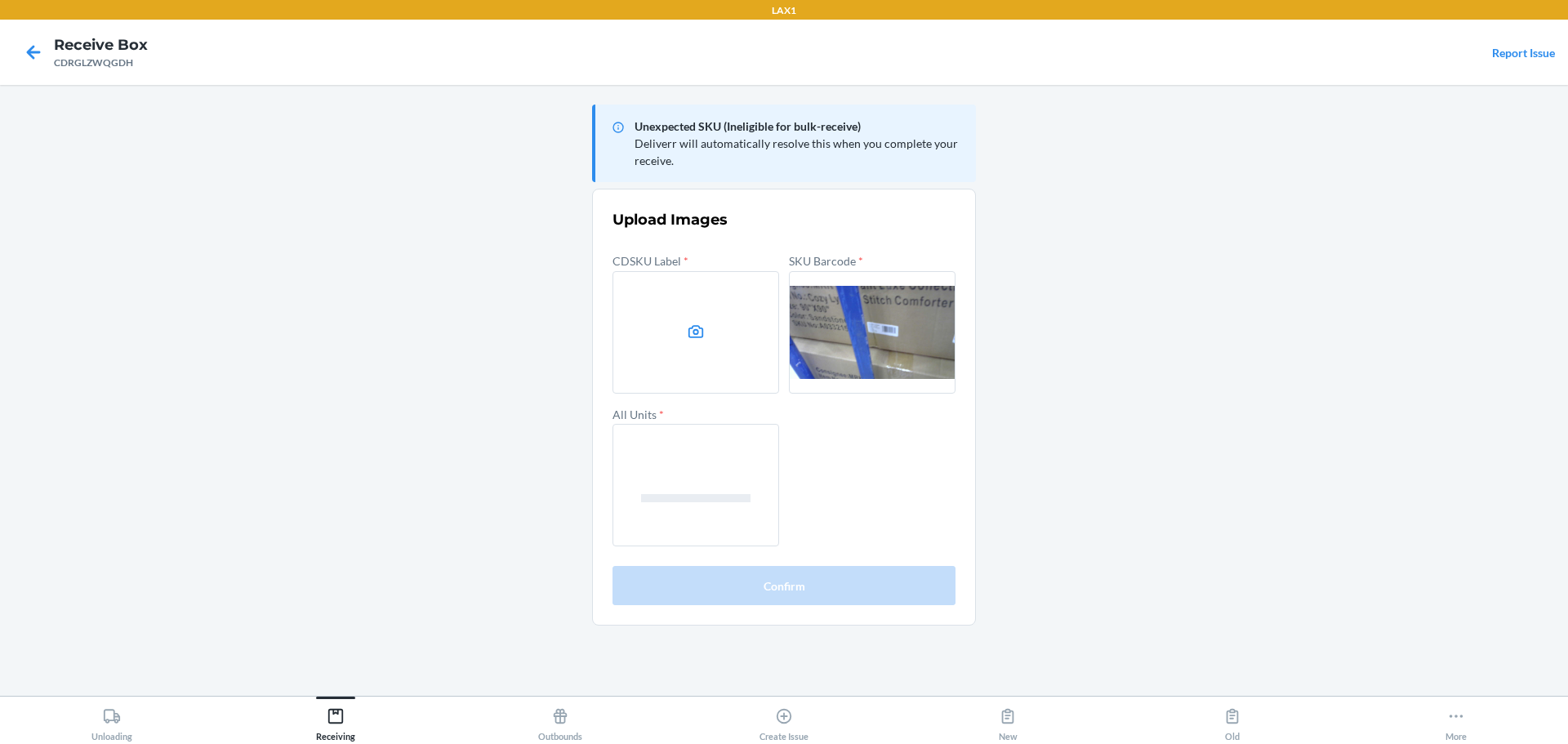
click at [748, 364] on label at bounding box center [696, 332] width 167 height 123
click at [0, 0] on input "file" at bounding box center [0, 0] width 0 height 0
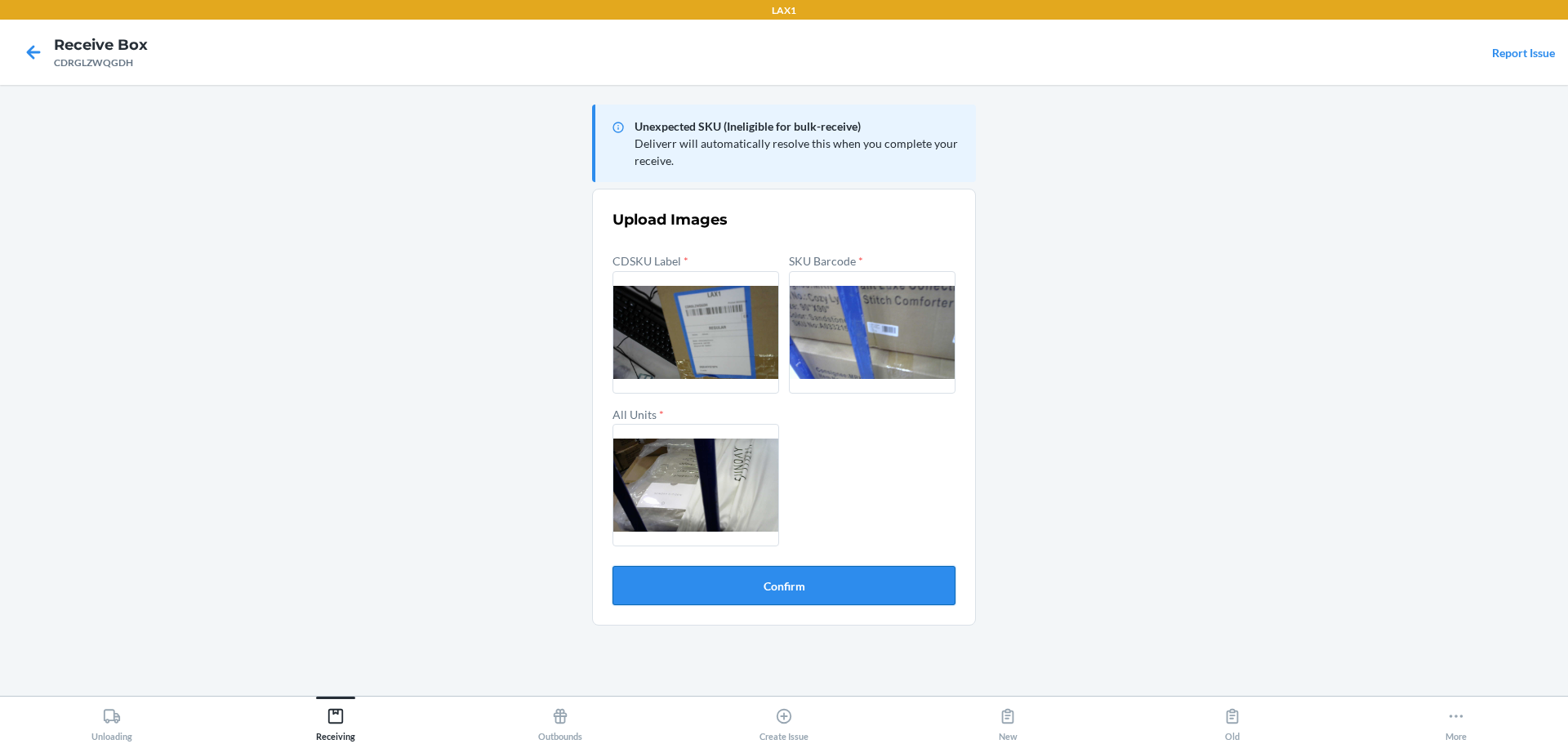
click at [908, 590] on button "Confirm" at bounding box center [784, 586] width 343 height 39
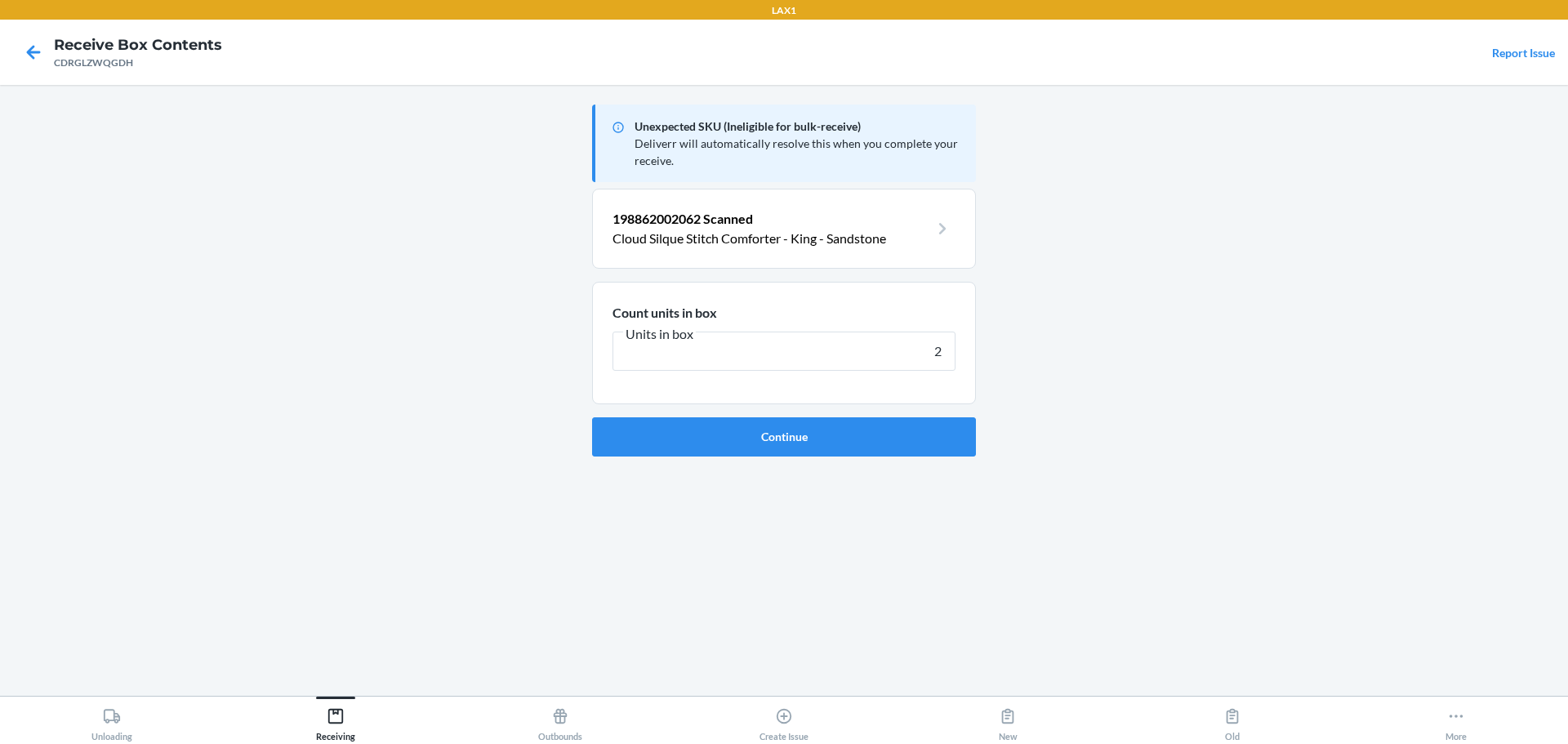
type input "2"
click at [592, 417] on button "Continue" at bounding box center [784, 437] width 384 height 39
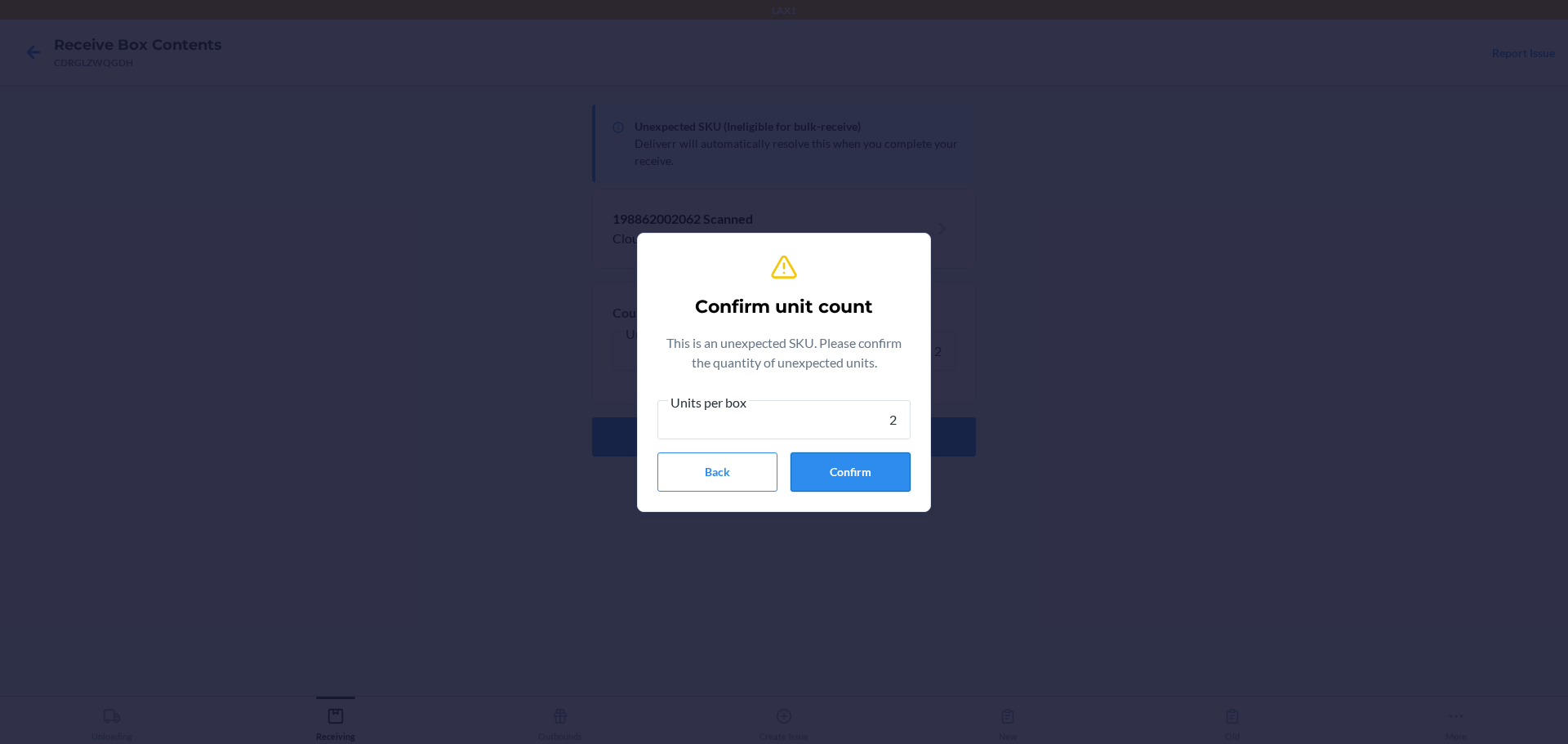
type input "2"
click at [820, 474] on button "Confirm" at bounding box center [850, 473] width 120 height 39
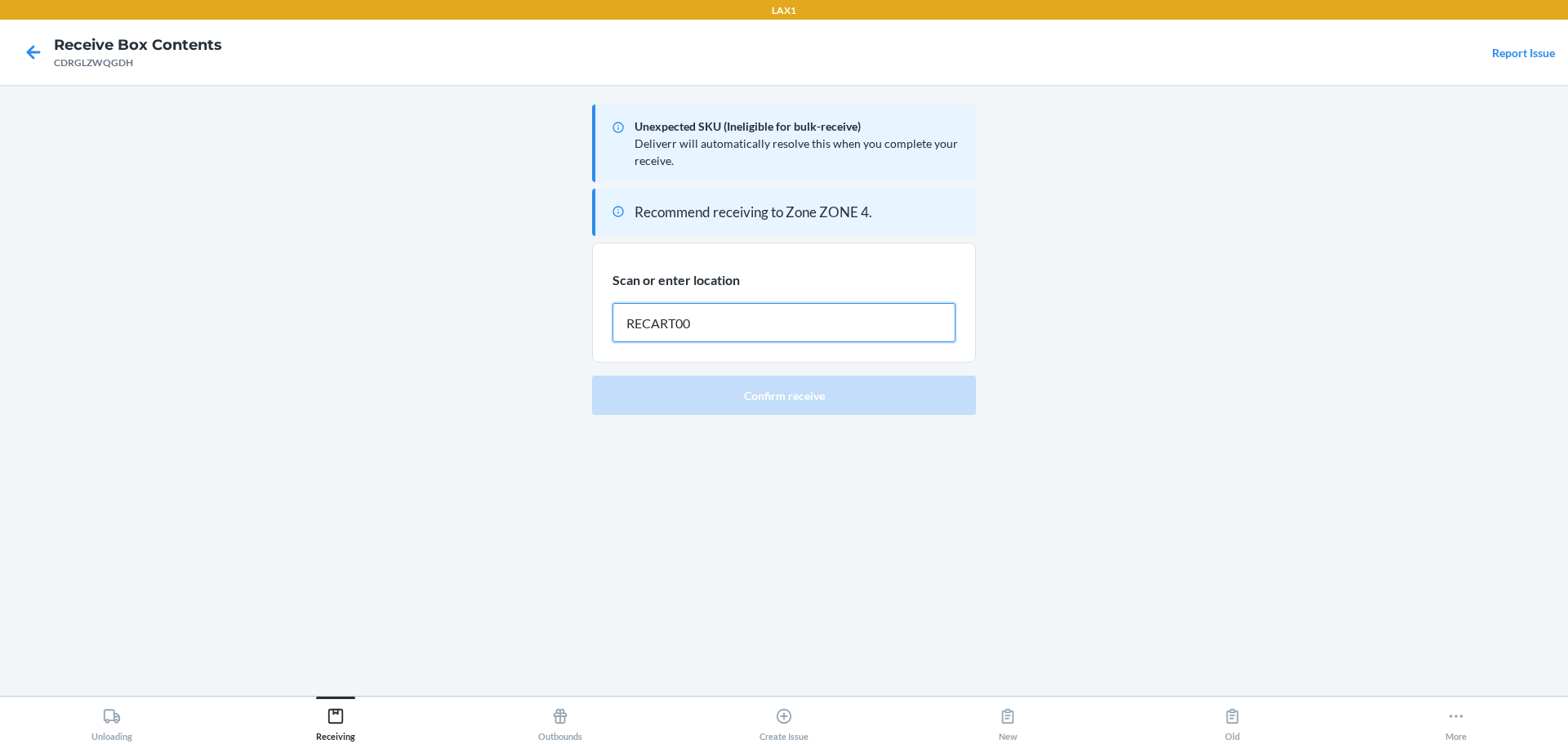
type input "RECART005"
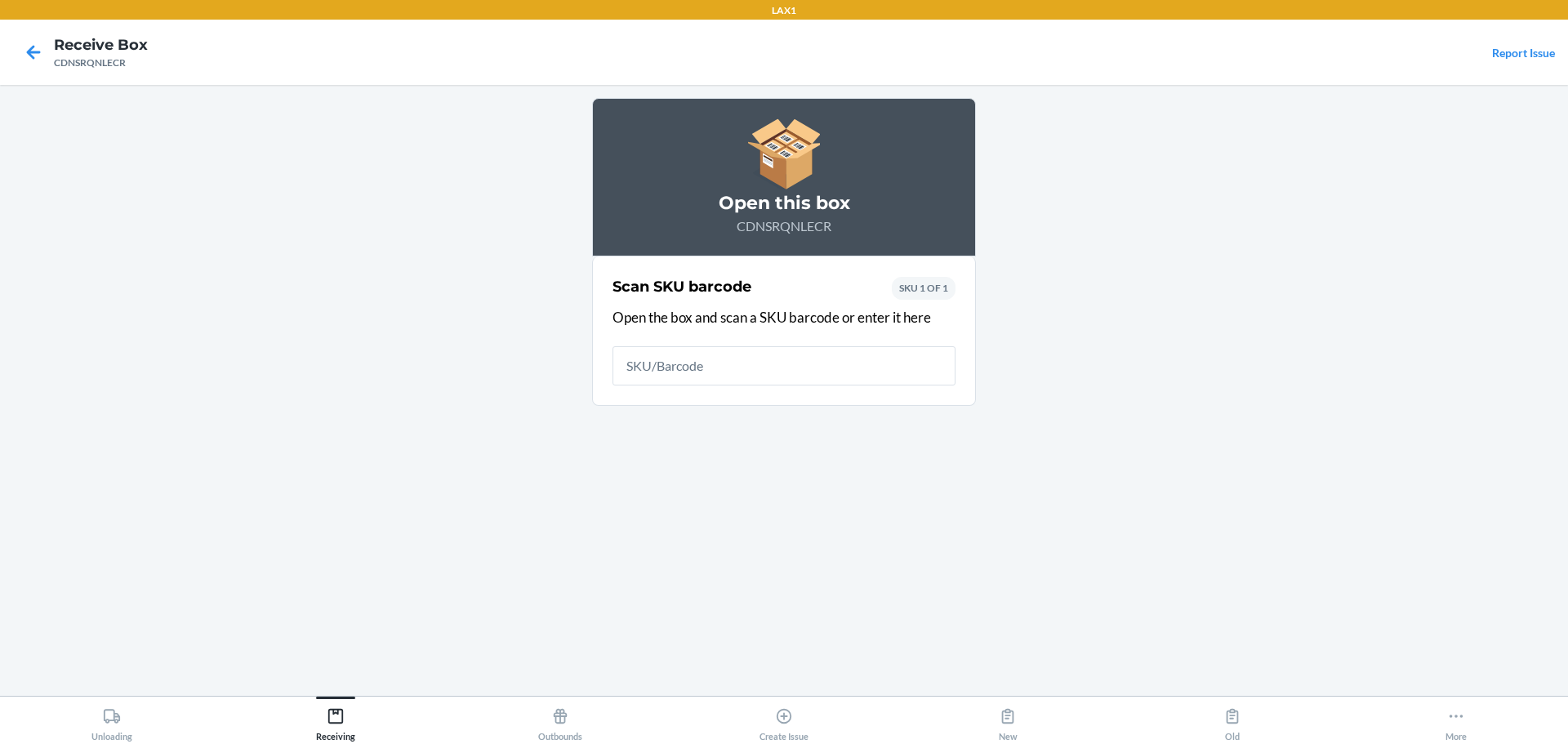
drag, startPoint x: 183, startPoint y: 207, endPoint x: 363, endPoint y: 250, distance: 185.1
click at [183, 204] on main "Open this box CDNSRQNLECR Scan SKU barcode Open the box and scan a SKU barcode …" at bounding box center [784, 390] width 1568 height 611
click at [738, 357] on input "text" at bounding box center [784, 366] width 343 height 39
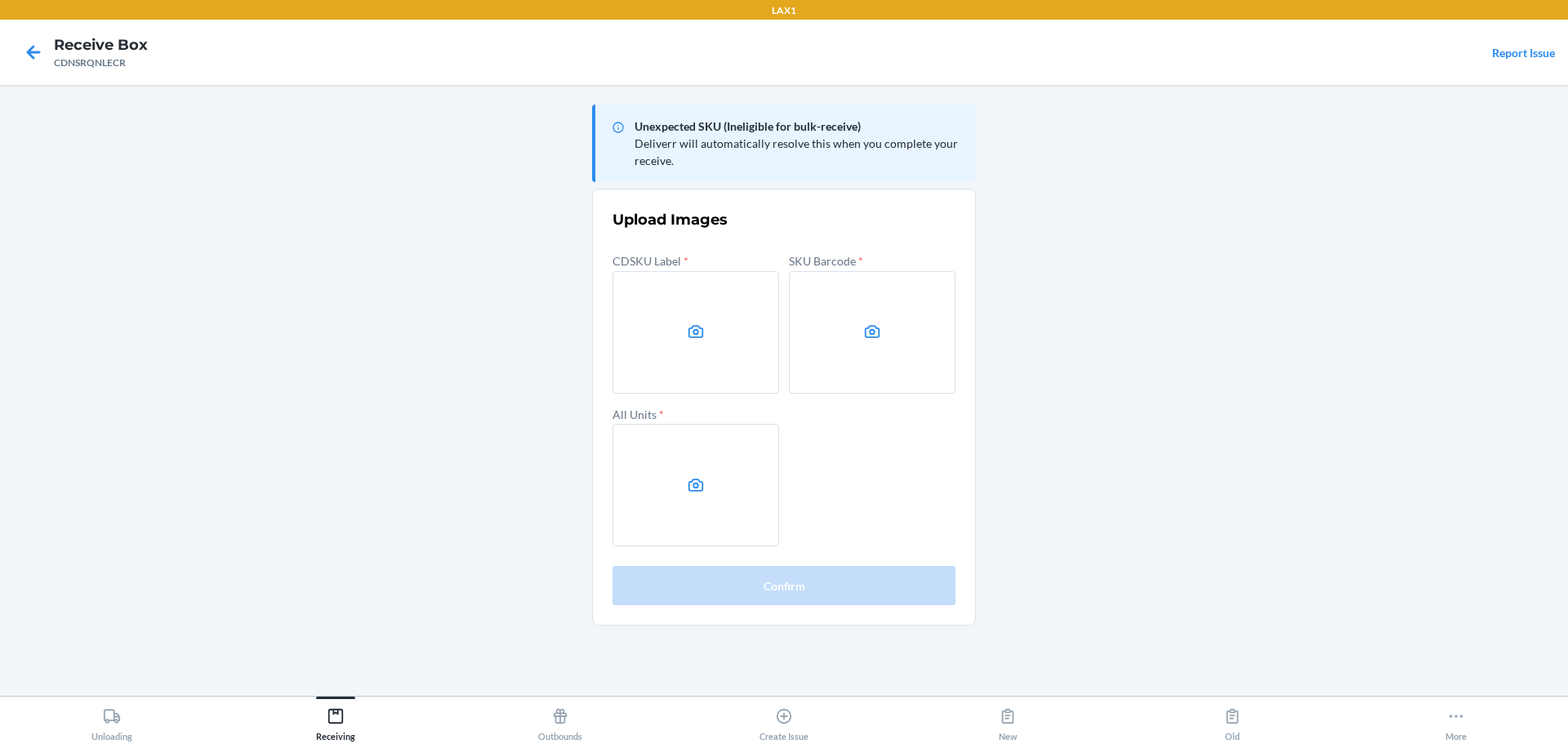
drag, startPoint x: 1282, startPoint y: 351, endPoint x: 1270, endPoint y: 340, distance: 16.3
click at [1285, 348] on main "Unexpected SKU (Ineligible for bulk-receive) Deliverr will automatically resolv…" at bounding box center [784, 390] width 1568 height 611
click at [665, 329] on label at bounding box center [696, 332] width 167 height 123
click at [0, 0] on input "file" at bounding box center [0, 0] width 0 height 0
click at [860, 294] on label at bounding box center [872, 332] width 167 height 123
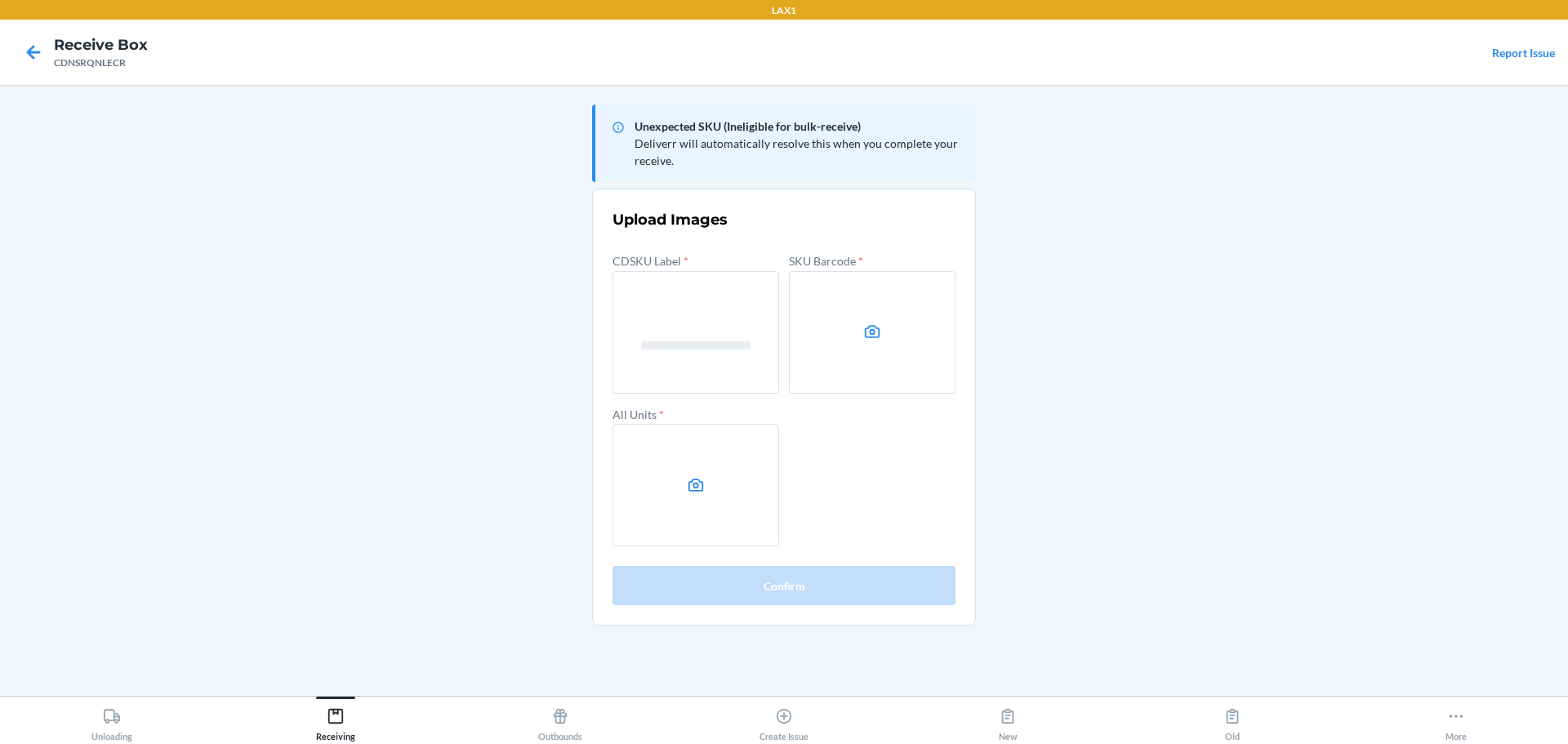
click at [0, 0] on input "file" at bounding box center [0, 0] width 0 height 0
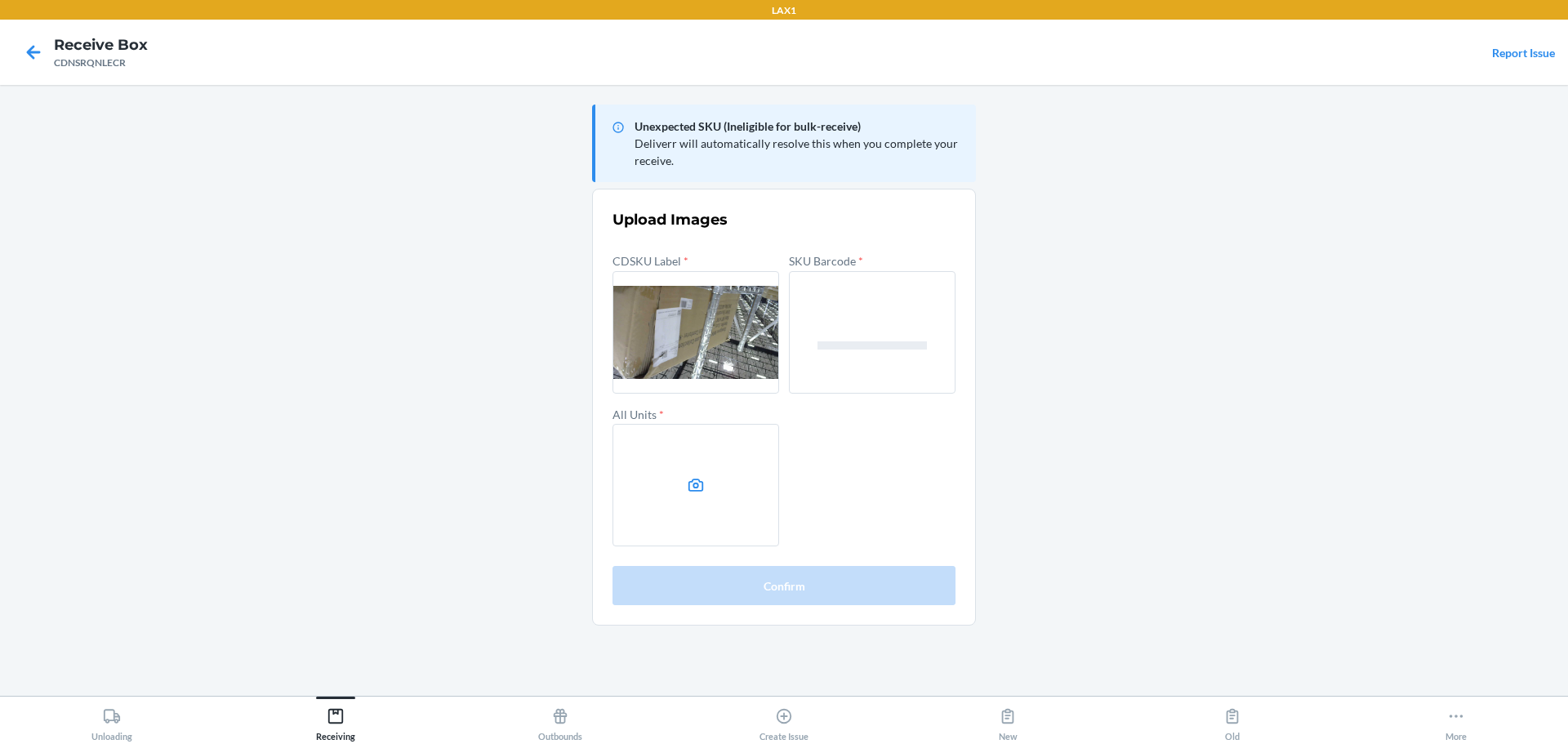
click at [735, 489] on label at bounding box center [696, 485] width 167 height 123
click at [0, 0] on input "file" at bounding box center [0, 0] width 0 height 0
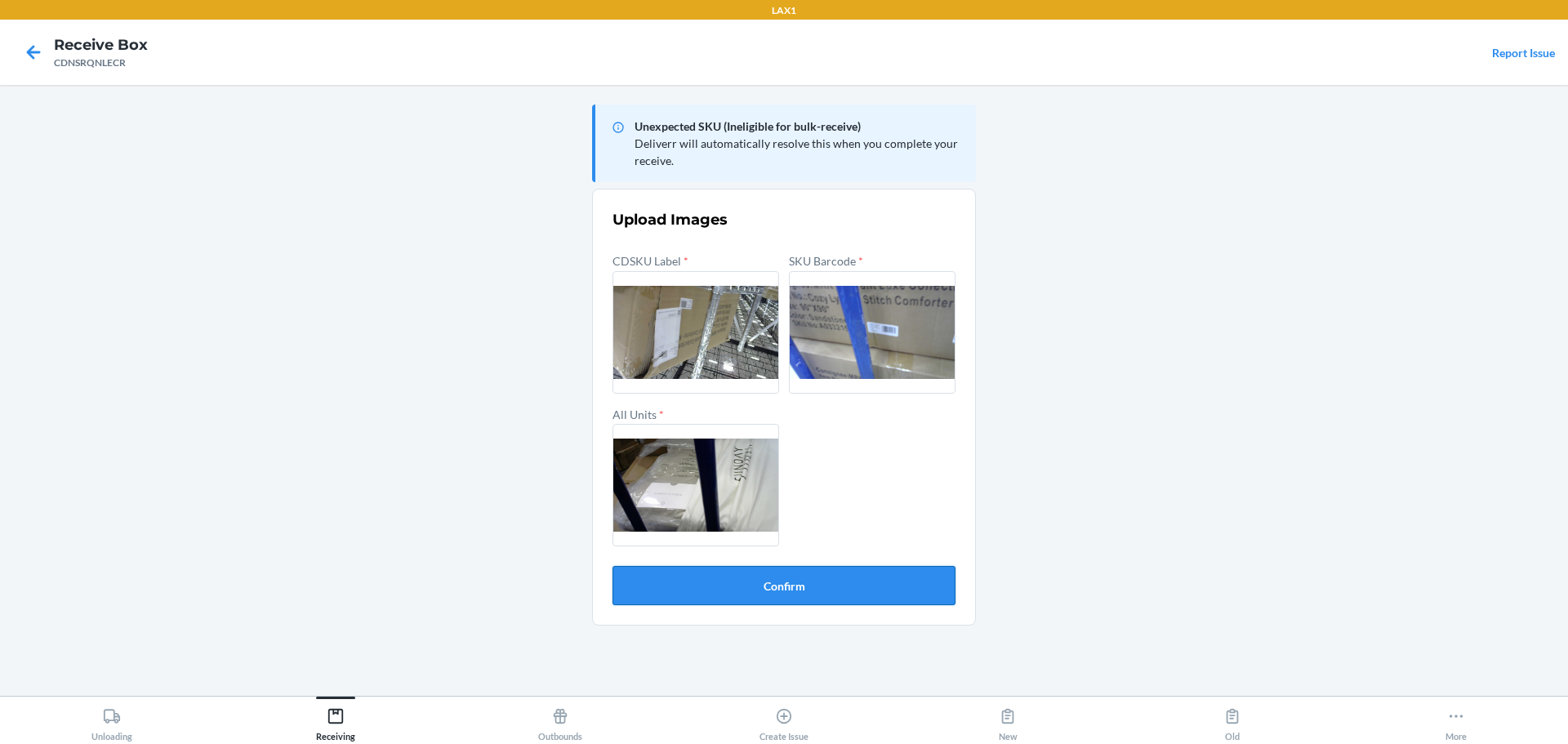
click at [858, 589] on button "Confirm" at bounding box center [784, 586] width 343 height 39
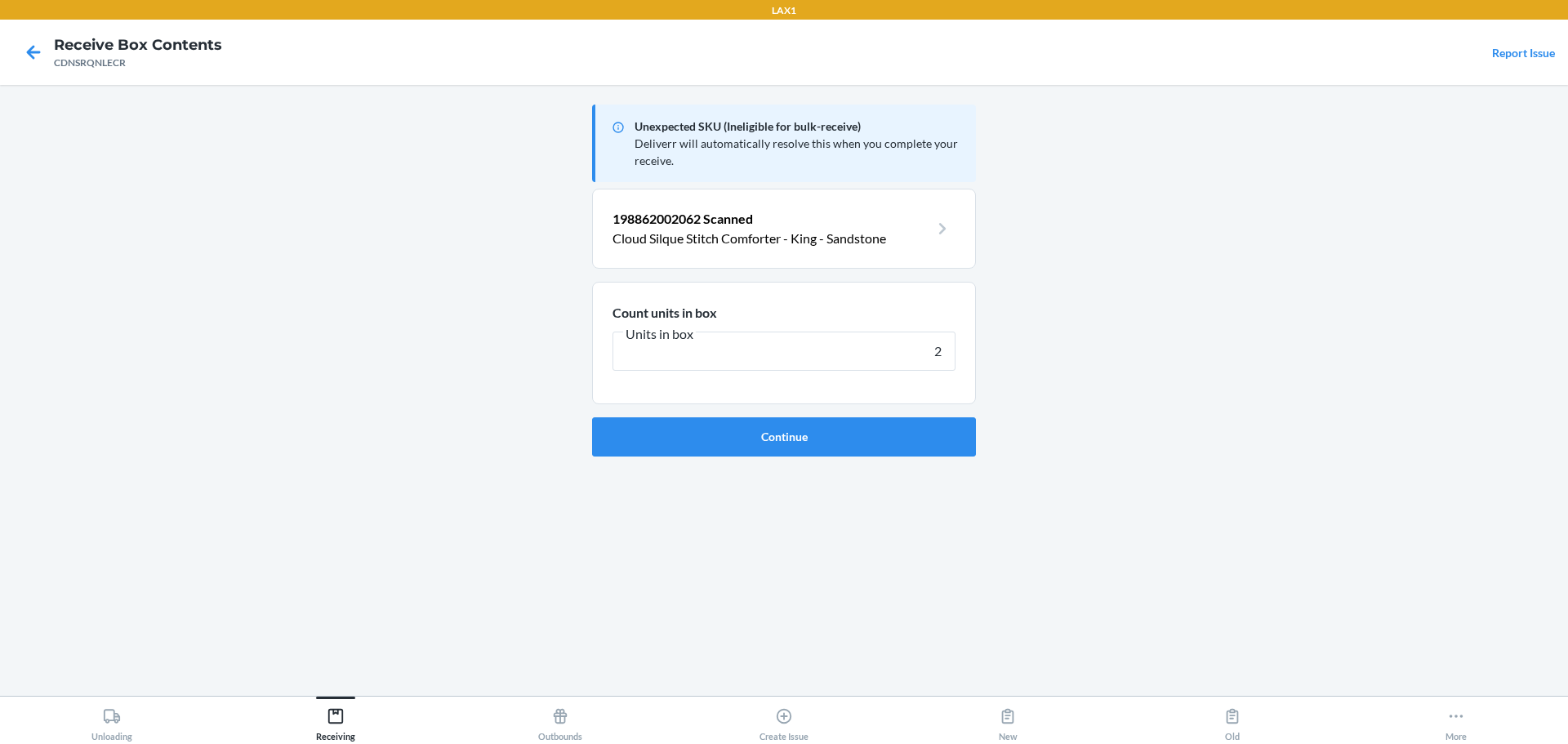
type input "2"
click at [592, 417] on button "Continue" at bounding box center [784, 437] width 384 height 39
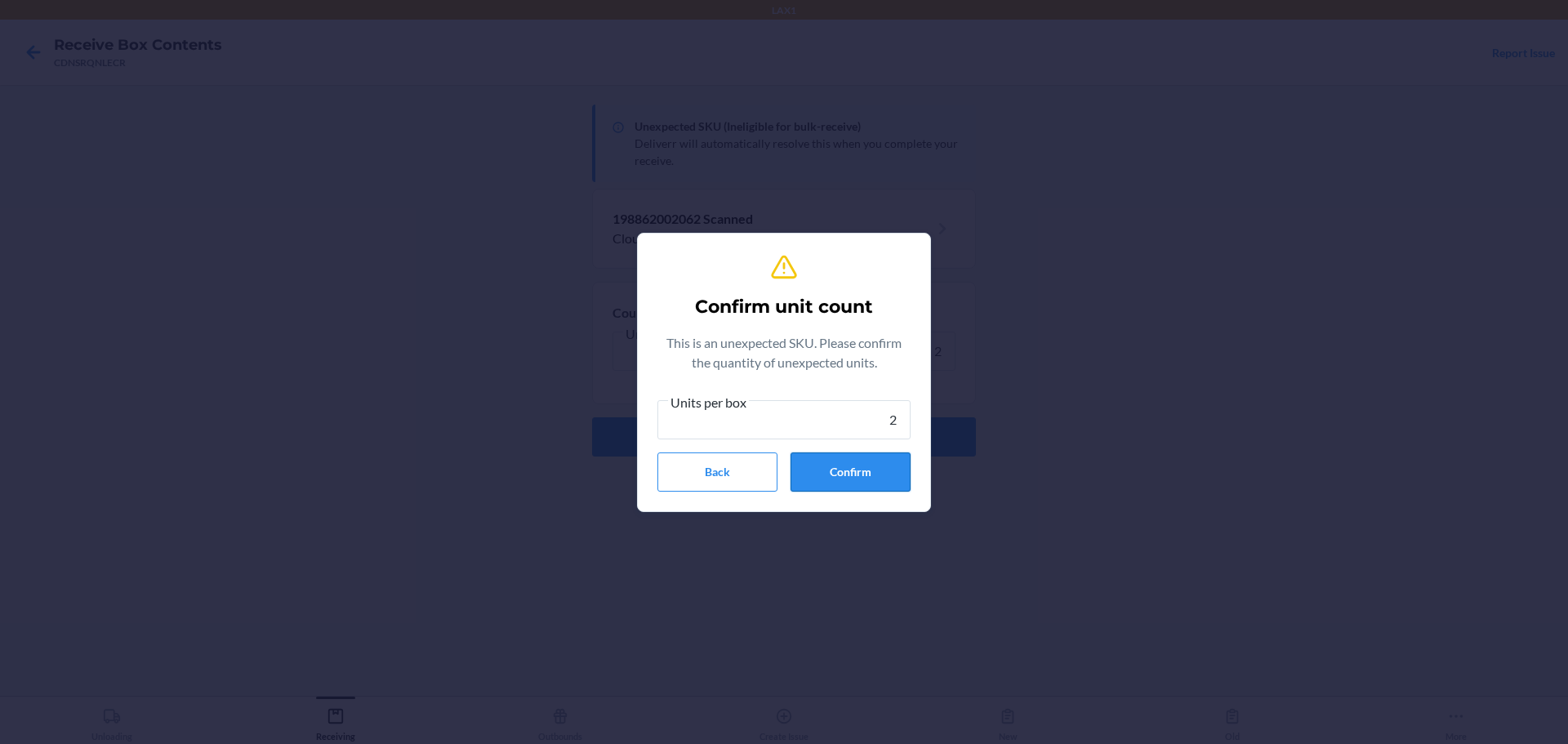
type input "2"
click at [824, 477] on button "Confirm" at bounding box center [850, 473] width 120 height 39
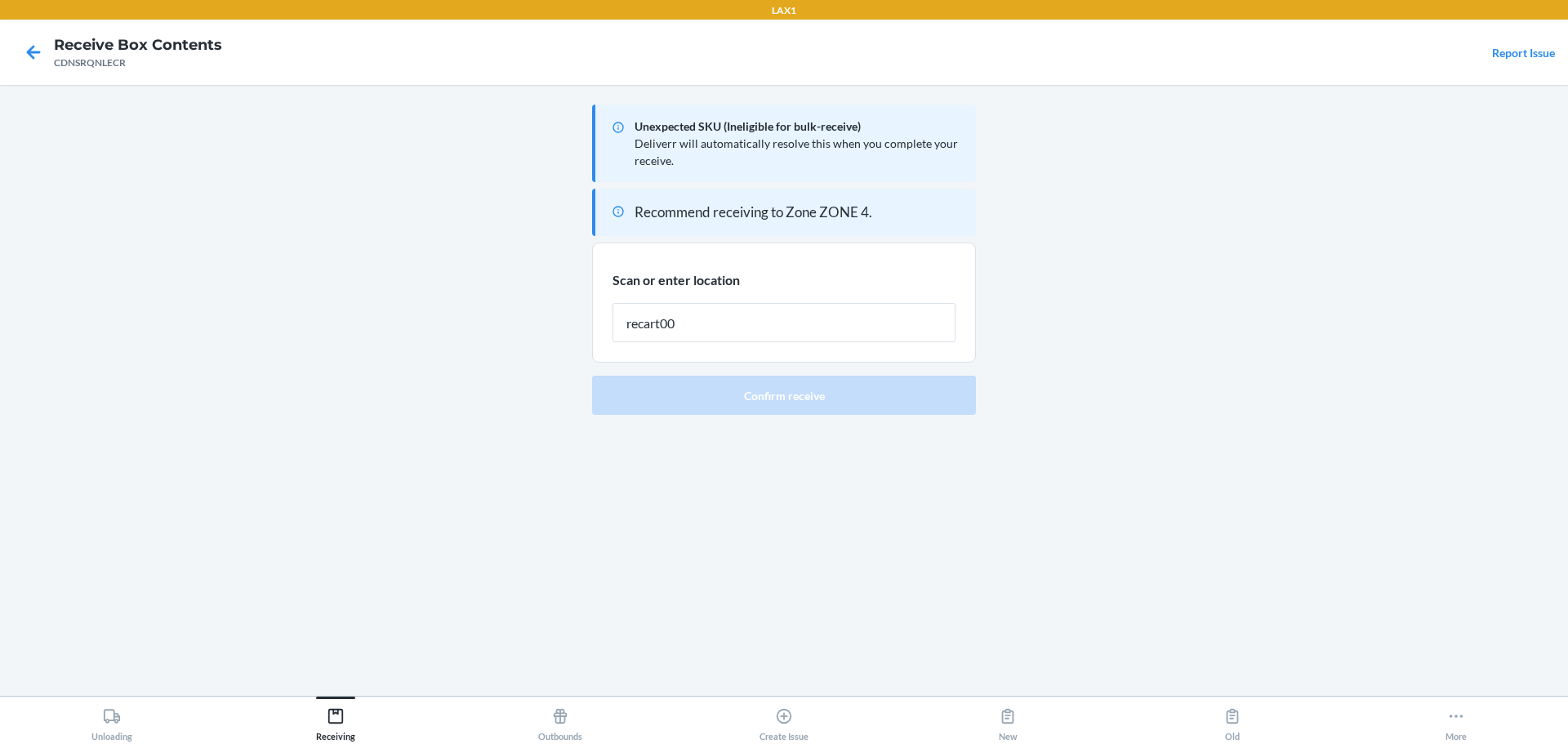
type input "recart005"
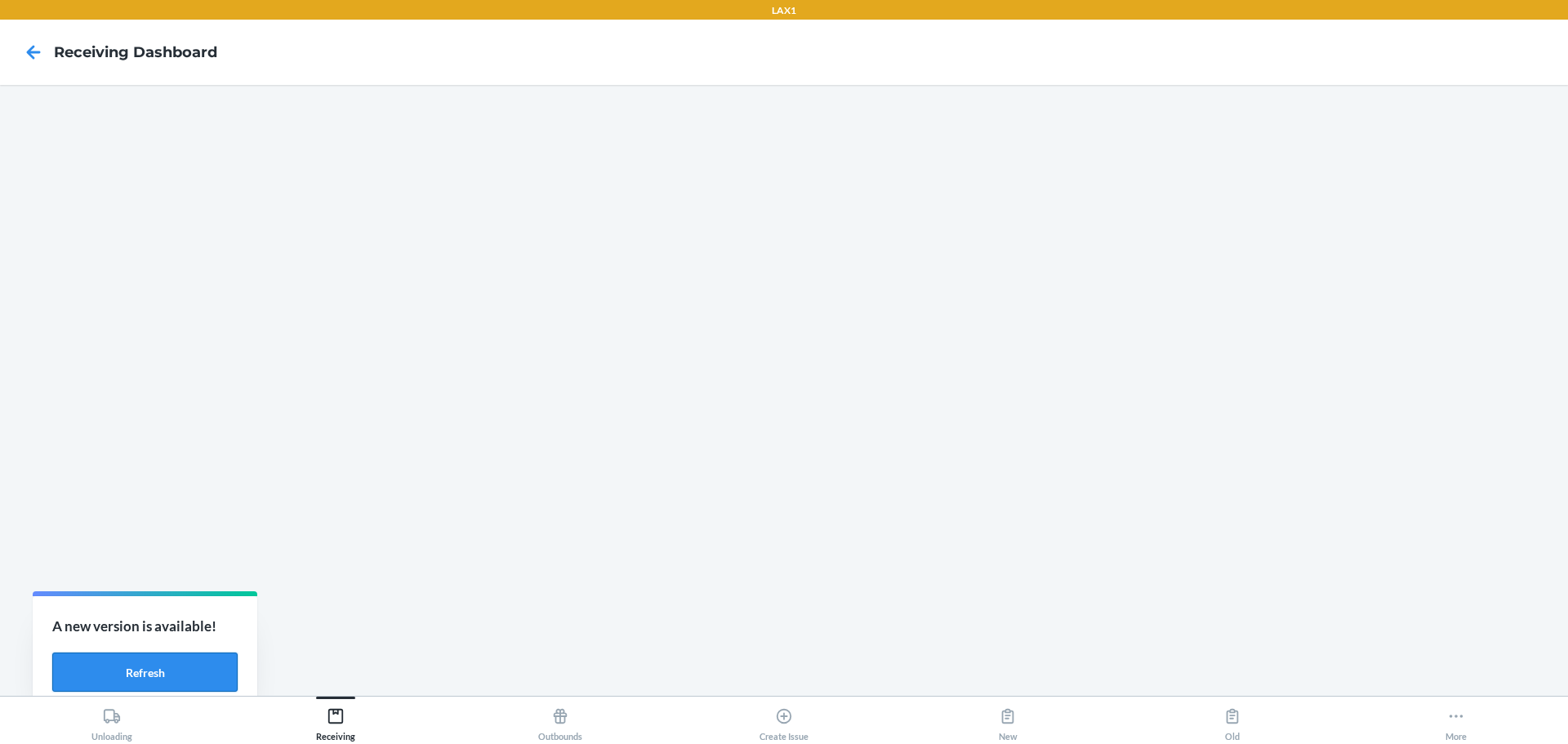
click at [192, 666] on button "Refresh" at bounding box center [145, 672] width 185 height 39
